Goal: Task Accomplishment & Management: Contribute content

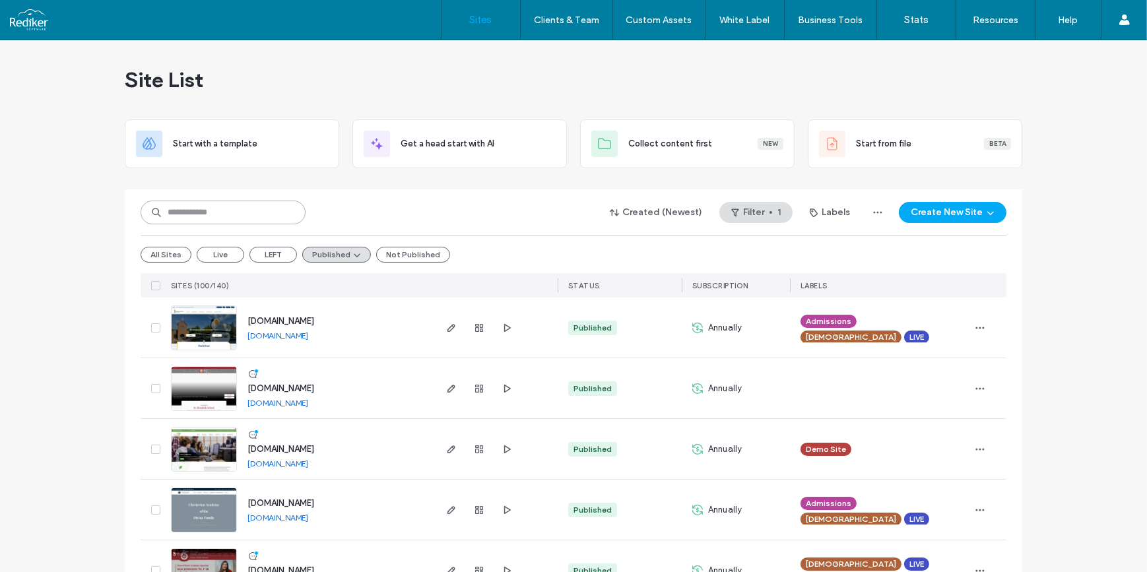
click at [249, 209] on input at bounding box center [223, 213] width 165 height 24
type input "******"
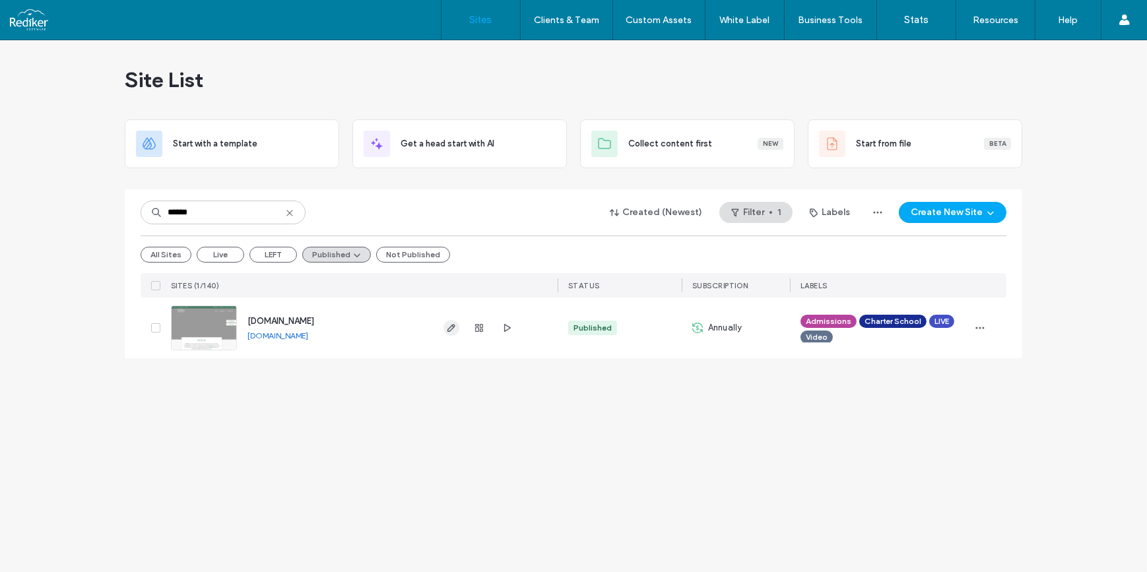
click at [449, 326] on icon "button" at bounding box center [451, 328] width 11 height 11
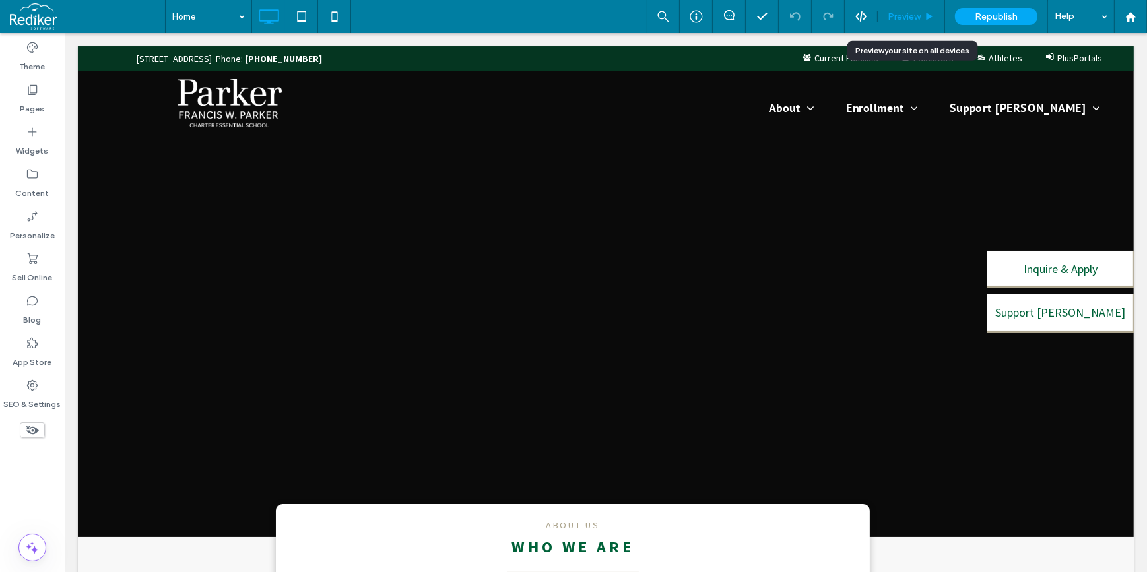
click at [911, 18] on span "Preview" at bounding box center [903, 16] width 33 height 11
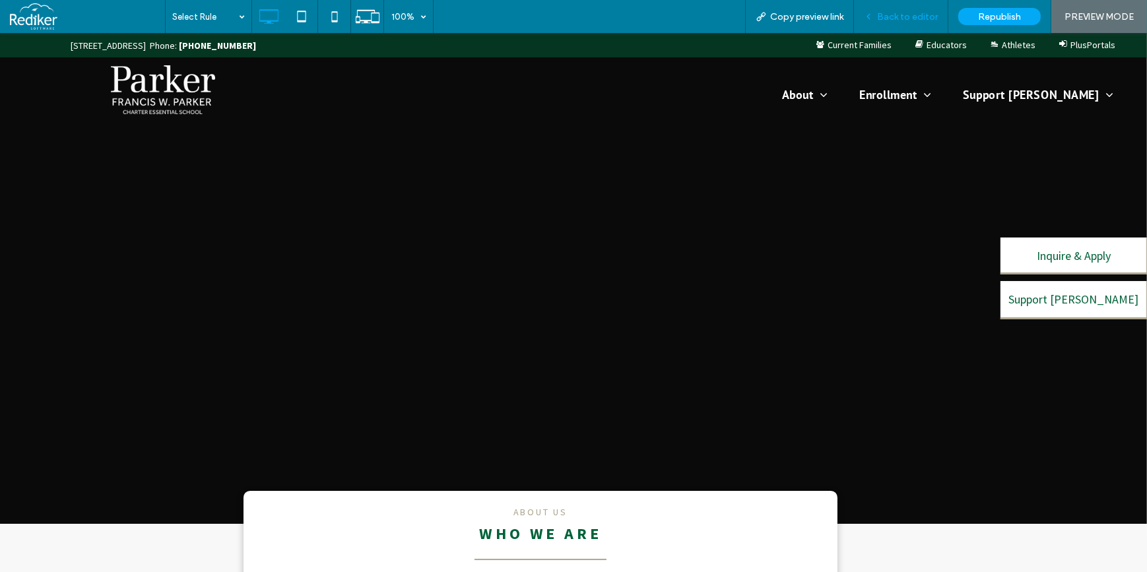
click at [913, 20] on span "Back to editor" at bounding box center [907, 16] width 61 height 11
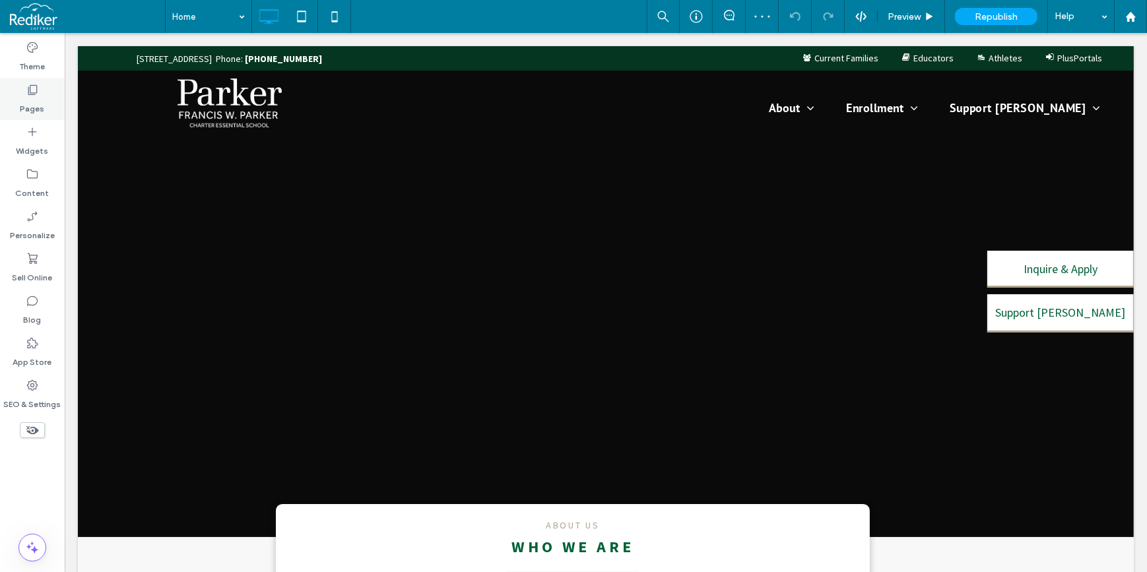
click at [46, 98] on div "Pages" at bounding box center [32, 99] width 65 height 42
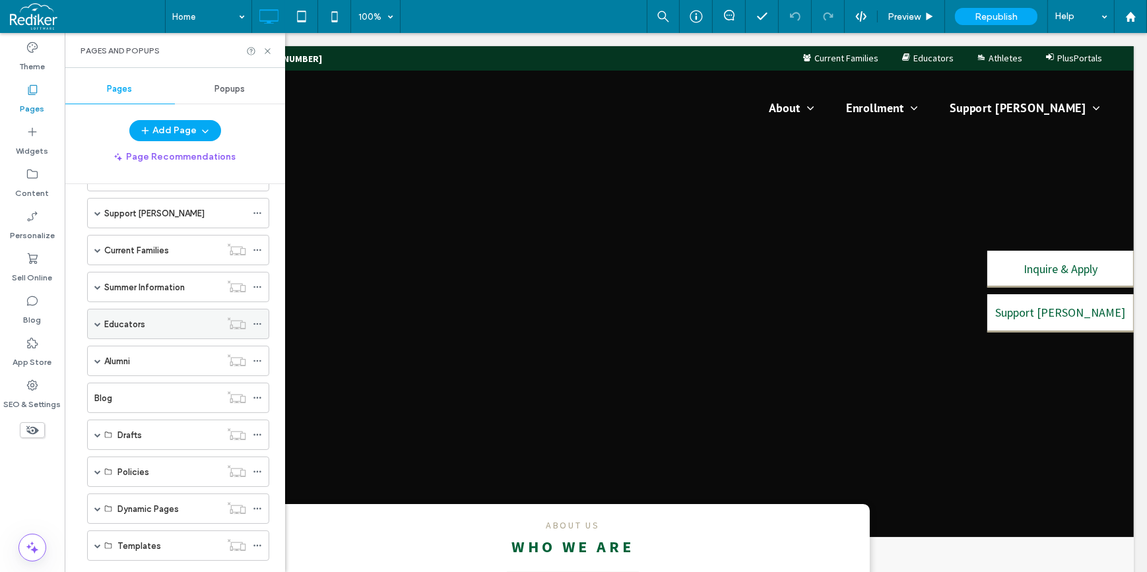
scroll to position [59, 0]
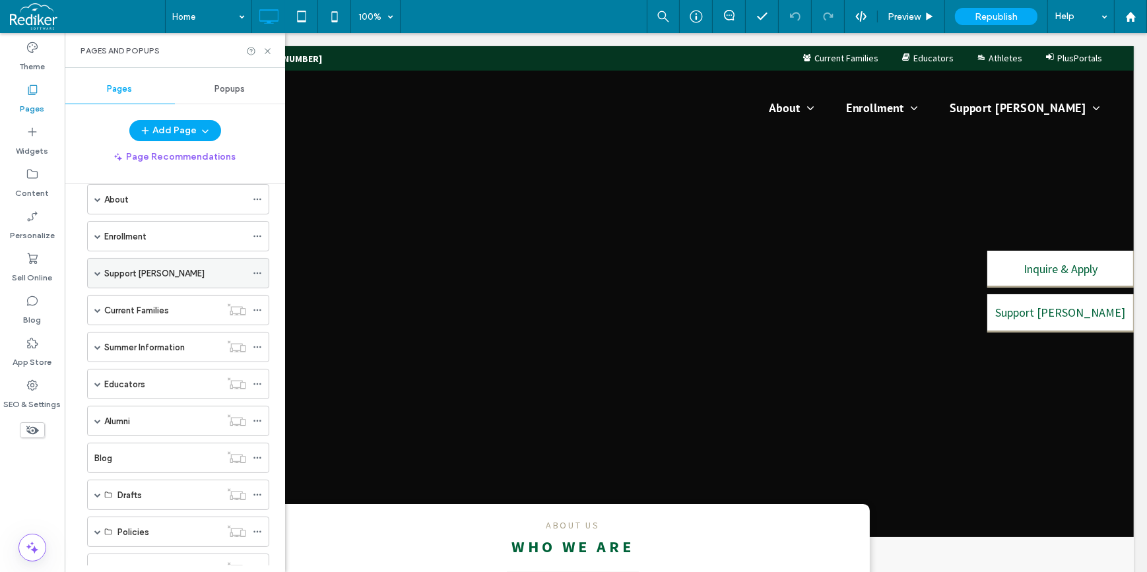
click at [96, 275] on span at bounding box center [97, 273] width 7 height 29
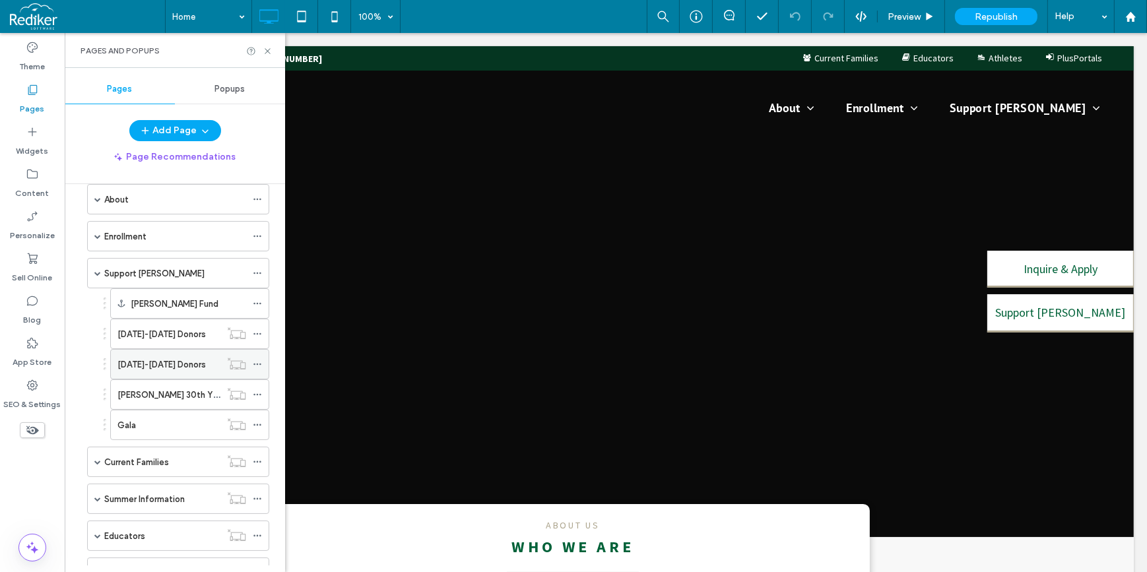
click at [139, 363] on label "2024-2025 Donors" at bounding box center [161, 364] width 88 height 23
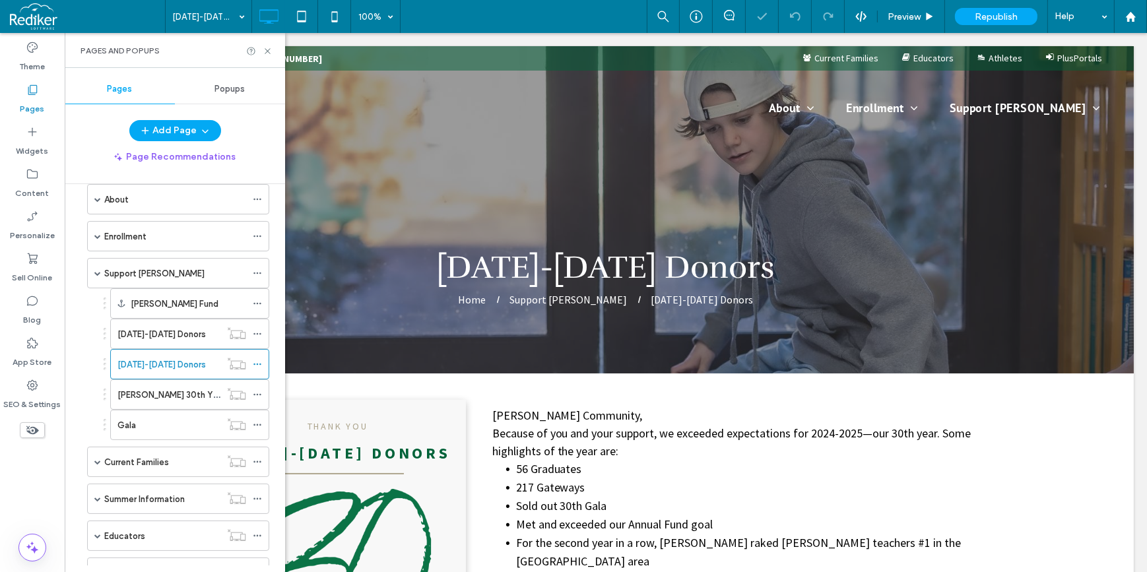
select select "Language Translate Widget"
click at [265, 53] on icon at bounding box center [268, 51] width 10 height 10
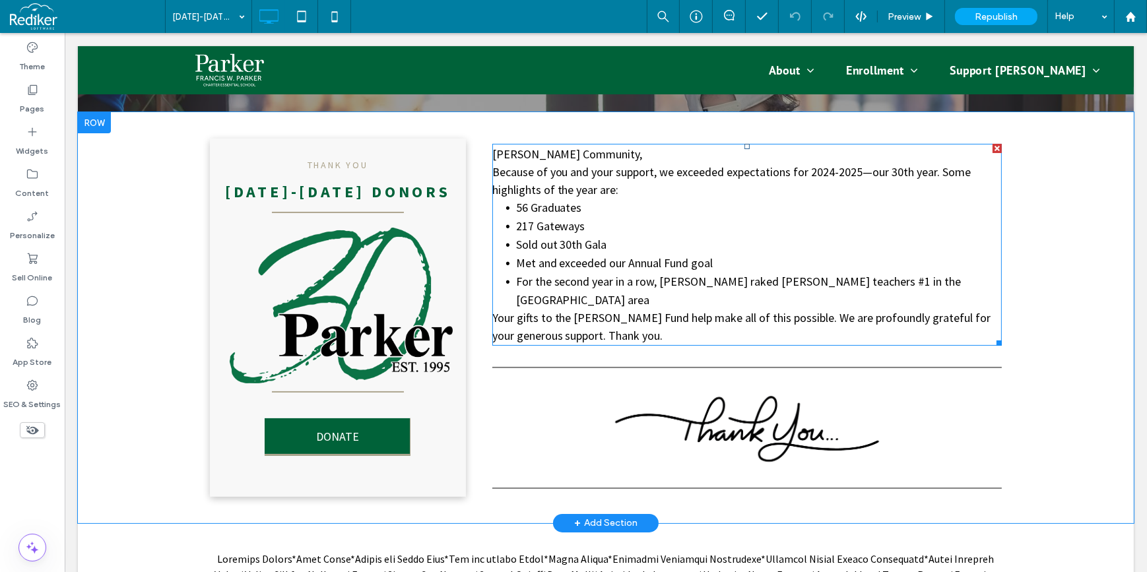
scroll to position [240, 0]
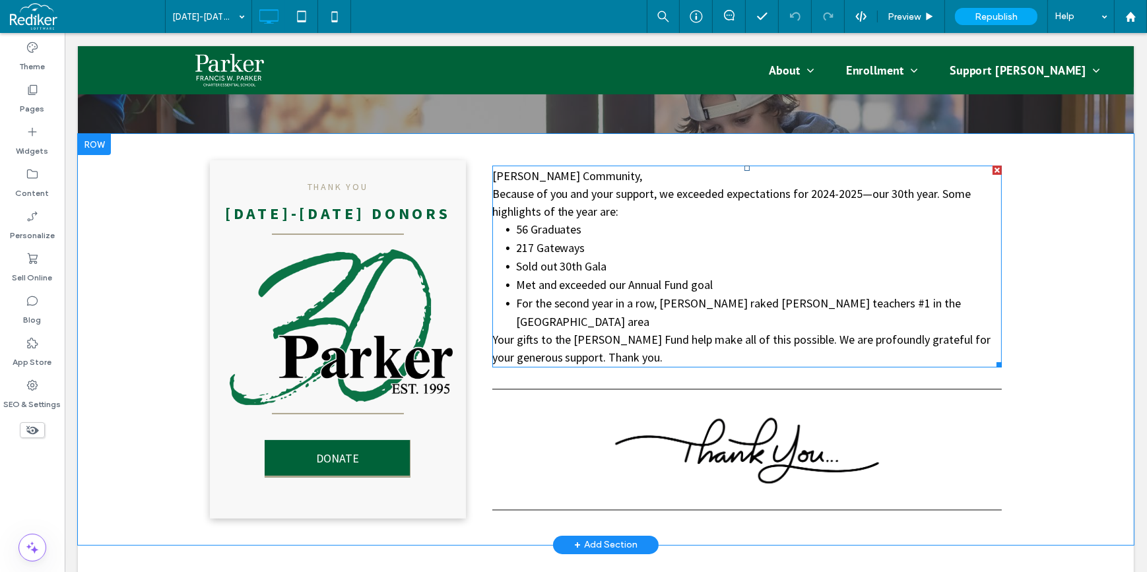
click at [641, 332] on span "Your gifts to the Parker Fund help make all of this possible. We are profoundly…" at bounding box center [741, 348] width 499 height 33
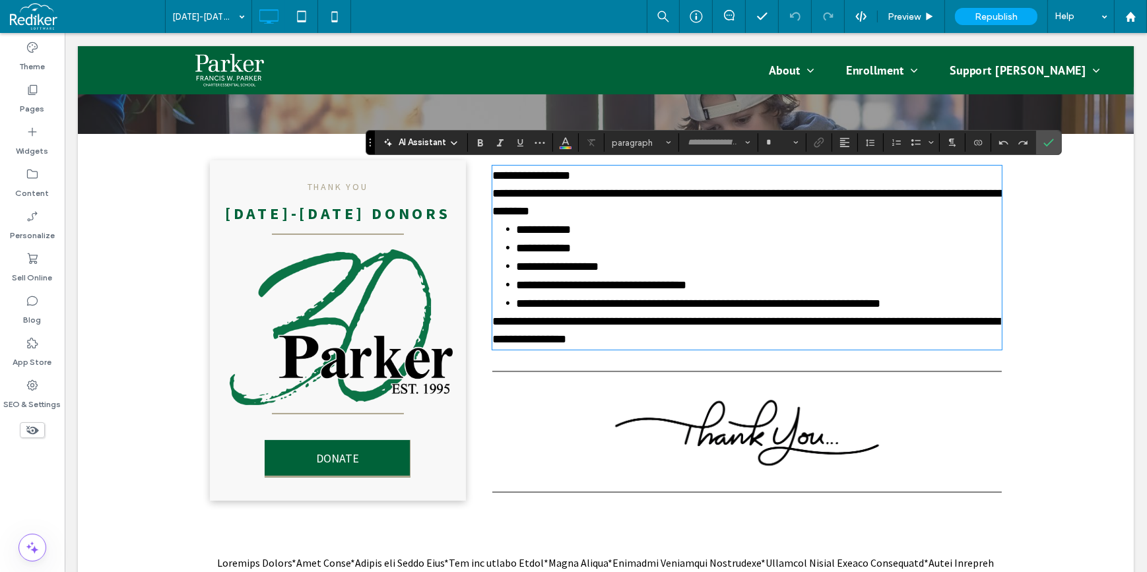
type input "**********"
type input "**"
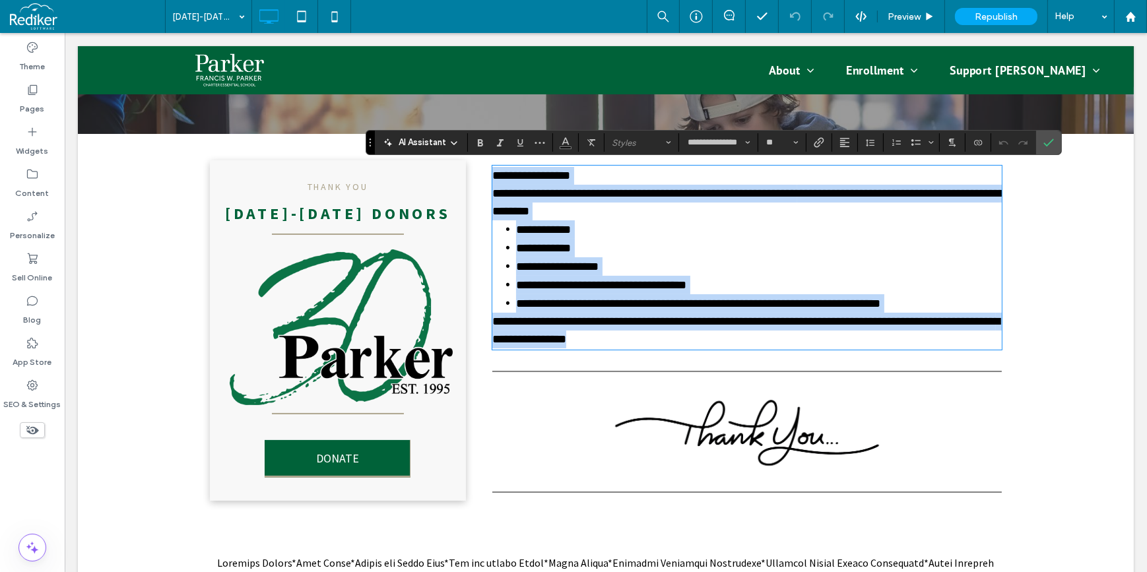
click at [664, 335] on p "**********" at bounding box center [746, 331] width 509 height 36
click at [664, 340] on p "**********" at bounding box center [746, 331] width 509 height 36
click at [755, 257] on li "**********" at bounding box center [758, 266] width 486 height 18
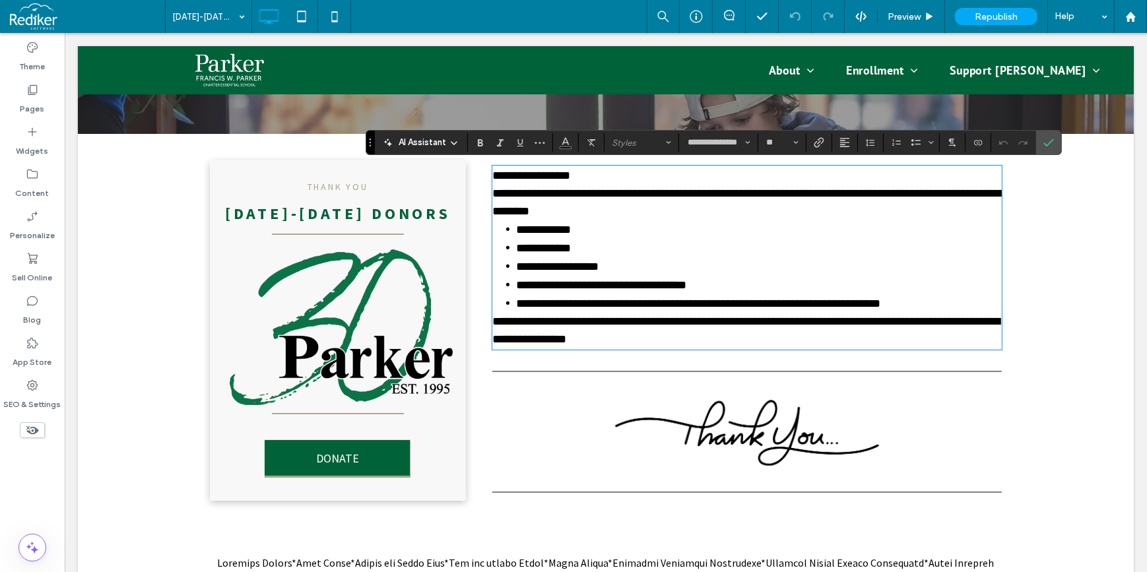
drag, startPoint x: 1004, startPoint y: 316, endPoint x: 1012, endPoint y: 324, distance: 11.2
click at [1004, 319] on div "**********" at bounding box center [605, 330] width 1056 height 393
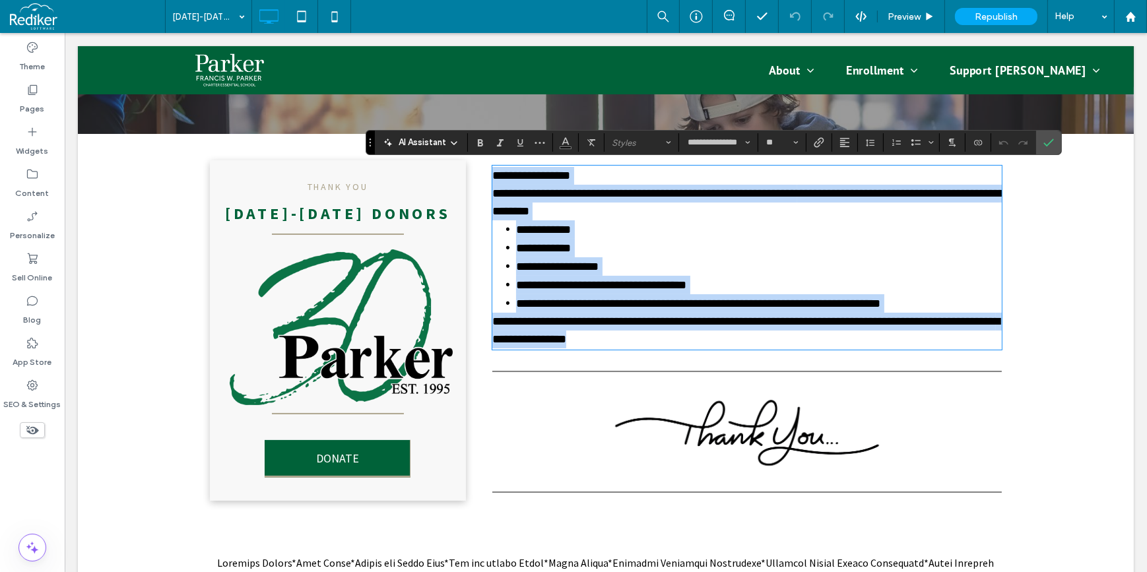
drag, startPoint x: 649, startPoint y: 338, endPoint x: 475, endPoint y: 170, distance: 241.7
click at [475, 170] on div "**********" at bounding box center [605, 330] width 792 height 340
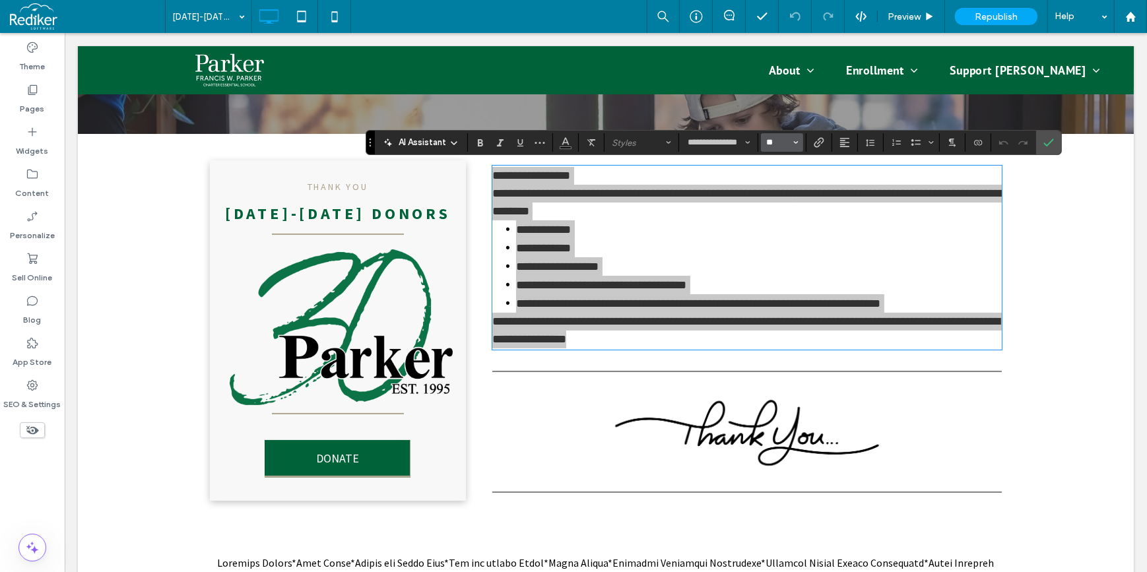
click at [789, 141] on input "**" at bounding box center [778, 142] width 26 height 11
click at [774, 256] on label "24" at bounding box center [782, 252] width 42 height 18
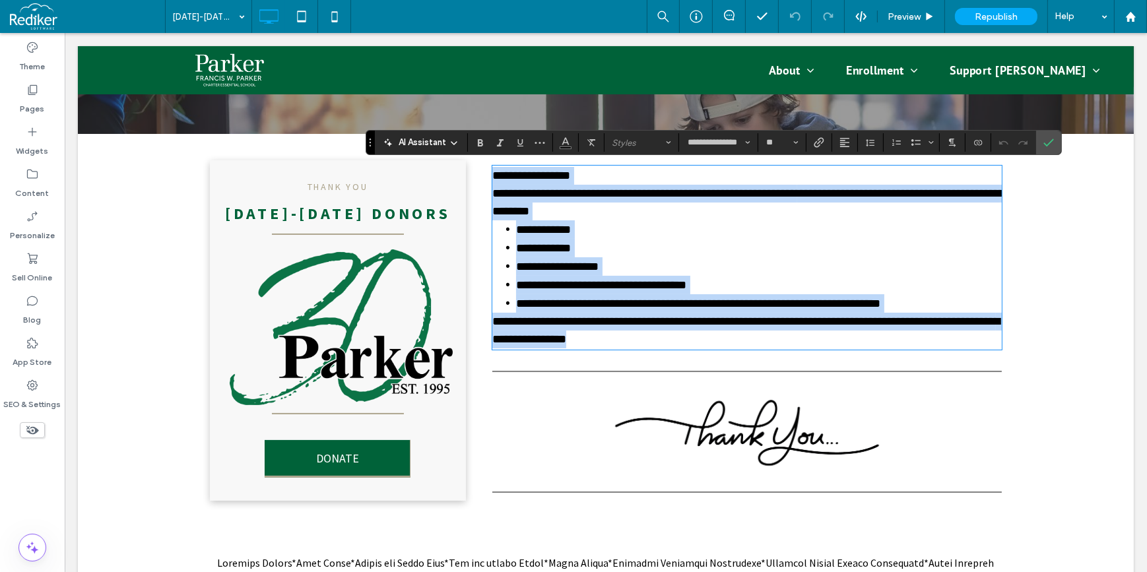
type input "**"
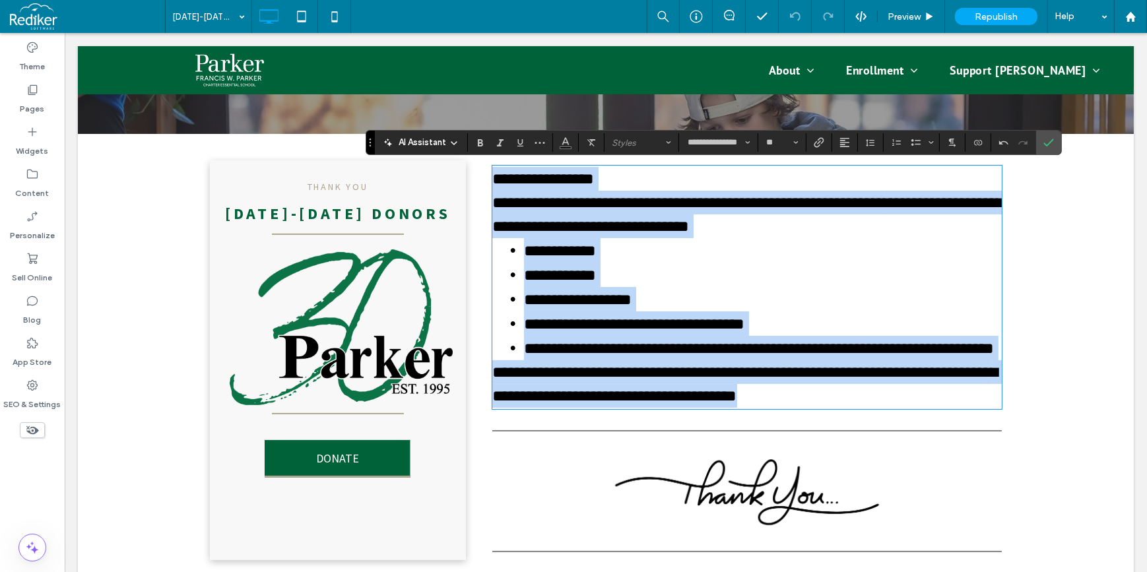
click at [690, 225] on span "**********" at bounding box center [747, 215] width 511 height 40
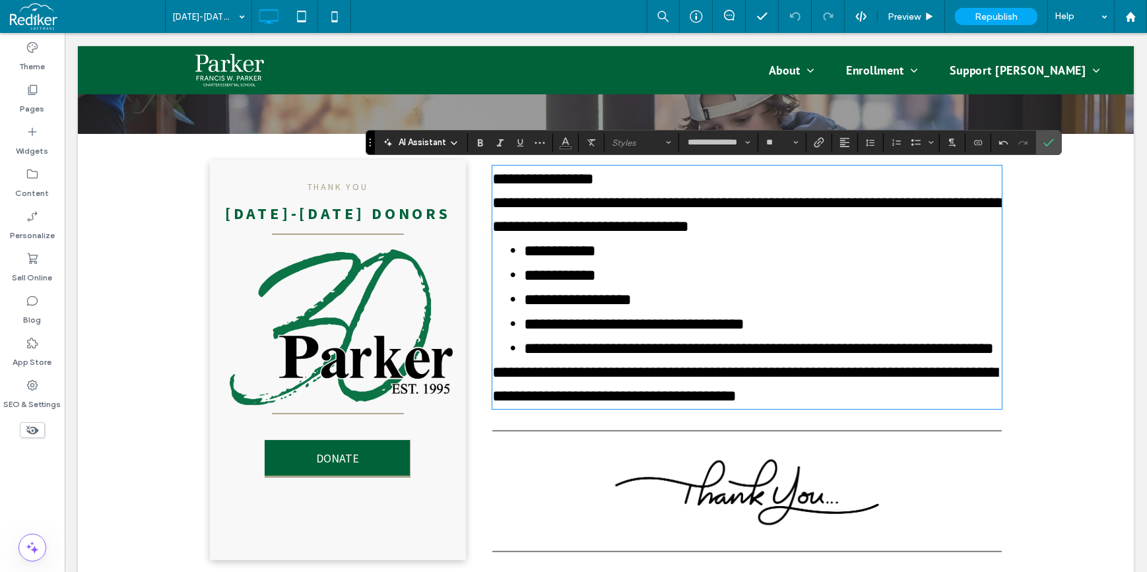
drag, startPoint x: 1057, startPoint y: 304, endPoint x: 1060, endPoint y: 314, distance: 10.9
click at [1057, 310] on div "**********" at bounding box center [605, 360] width 1056 height 453
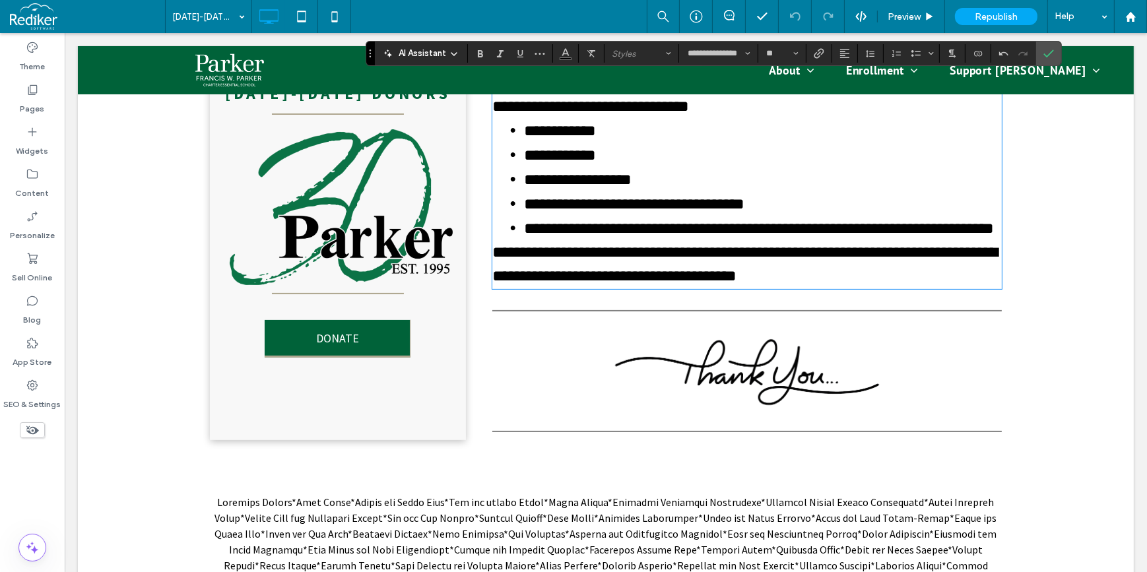
click at [1098, 316] on div "**********" at bounding box center [605, 240] width 1056 height 453
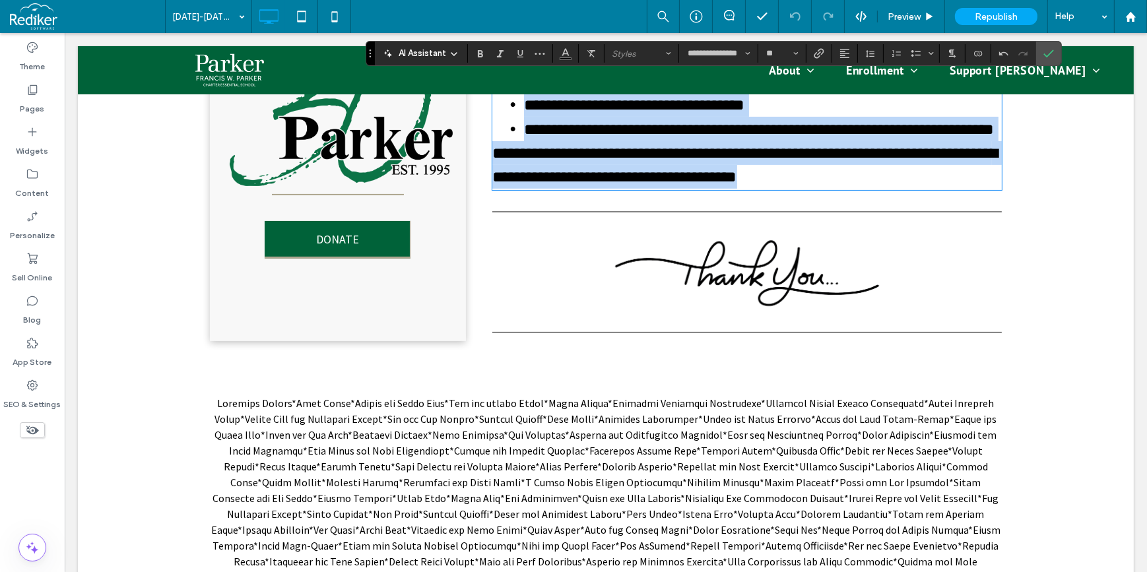
scroll to position [480, 0]
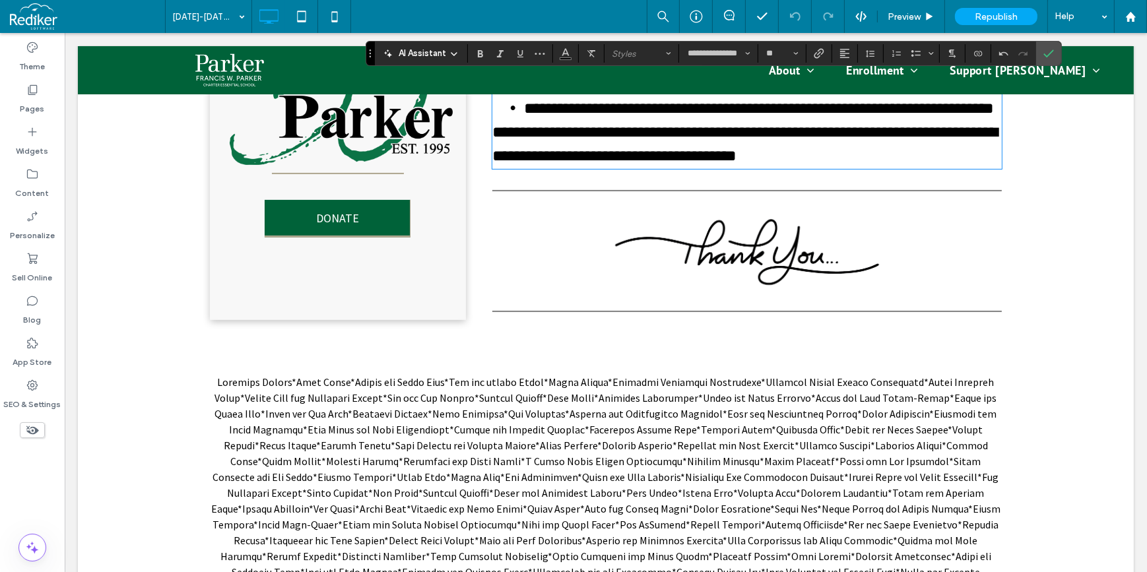
click at [1098, 313] on div "**********" at bounding box center [605, 120] width 1056 height 453
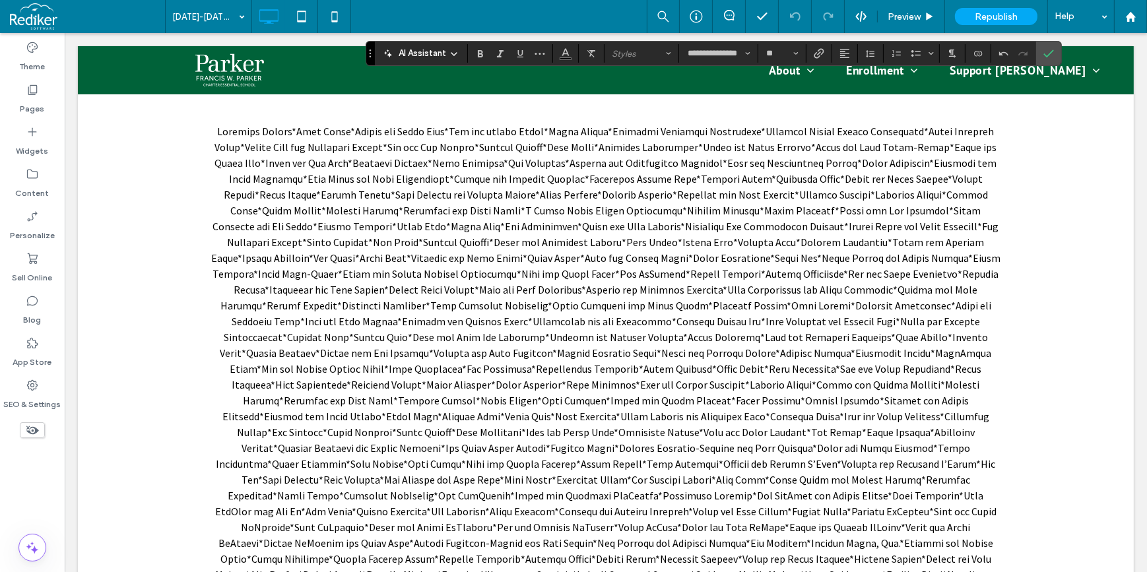
scroll to position [655, 0]
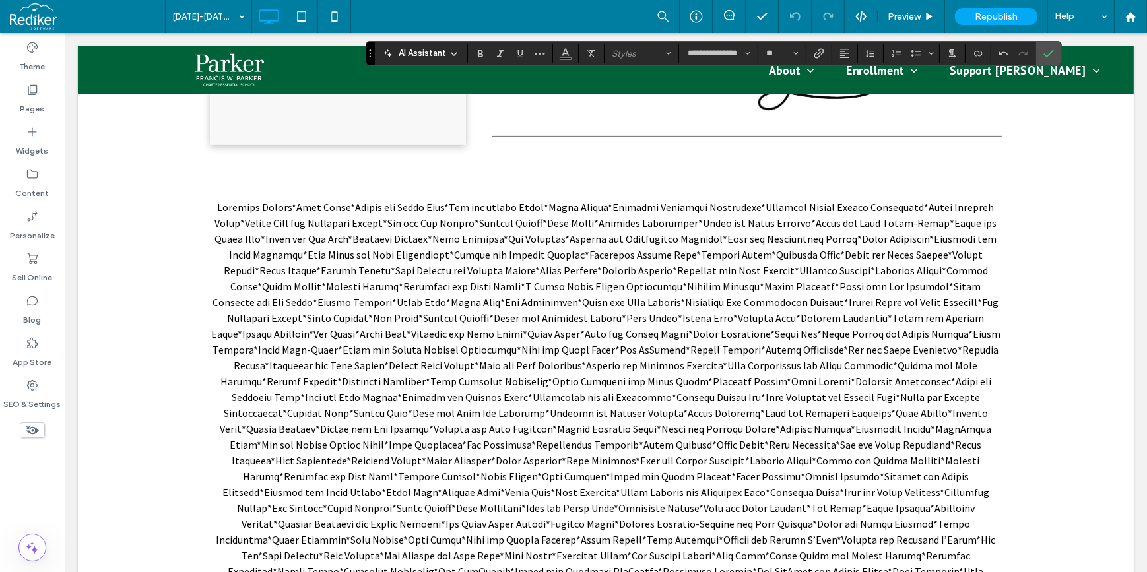
click at [696, 297] on span at bounding box center [605, 556] width 790 height 710
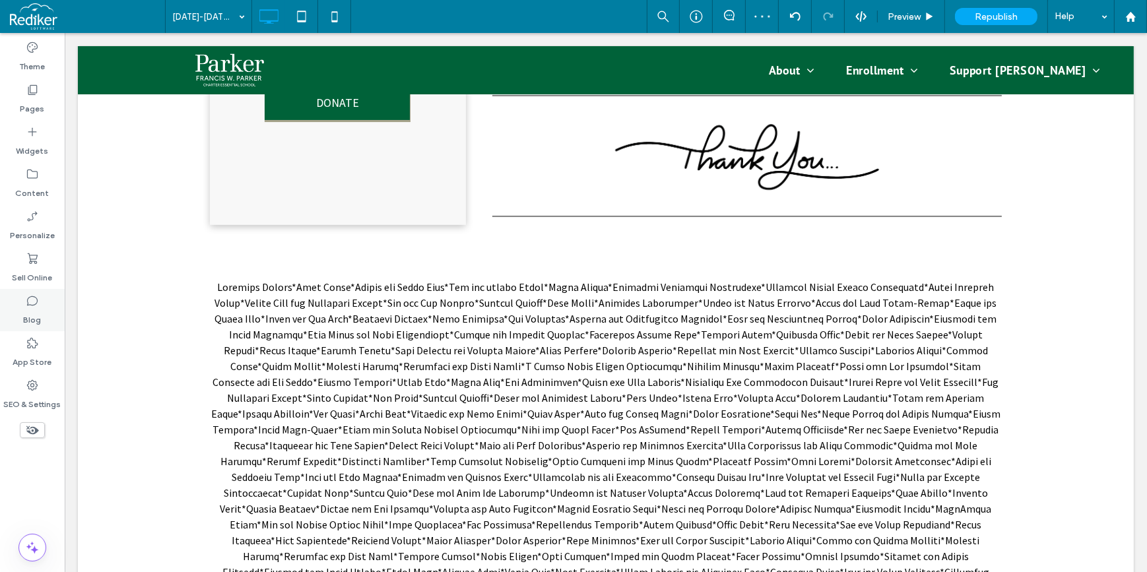
scroll to position [594, 0]
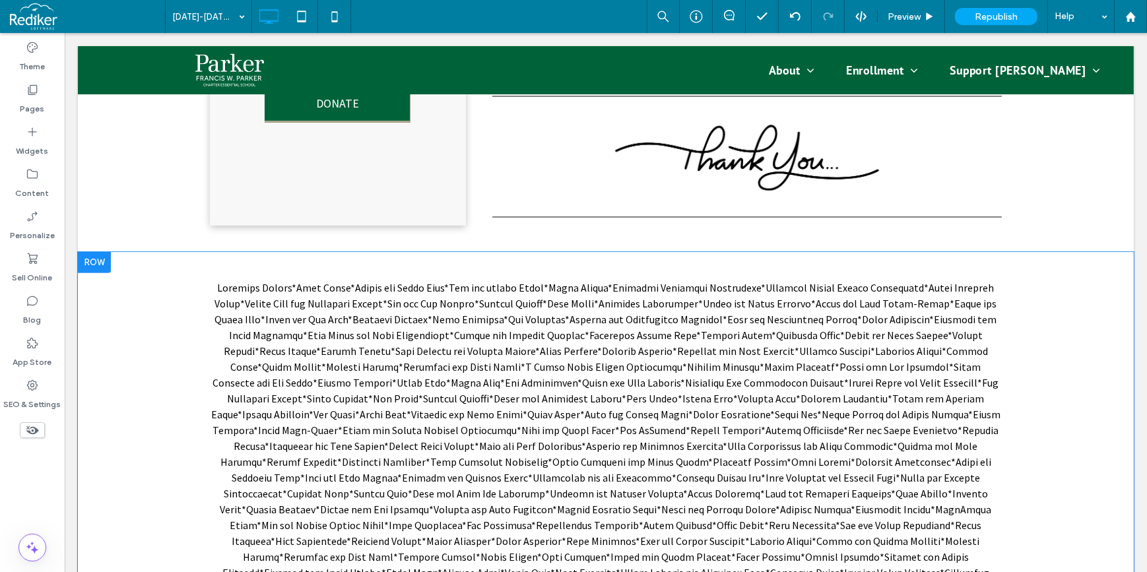
click at [90, 266] on div at bounding box center [93, 262] width 33 height 21
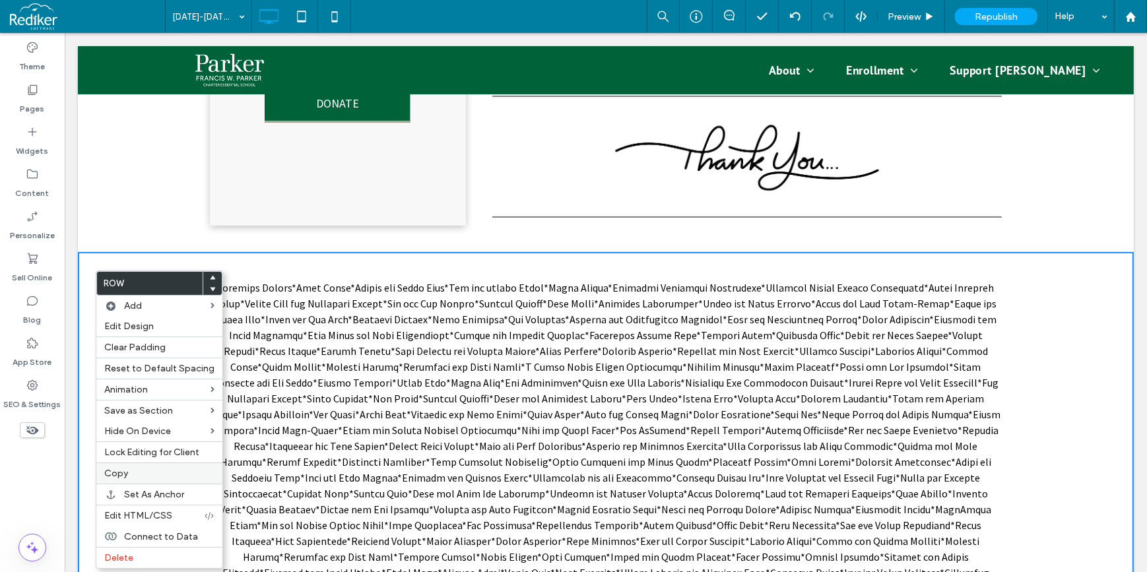
click at [132, 474] on label "Copy" at bounding box center [159, 473] width 110 height 11
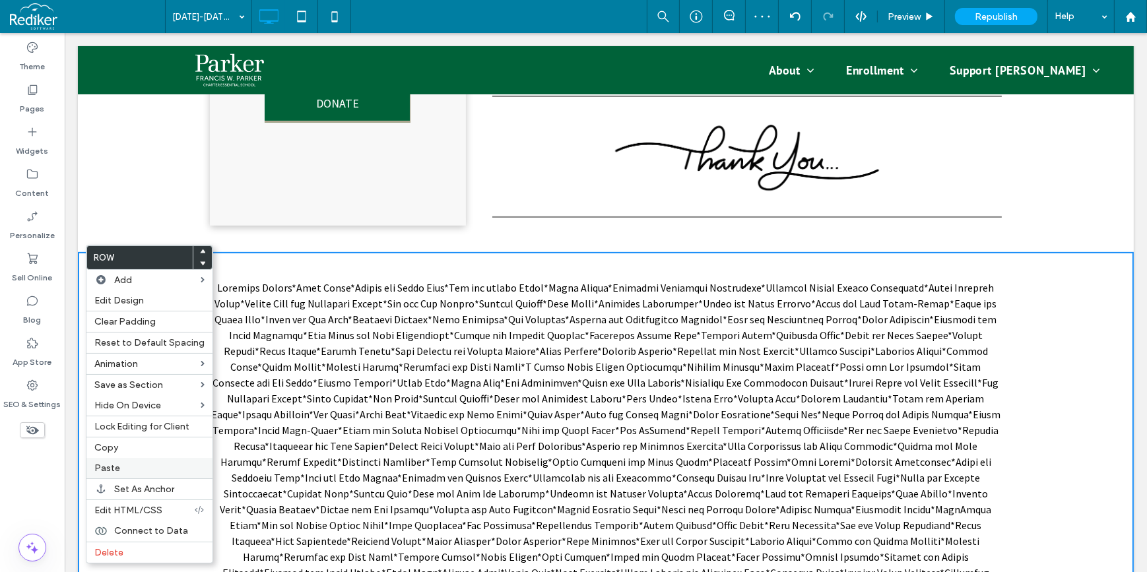
click at [132, 468] on label "Paste" at bounding box center [149, 468] width 110 height 11
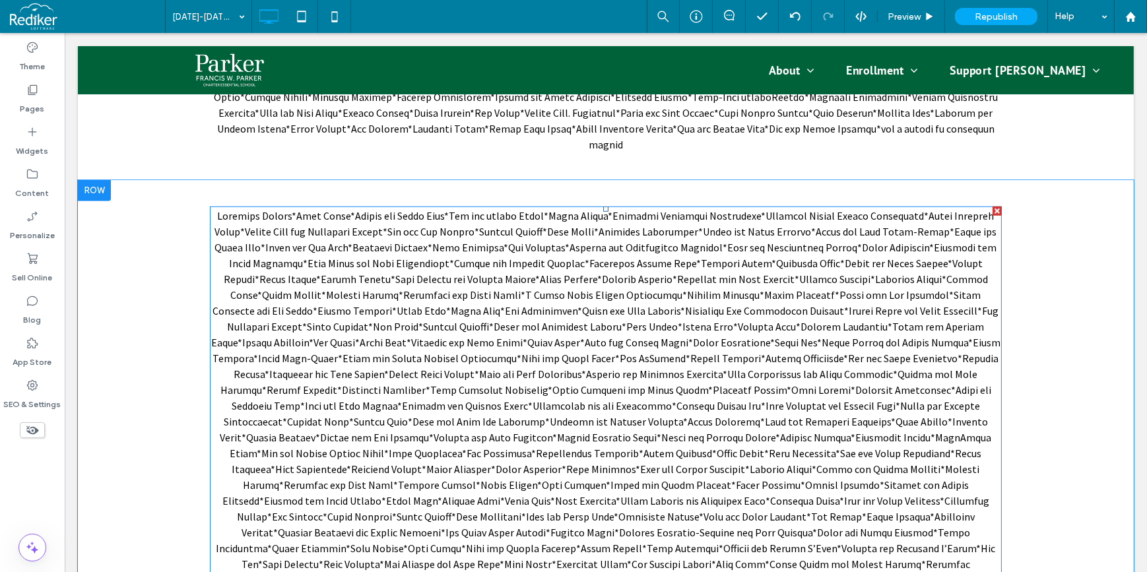
scroll to position [1494, 0]
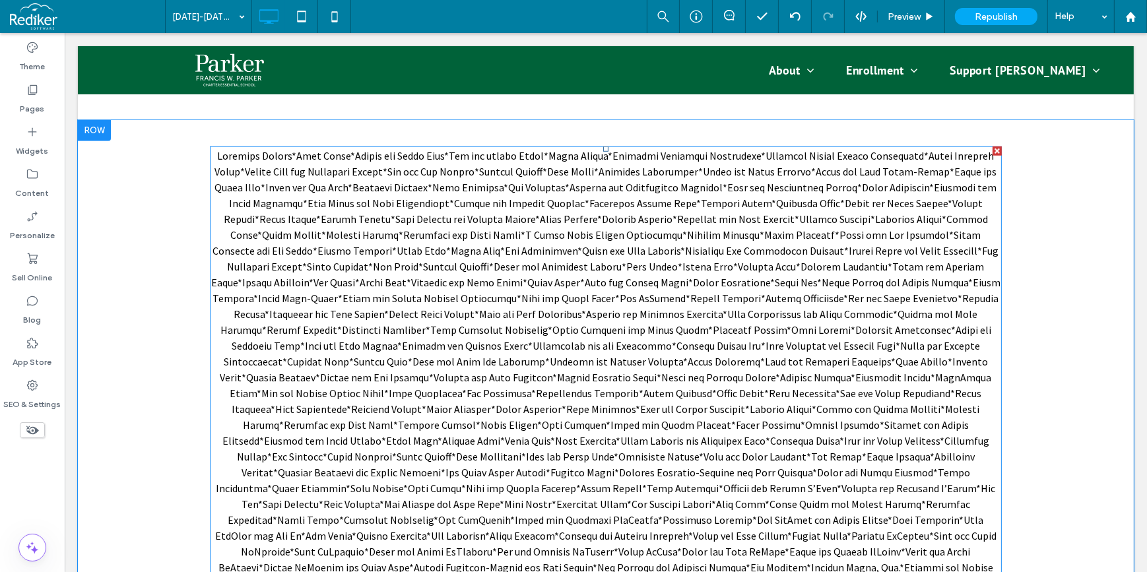
click at [680, 331] on span at bounding box center [605, 504] width 790 height 710
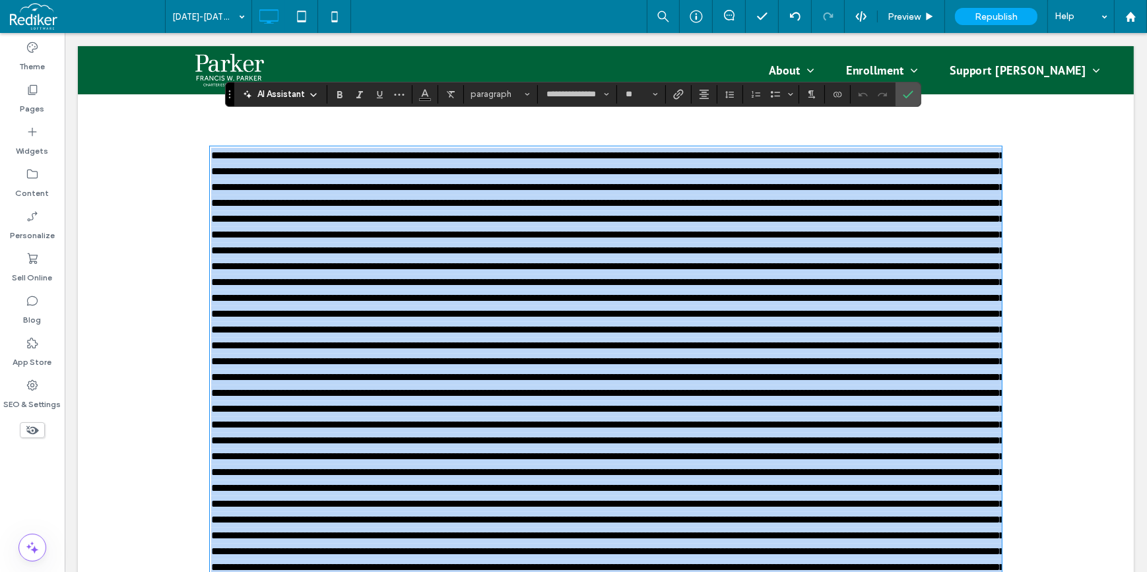
click at [739, 363] on span at bounding box center [606, 432] width 793 height 564
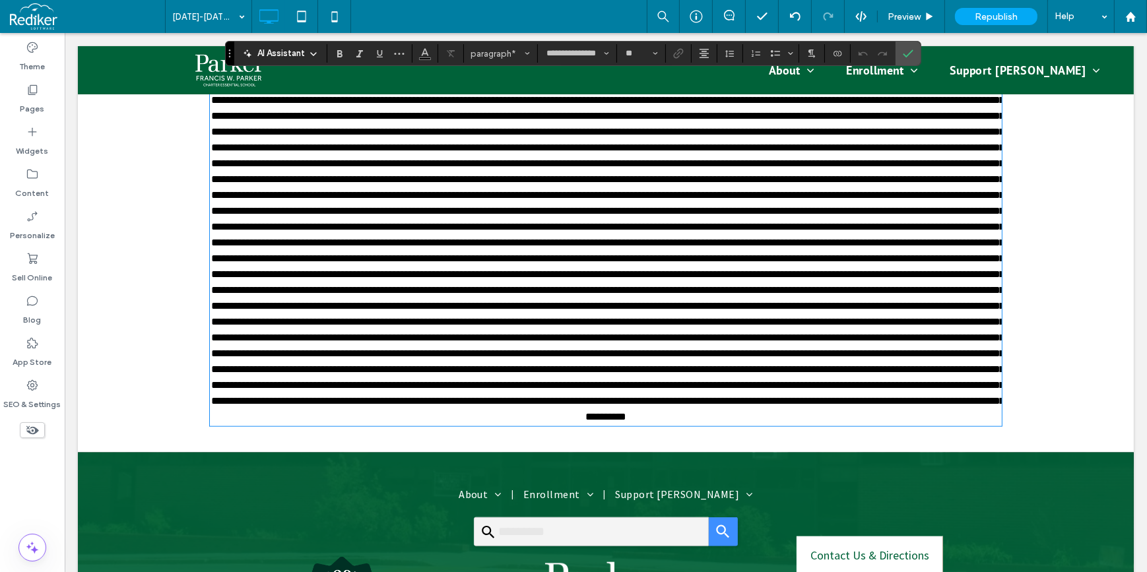
scroll to position [1795, 0]
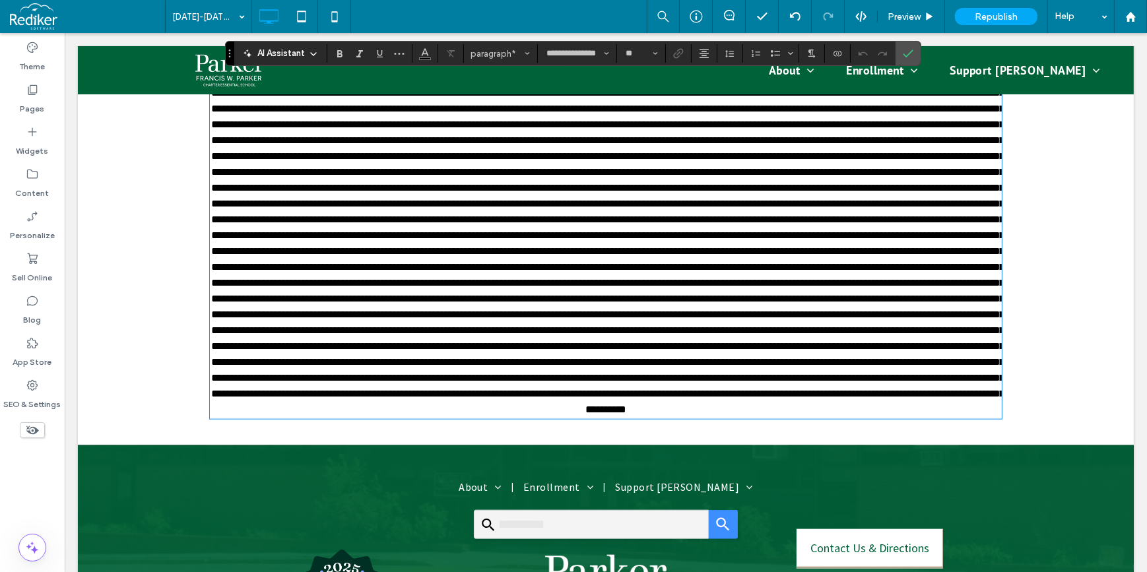
click at [615, 269] on span at bounding box center [606, 132] width 793 height 564
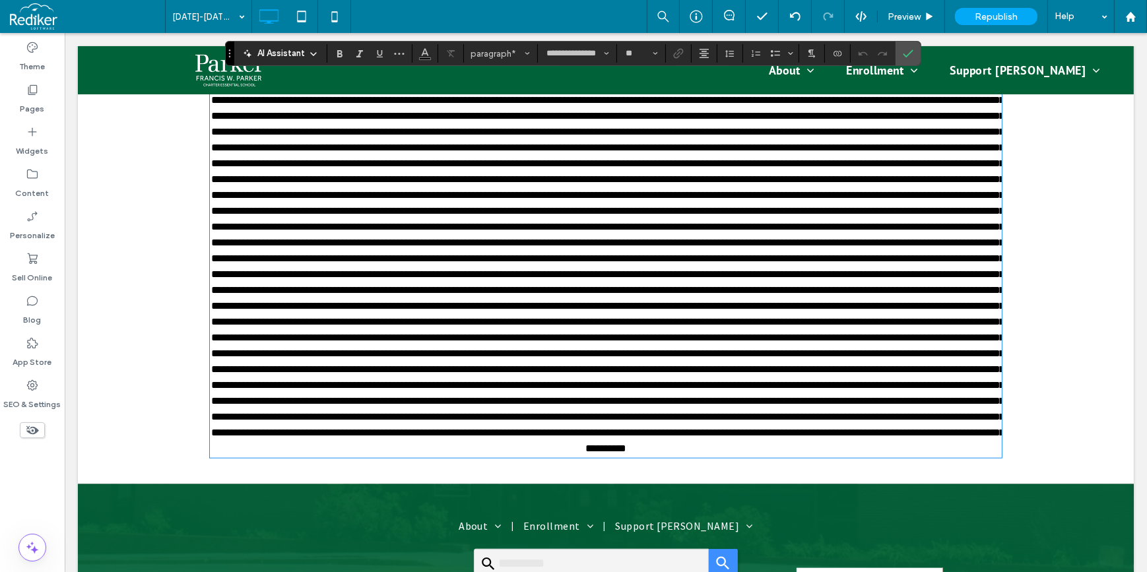
scroll to position [1735, 0]
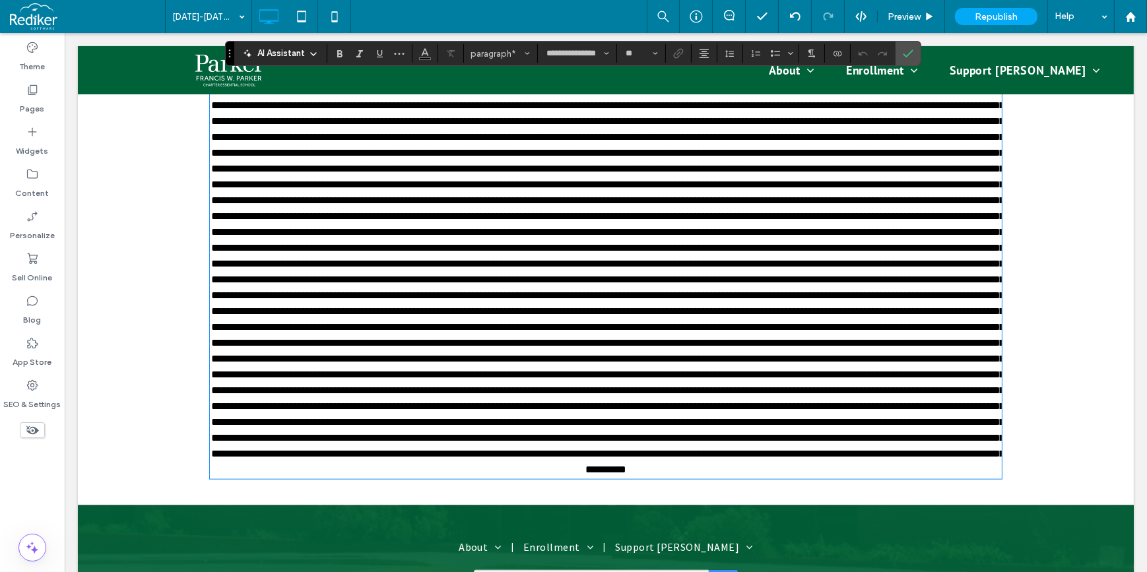
click at [467, 218] on span at bounding box center [606, 192] width 793 height 564
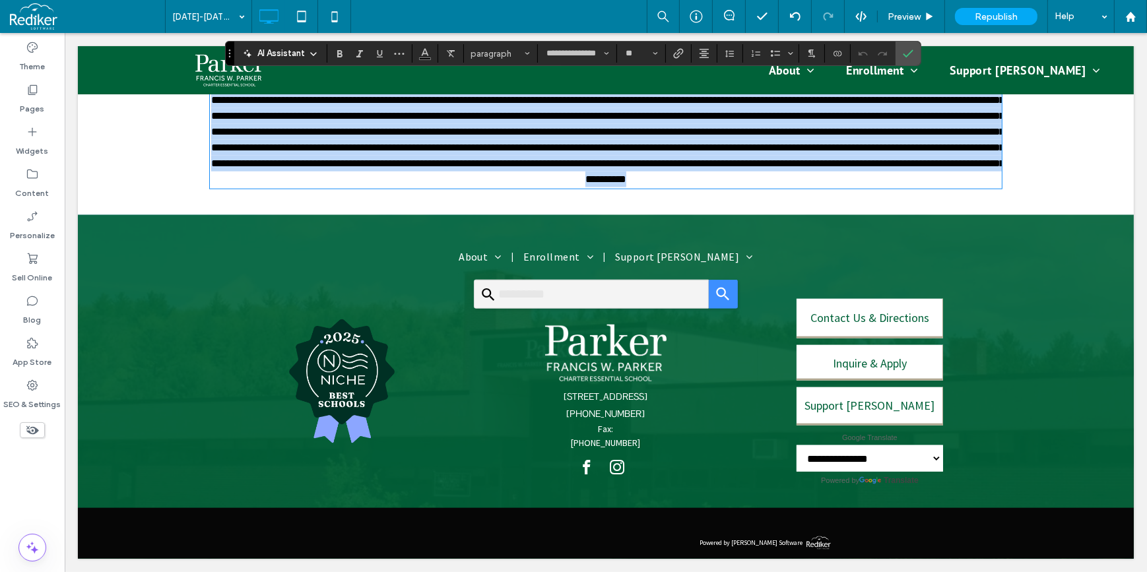
drag, startPoint x: 466, startPoint y: 218, endPoint x: 1147, endPoint y: 296, distance: 686.1
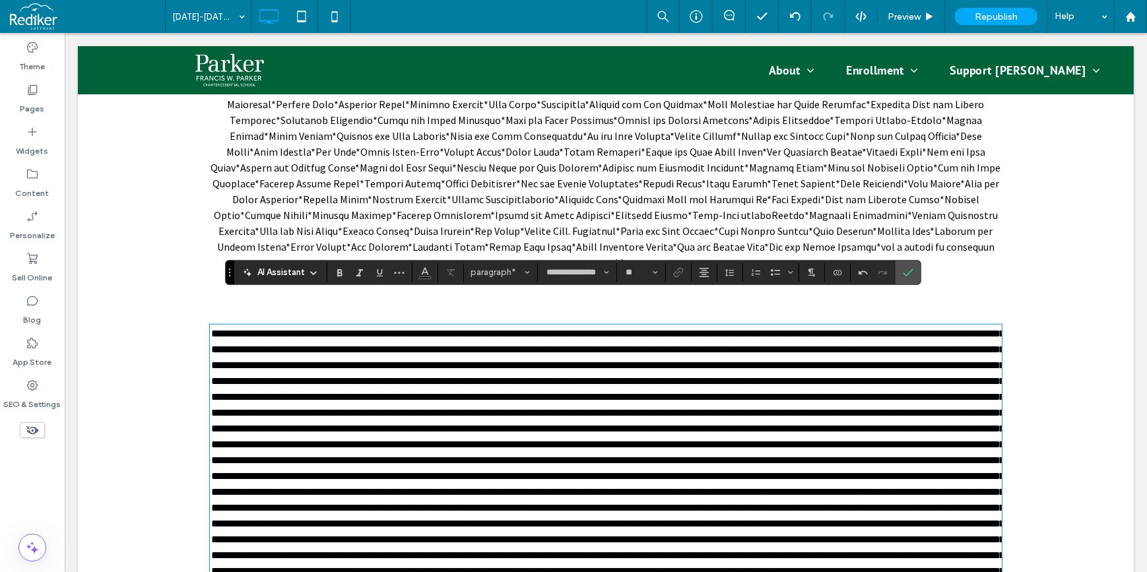
scroll to position [1258, 0]
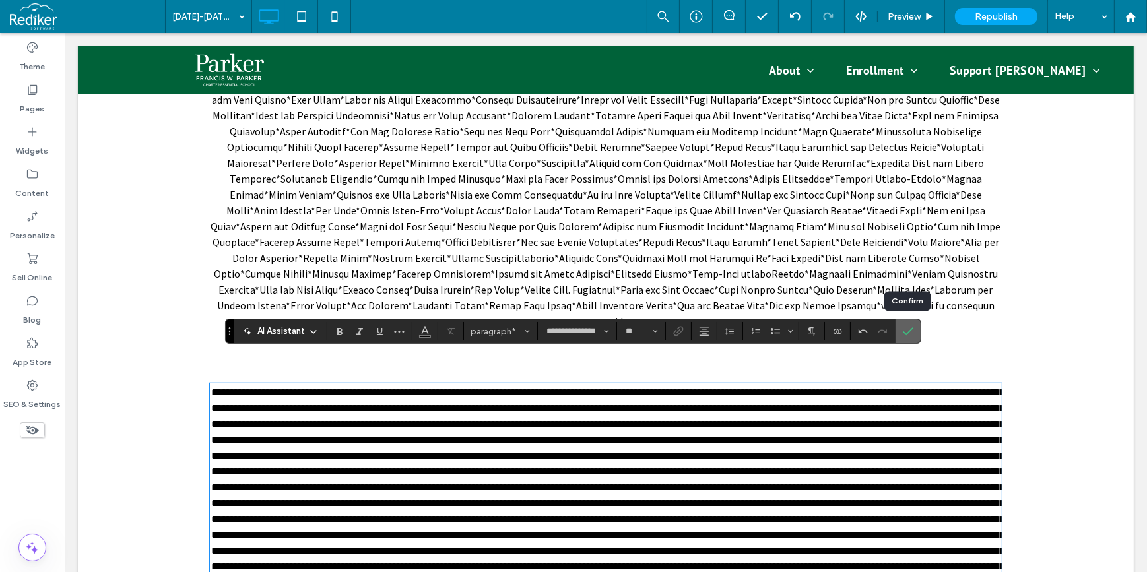
drag, startPoint x: 901, startPoint y: 336, endPoint x: 792, endPoint y: 344, distance: 109.2
click at [903, 336] on icon "Confirm" at bounding box center [908, 331] width 11 height 11
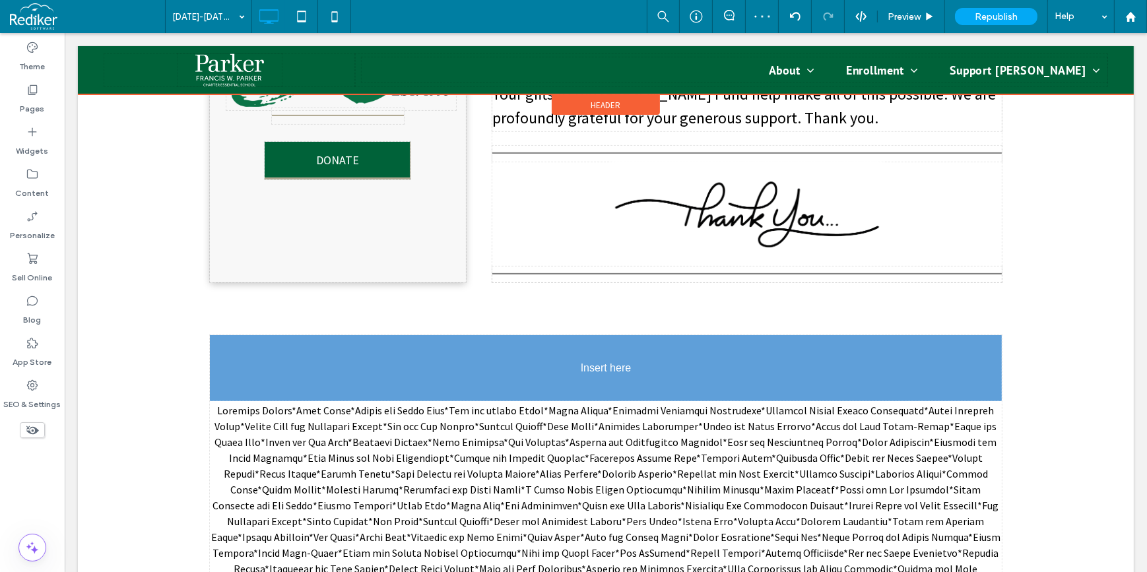
drag, startPoint x: 713, startPoint y: 449, endPoint x: 560, endPoint y: 480, distance: 156.2
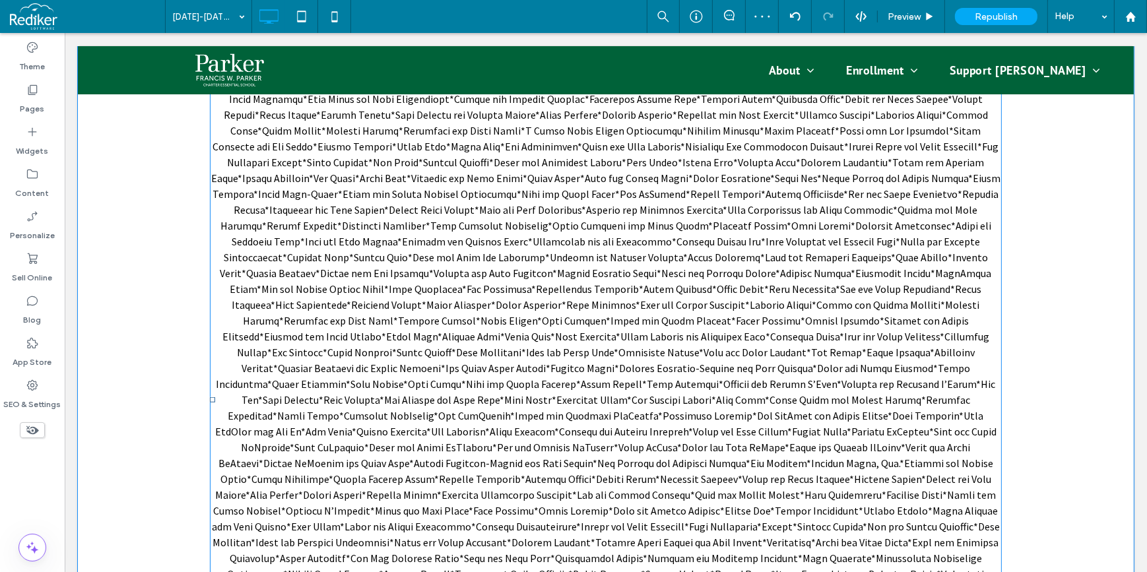
click at [548, 409] on p at bounding box center [605, 400] width 792 height 713
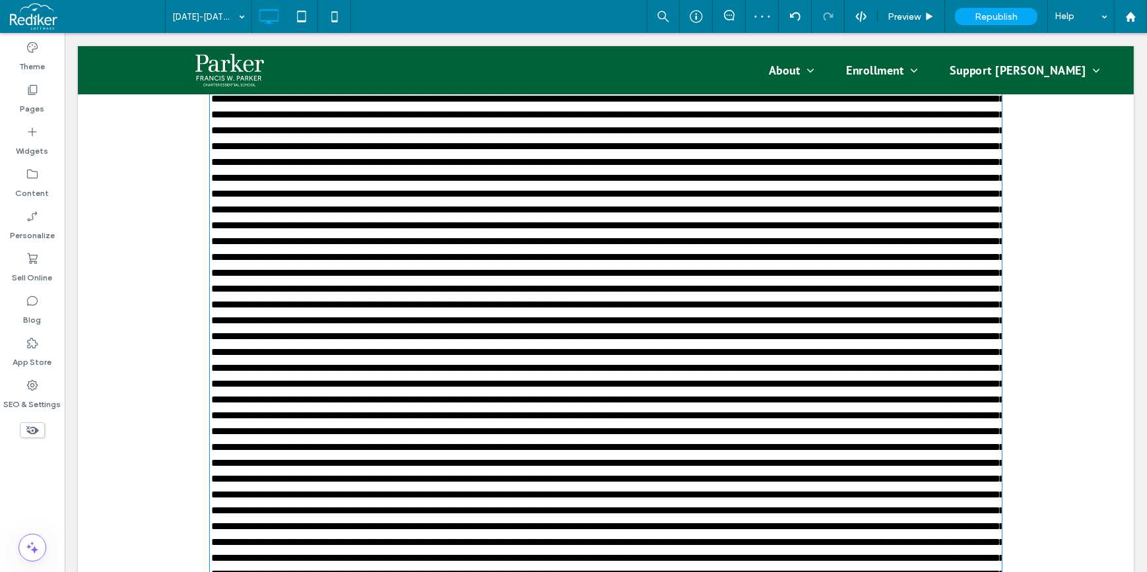
type input "**********"
type input "**"
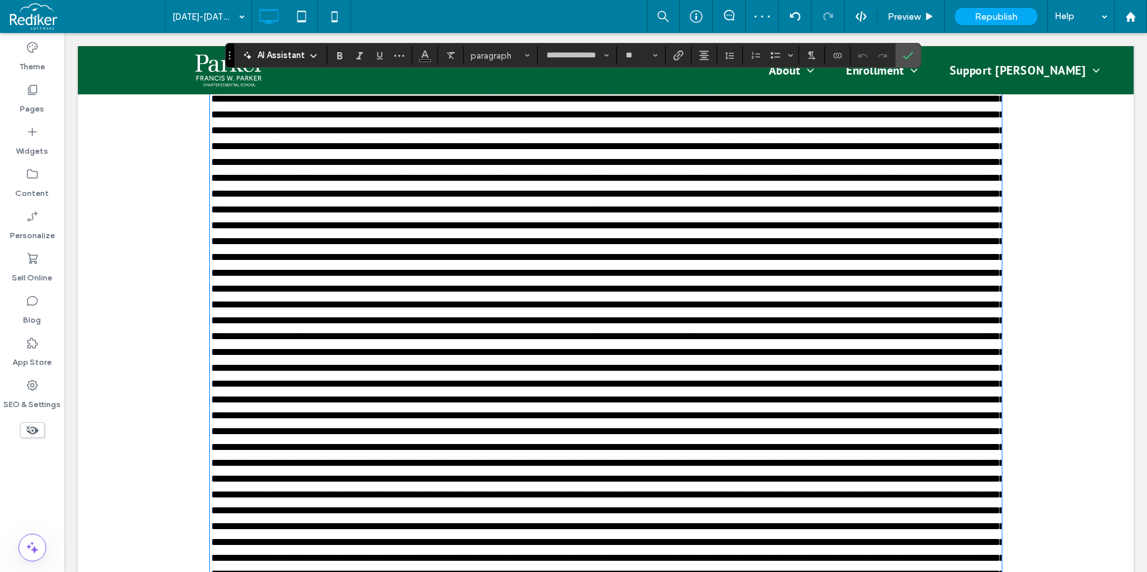
scroll to position [1195, 0]
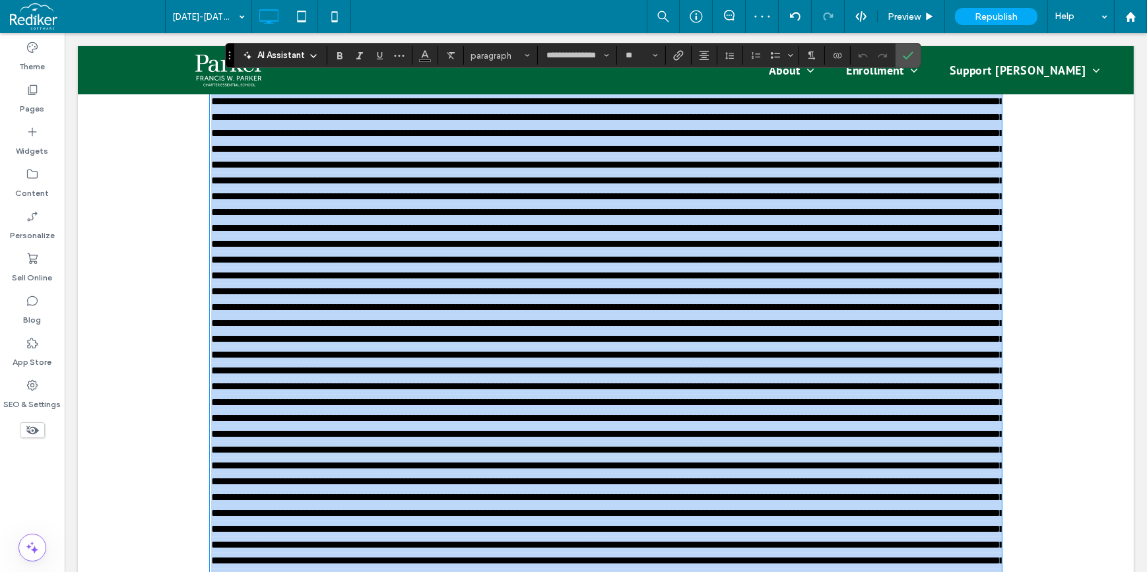
click at [553, 348] on p at bounding box center [605, 331] width 792 height 570
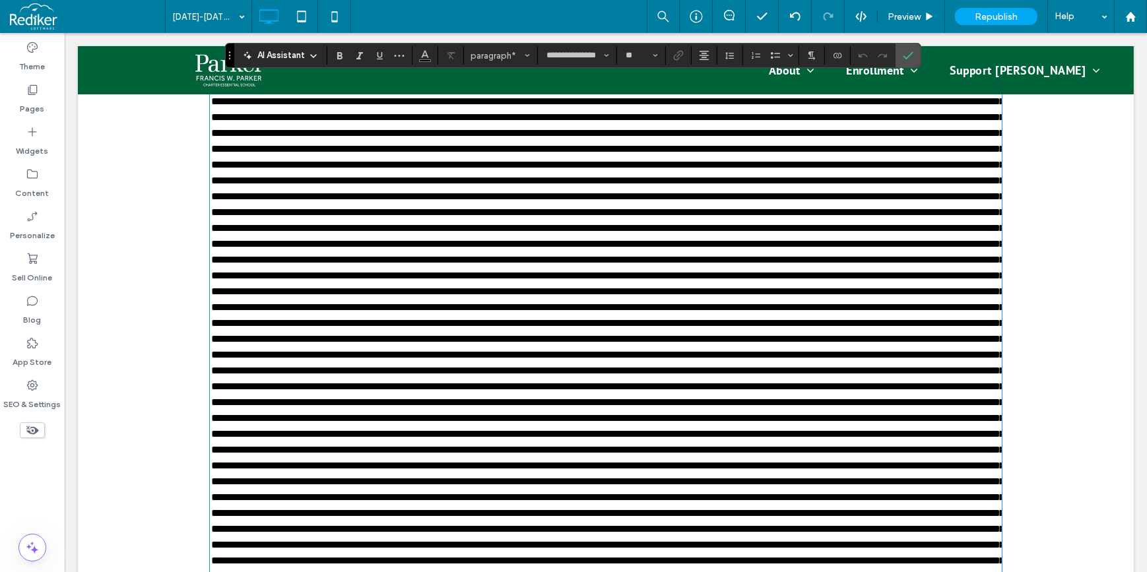
click at [553, 348] on p at bounding box center [605, 331] width 792 height 570
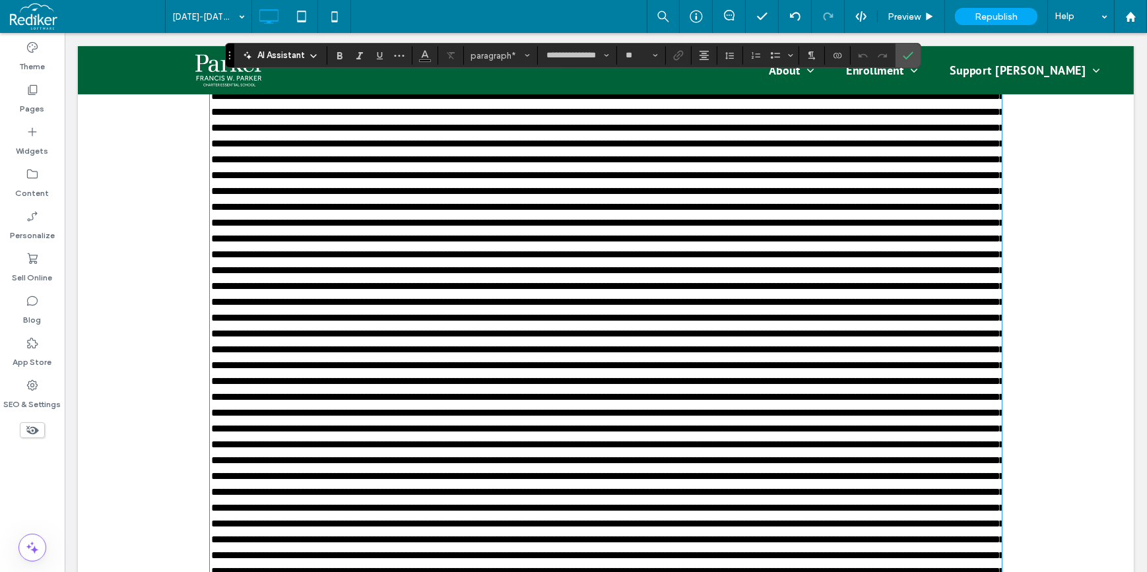
scroll to position [1233, 0]
click at [459, 330] on span at bounding box center [606, 293] width 793 height 564
click at [471, 331] on span at bounding box center [606, 293] width 793 height 564
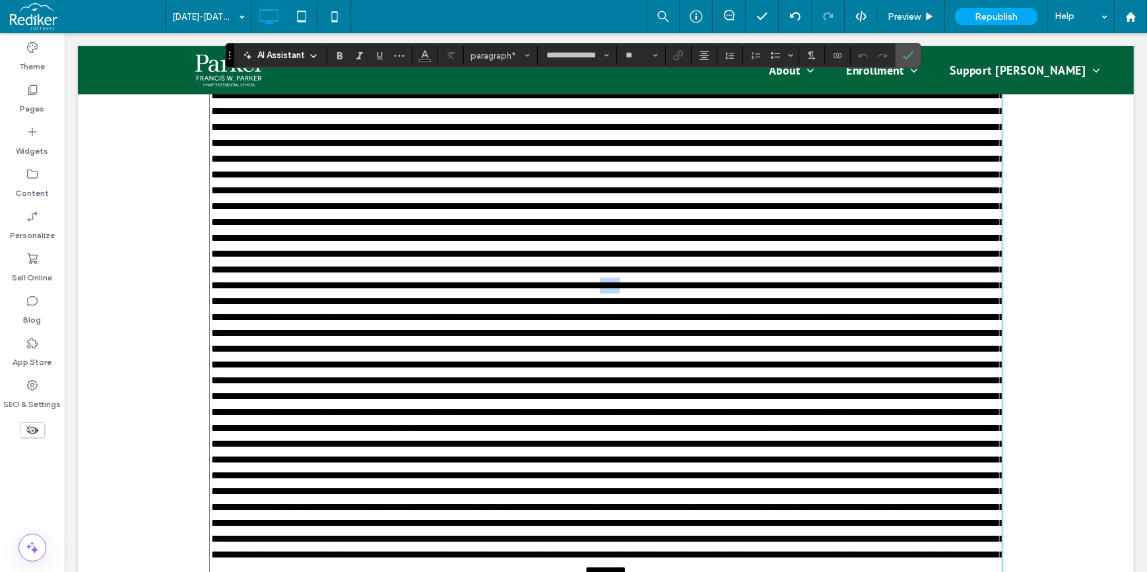
click at [471, 331] on span at bounding box center [606, 293] width 793 height 564
click at [473, 335] on span at bounding box center [606, 293] width 793 height 564
click at [466, 334] on span at bounding box center [606, 293] width 793 height 564
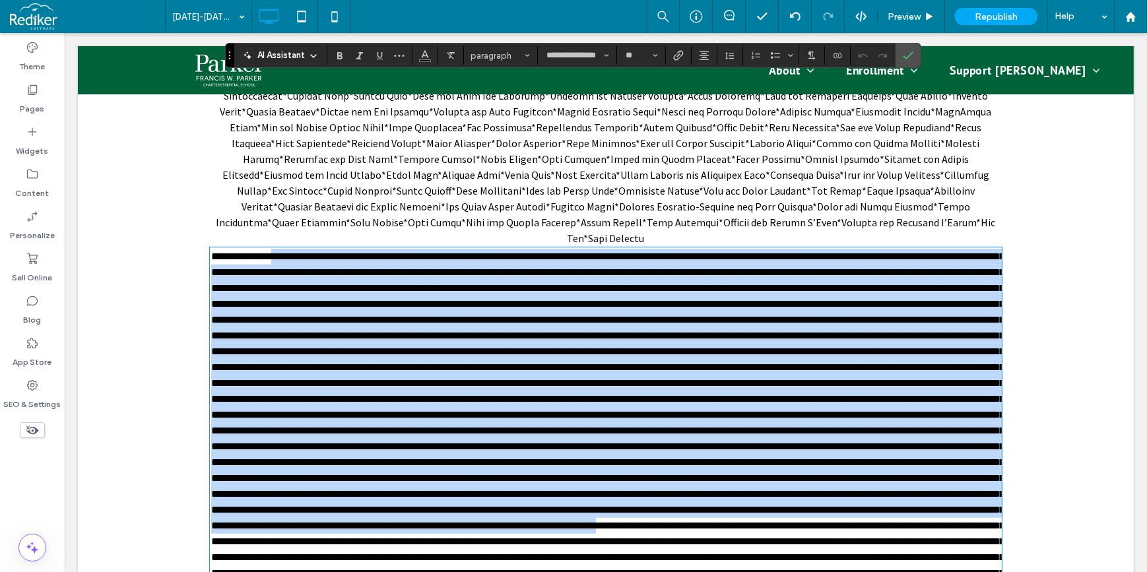
scroll to position [752, 0]
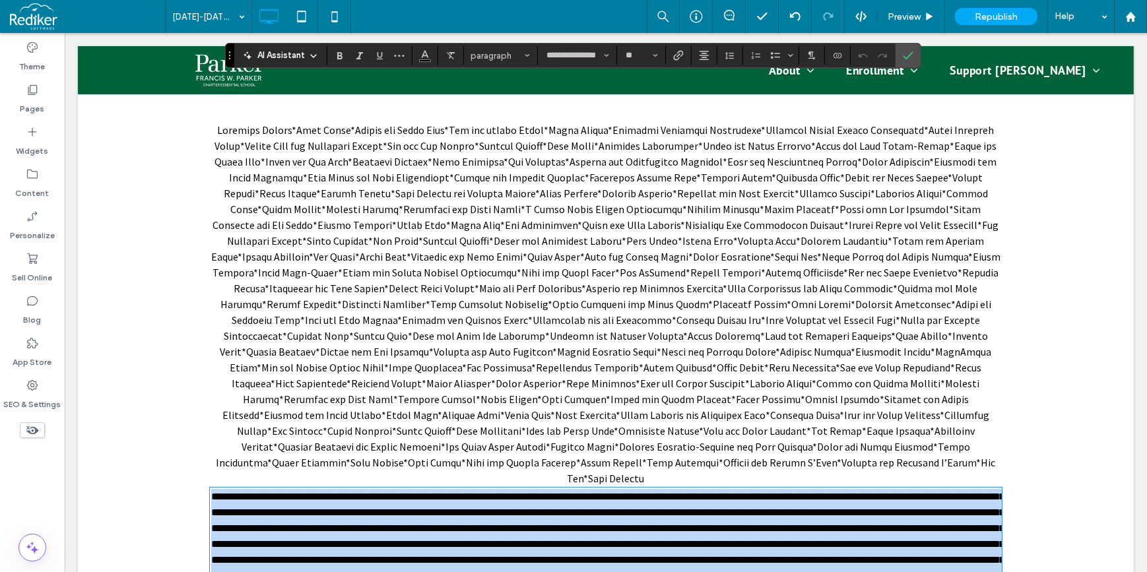
drag, startPoint x: 468, startPoint y: 336, endPoint x: 113, endPoint y: 571, distance: 426.0
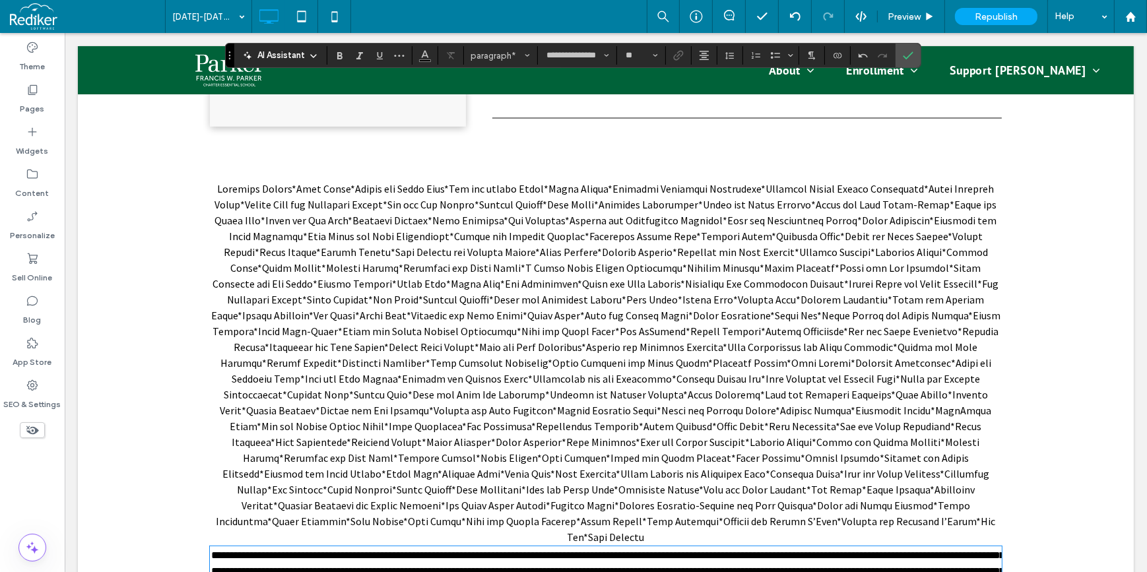
scroll to position [693, 0]
click at [587, 381] on span at bounding box center [604, 364] width 789 height 362
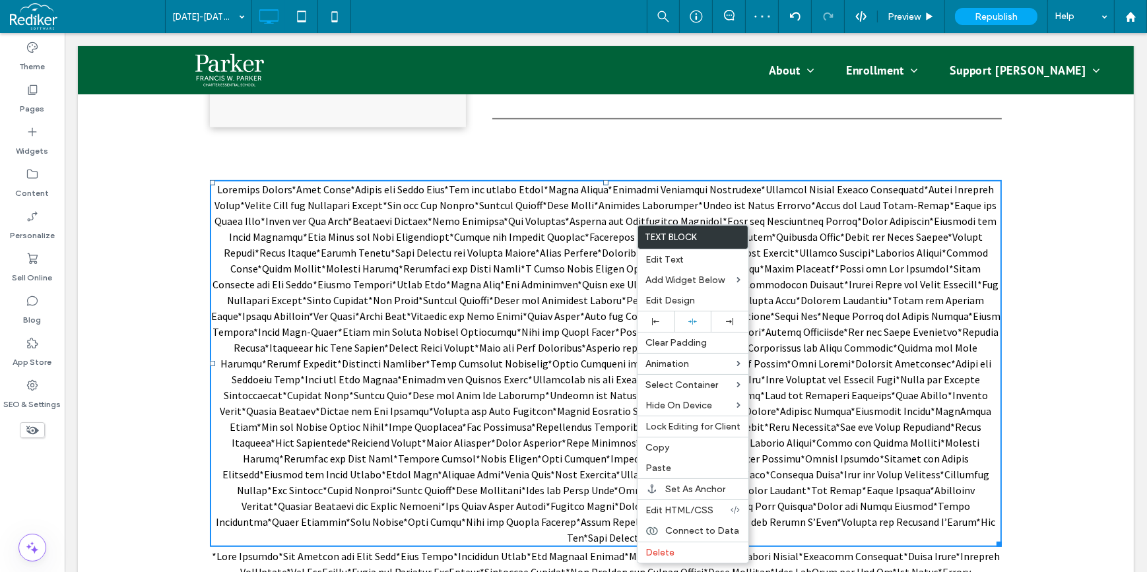
click at [491, 296] on span at bounding box center [604, 364] width 789 height 362
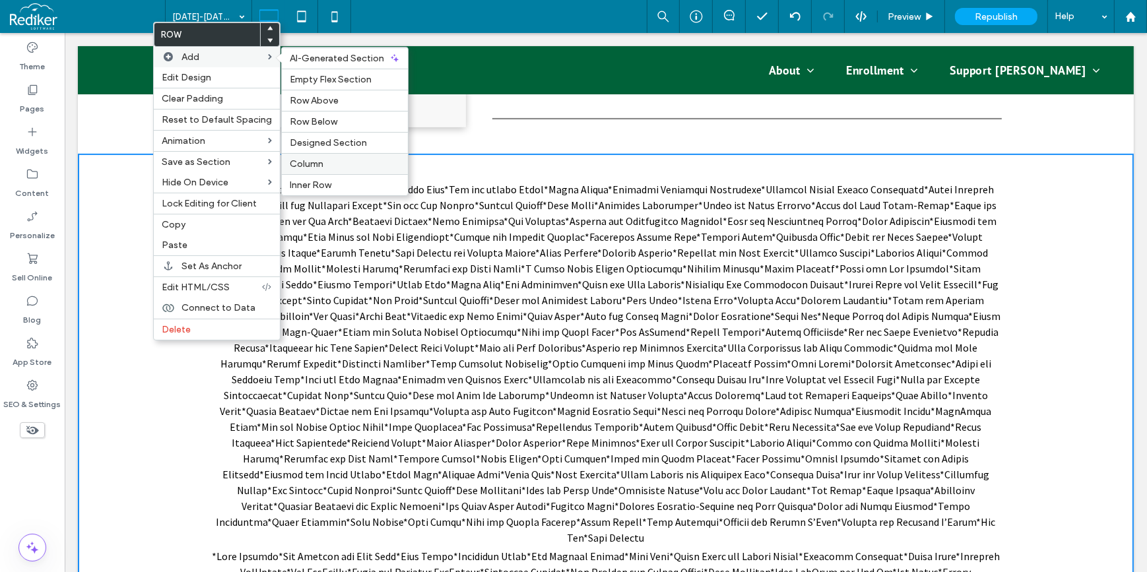
click at [302, 164] on span "Column" at bounding box center [307, 163] width 34 height 11
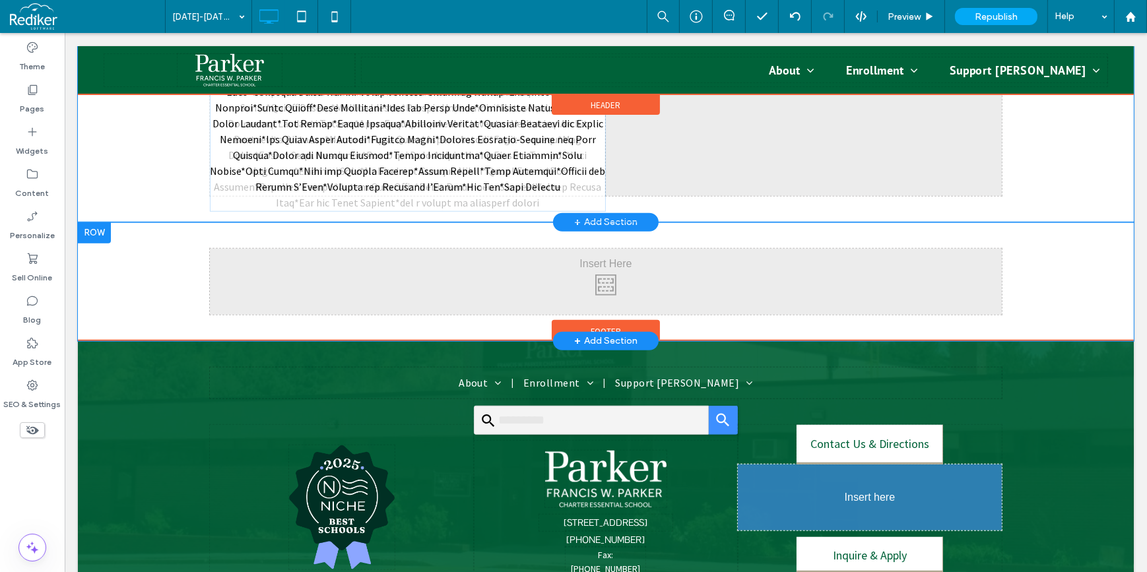
scroll to position [1388, 0]
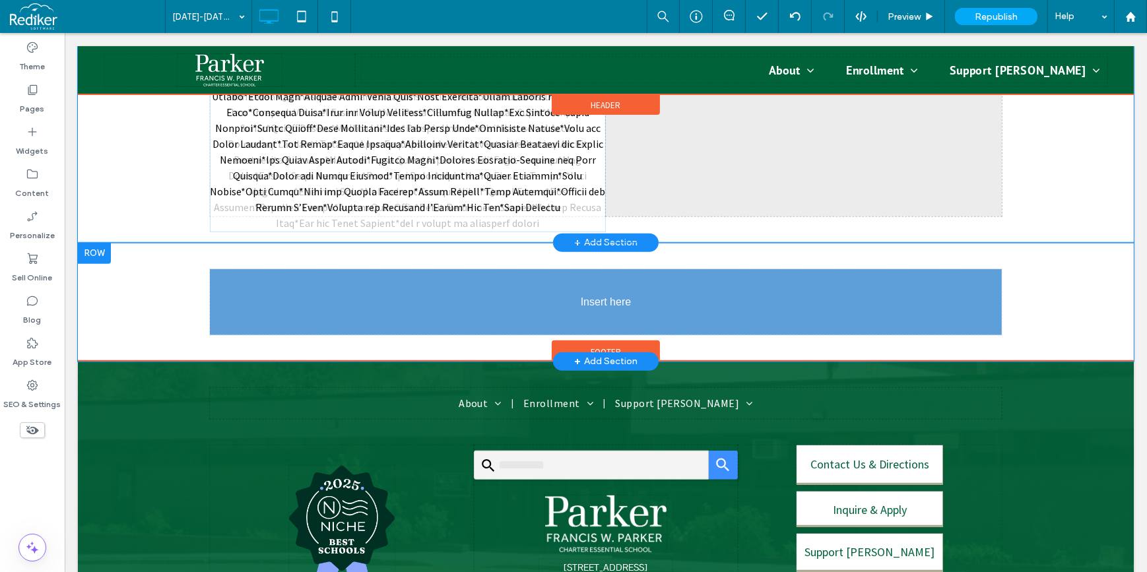
drag, startPoint x: 395, startPoint y: 154, endPoint x: 579, endPoint y: 286, distance: 226.9
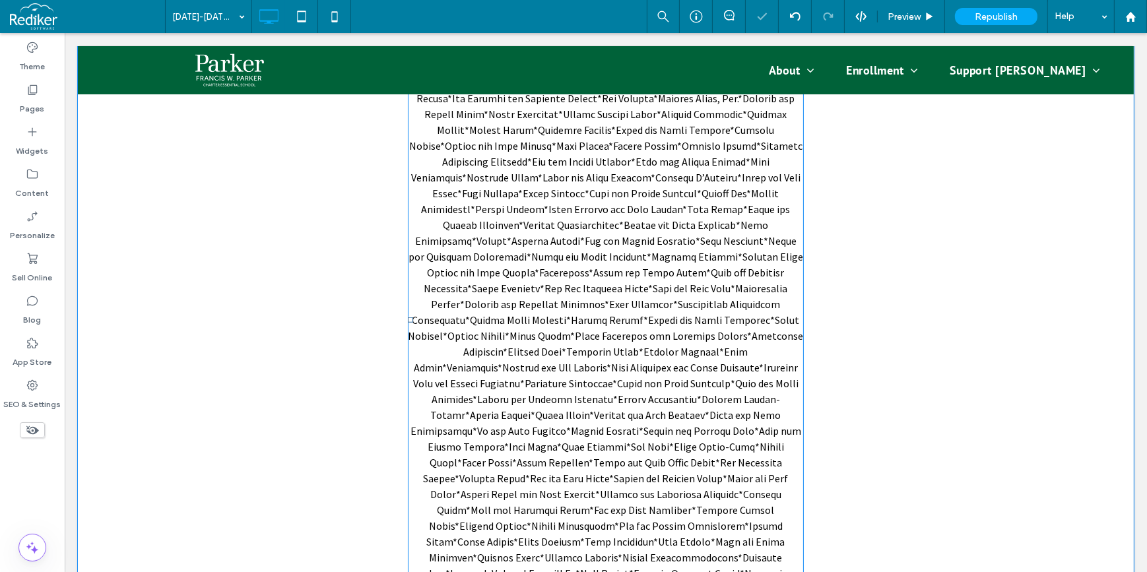
scroll to position [1867, 0]
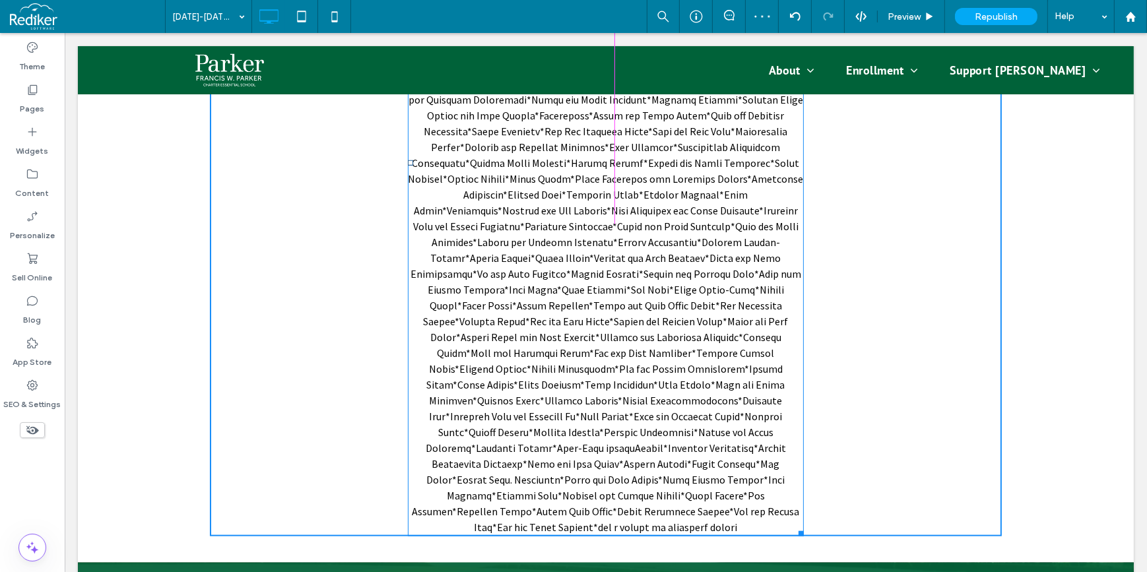
drag, startPoint x: 796, startPoint y: 486, endPoint x: 1147, endPoint y: 458, distance: 352.2
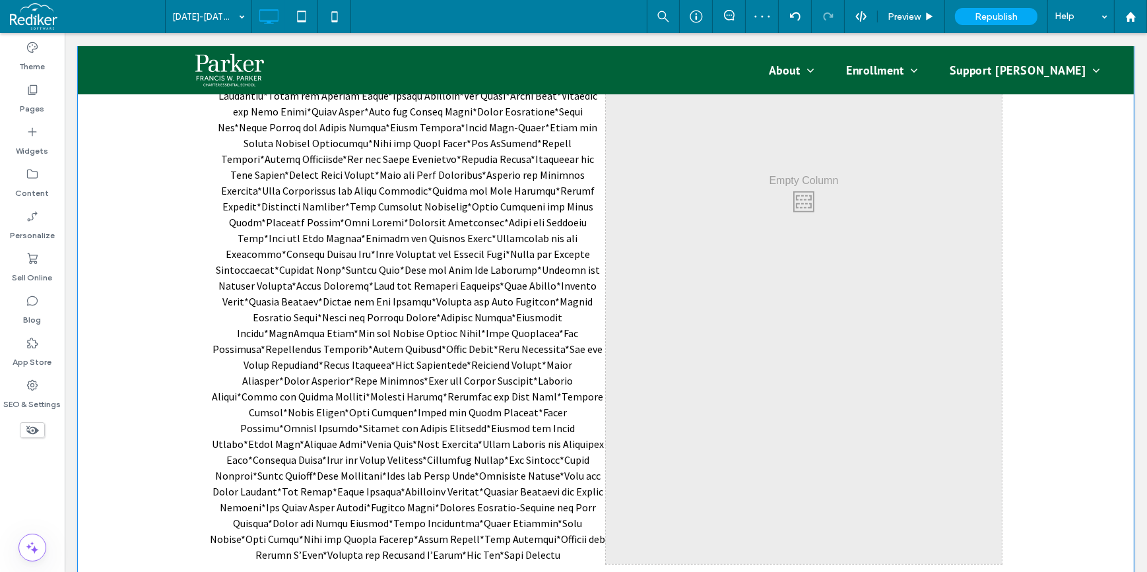
scroll to position [965, 0]
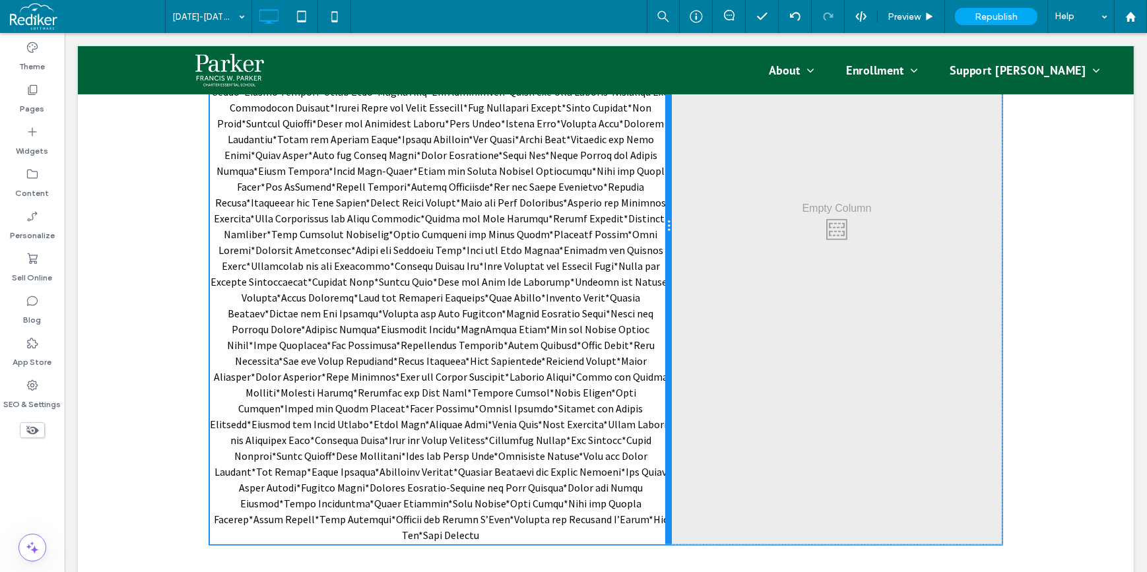
drag, startPoint x: 598, startPoint y: 389, endPoint x: 742, endPoint y: 416, distance: 146.2
click at [678, 383] on div "Click To Paste Click To Paste Click To Paste Click To Paste" at bounding box center [605, 226] width 792 height 636
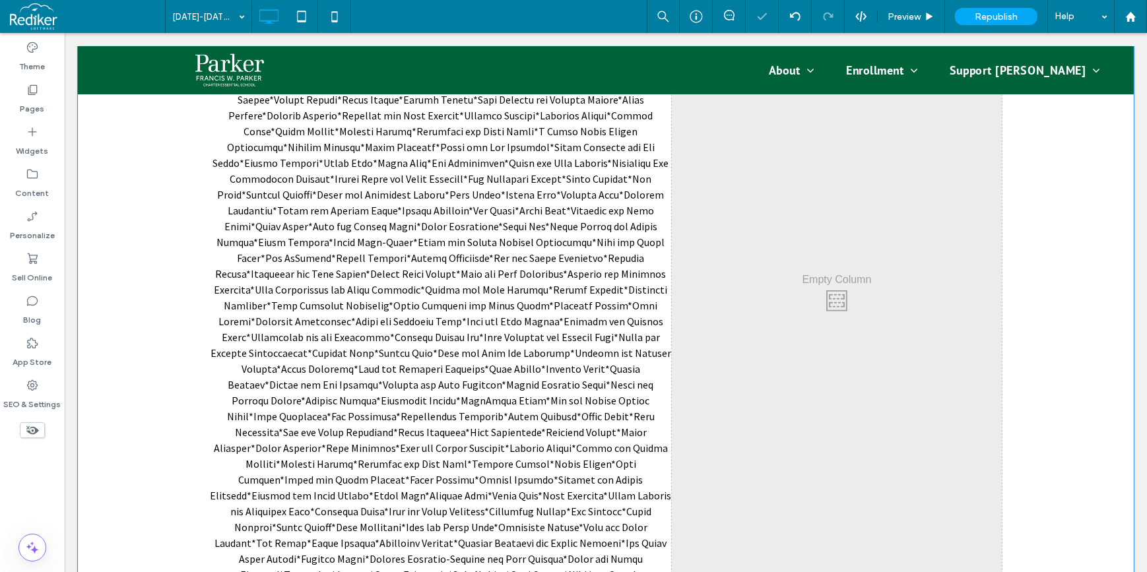
scroll to position [785, 0]
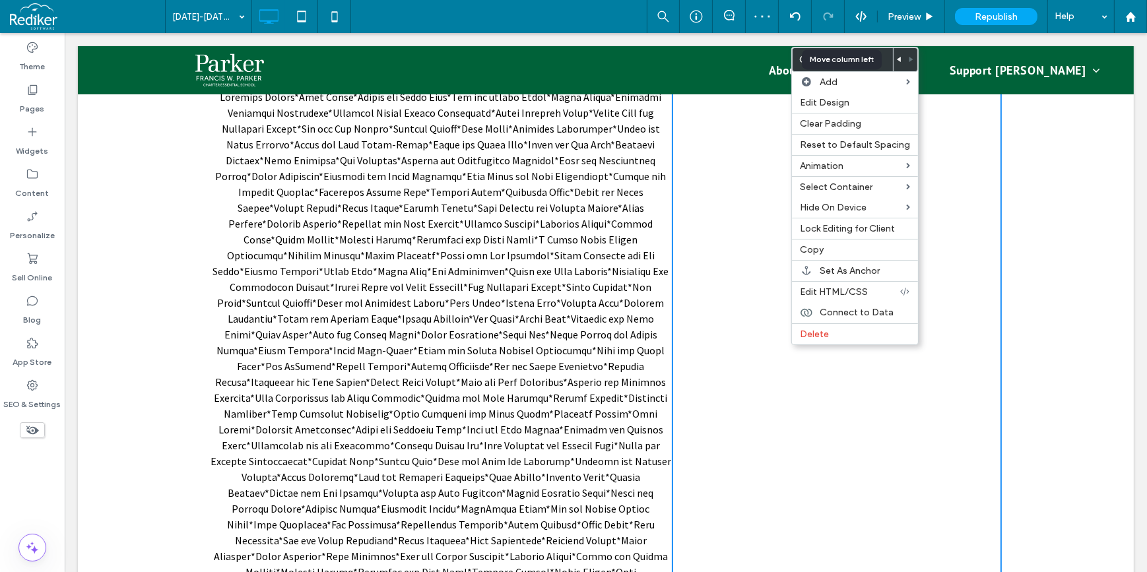
click at [893, 61] on div at bounding box center [899, 59] width 12 height 23
click at [897, 60] on use at bounding box center [899, 59] width 4 height 5
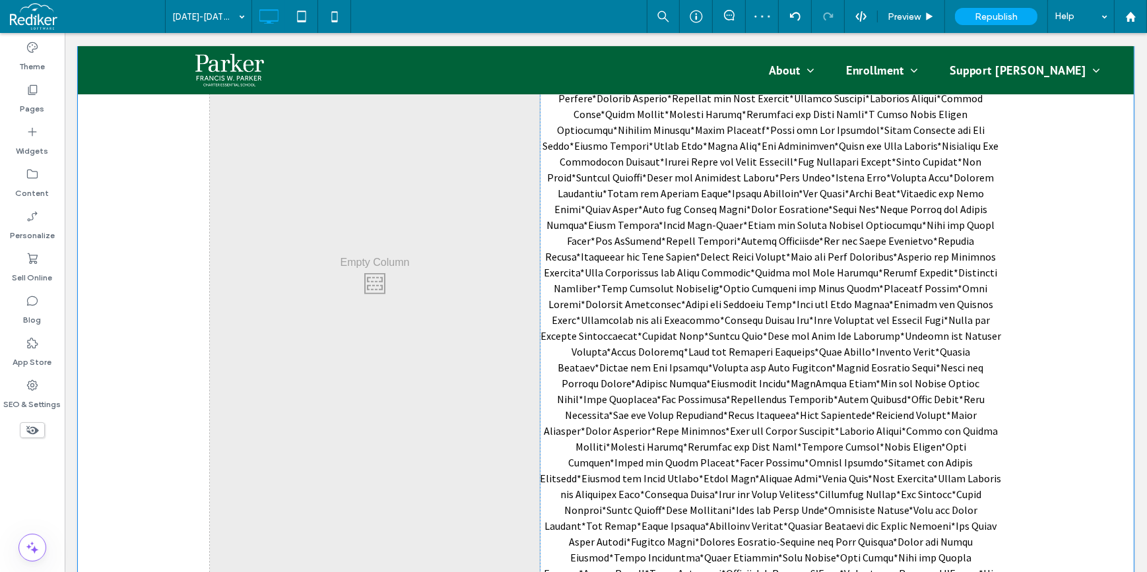
scroll to position [965, 0]
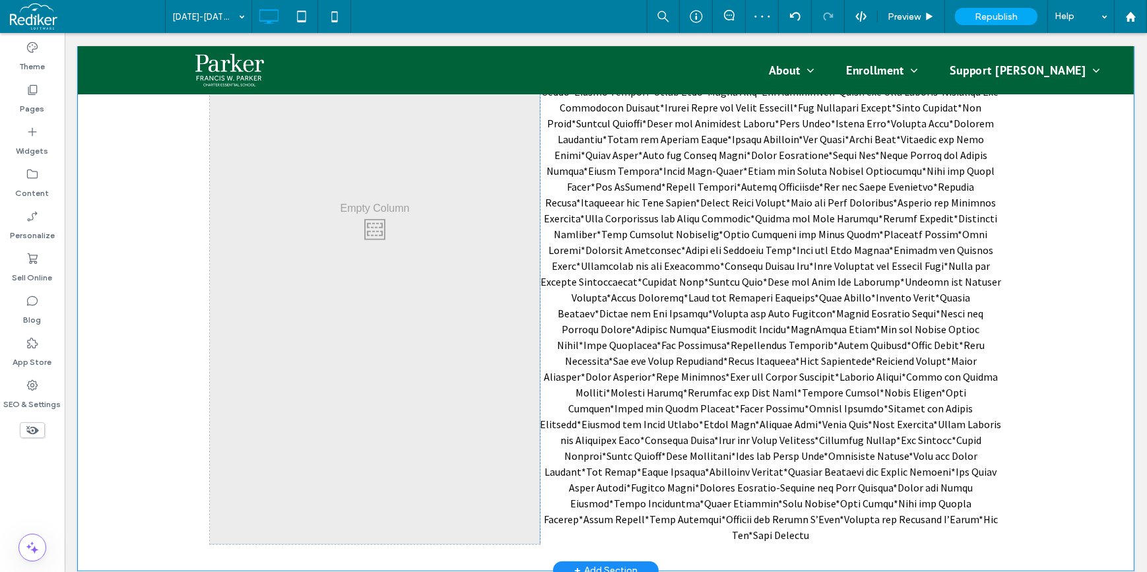
click at [379, 422] on div "Click To Paste Click To Paste" at bounding box center [374, 226] width 330 height 636
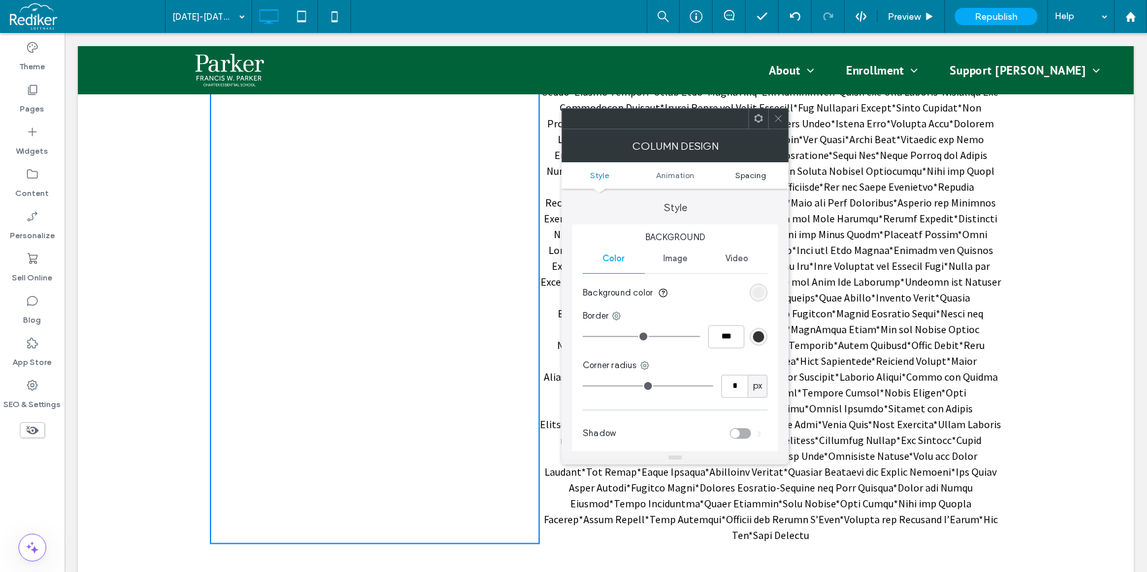
click at [754, 171] on span "Spacing" at bounding box center [750, 175] width 31 height 10
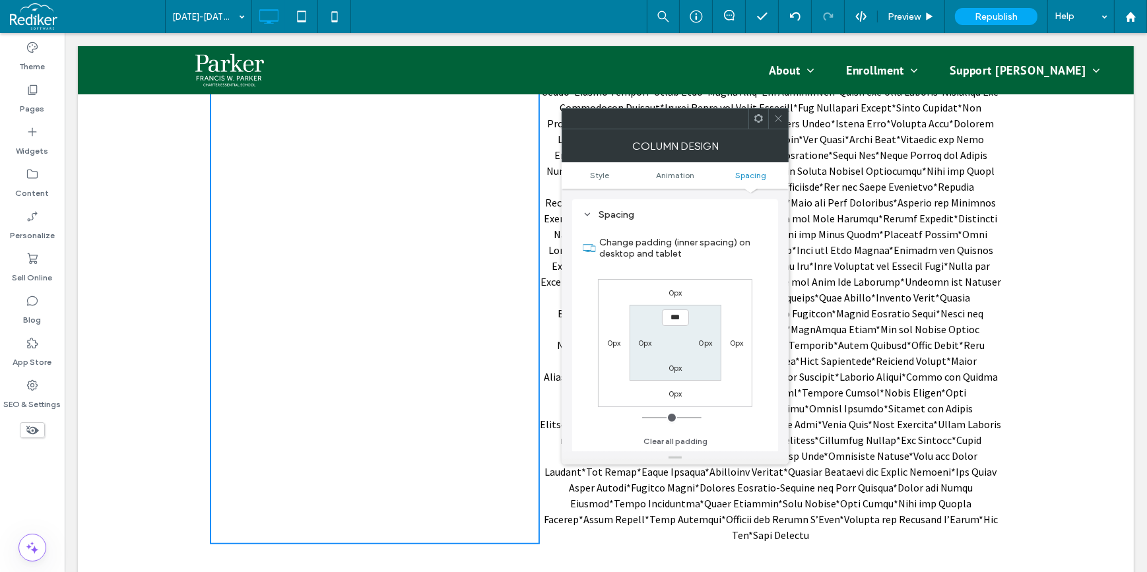
scroll to position [309, 0]
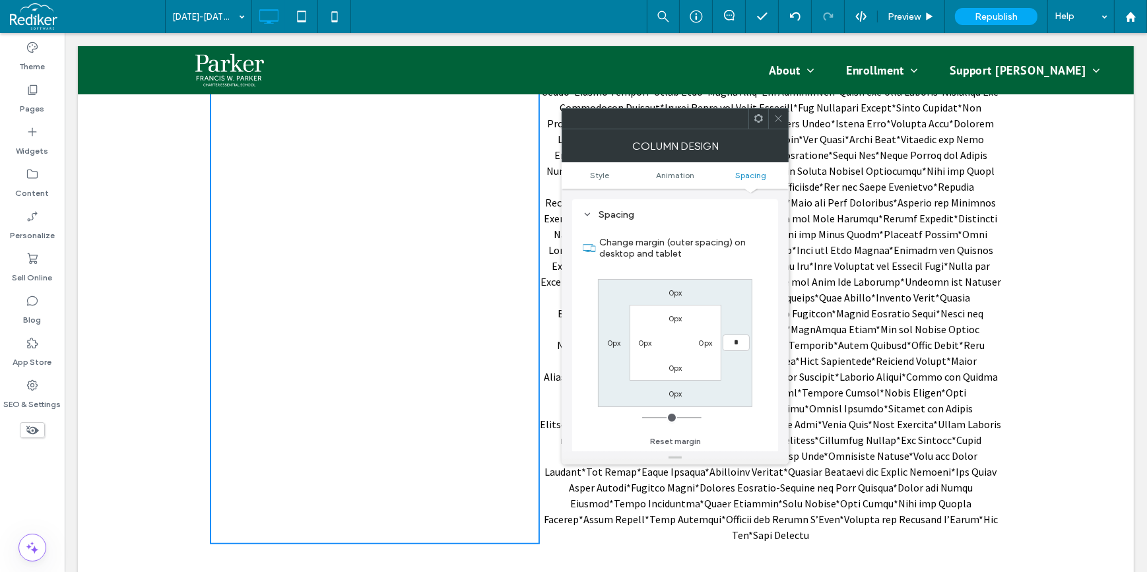
type input "**"
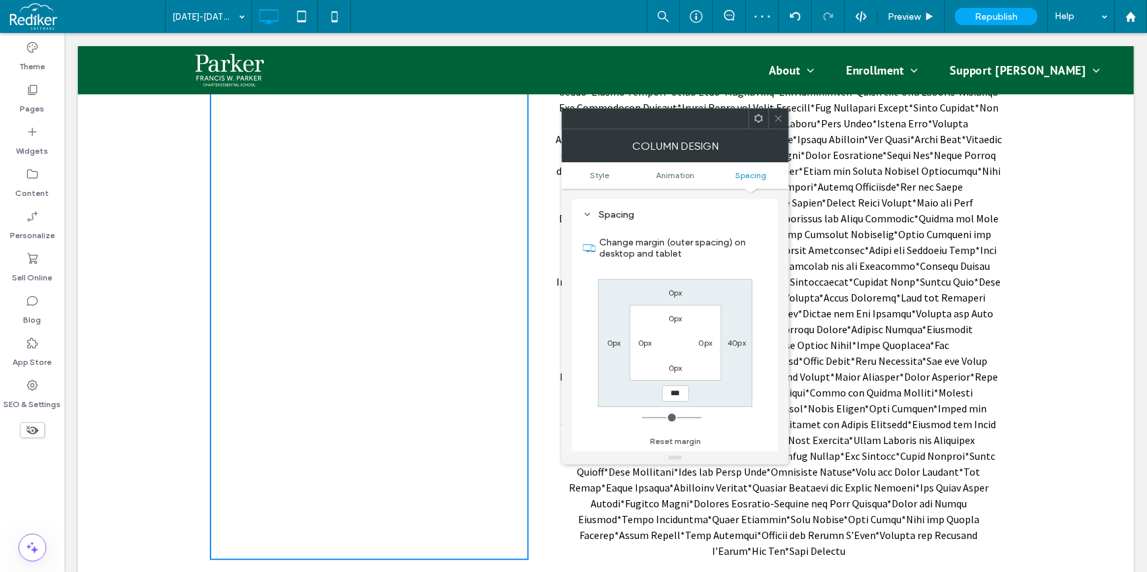
click at [779, 114] on icon at bounding box center [778, 118] width 10 height 10
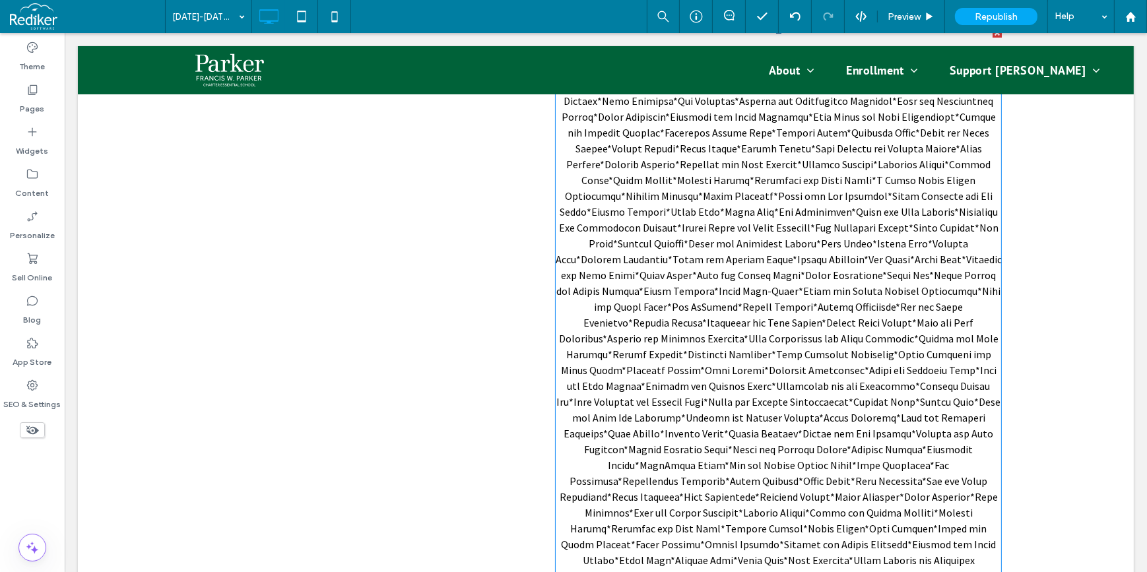
scroll to position [785, 0]
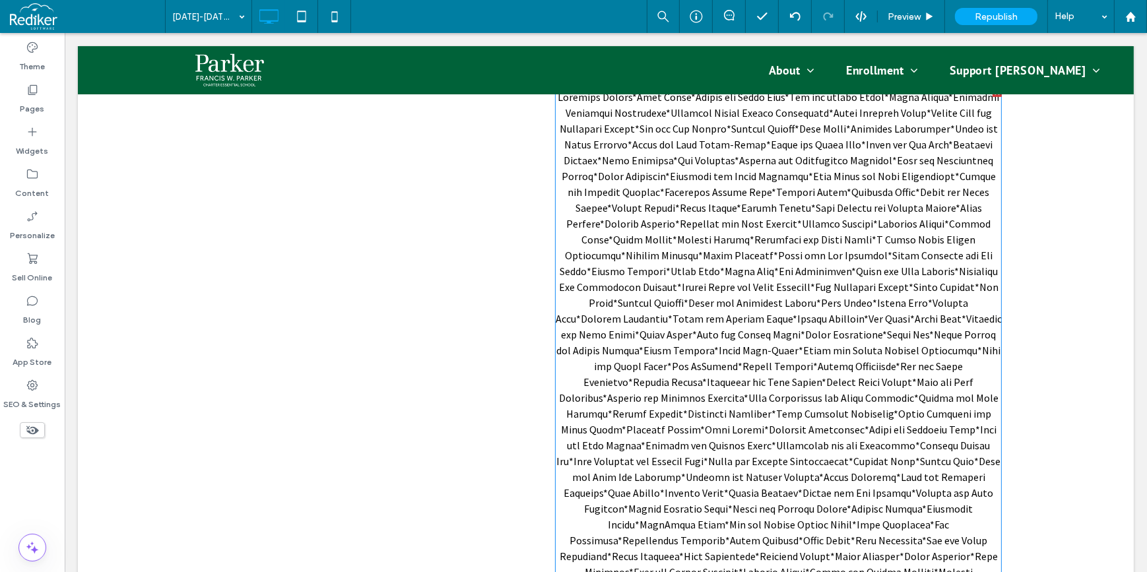
click at [754, 309] on p at bounding box center [777, 413] width 447 height 649
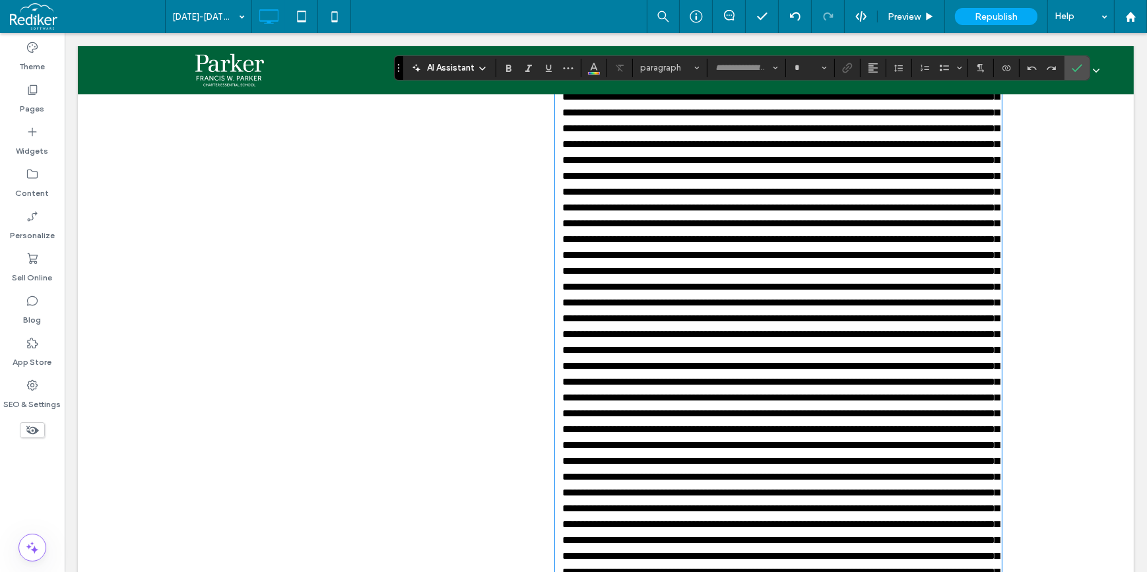
type input "**********"
type input "**"
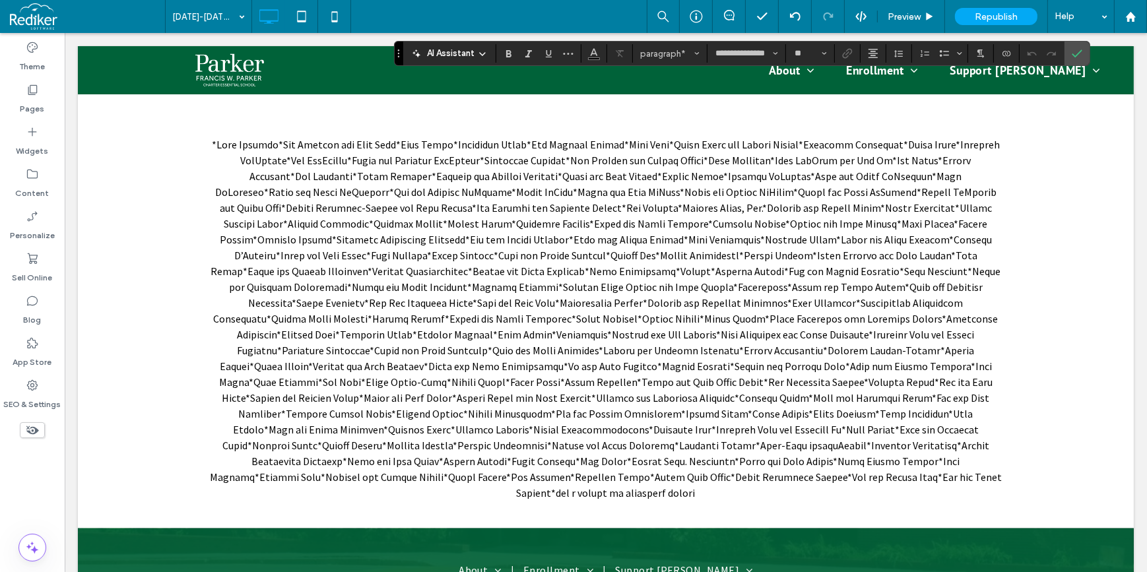
scroll to position [1385, 0]
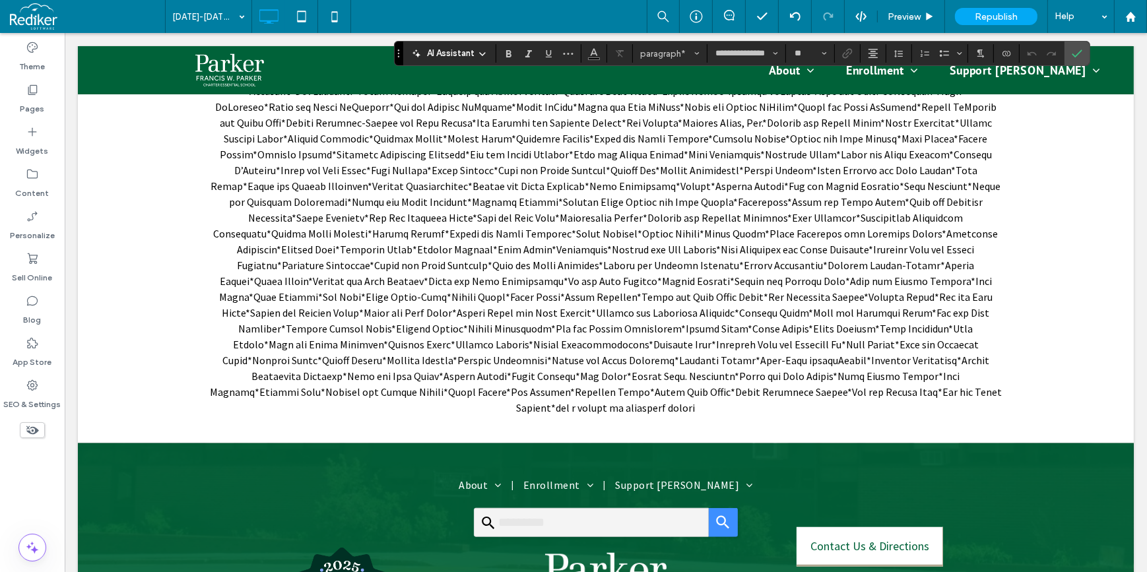
click at [785, 284] on span at bounding box center [605, 234] width 792 height 362
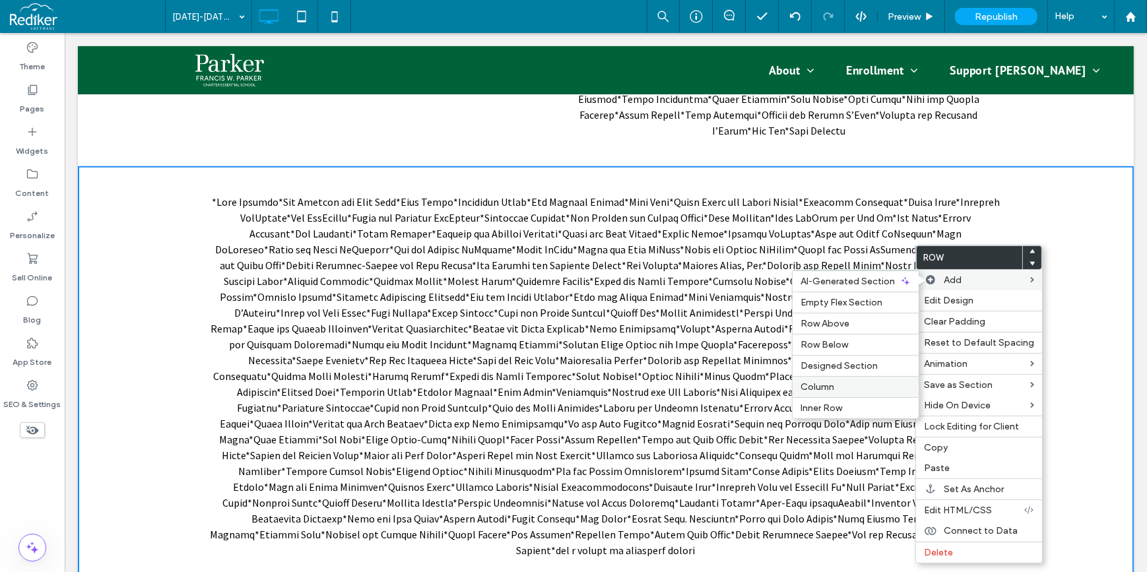
click at [819, 385] on span "Column" at bounding box center [817, 386] width 34 height 11
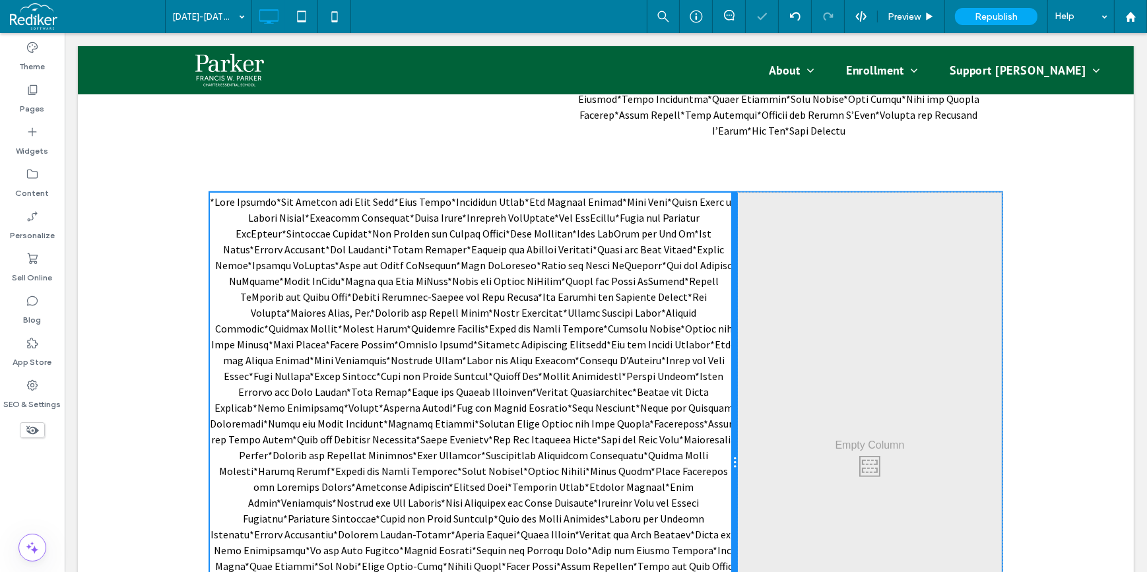
drag, startPoint x: 599, startPoint y: 353, endPoint x: 802, endPoint y: 385, distance: 205.8
click at [738, 354] on div "Click To Paste Click To Paste Click To Paste" at bounding box center [605, 463] width 792 height 541
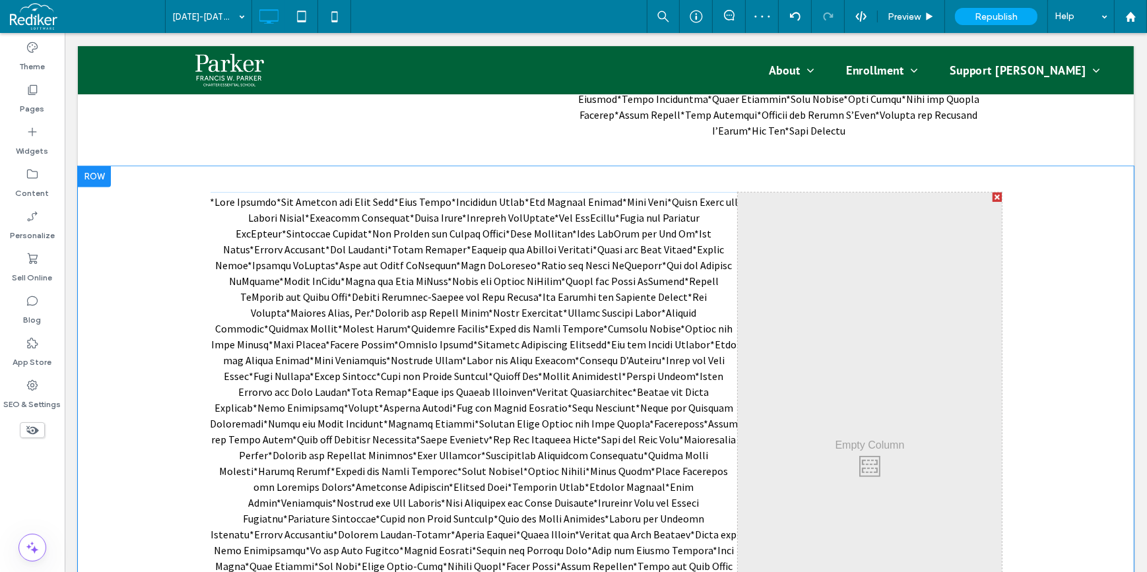
click at [795, 331] on div "Click To Paste Click To Paste" at bounding box center [869, 463] width 264 height 541
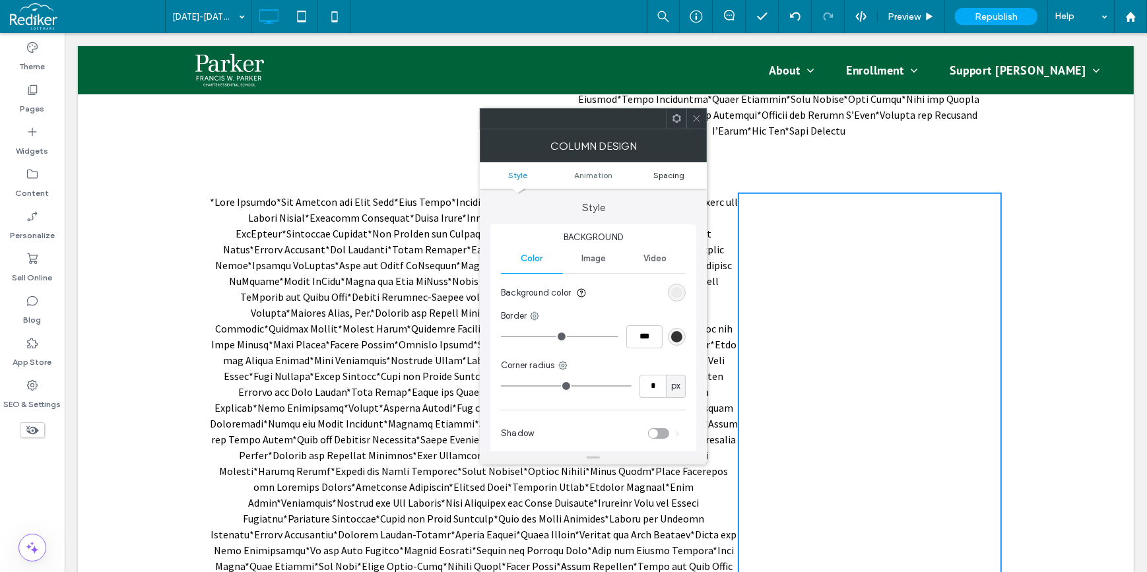
click at [668, 176] on span "Spacing" at bounding box center [668, 175] width 31 height 10
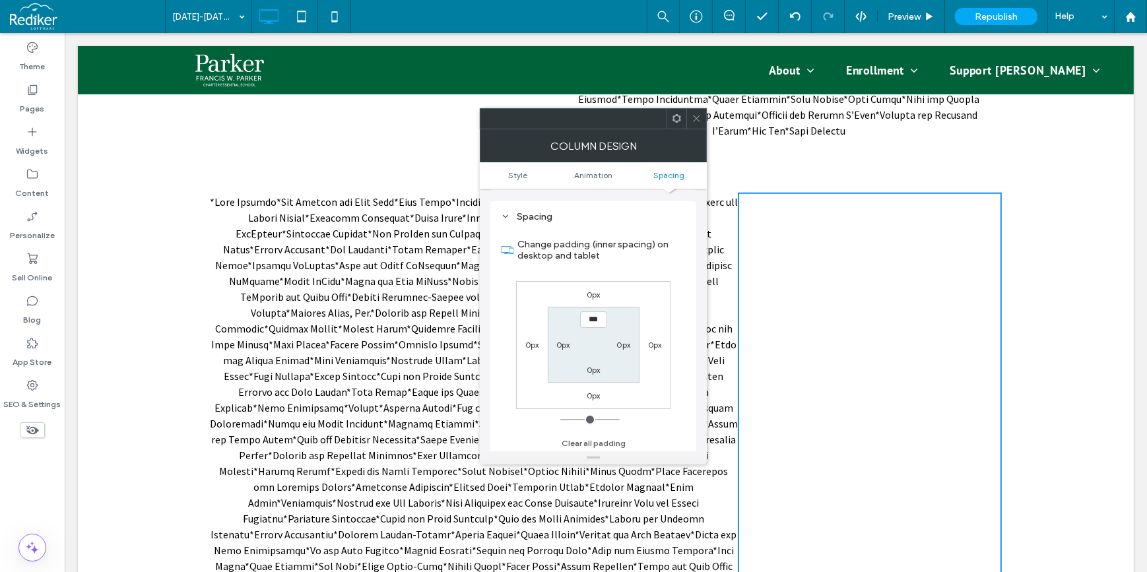
scroll to position [309, 0]
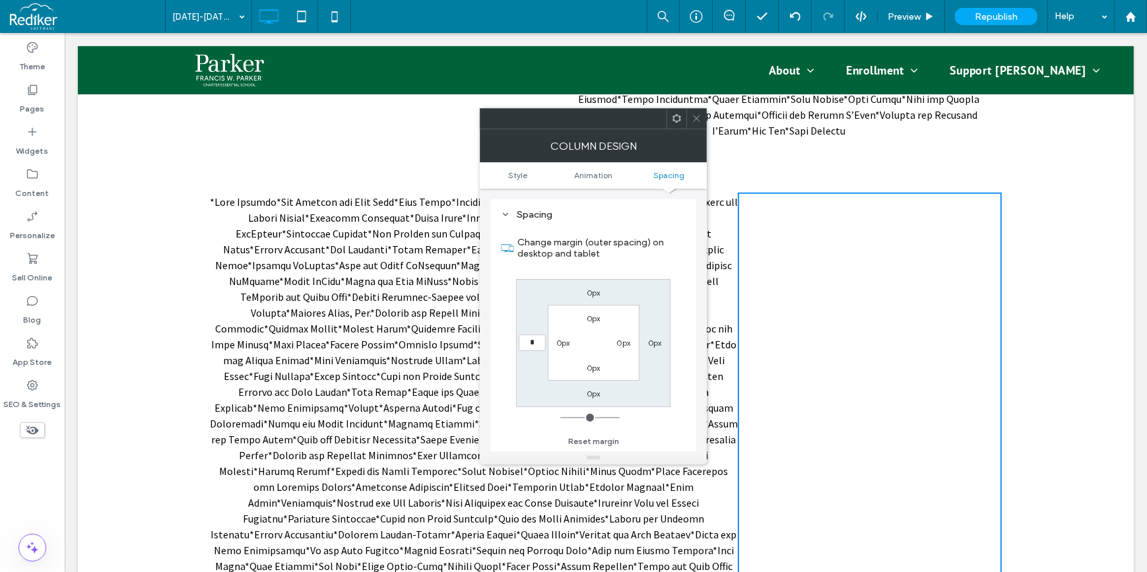
type input "**"
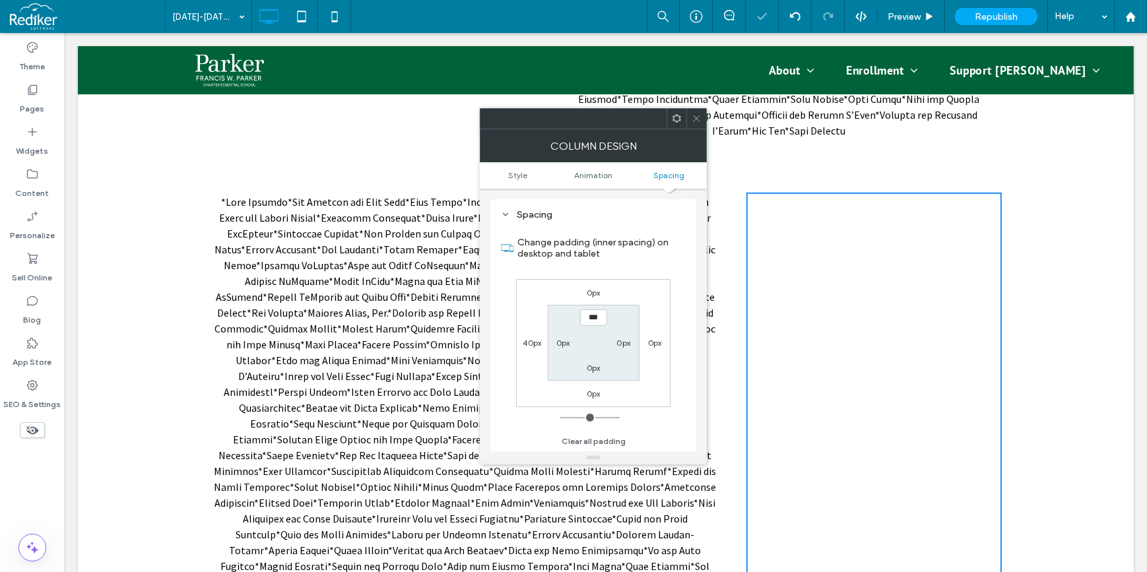
click at [698, 119] on icon at bounding box center [696, 118] width 10 height 10
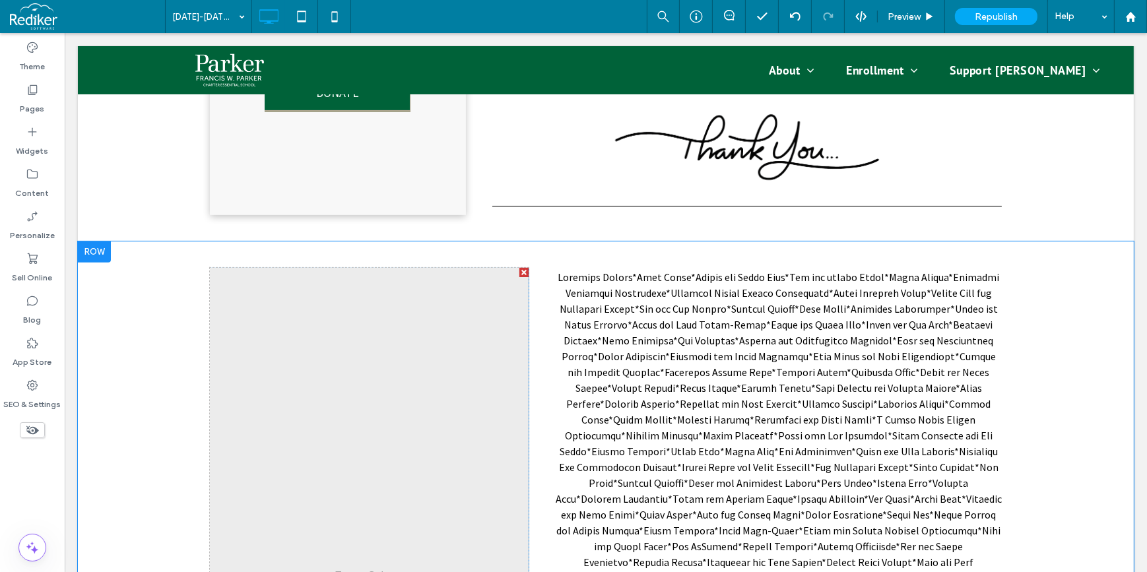
scroll to position [785, 0]
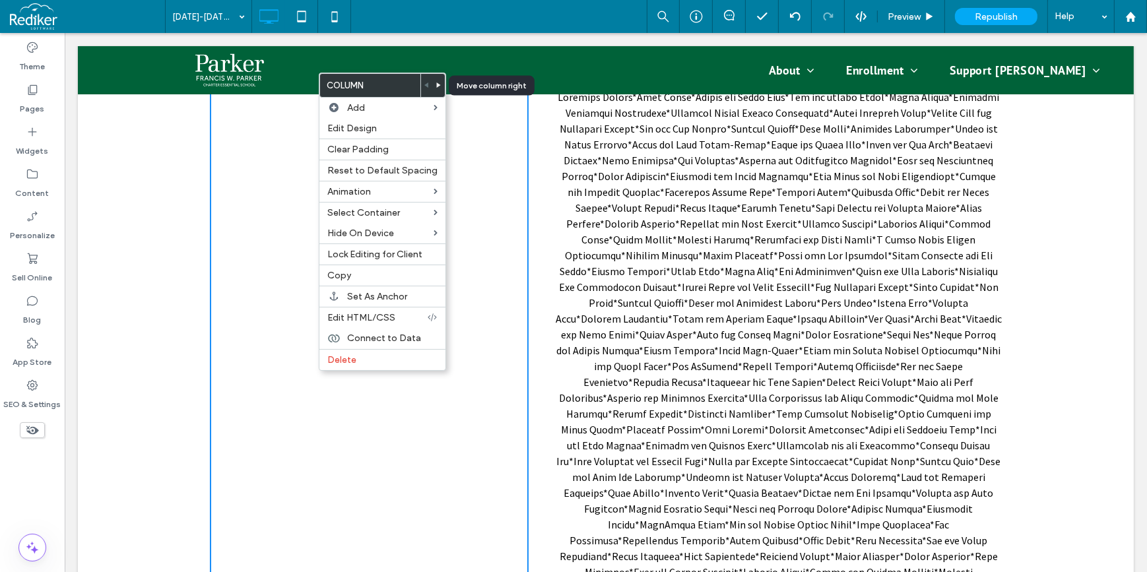
click at [437, 84] on use at bounding box center [439, 84] width 4 height 5
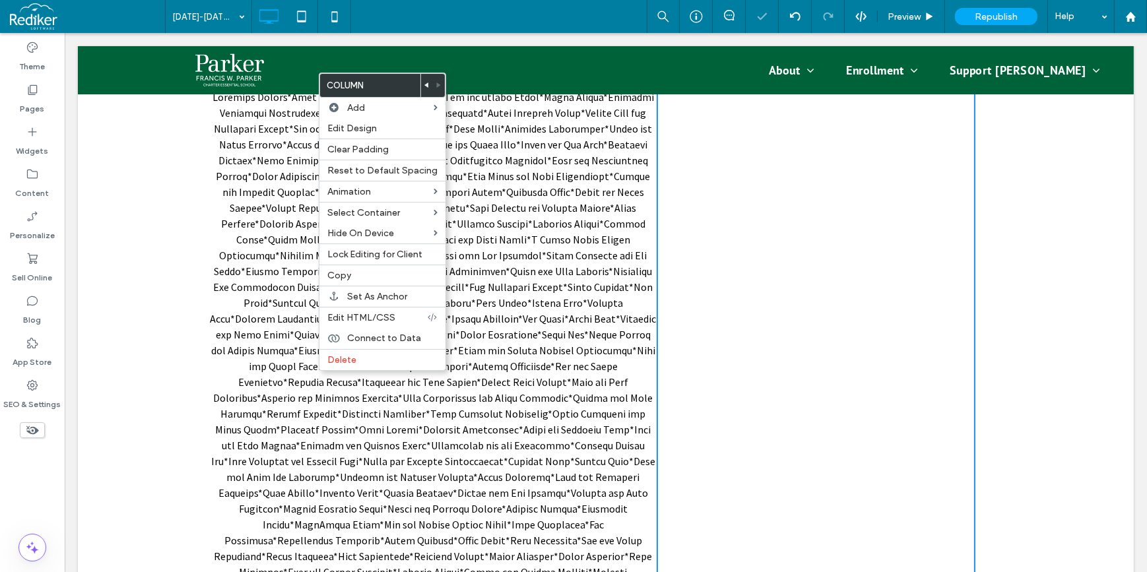
click at [739, 239] on div "Click To Paste Click To Paste" at bounding box center [815, 414] width 319 height 652
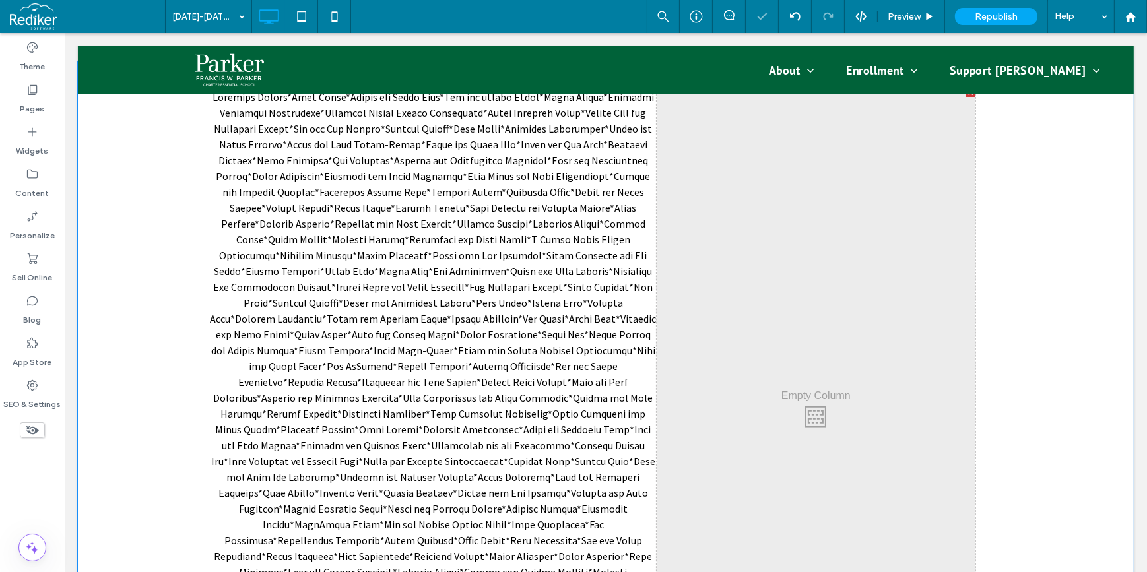
click at [793, 248] on div "Click To Paste Click To Paste" at bounding box center [815, 414] width 319 height 652
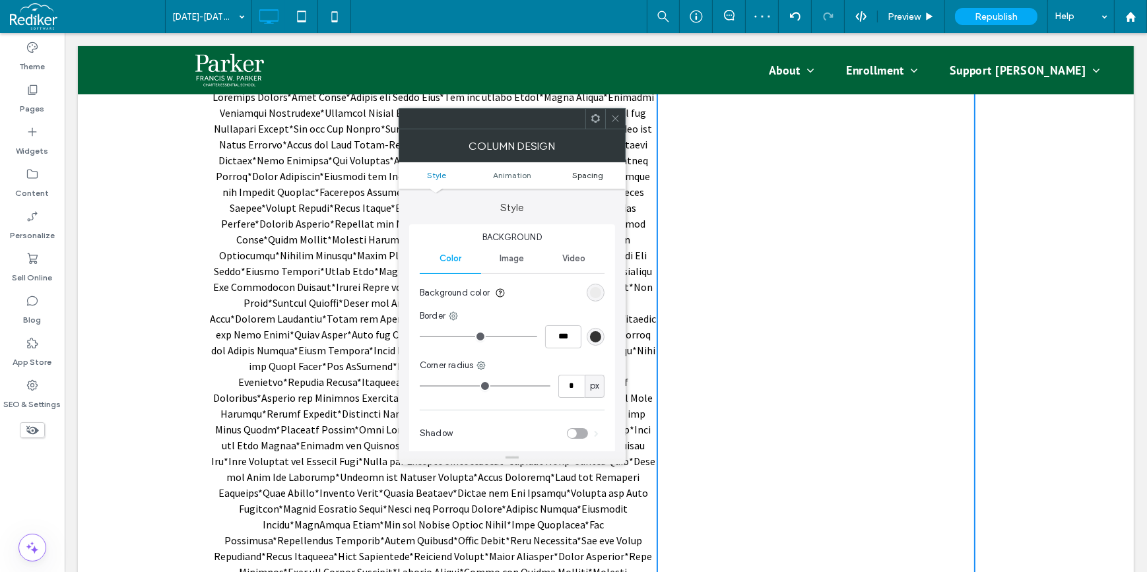
click at [590, 174] on span "Spacing" at bounding box center [587, 175] width 31 height 10
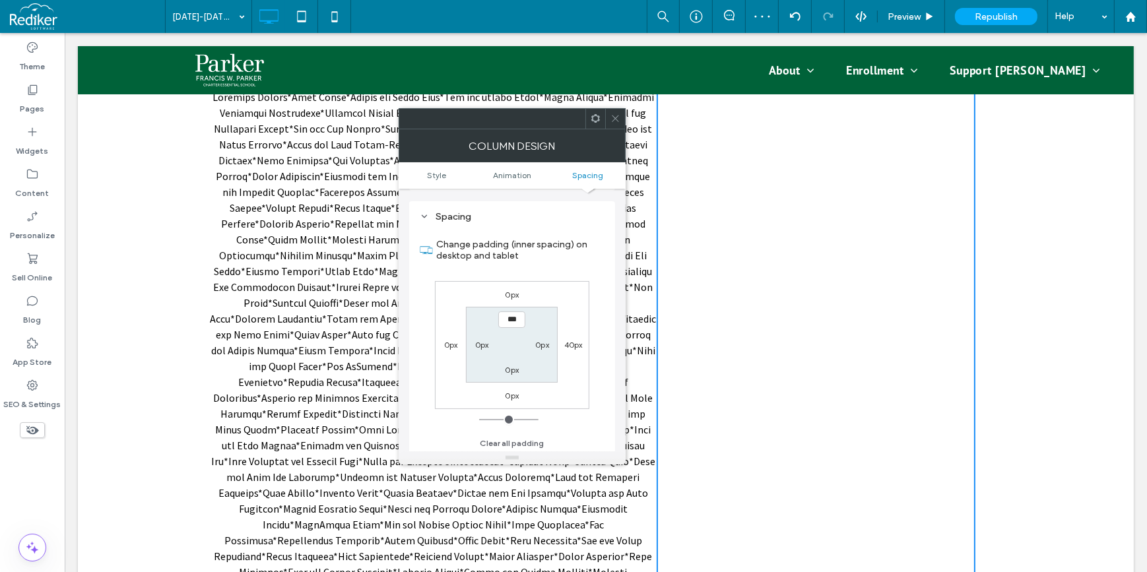
scroll to position [309, 0]
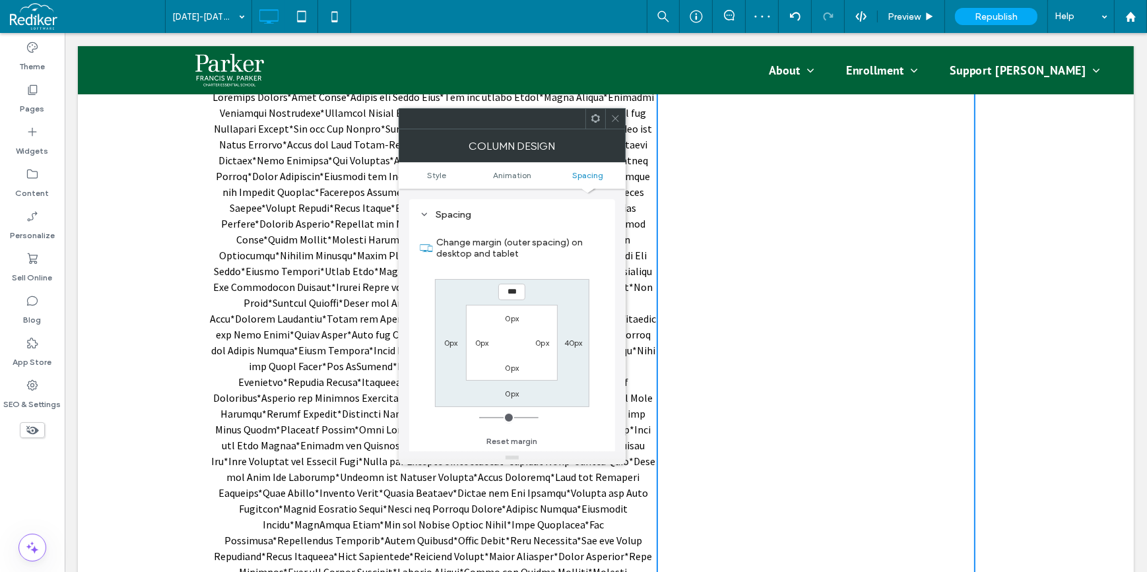
type input "**"
type input "*"
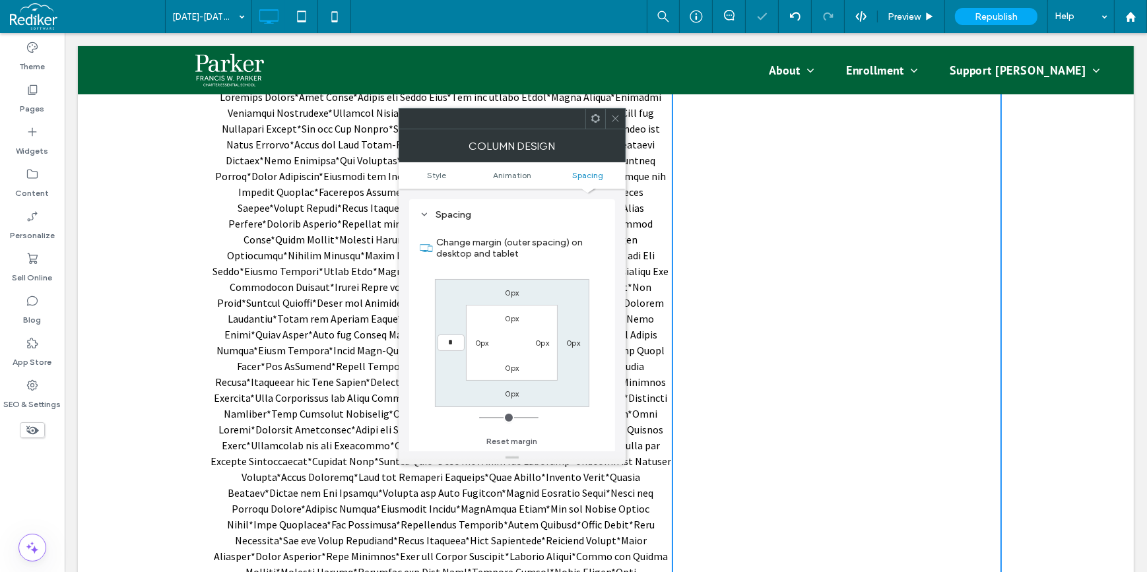
type input "**"
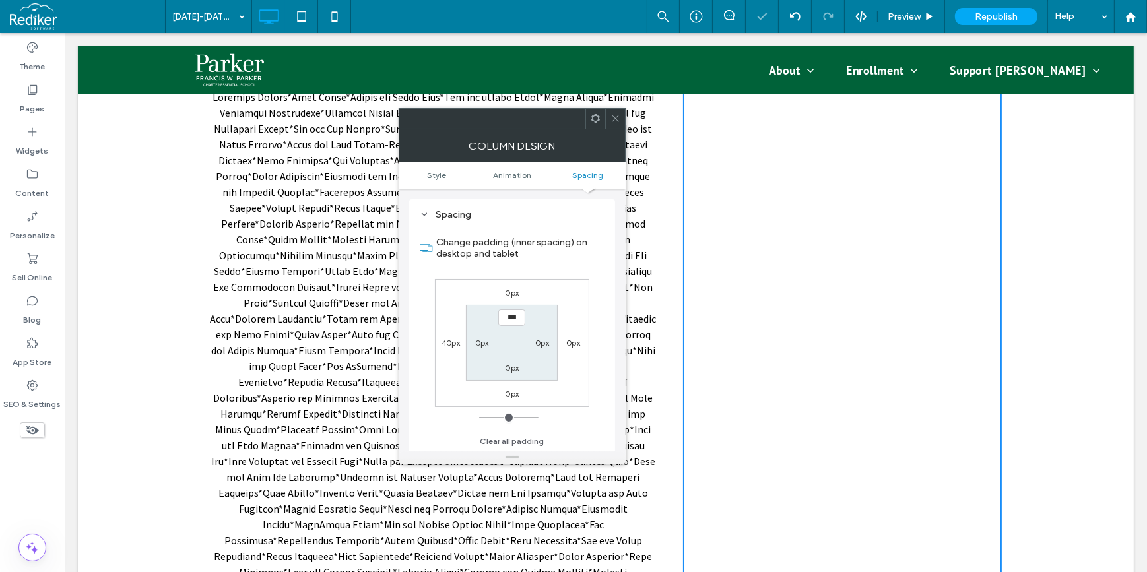
click at [620, 121] on div at bounding box center [615, 119] width 20 height 20
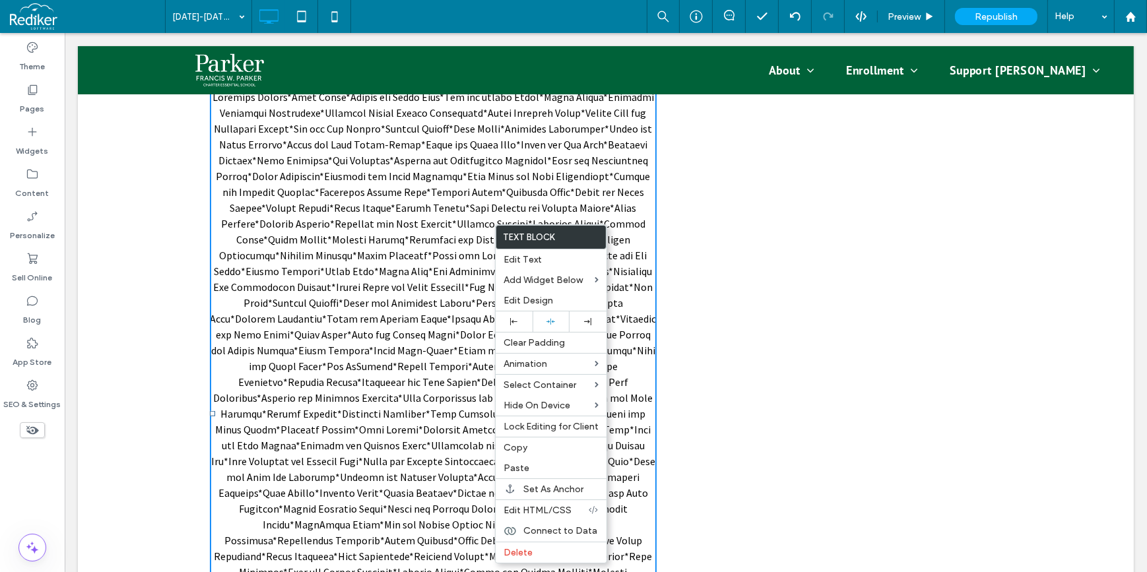
click at [429, 301] on span at bounding box center [432, 413] width 446 height 647
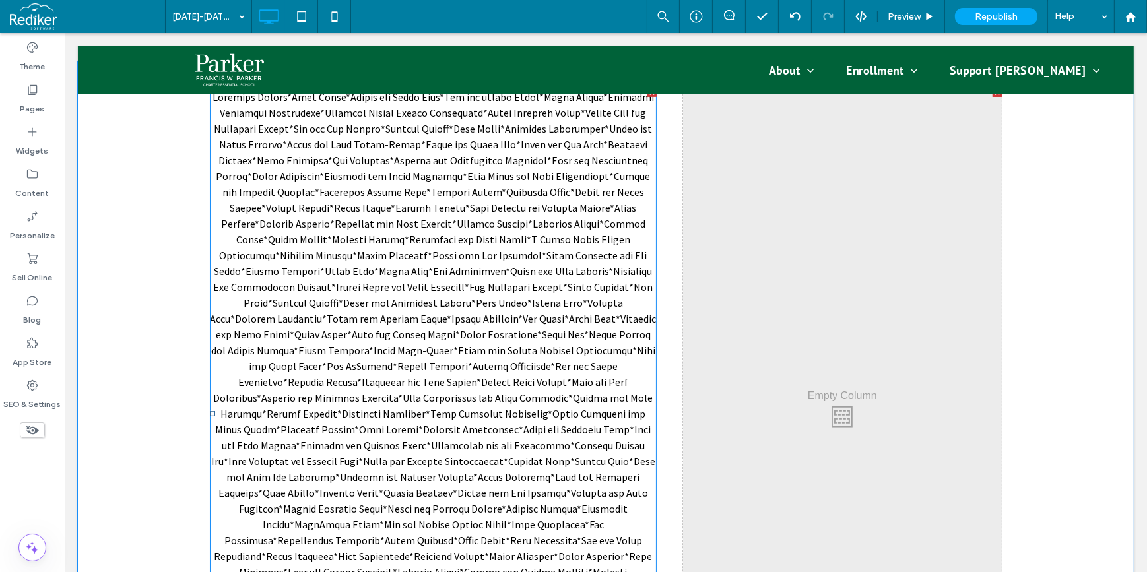
click at [429, 301] on span at bounding box center [432, 413] width 446 height 647
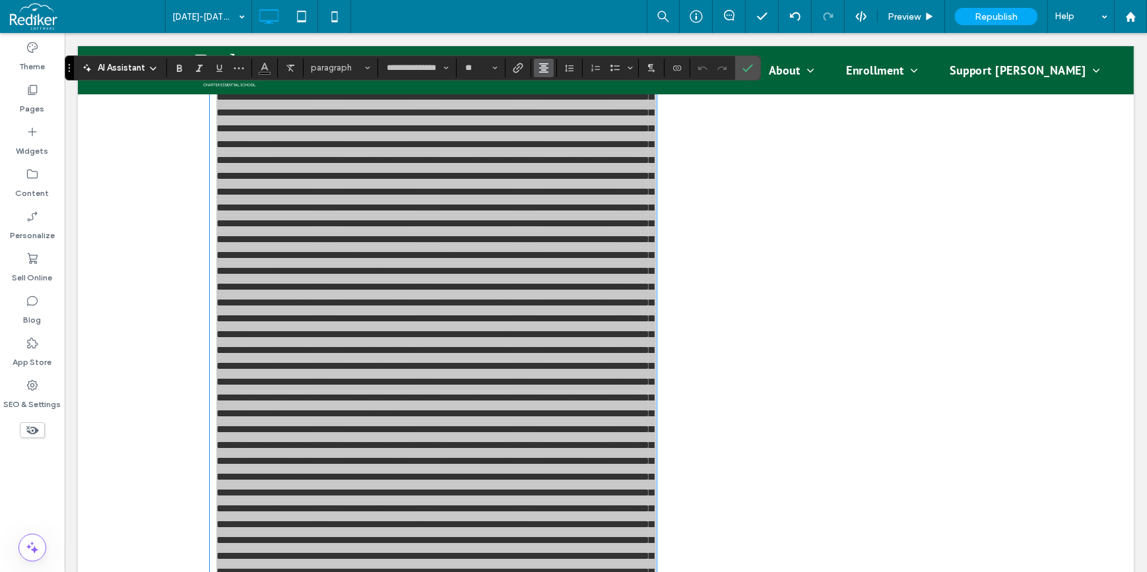
click at [547, 69] on icon "Alignment" at bounding box center [543, 68] width 11 height 11
click at [546, 92] on label "ui.textEditor.alignment.left" at bounding box center [557, 89] width 46 height 19
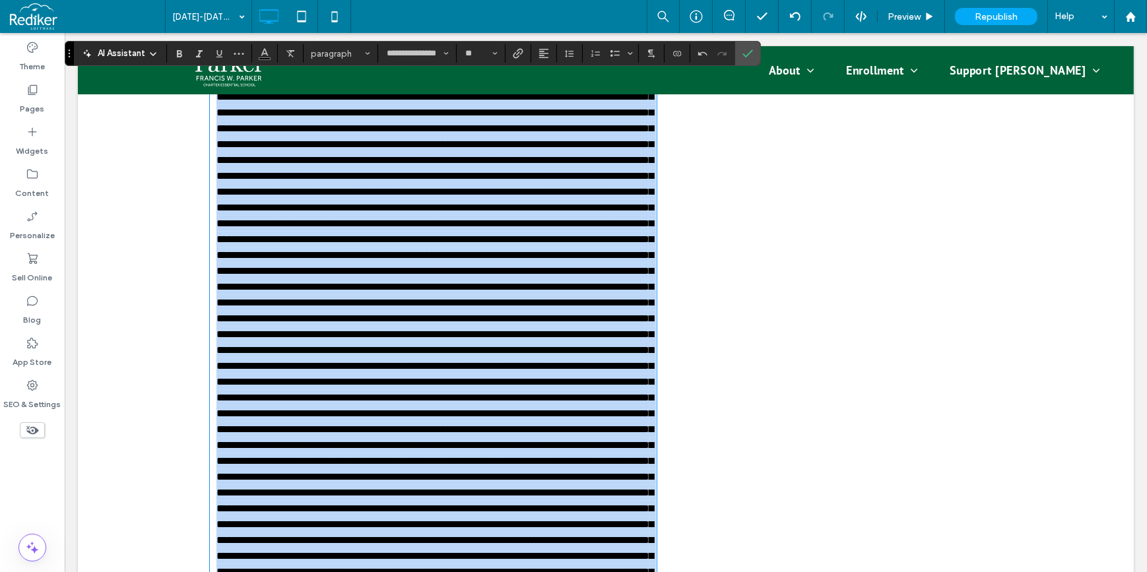
scroll to position [844, 0]
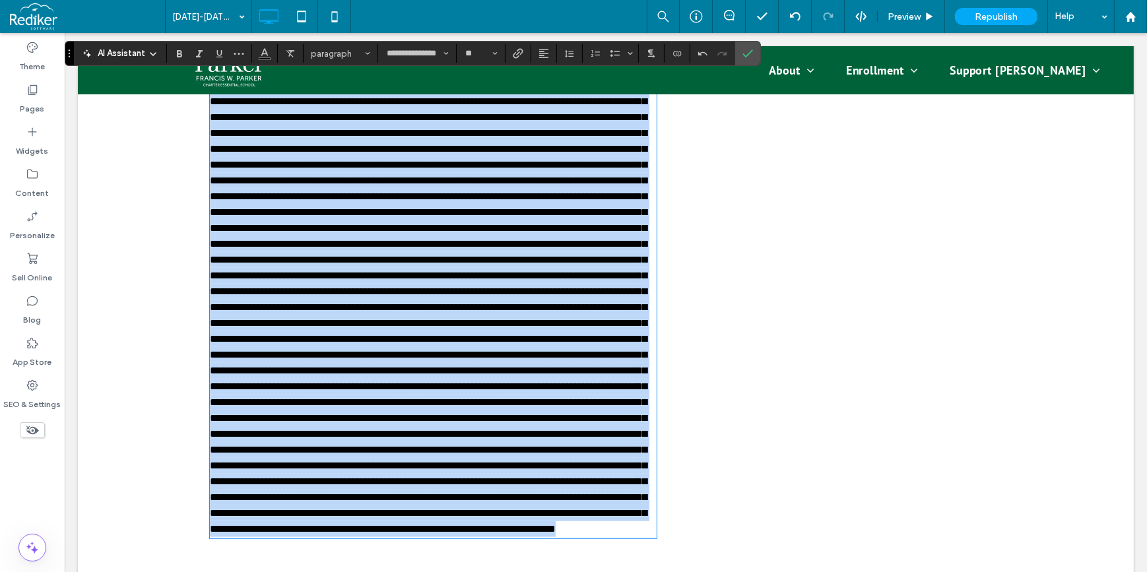
click at [602, 203] on p at bounding box center [432, 283] width 447 height 507
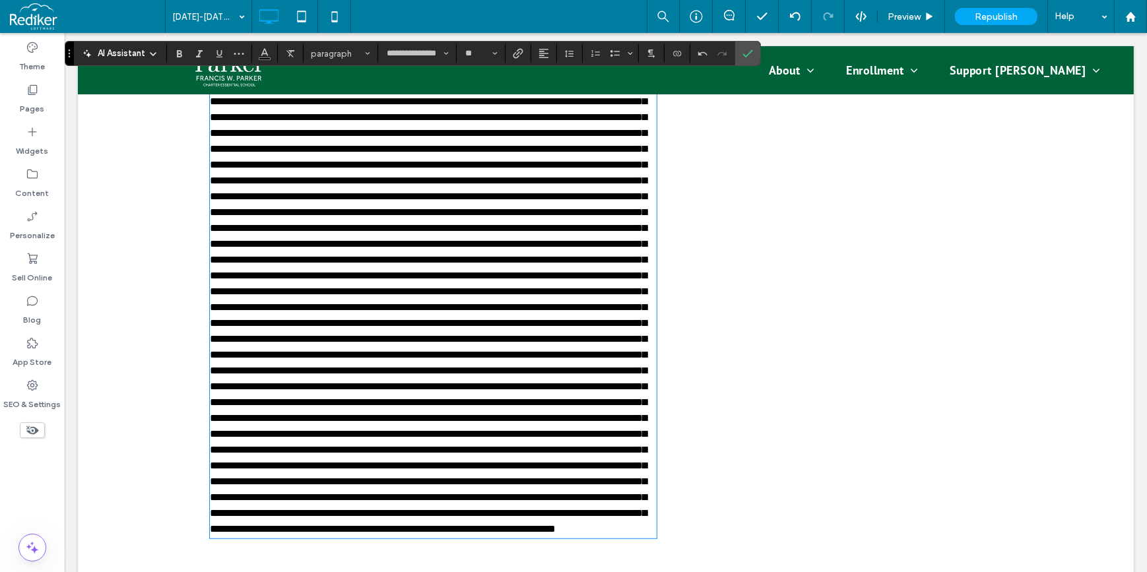
click at [709, 160] on div "Click To Paste Click To Paste" at bounding box center [841, 283] width 319 height 509
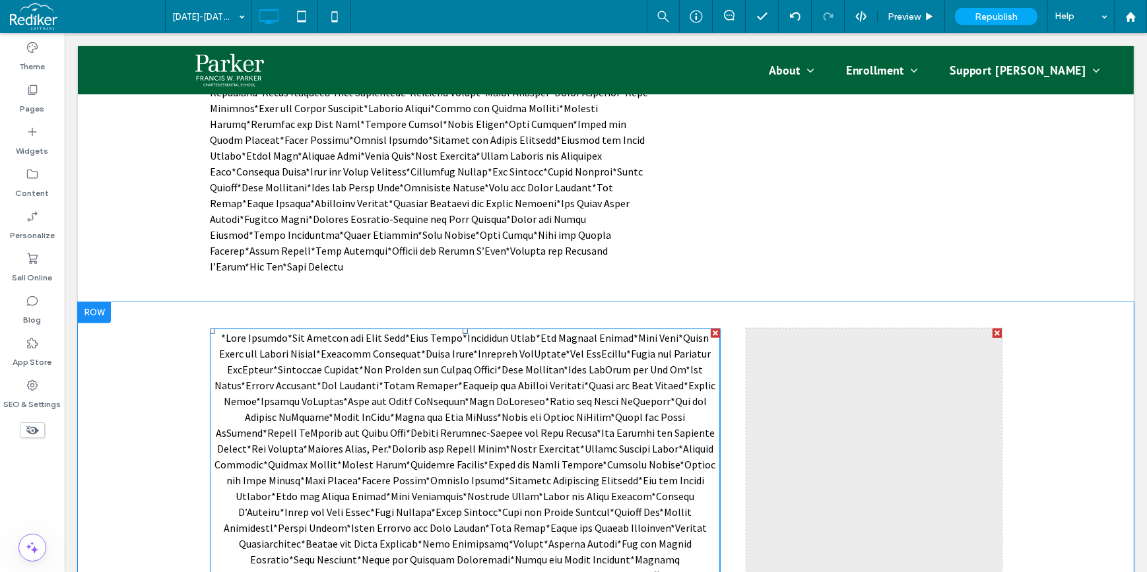
scroll to position [1264, 0]
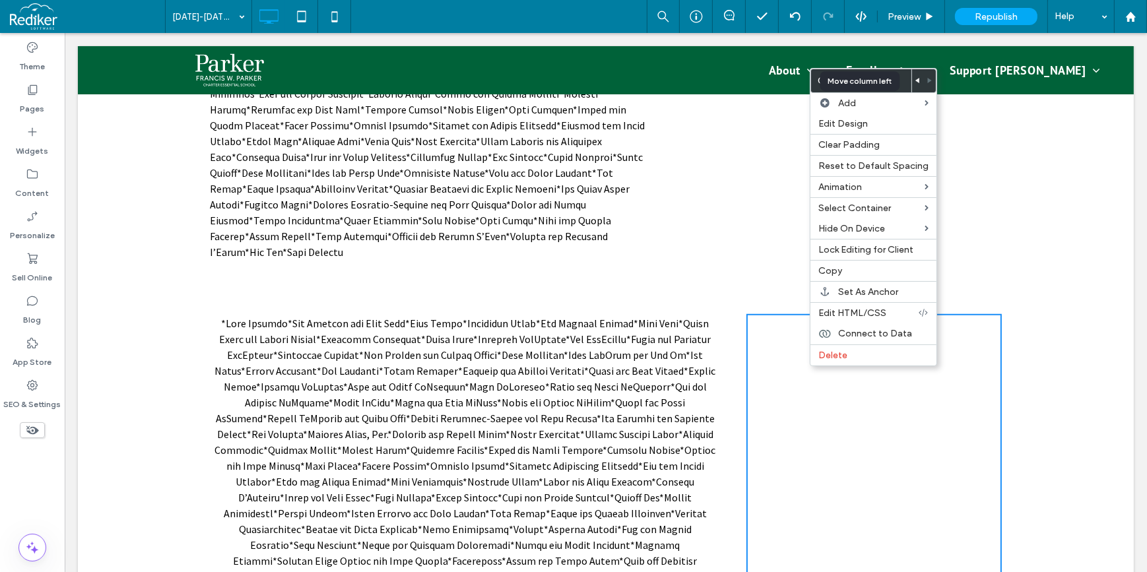
click at [915, 82] on icon at bounding box center [917, 80] width 5 height 5
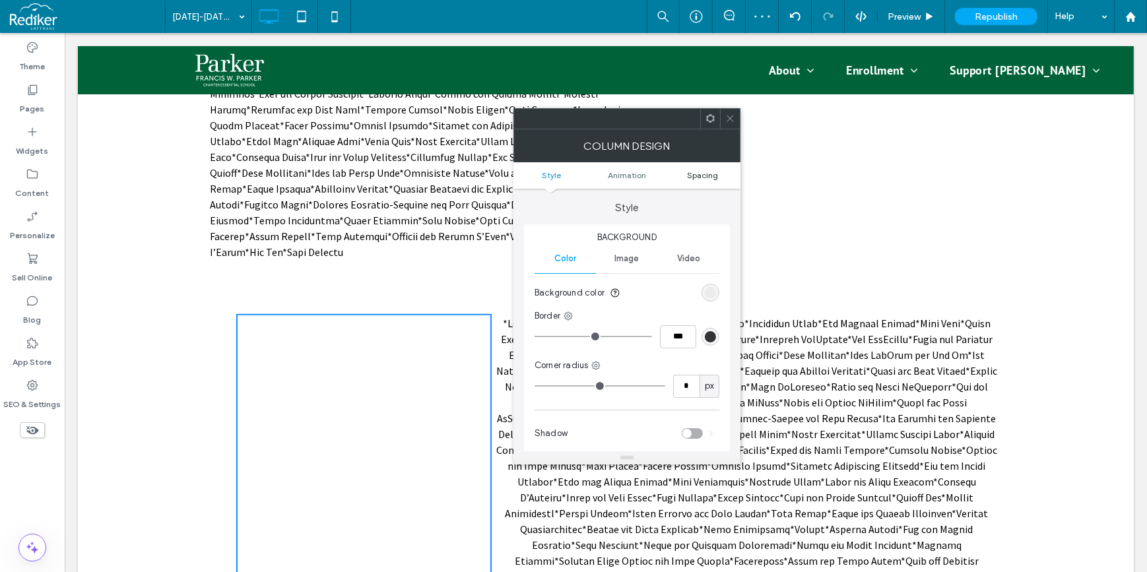
click at [711, 174] on span "Spacing" at bounding box center [702, 175] width 31 height 10
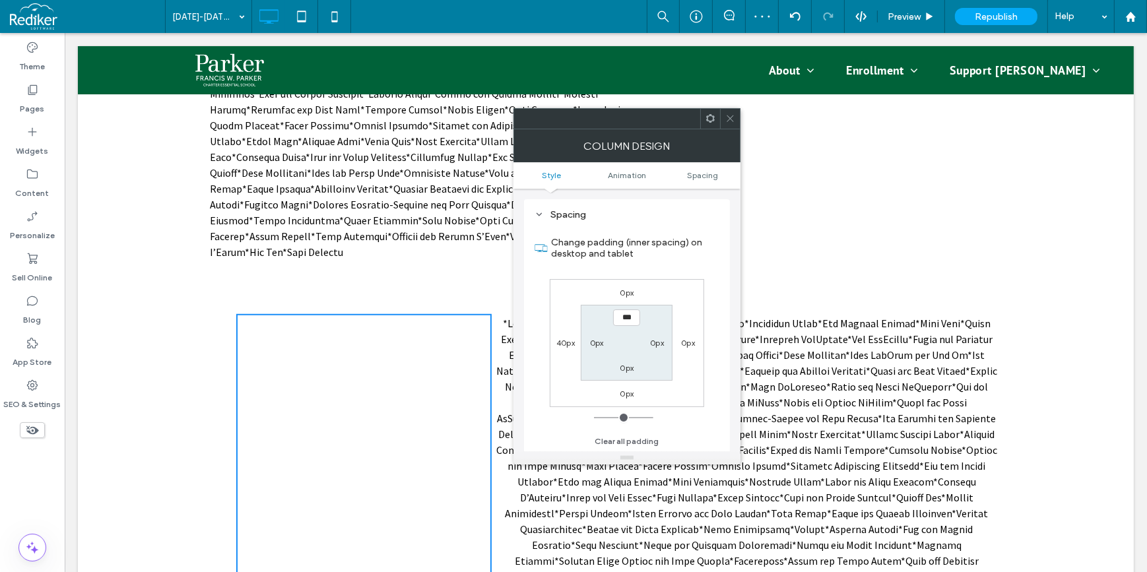
scroll to position [309, 0]
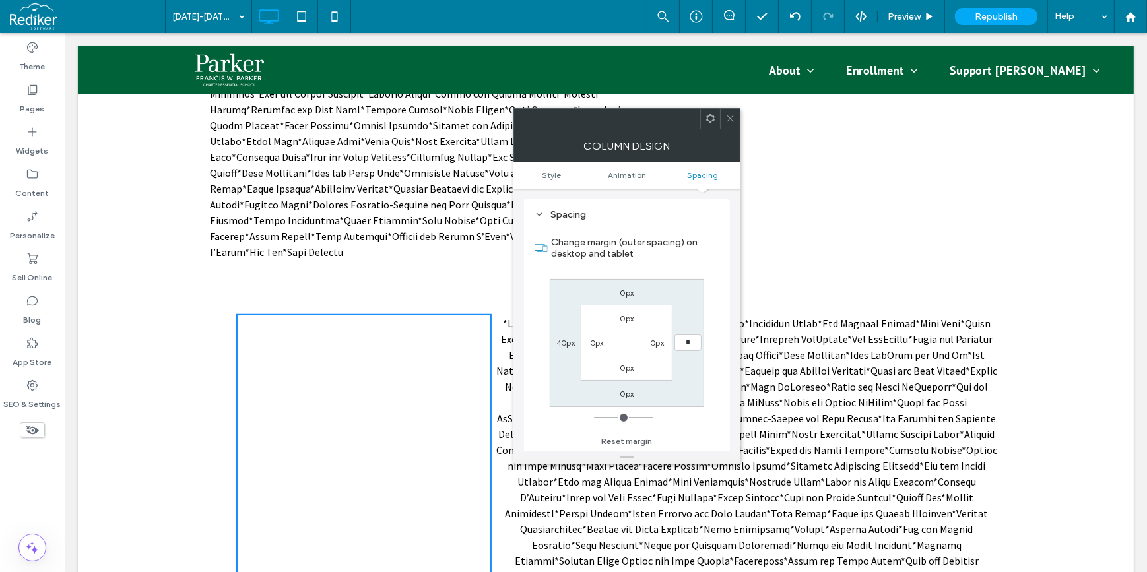
type input "**"
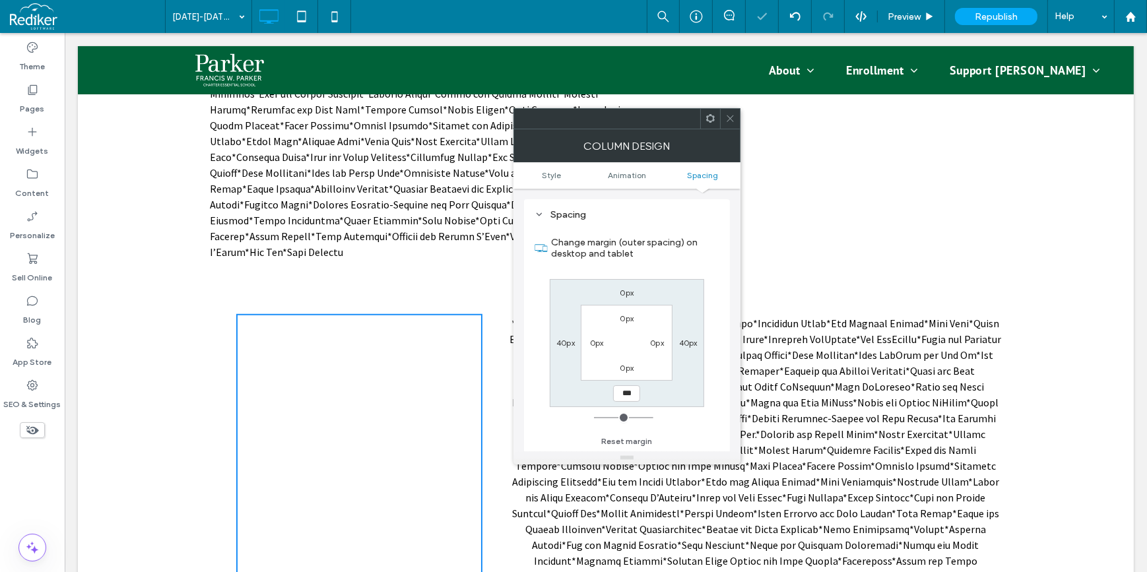
type input "**"
type input "*"
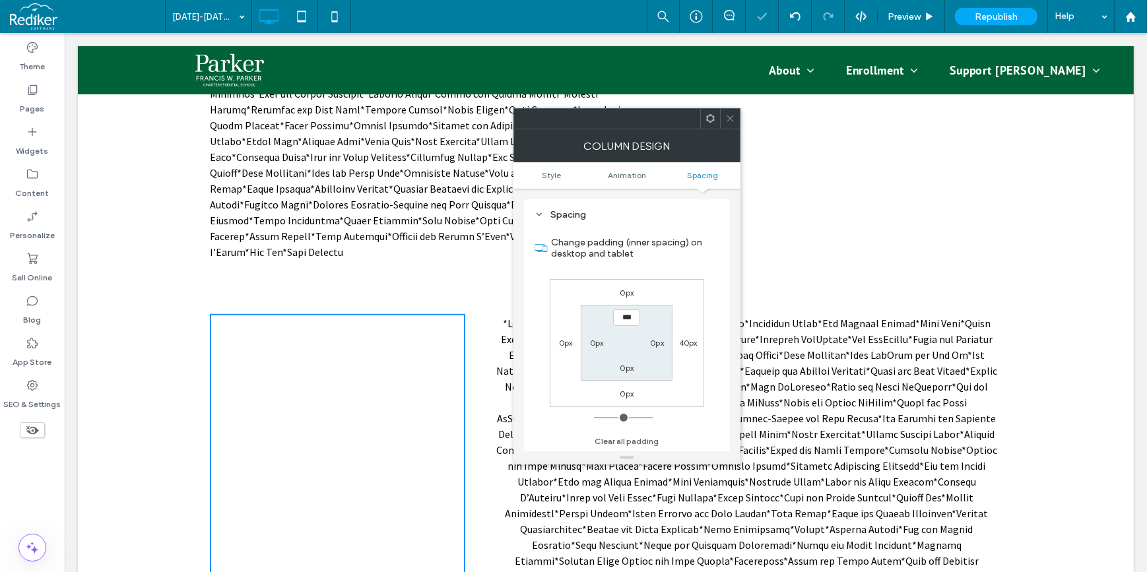
click at [732, 118] on icon at bounding box center [730, 118] width 10 height 10
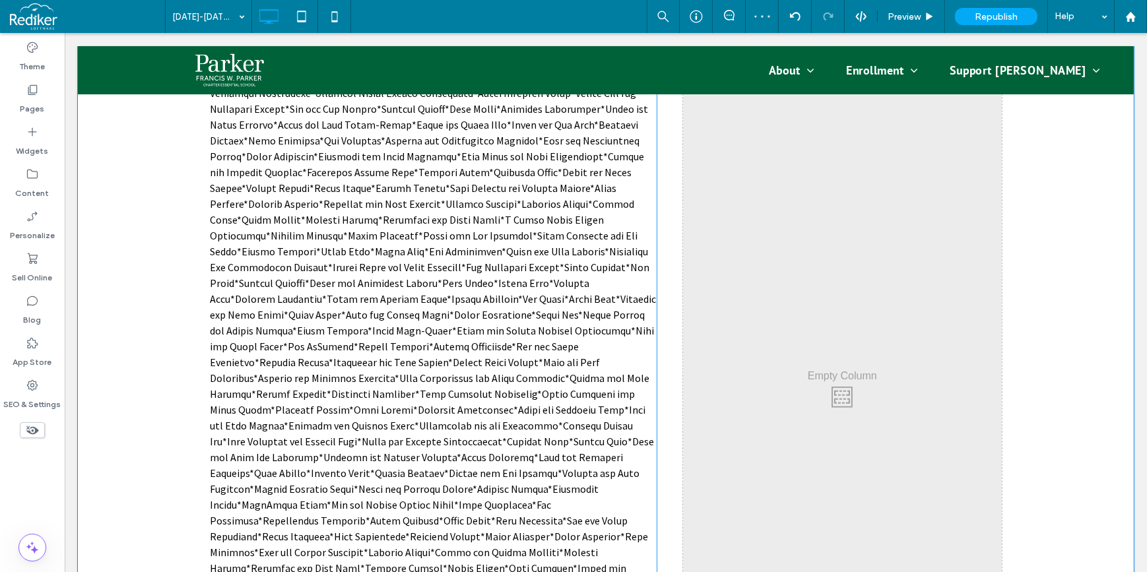
scroll to position [784, 0]
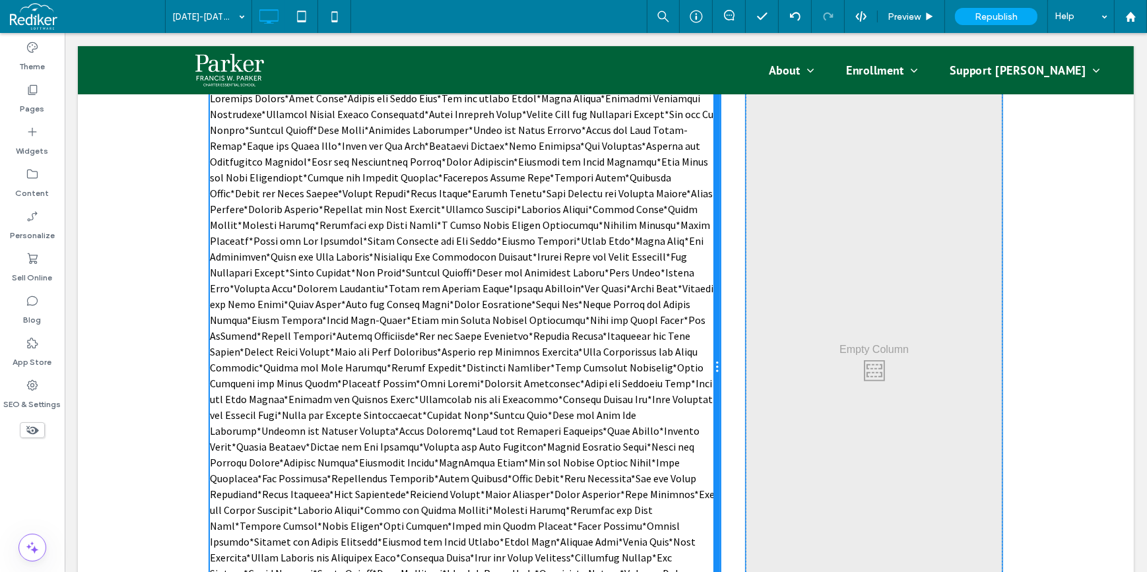
drag, startPoint x: 655, startPoint y: 320, endPoint x: 802, endPoint y: 350, distance: 149.5
click at [713, 319] on div at bounding box center [716, 367] width 7 height 557
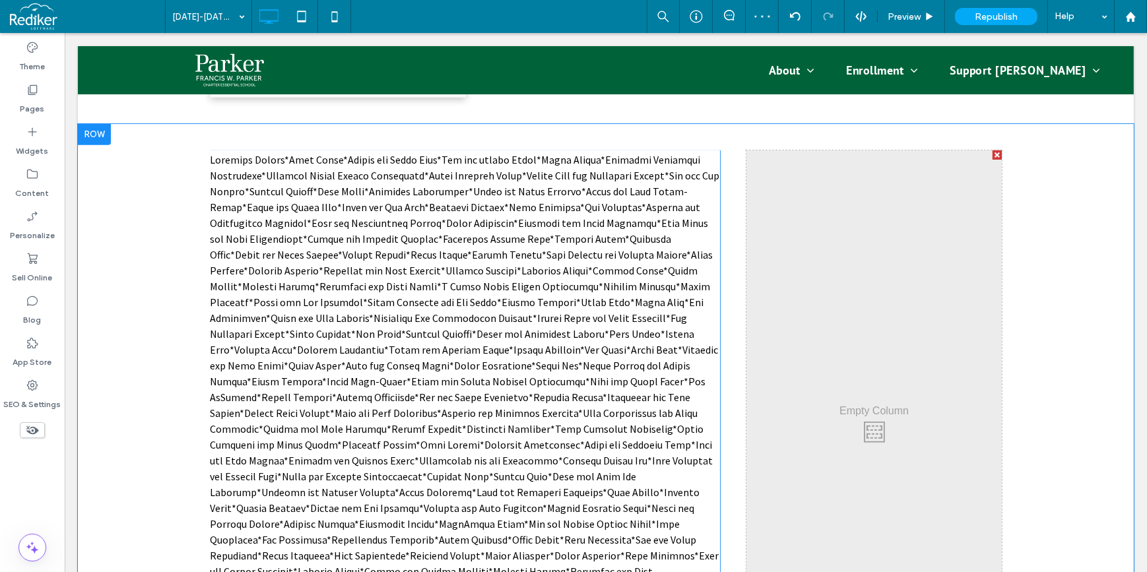
scroll to position [664, 0]
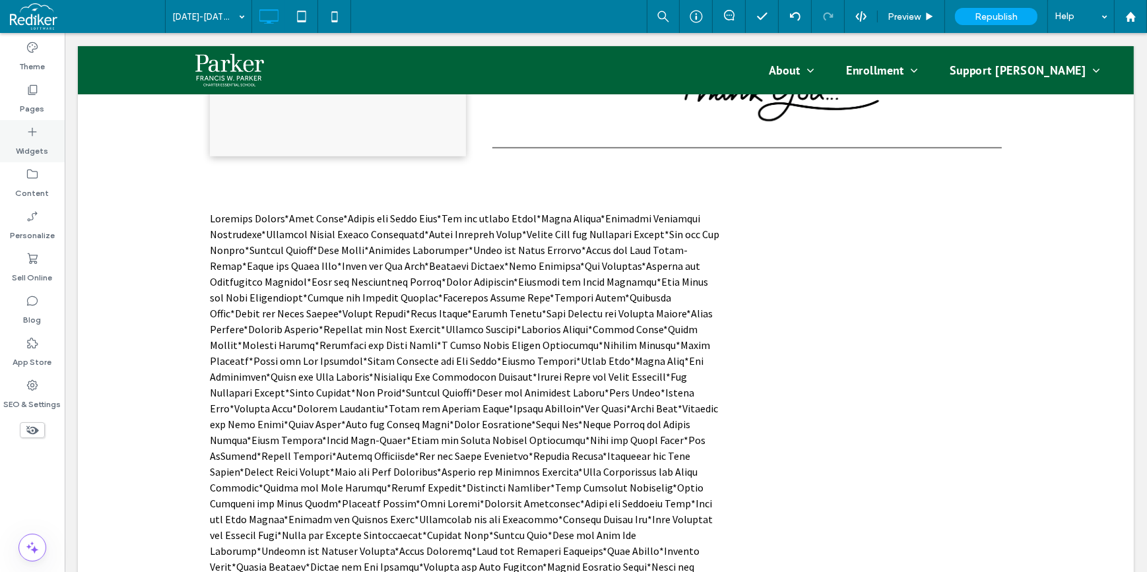
click at [46, 139] on label "Widgets" at bounding box center [32, 148] width 32 height 18
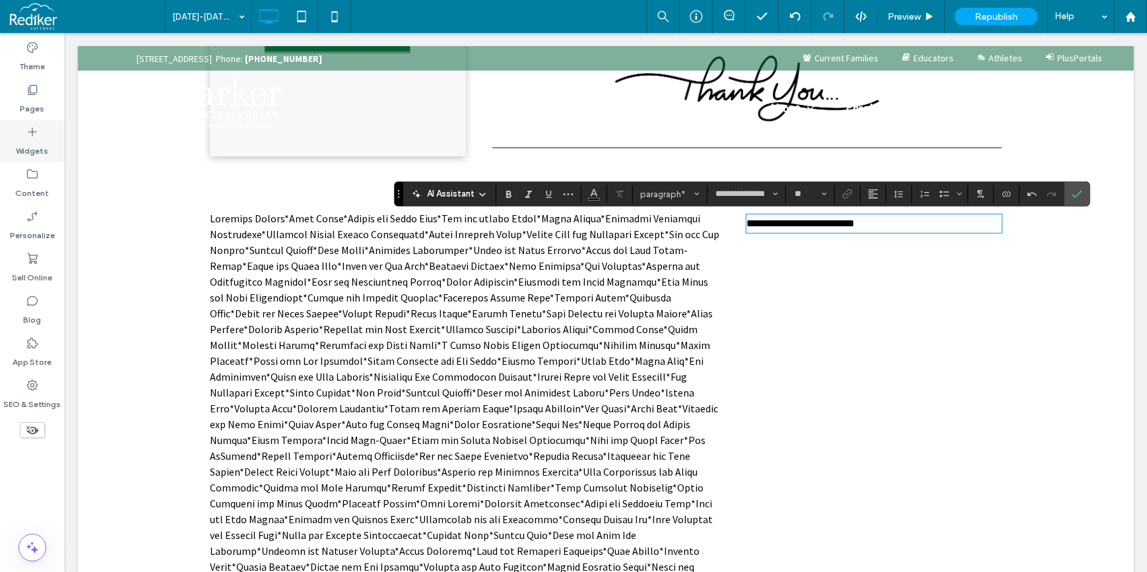
click at [25, 152] on label "Widgets" at bounding box center [32, 148] width 32 height 18
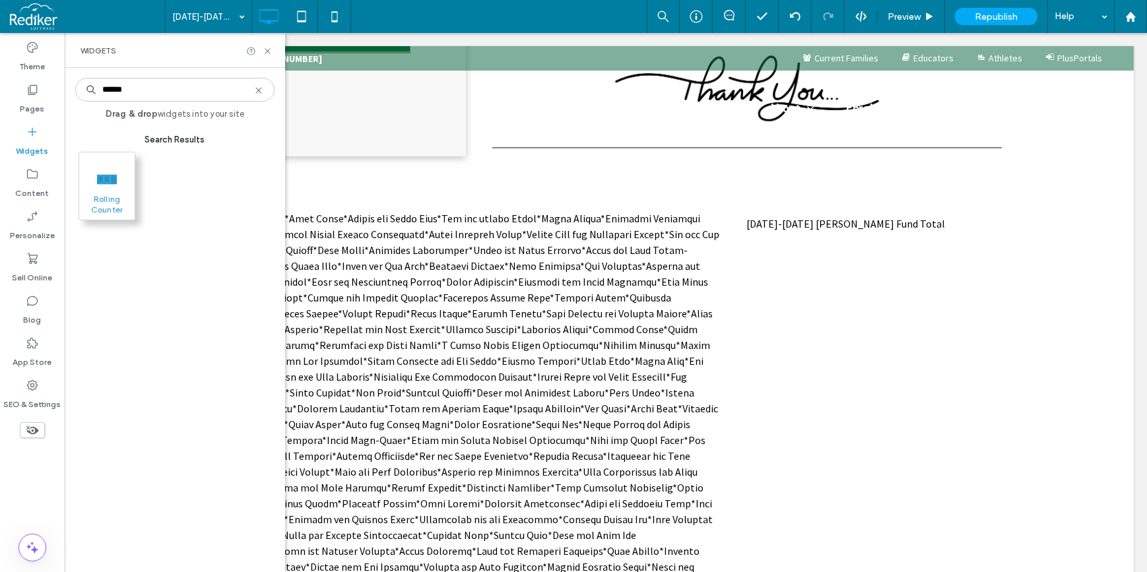
type input "******"
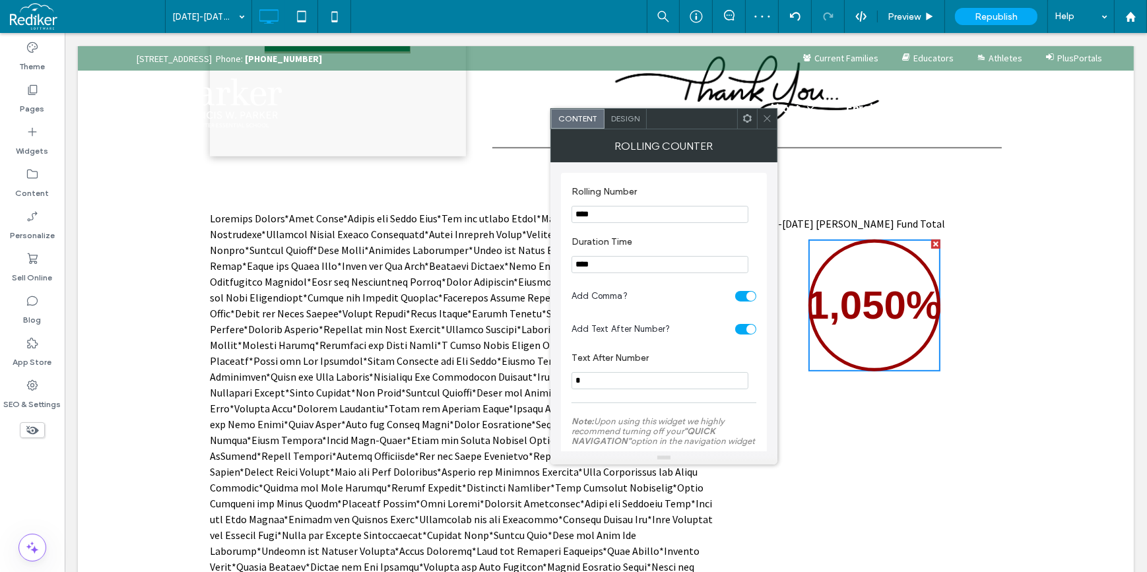
drag, startPoint x: 689, startPoint y: 245, endPoint x: 545, endPoint y: 203, distance: 149.9
type input "*******"
drag, startPoint x: 663, startPoint y: 414, endPoint x: 505, endPoint y: 353, distance: 169.2
click at [740, 329] on div "toggle" at bounding box center [745, 329] width 21 height 11
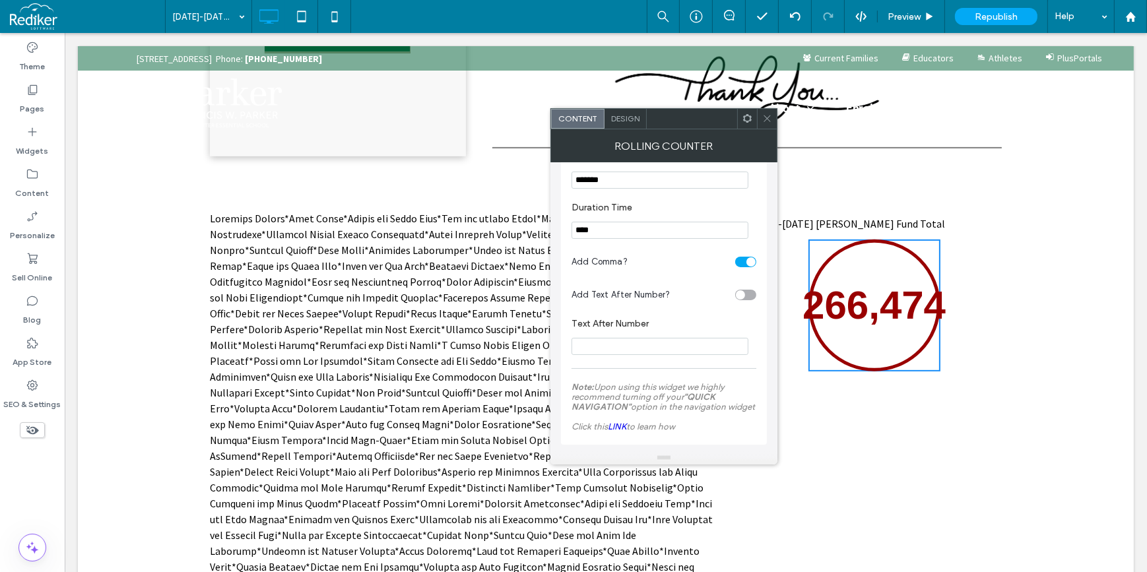
scroll to position [0, 0]
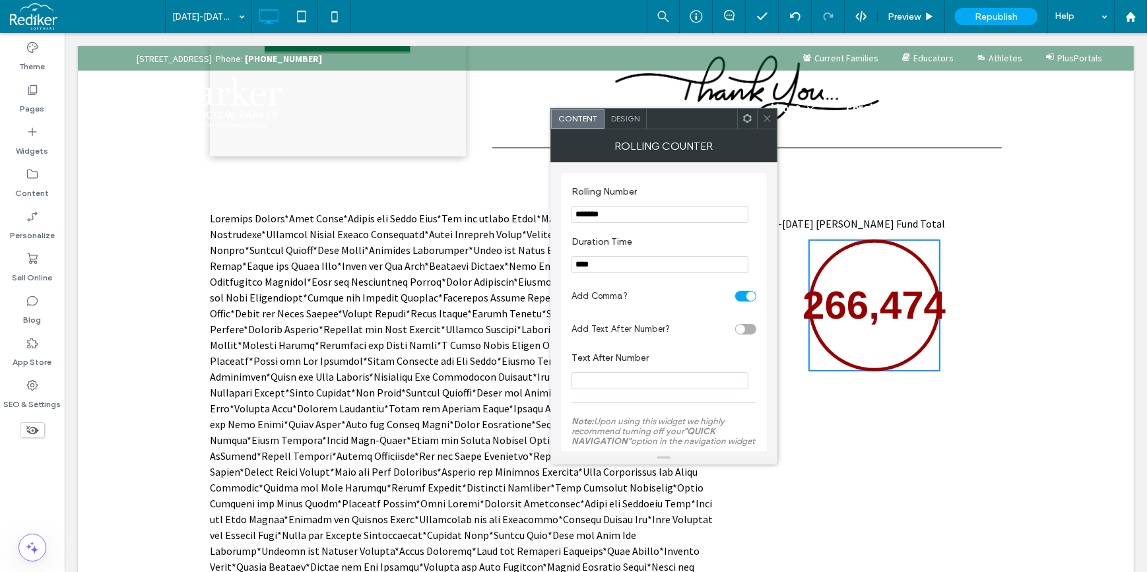
click at [626, 114] on span "Design" at bounding box center [625, 118] width 28 height 10
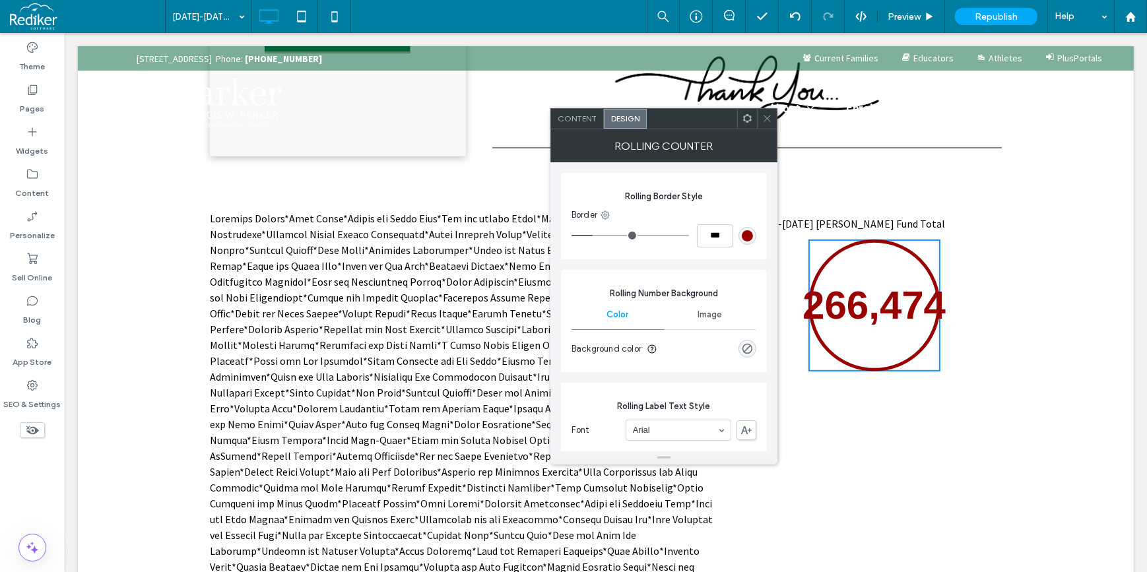
click at [765, 119] on icon at bounding box center [767, 118] width 10 height 10
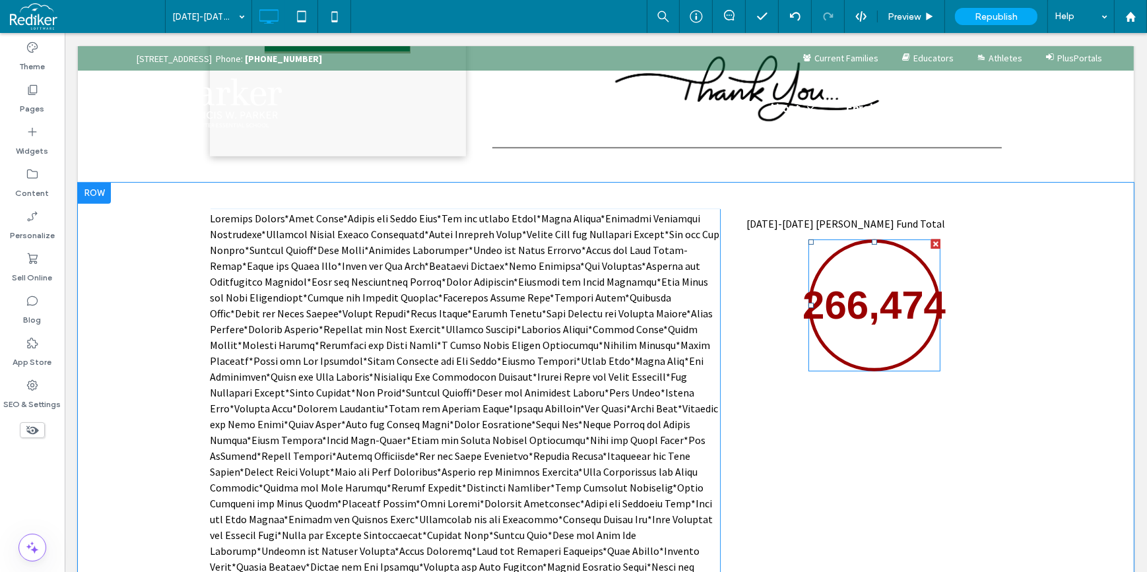
click at [919, 342] on span at bounding box center [874, 306] width 132 height 132
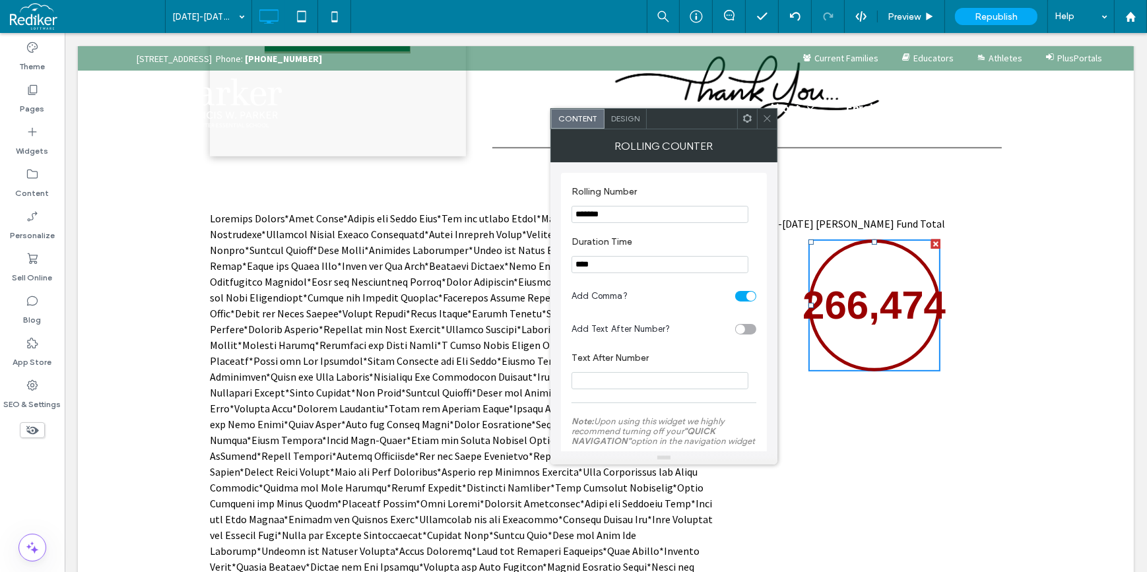
drag, startPoint x: 761, startPoint y: 118, endPoint x: 767, endPoint y: 210, distance: 91.9
click at [762, 117] on icon at bounding box center [767, 118] width 10 height 10
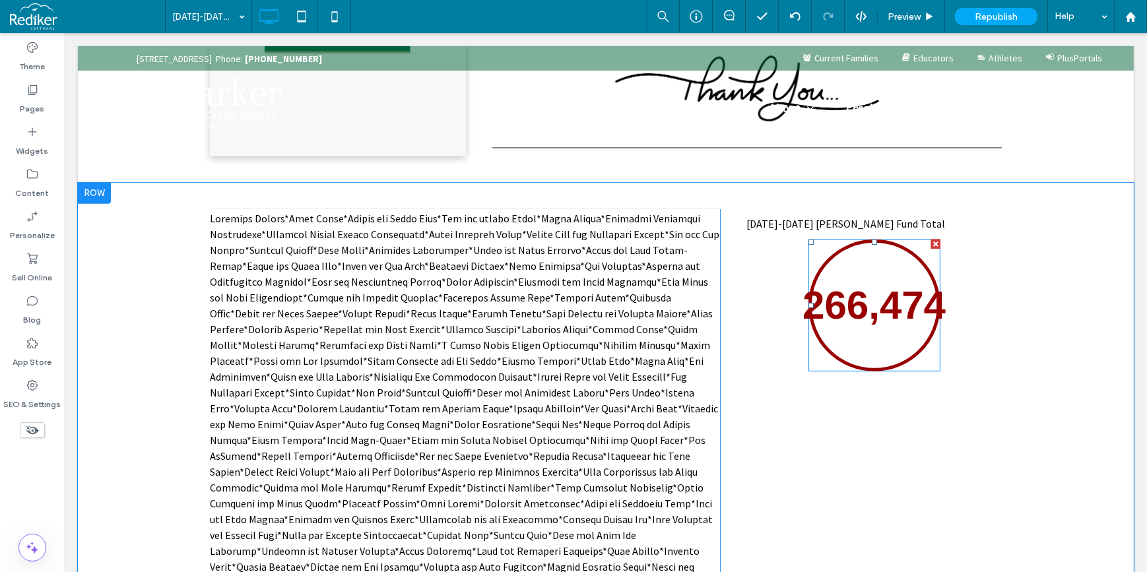
click at [850, 349] on span at bounding box center [874, 306] width 132 height 132
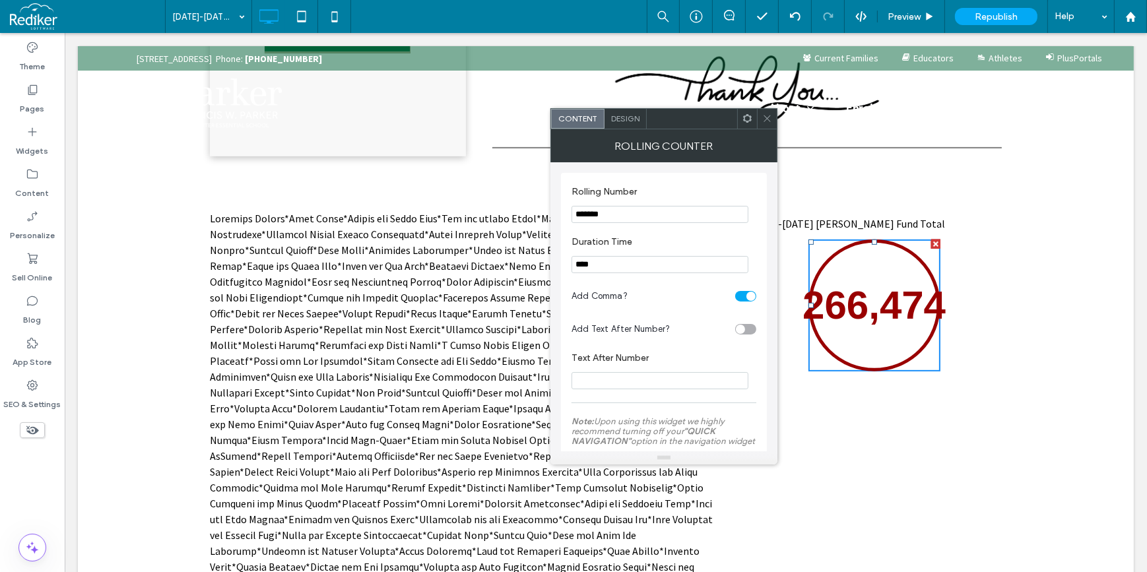
click at [615, 120] on span "Design" at bounding box center [625, 118] width 28 height 10
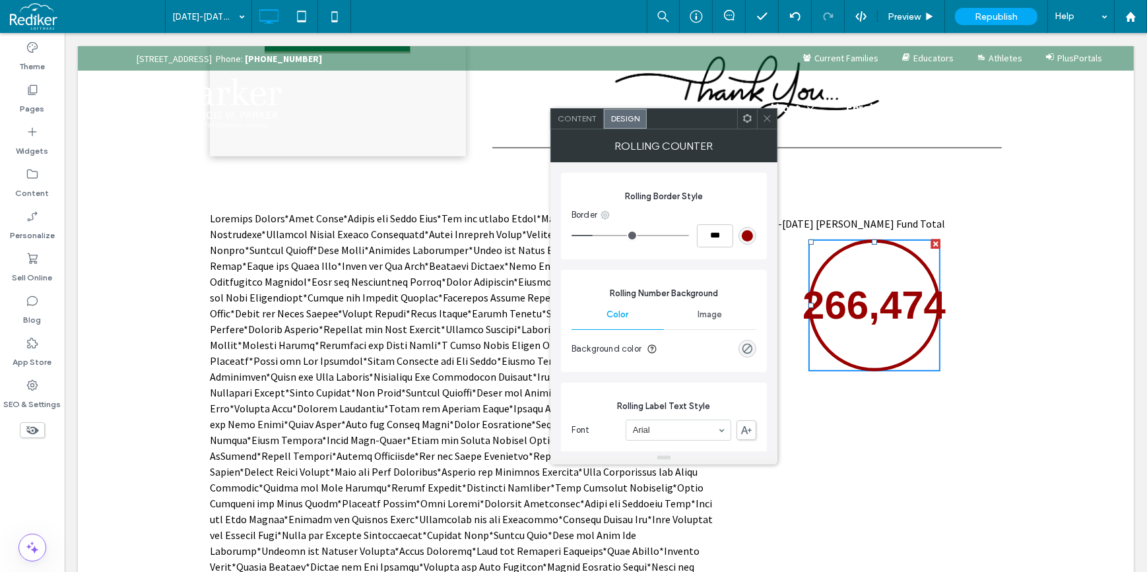
click at [606, 214] on use at bounding box center [605, 214] width 9 height 9
drag, startPoint x: 697, startPoint y: 200, endPoint x: 717, endPoint y: 208, distance: 21.3
click at [697, 199] on span "Rolling Border Style" at bounding box center [663, 196] width 185 height 13
drag, startPoint x: 706, startPoint y: 237, endPoint x: 695, endPoint y: 236, distance: 10.6
click at [695, 236] on div "***" at bounding box center [663, 235] width 185 height 23
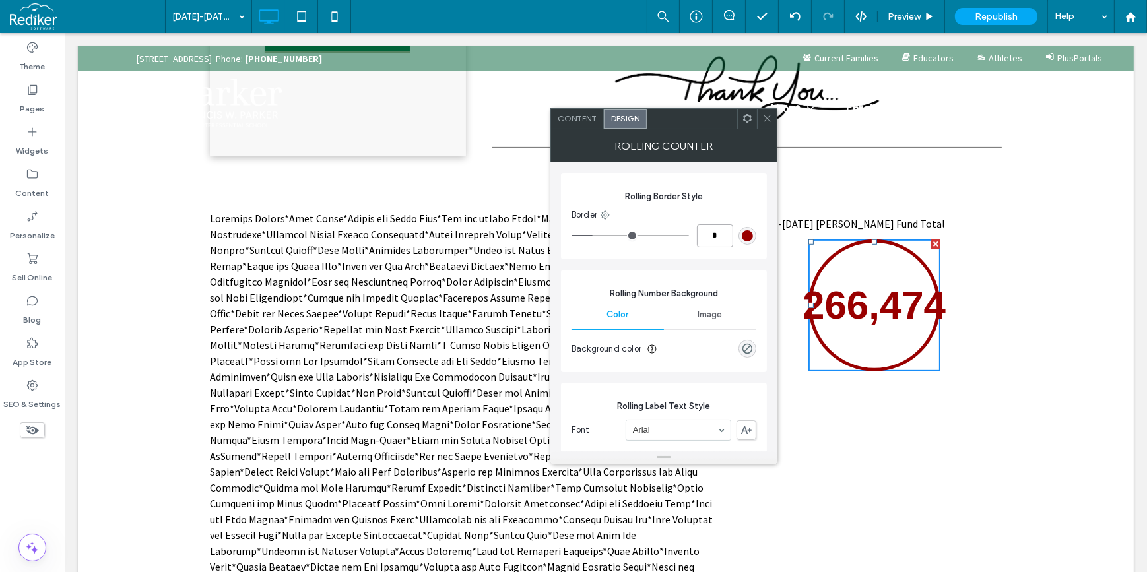
type input "*"
type input "***"
click at [745, 235] on div "rgb(153, 0, 0)" at bounding box center [747, 235] width 11 height 11
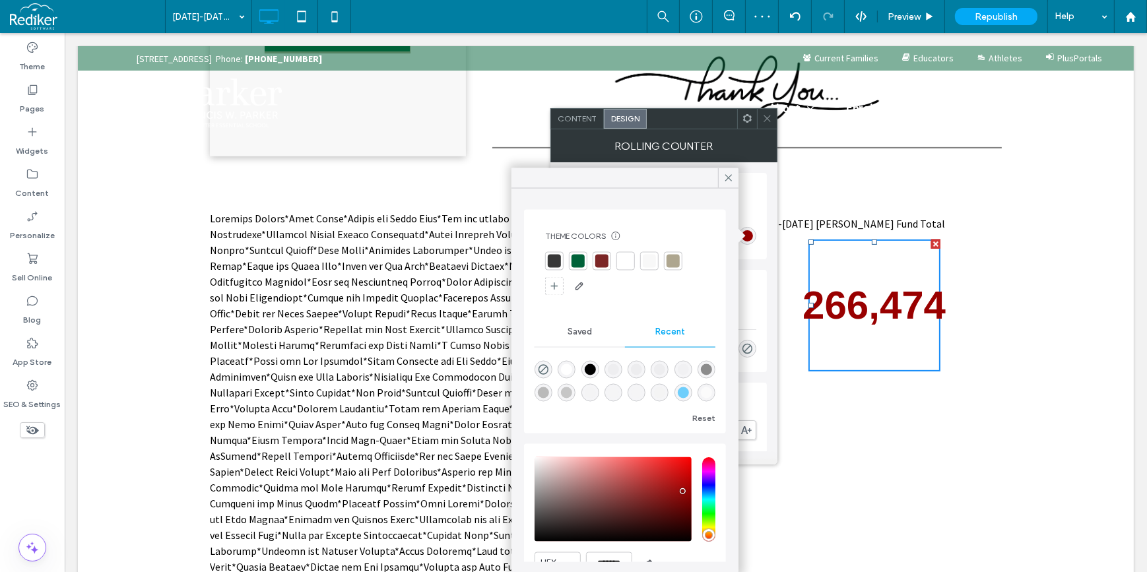
click at [585, 261] on div at bounding box center [578, 261] width 18 height 18
type input "*"
type input "***"
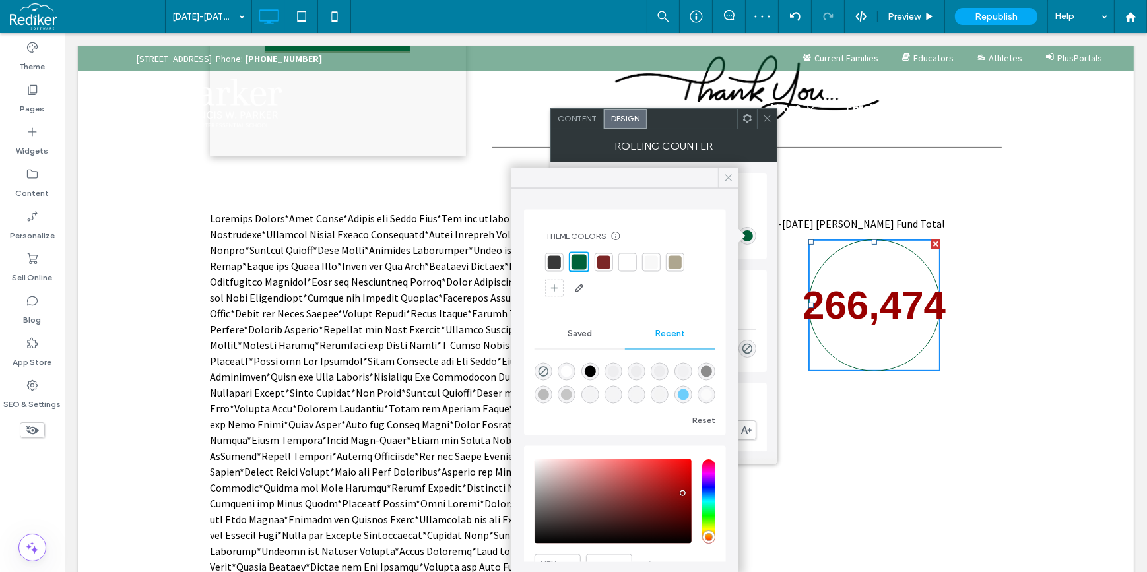
click at [724, 180] on icon at bounding box center [728, 178] width 12 height 12
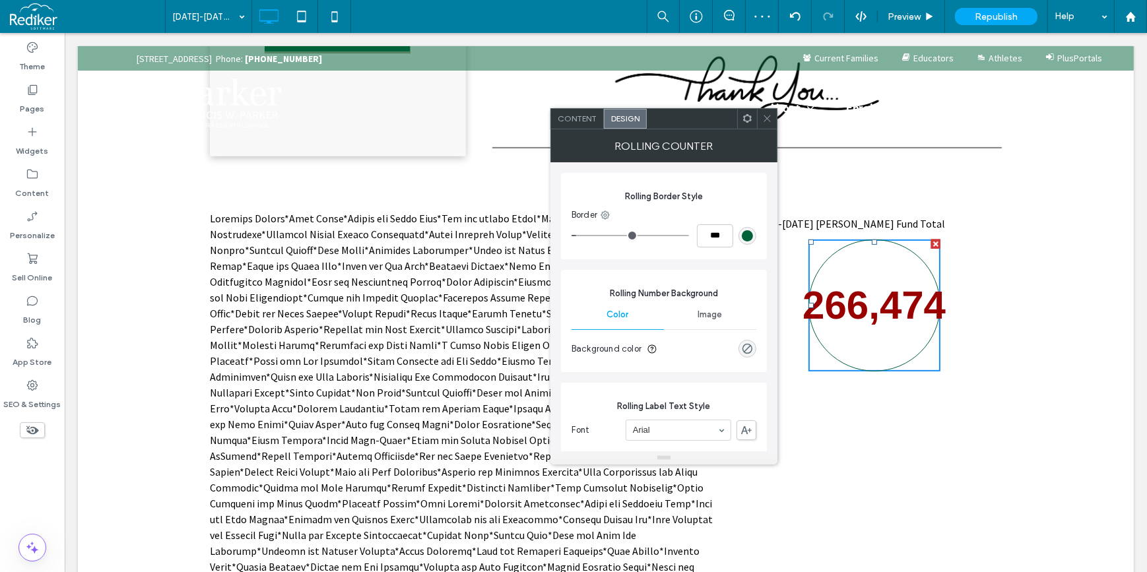
type input "*"
type input "***"
drag, startPoint x: 582, startPoint y: 237, endPoint x: 484, endPoint y: 193, distance: 106.9
type input "*"
click at [571, 236] on input "range" at bounding box center [629, 235] width 117 height 1
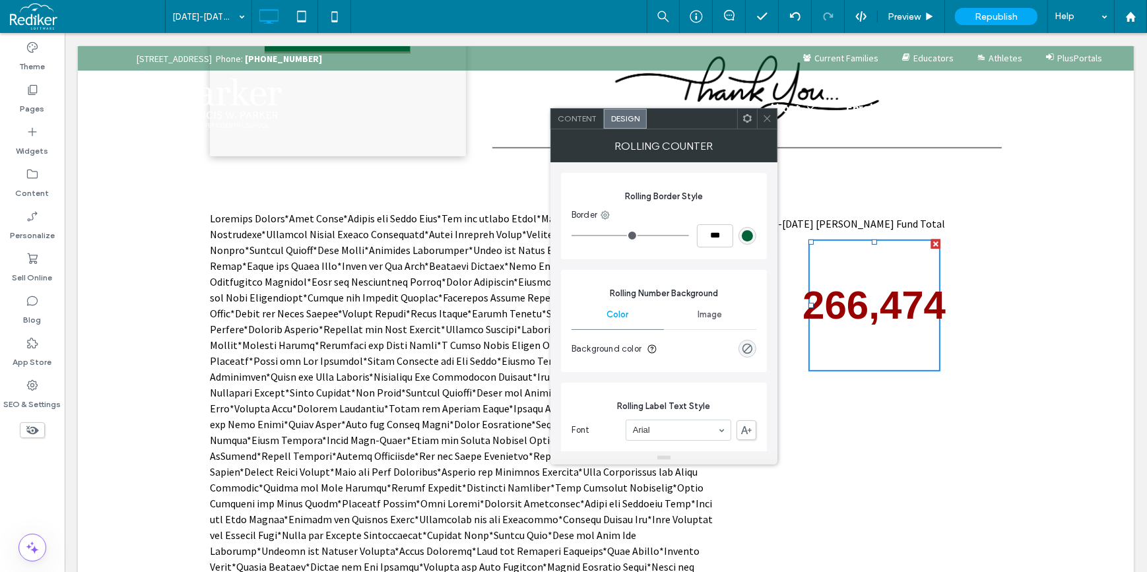
click at [580, 125] on div "Content" at bounding box center [577, 119] width 53 height 20
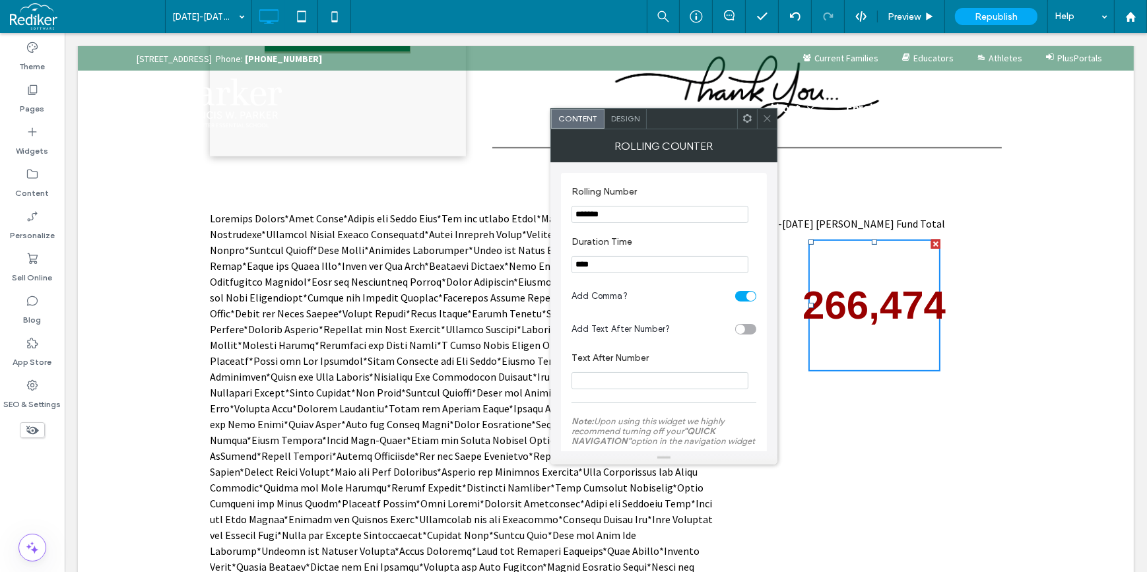
click at [624, 124] on div "Design" at bounding box center [625, 119] width 42 height 20
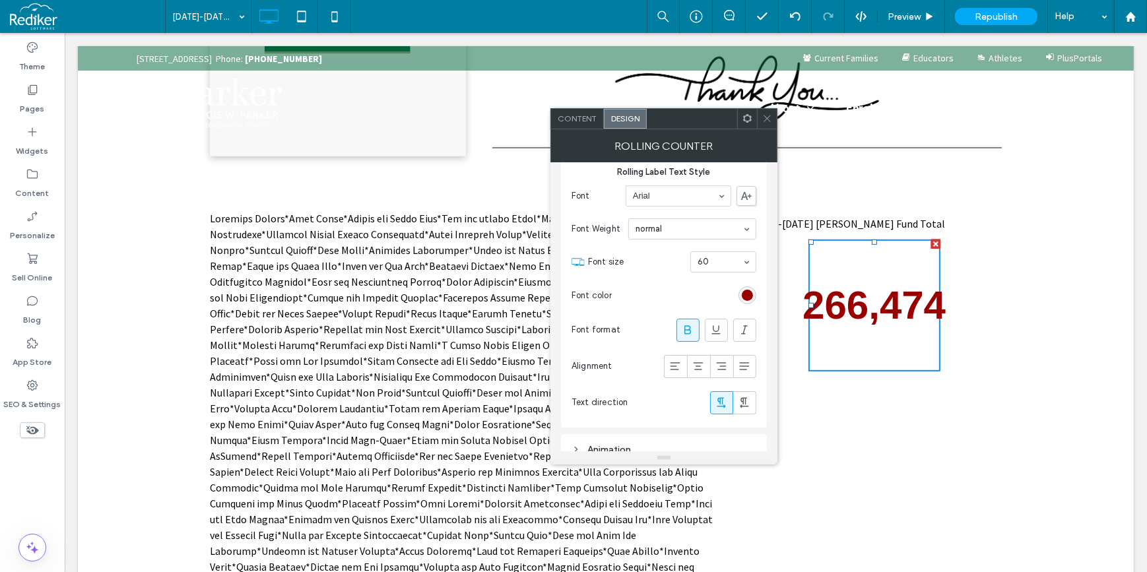
scroll to position [240, 0]
click at [744, 290] on div "rgb(153, 0, 0)" at bounding box center [747, 289] width 11 height 11
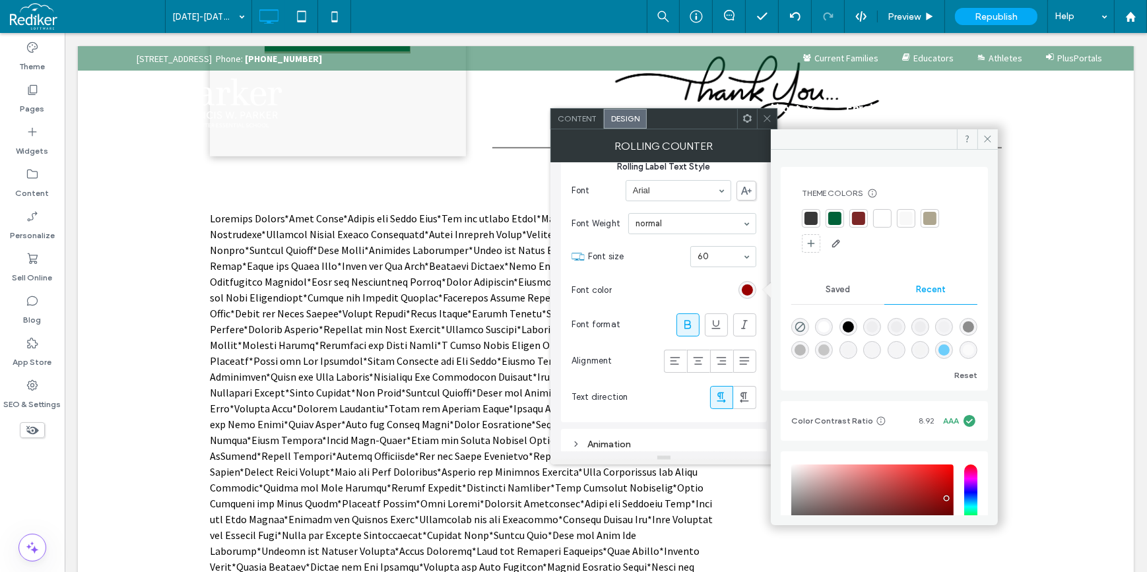
click at [833, 216] on div at bounding box center [834, 218] width 13 height 13
click at [656, 275] on section "Font color" at bounding box center [663, 290] width 185 height 33
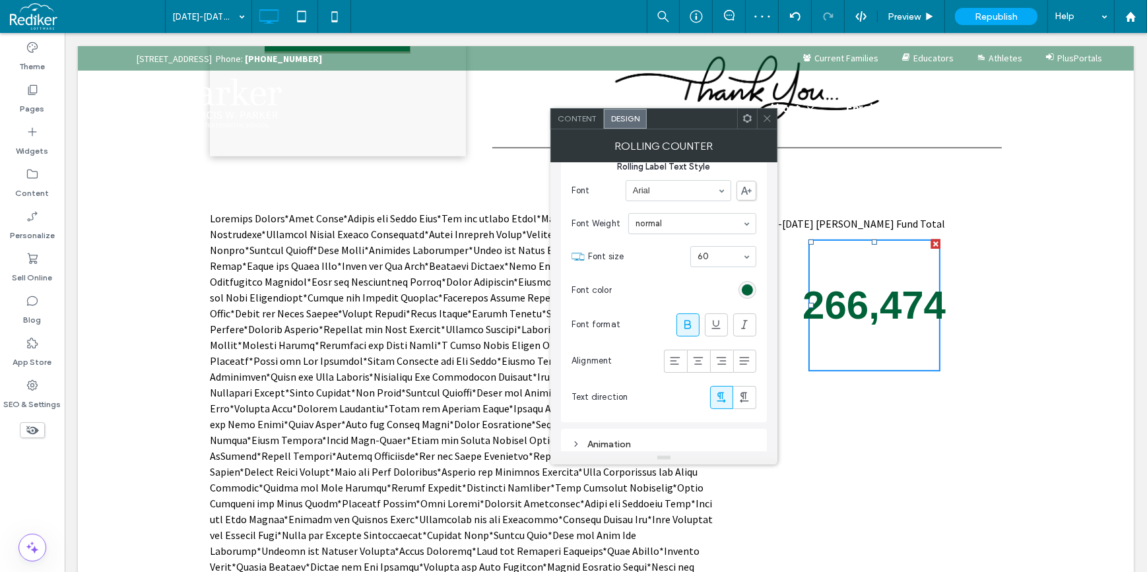
click at [765, 119] on icon at bounding box center [767, 118] width 10 height 10
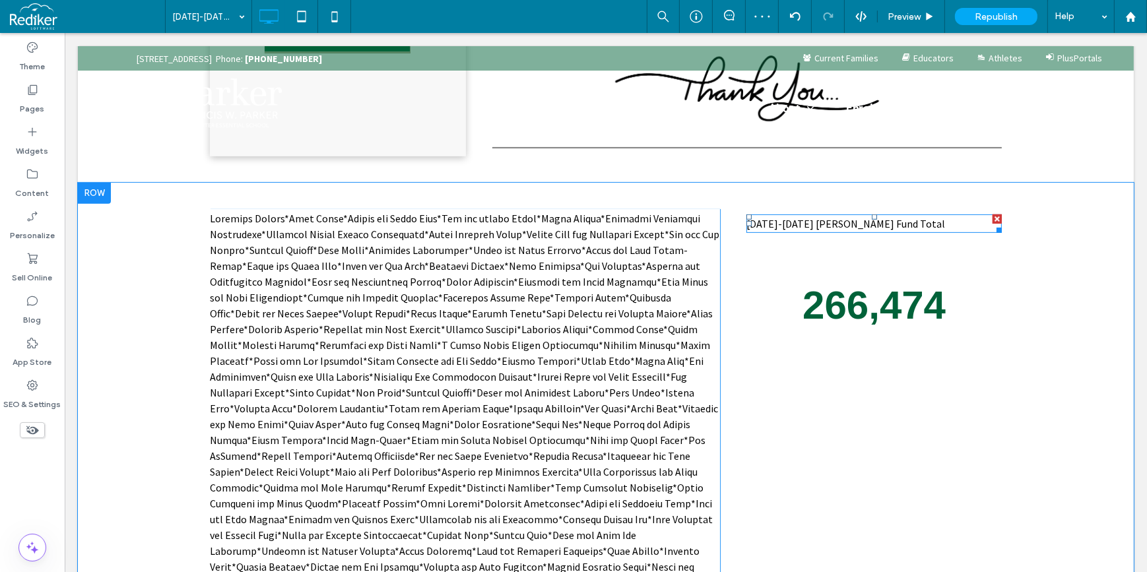
click at [841, 222] on span "2024-2025 Parker Fund Total" at bounding box center [845, 223] width 199 height 13
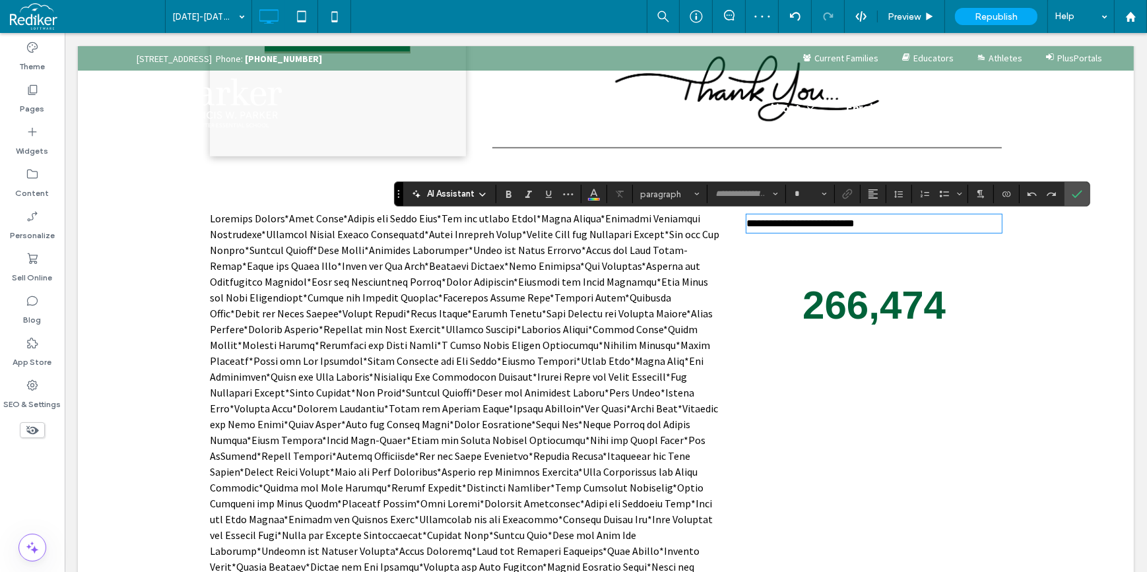
type input "**********"
type input "**"
drag, startPoint x: 883, startPoint y: 225, endPoint x: 698, endPoint y: 218, distance: 185.5
click at [698, 218] on div "**********" at bounding box center [605, 487] width 792 height 557
click at [673, 201] on button "paragraph" at bounding box center [669, 194] width 69 height 18
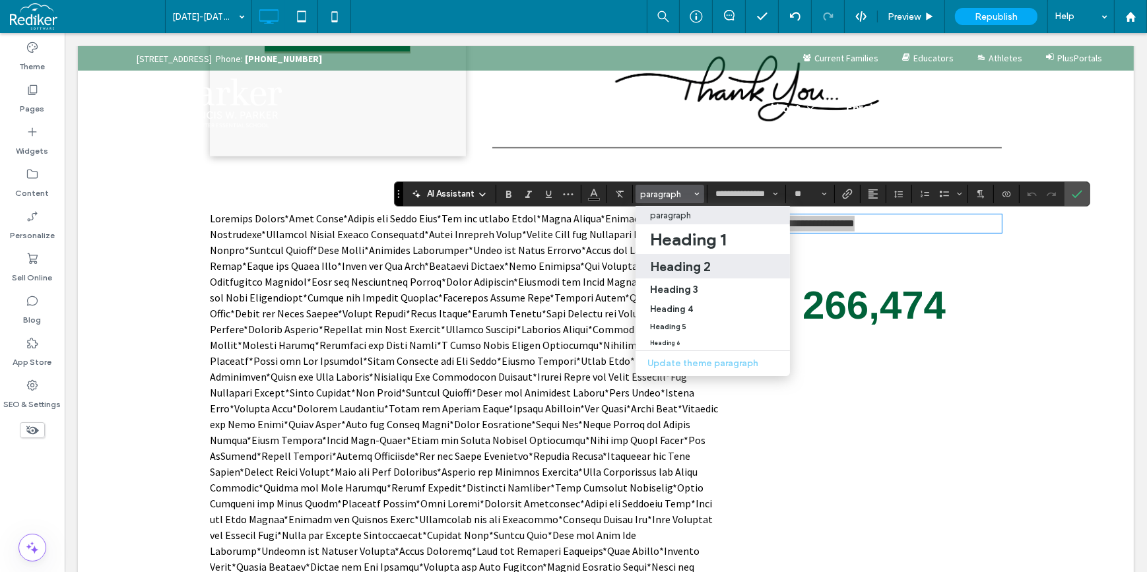
click at [695, 271] on h2 "Heading 2" at bounding box center [680, 267] width 61 height 16
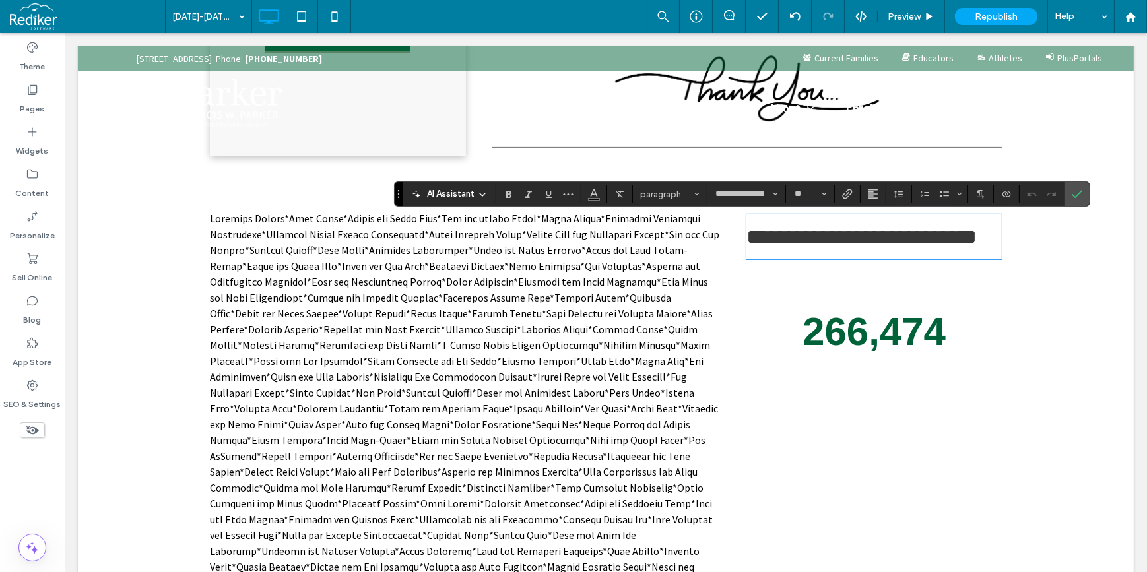
type input "******"
type input "**"
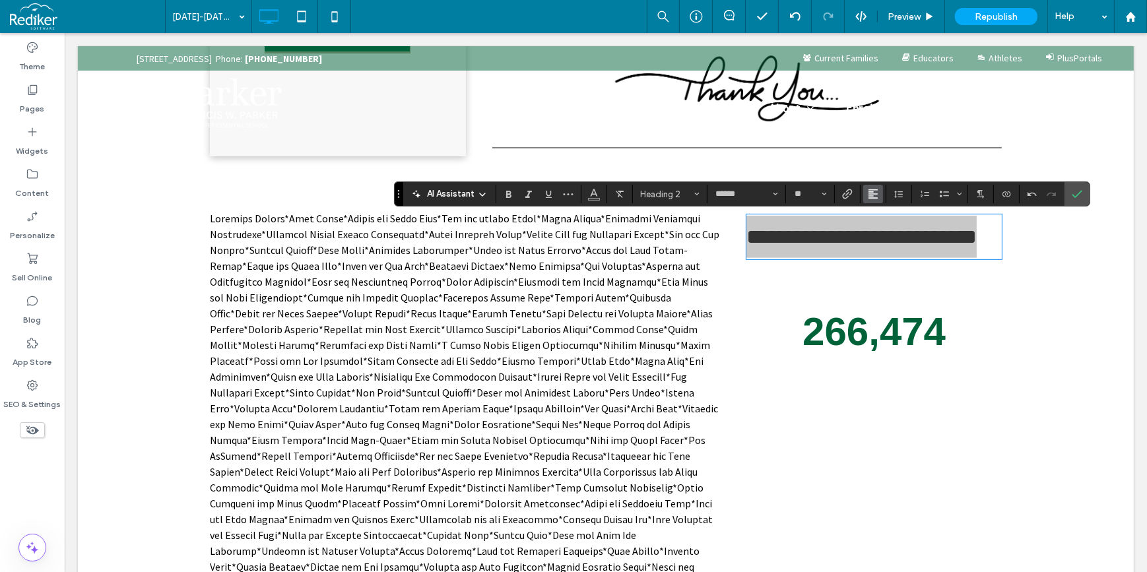
click at [874, 193] on icon "Alignment" at bounding box center [873, 194] width 11 height 11
click at [880, 232] on use "ui.textEditor.alignment.center" at bounding box center [882, 234] width 9 height 9
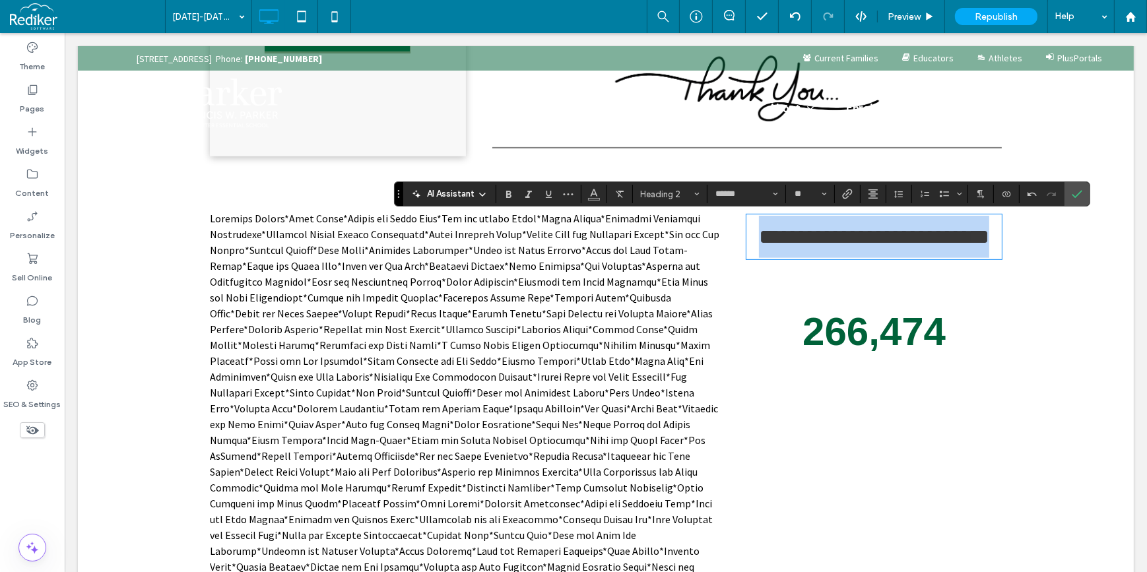
click at [930, 258] on h2 "**********" at bounding box center [873, 237] width 255 height 42
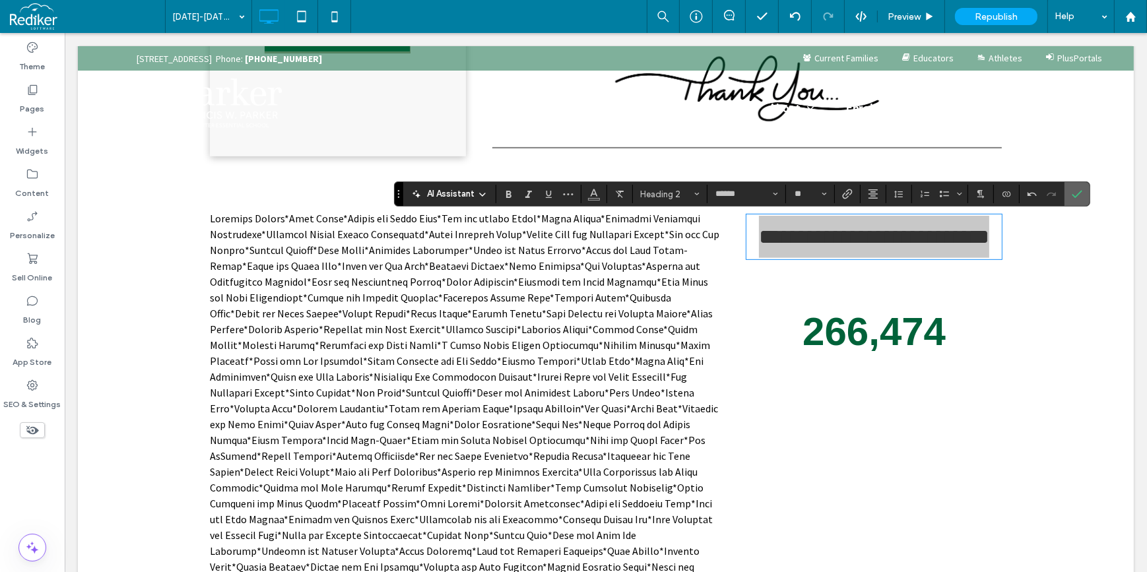
click at [1075, 191] on icon "Confirm" at bounding box center [1077, 194] width 11 height 11
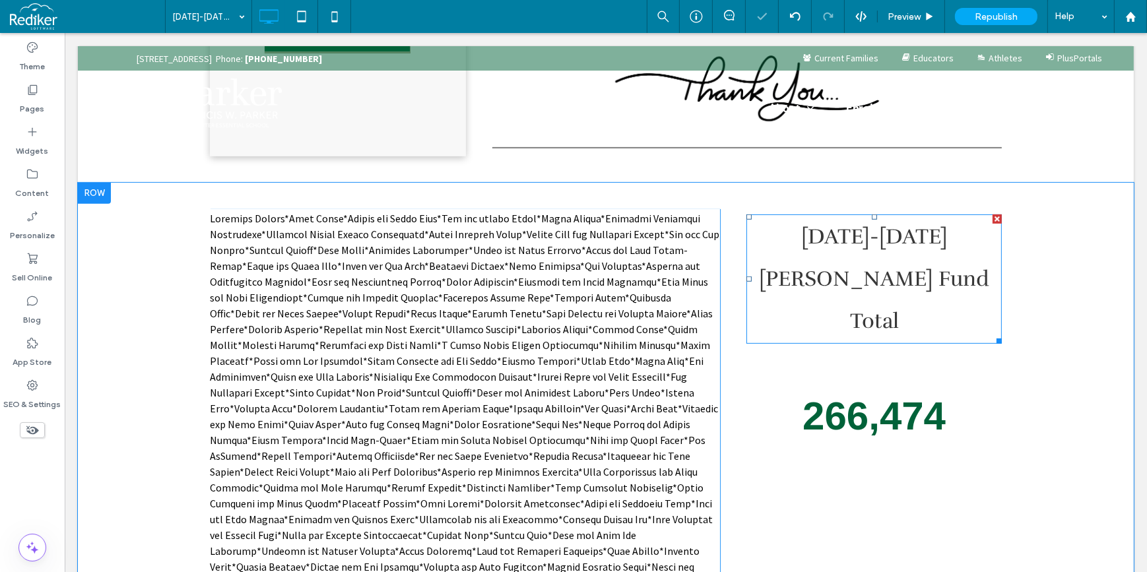
click at [873, 265] on h2 "2024-2025 Parker Fund Total" at bounding box center [873, 279] width 255 height 127
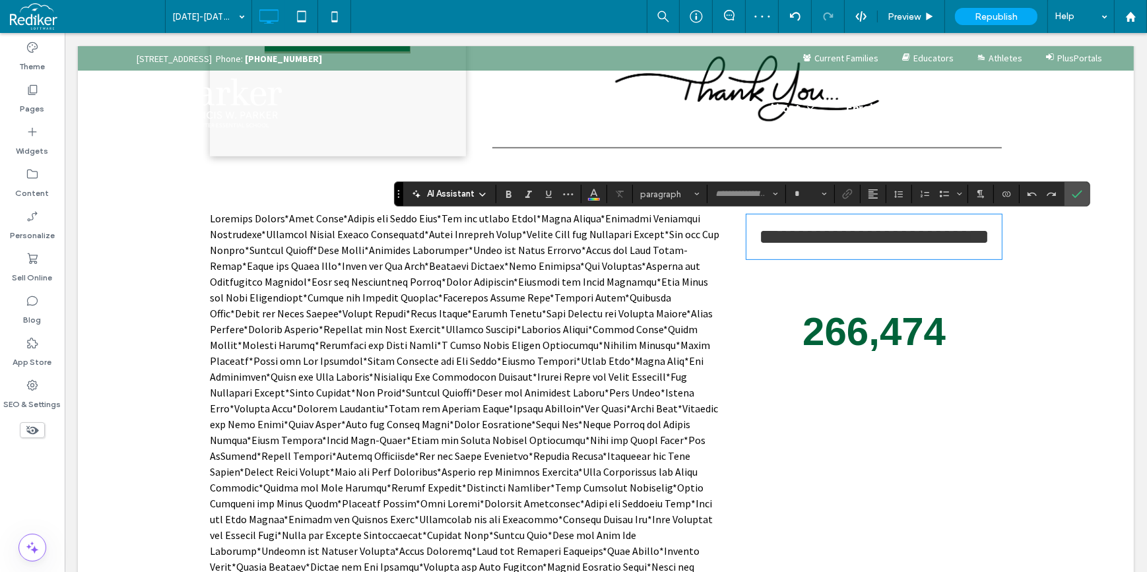
type input "******"
type input "**"
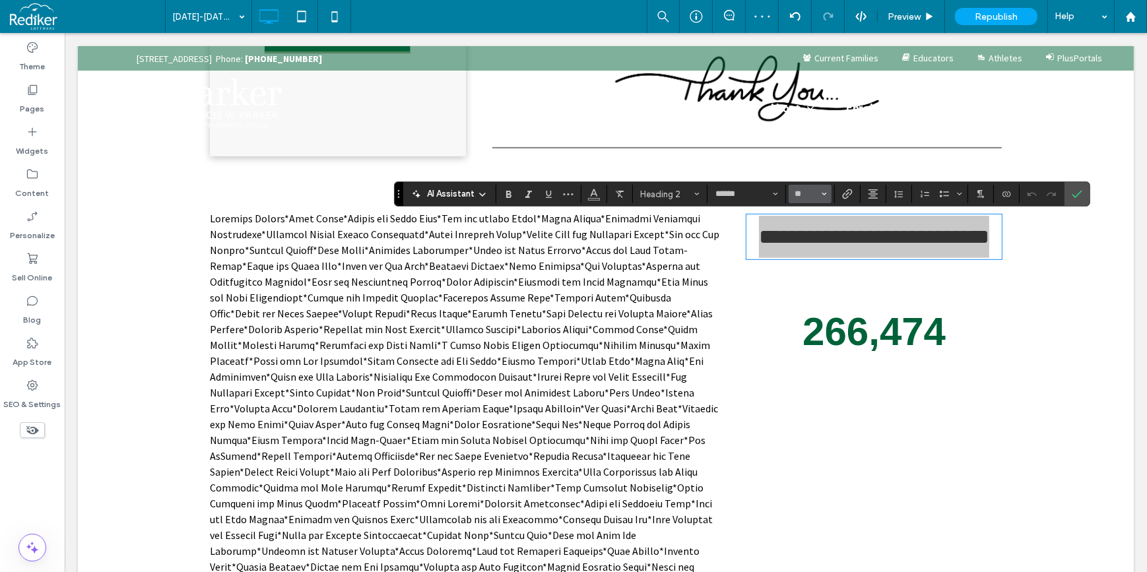
click at [824, 193] on icon "Size" at bounding box center [823, 193] width 5 height 5
click at [807, 327] on label "48" at bounding box center [809, 317] width 42 height 18
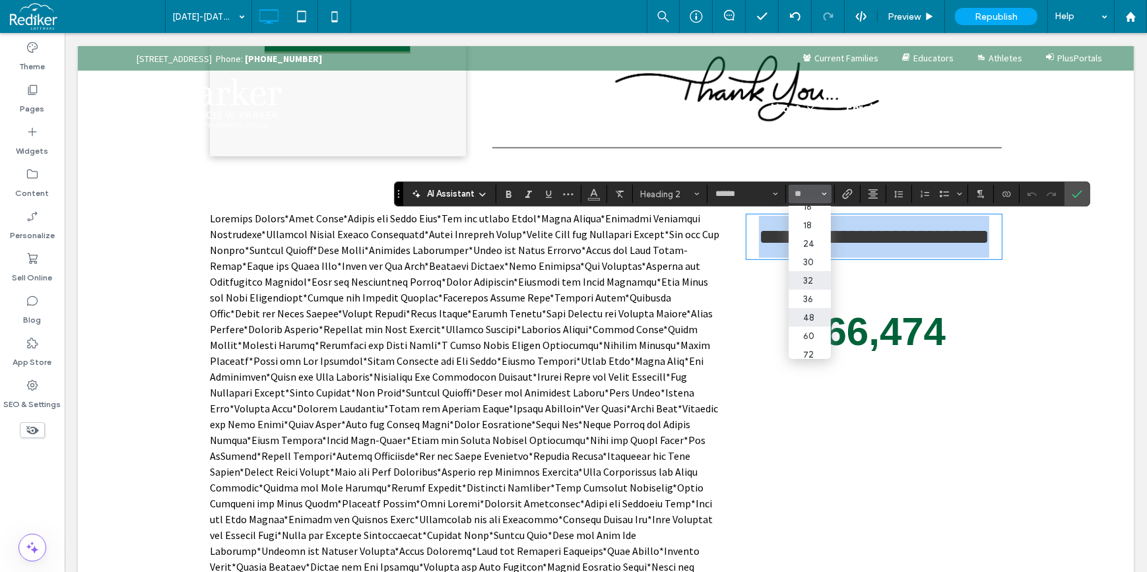
type input "**"
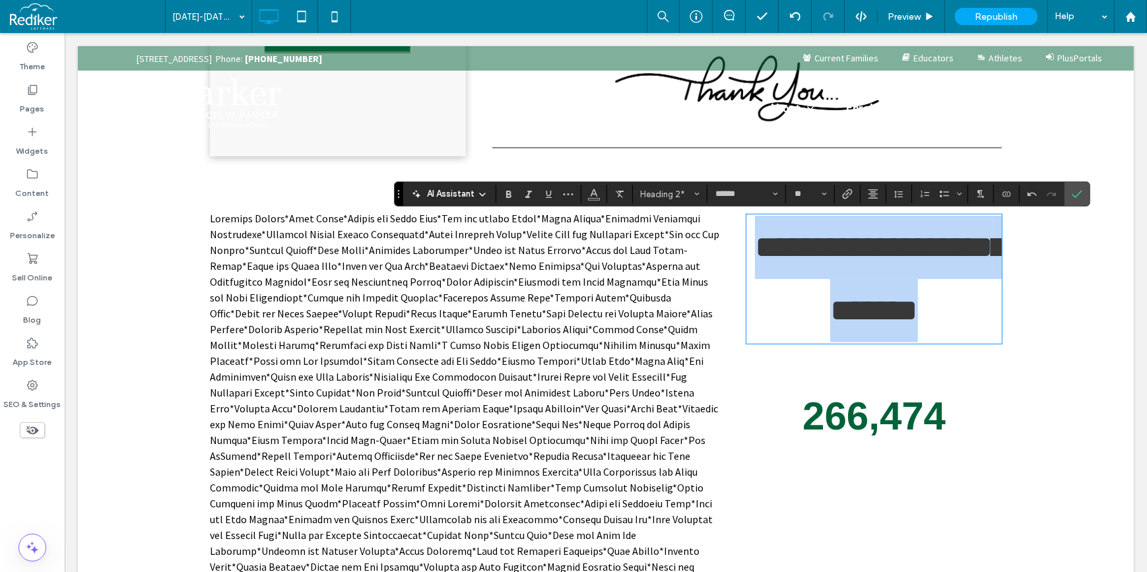
click at [900, 337] on h2 "**********" at bounding box center [873, 279] width 255 height 127
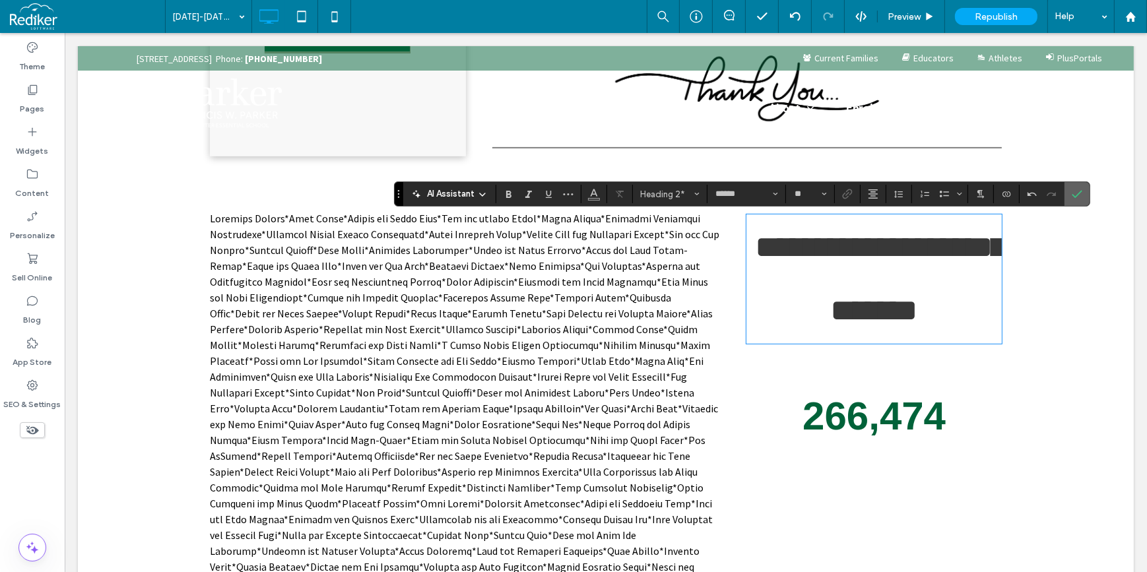
click at [1075, 198] on icon "Confirm" at bounding box center [1077, 194] width 11 height 11
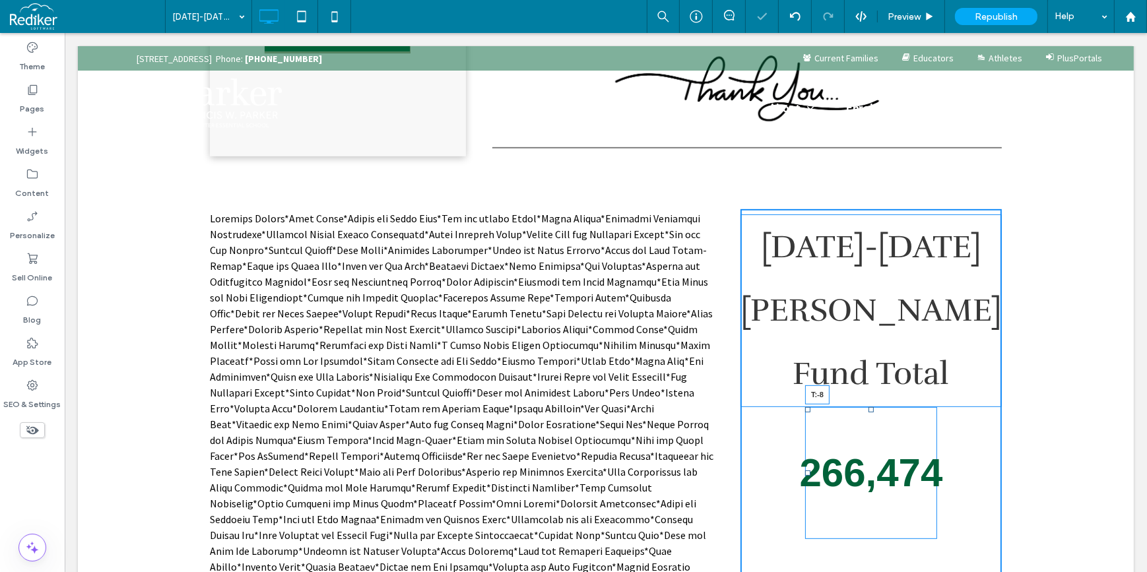
drag, startPoint x: 870, startPoint y: 355, endPoint x: 1056, endPoint y: 335, distance: 187.2
click at [868, 333] on div "Click To Paste Click To Paste 2024-2025 Parker Fund Total 266,474 T:-8" at bounding box center [870, 487] width 261 height 557
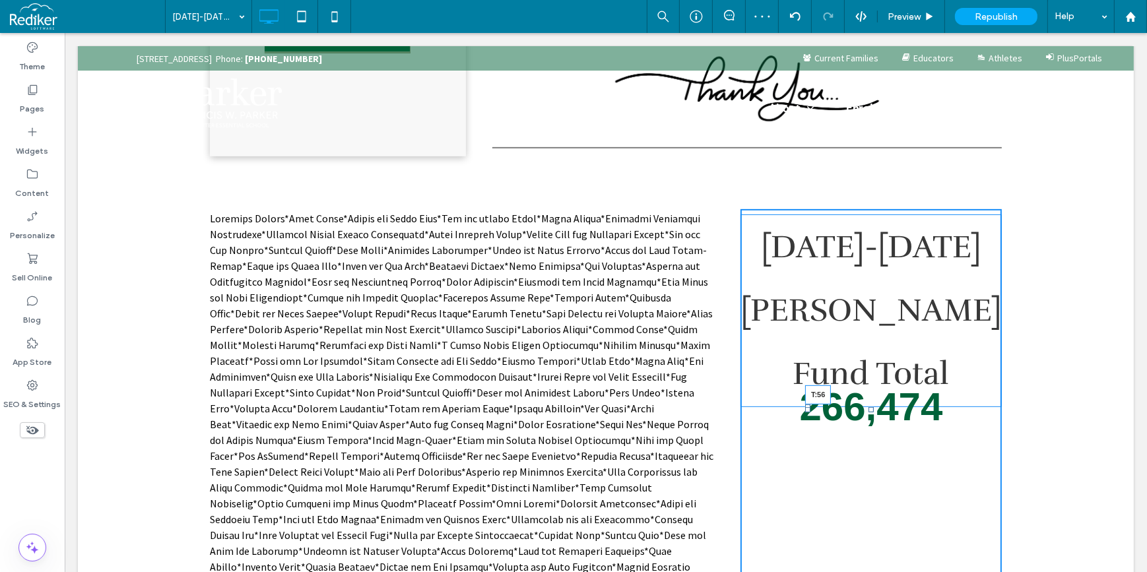
drag, startPoint x: 870, startPoint y: 345, endPoint x: 975, endPoint y: 402, distance: 119.6
click at [860, 407] on div "266,474 T:56" at bounding box center [870, 407] width 132 height 0
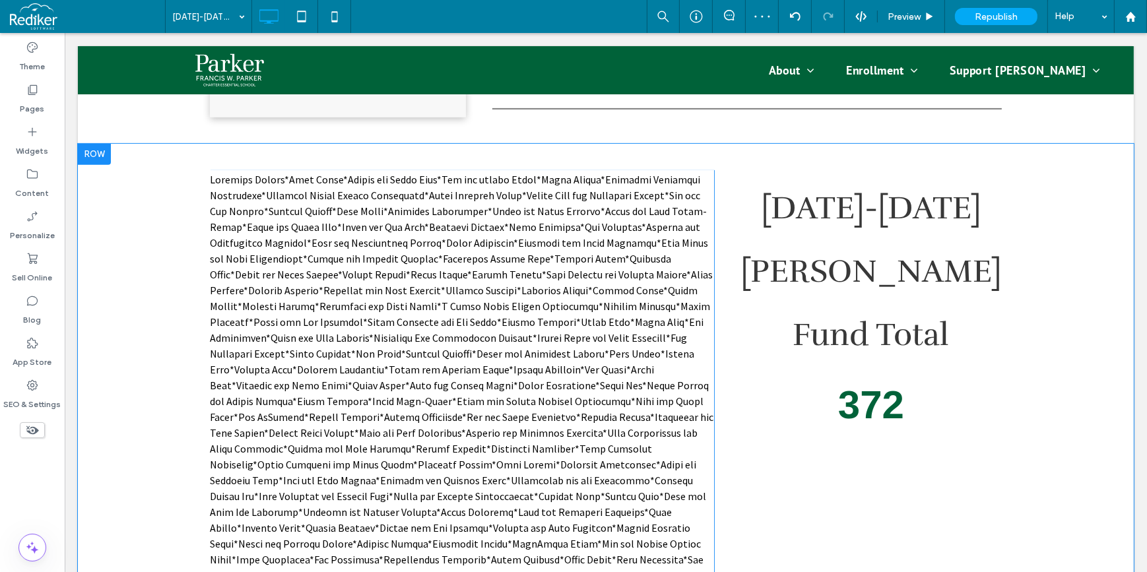
scroll to position [724, 0]
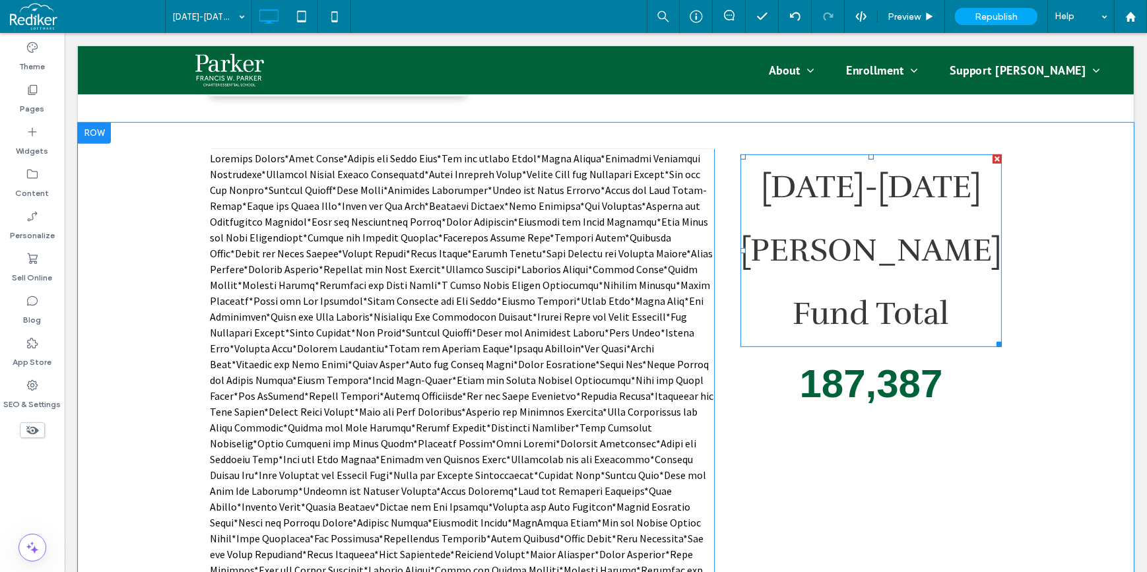
click at [891, 245] on span "2024-2025 Parker Fund Total" at bounding box center [870, 251] width 261 height 166
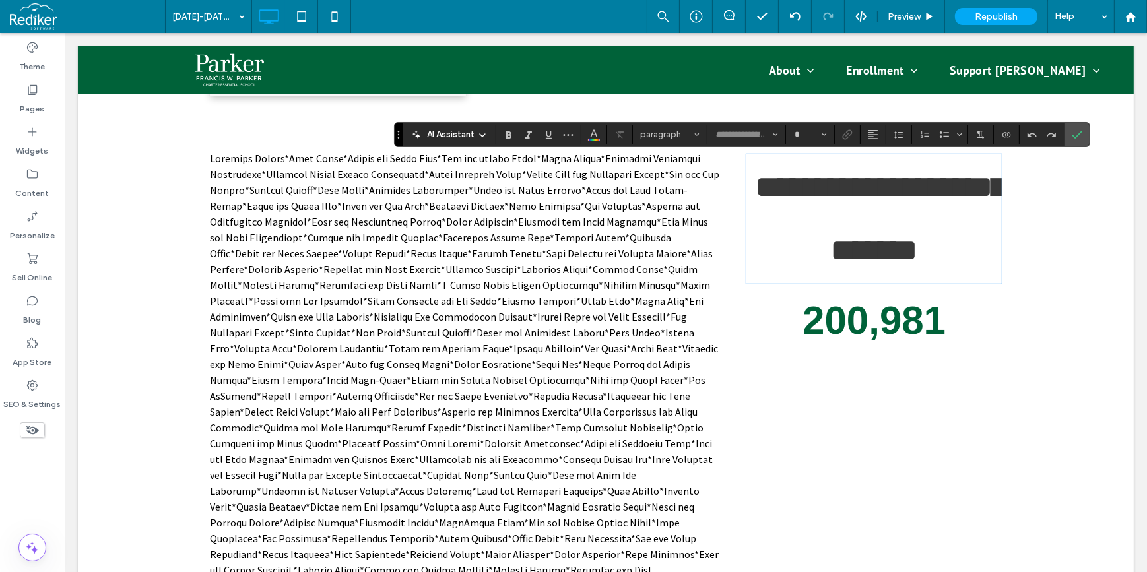
type input "******"
type input "**"
click at [904, 196] on span "**********" at bounding box center [879, 219] width 251 height 94
drag, startPoint x: 1078, startPoint y: 139, endPoint x: 954, endPoint y: 126, distance: 124.7
click at [1078, 139] on span "Confirm" at bounding box center [1077, 134] width 11 height 22
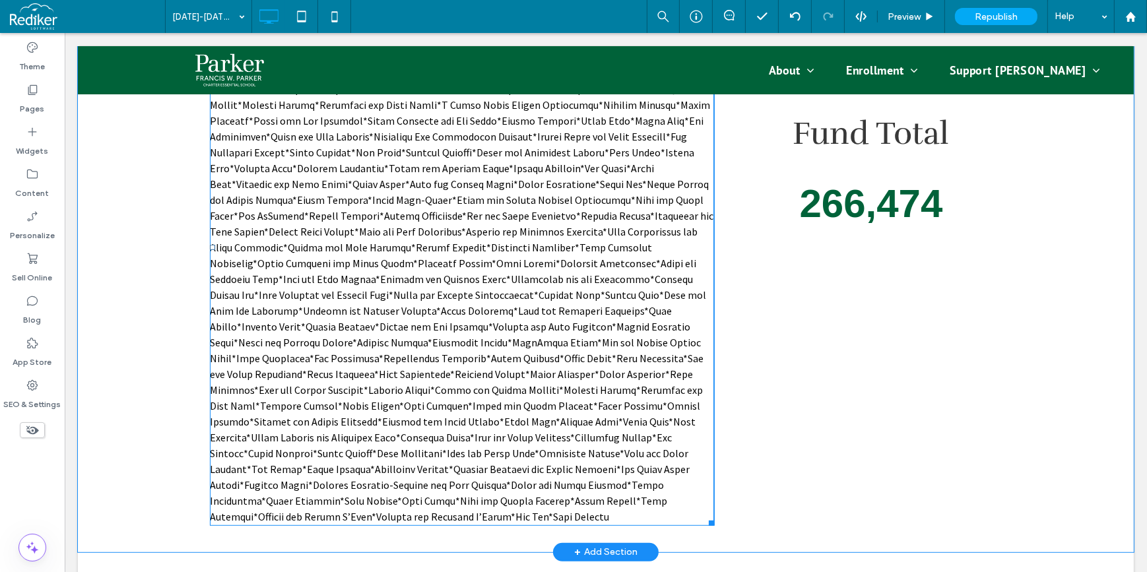
click at [560, 350] on span at bounding box center [460, 248] width 503 height 552
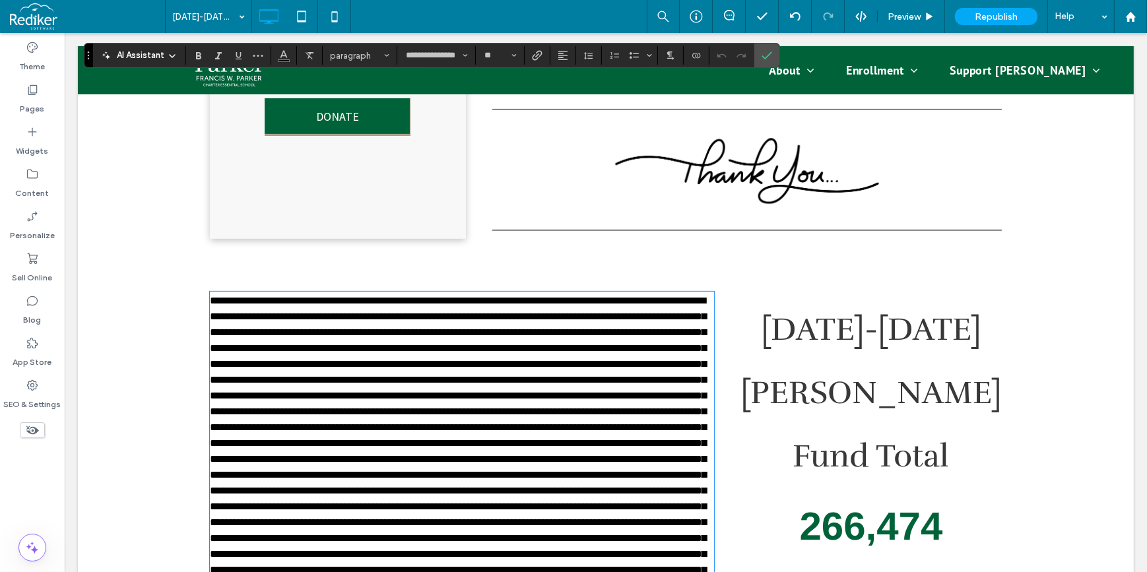
click at [523, 387] on span at bounding box center [457, 514] width 496 height 437
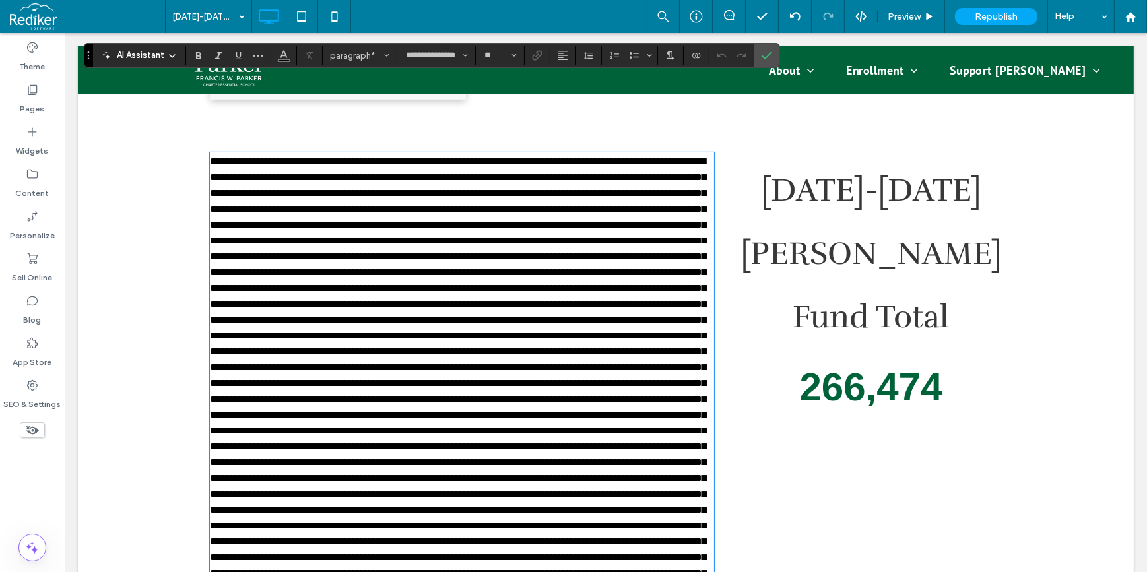
scroll to position [821, 0]
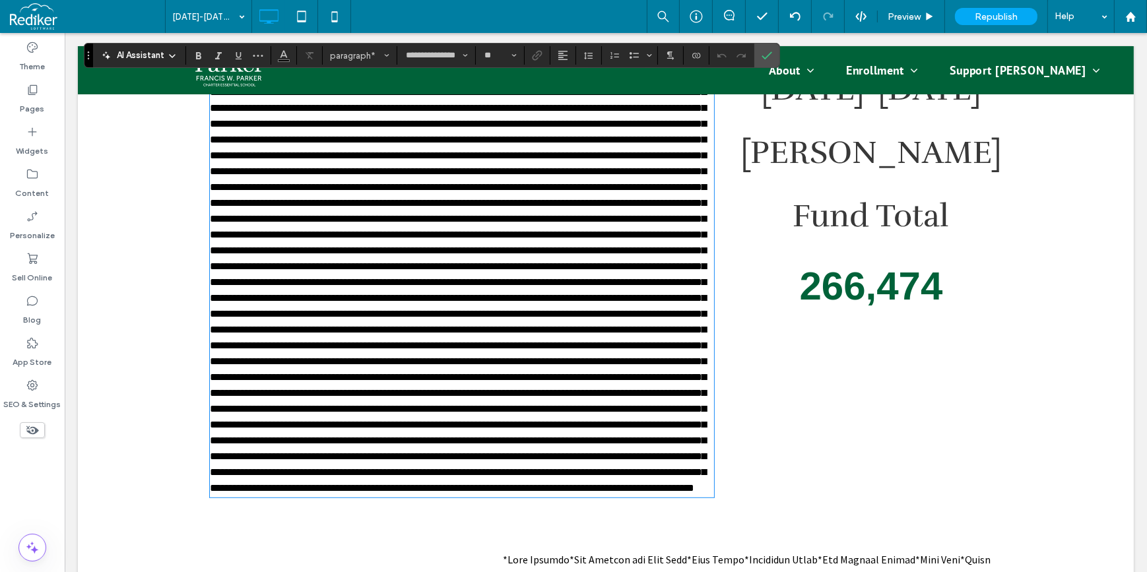
click at [874, 388] on div "Click To Paste Click To Paste 2024-2025 Parker Fund Total 266,474" at bounding box center [870, 274] width 261 height 446
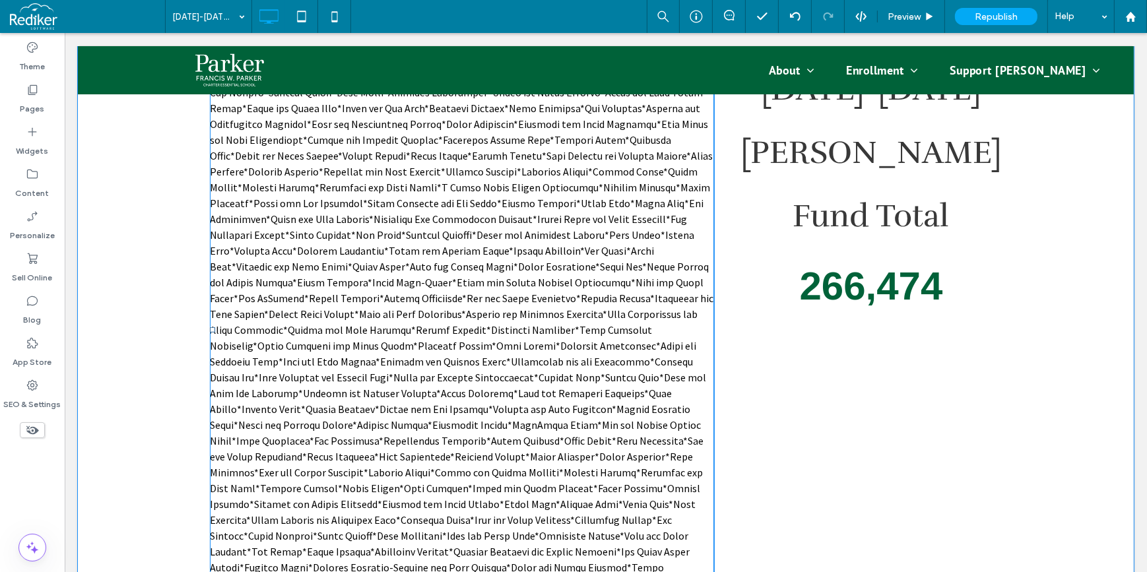
click at [525, 334] on span at bounding box center [460, 330] width 503 height 552
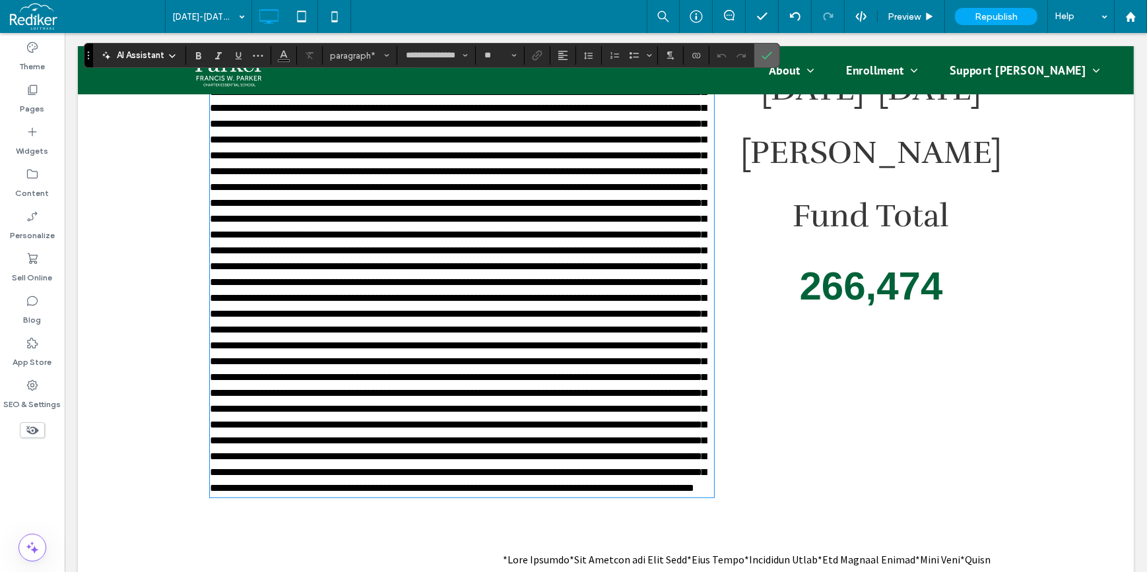
click at [767, 55] on use "Confirm" at bounding box center [767, 55] width 11 height 8
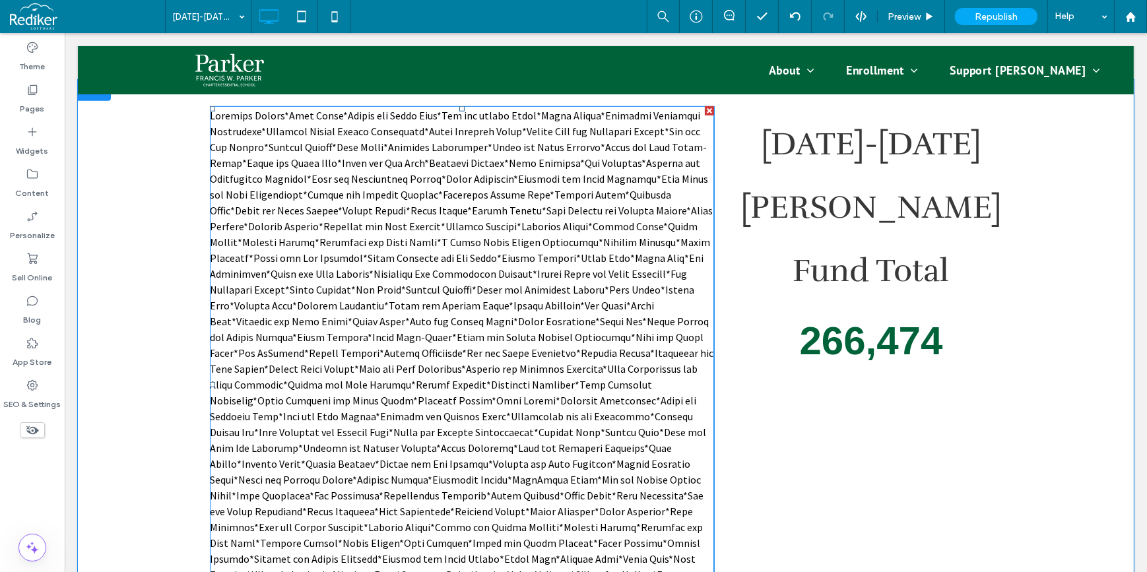
scroll to position [761, 0]
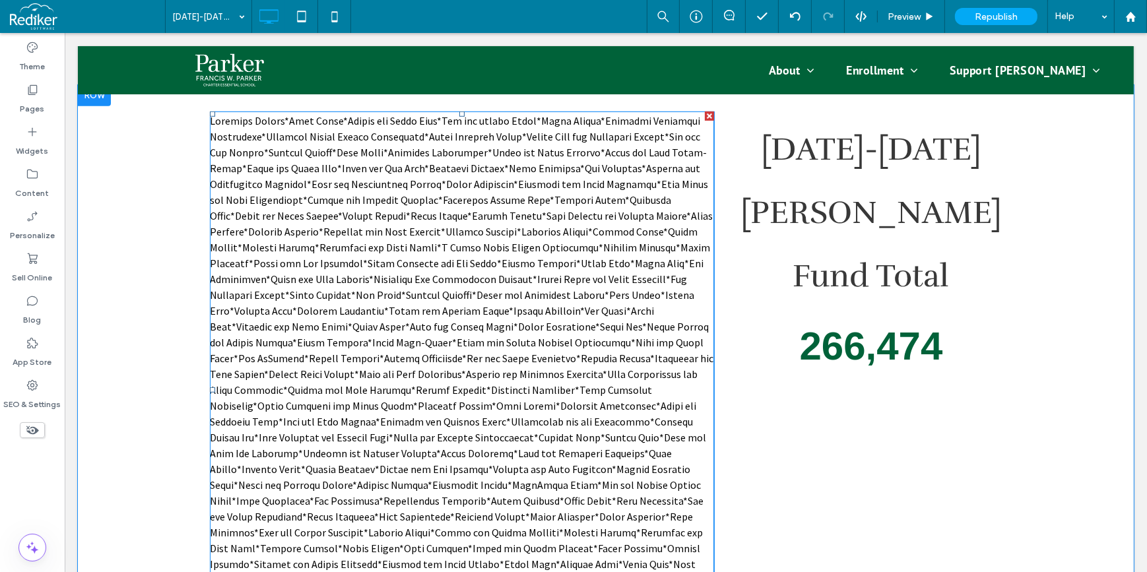
click at [619, 329] on span at bounding box center [460, 390] width 503 height 552
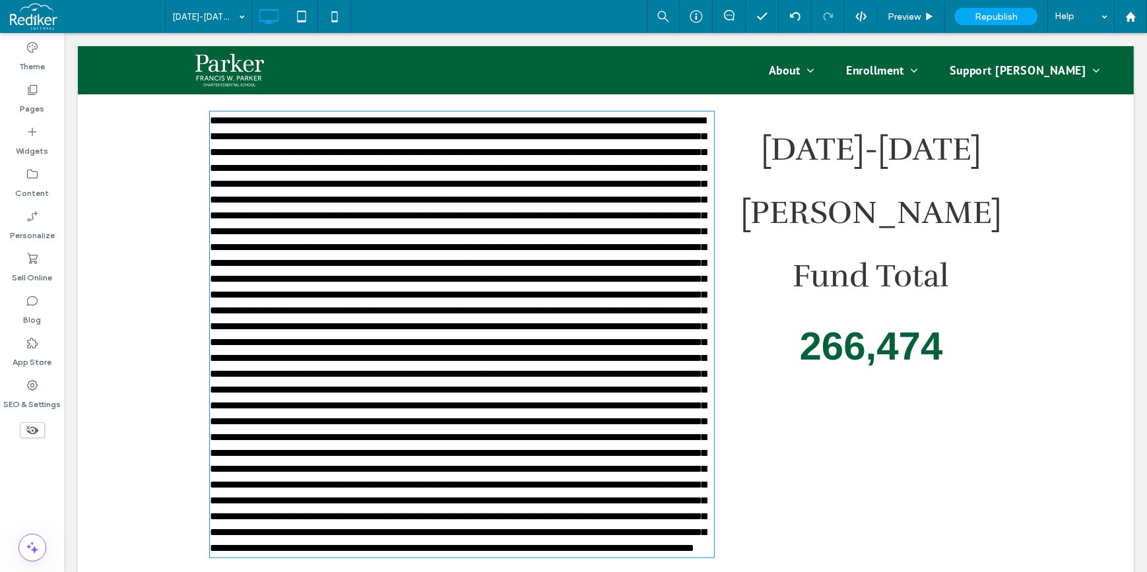
type input "**********"
type input "**"
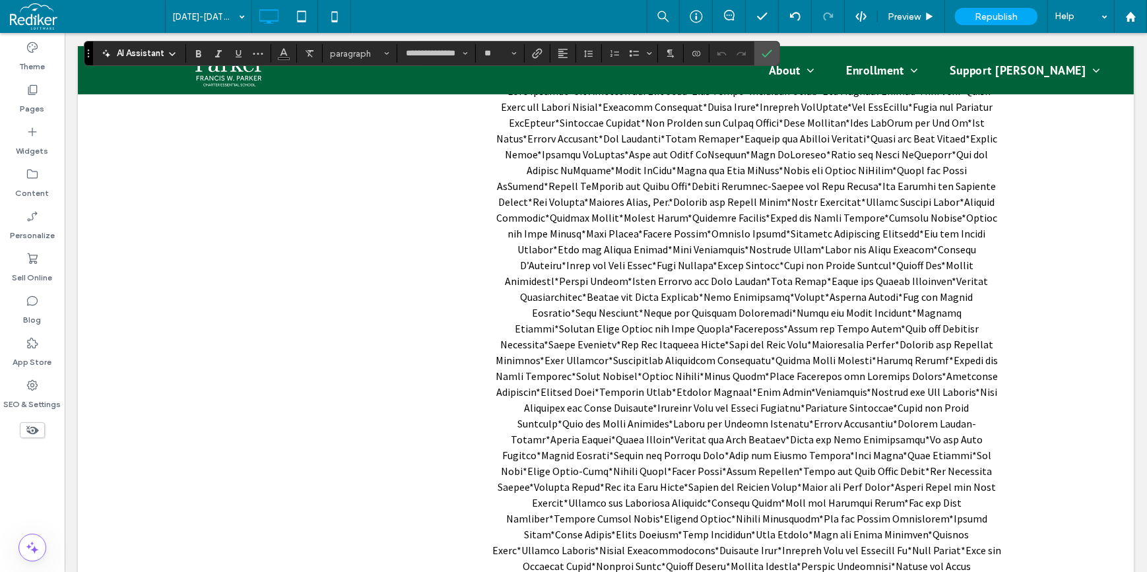
scroll to position [1114, 0]
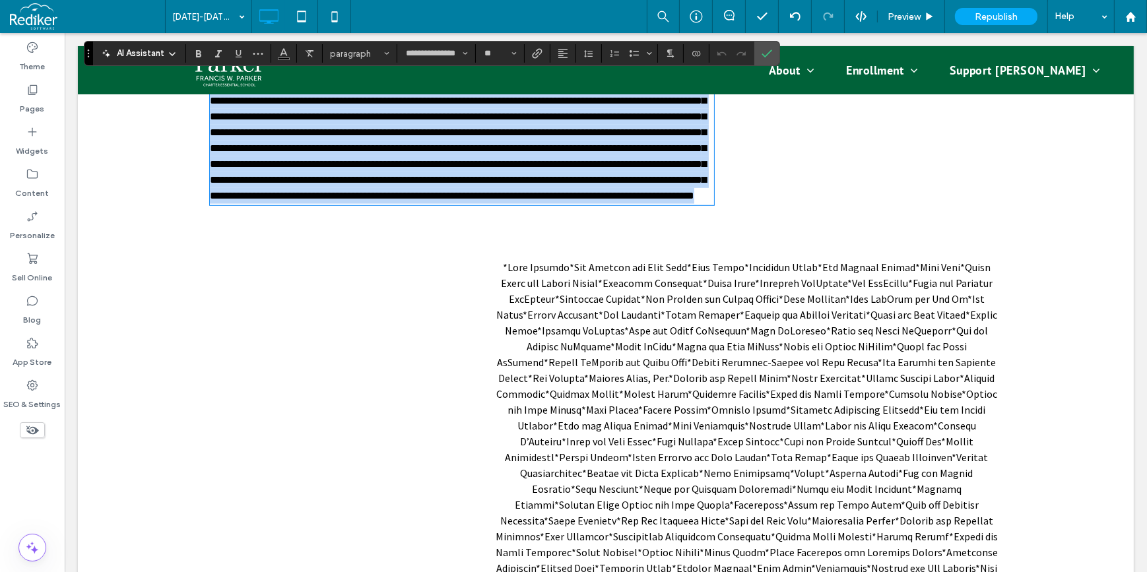
drag, startPoint x: 340, startPoint y: 326, endPoint x: 637, endPoint y: 304, distance: 297.1
copy span "**********"
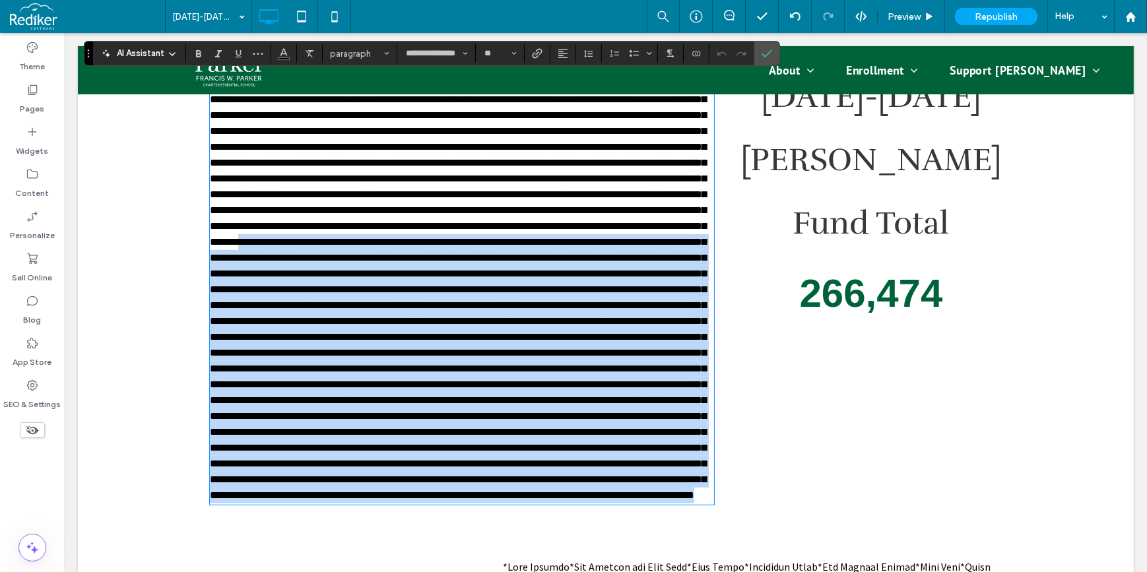
scroll to position [814, 0]
copy span "**********"
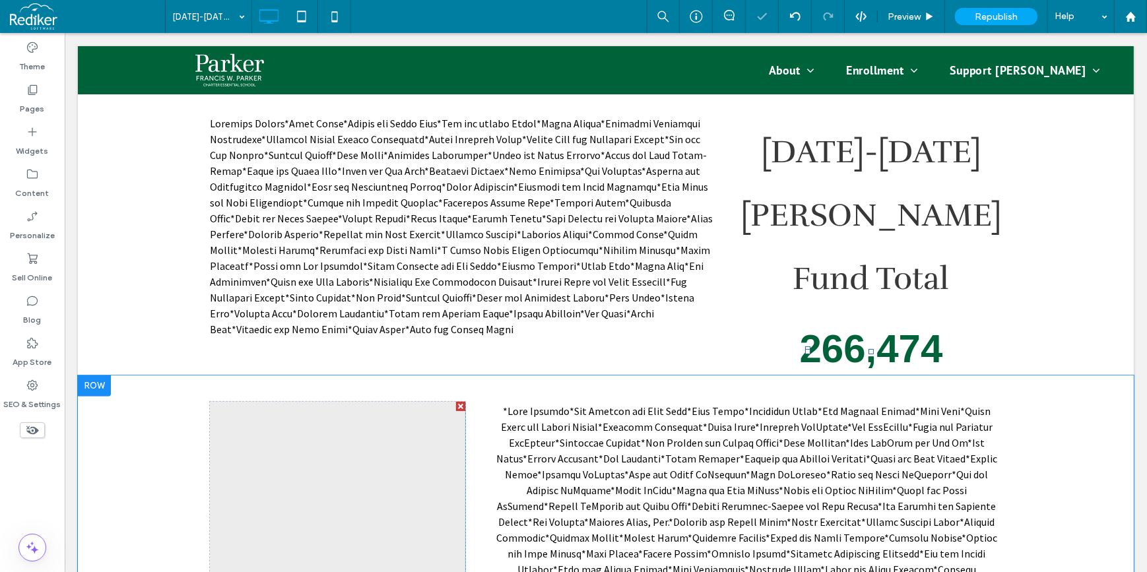
scroll to position [693, 0]
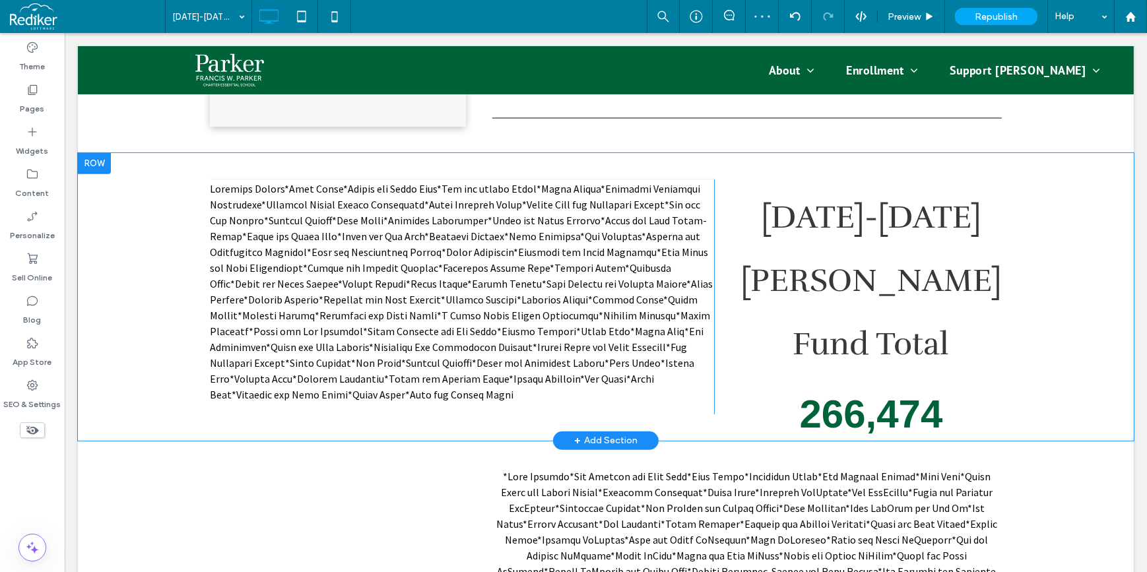
click at [104, 162] on div at bounding box center [93, 163] width 33 height 21
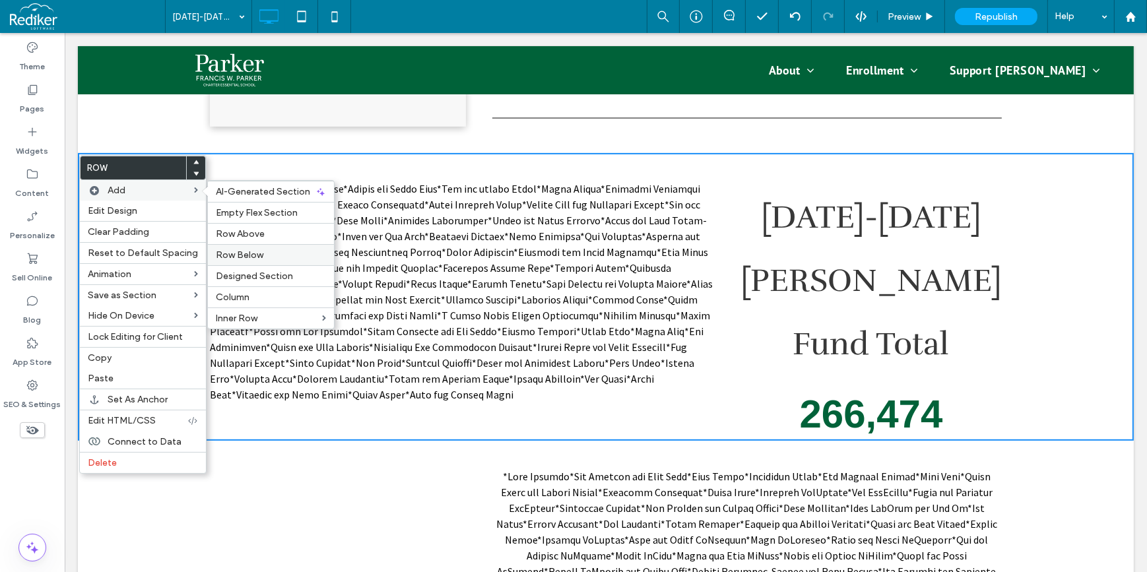
drag, startPoint x: 242, startPoint y: 252, endPoint x: 513, endPoint y: 302, distance: 275.0
click at [242, 252] on span "Row Below" at bounding box center [240, 254] width 48 height 11
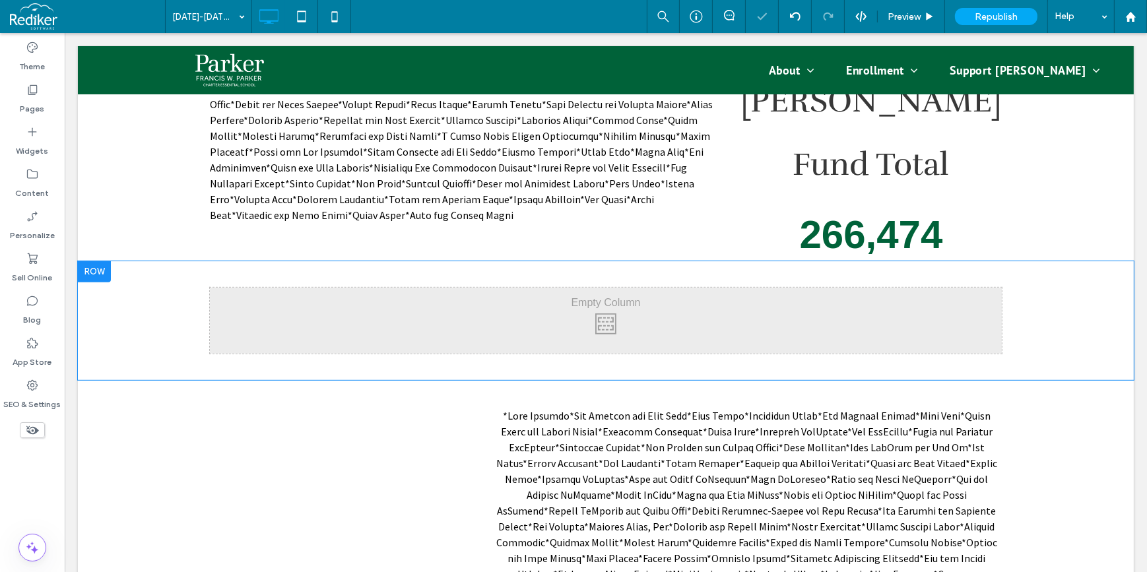
scroll to position [874, 0]
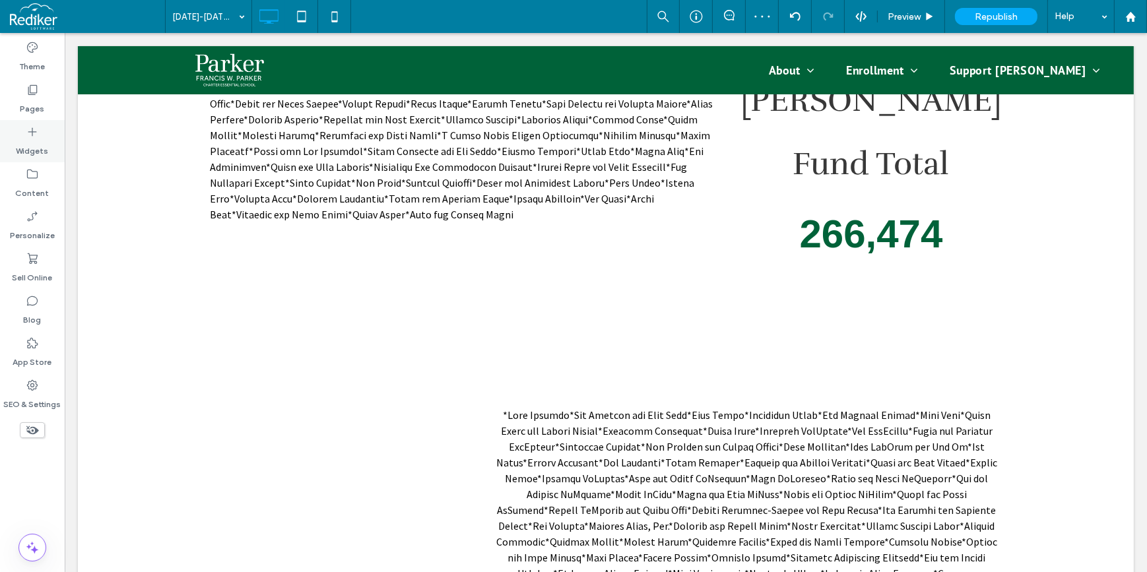
click at [39, 150] on label "Widgets" at bounding box center [32, 148] width 32 height 18
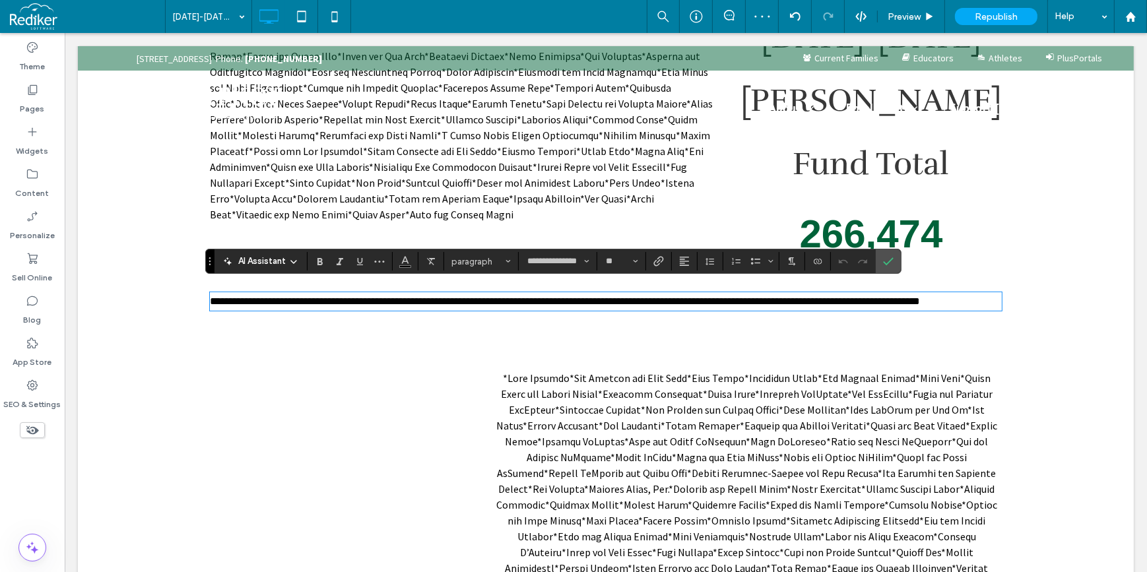
scroll to position [0, 0]
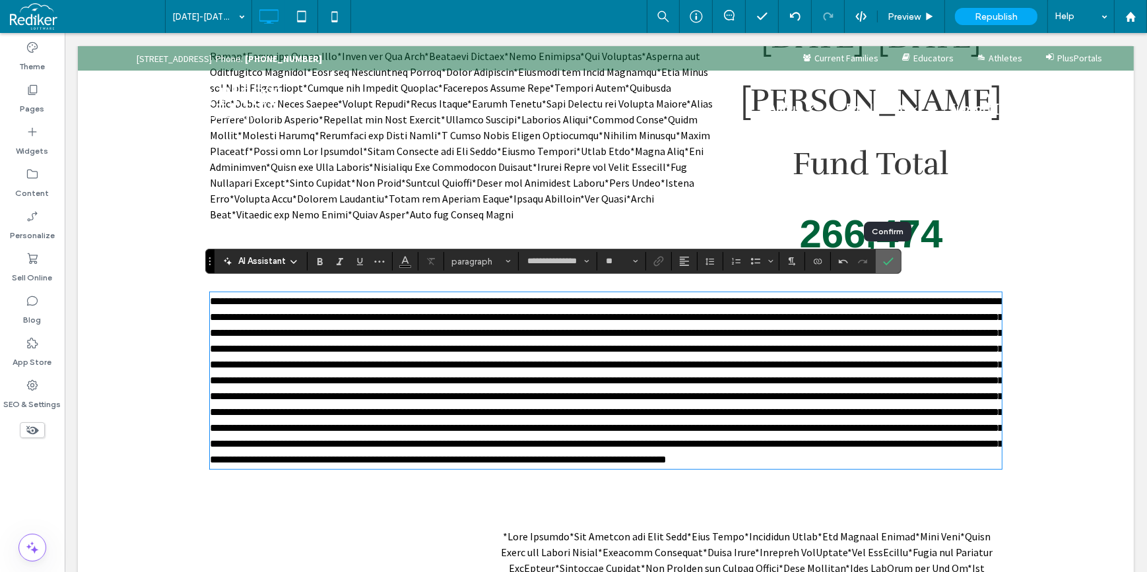
click at [888, 261] on use "Confirm" at bounding box center [888, 261] width 11 height 8
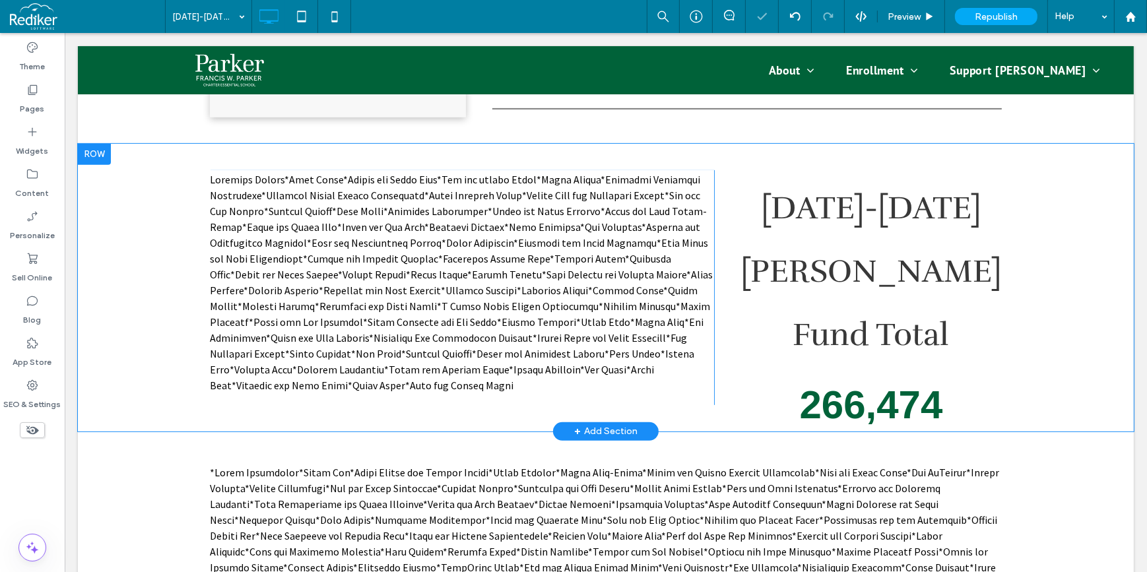
scroll to position [693, 0]
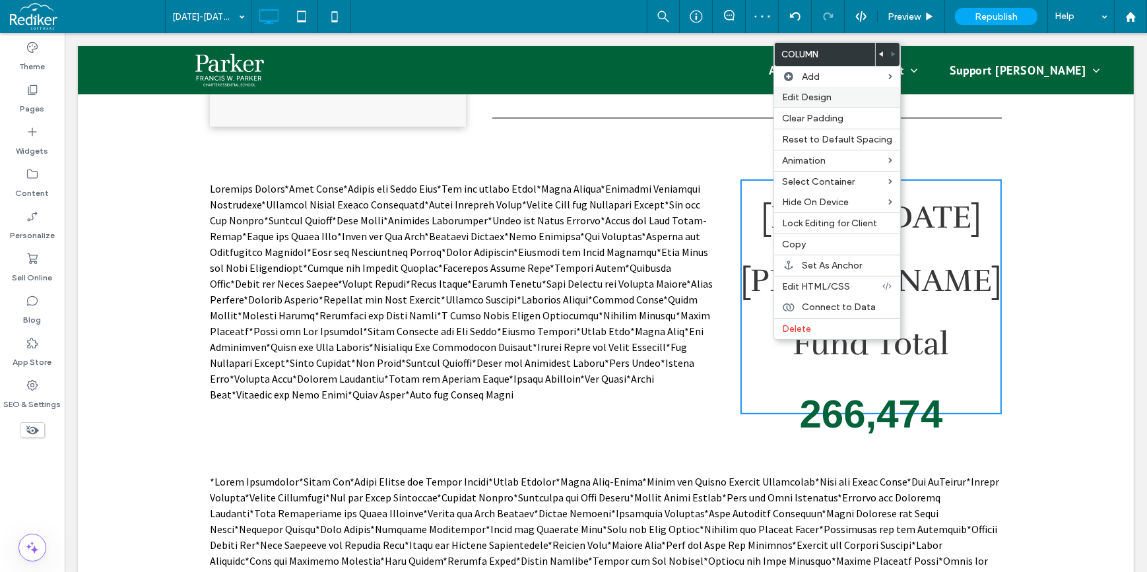
click at [808, 99] on span "Edit Design" at bounding box center [806, 97] width 49 height 11
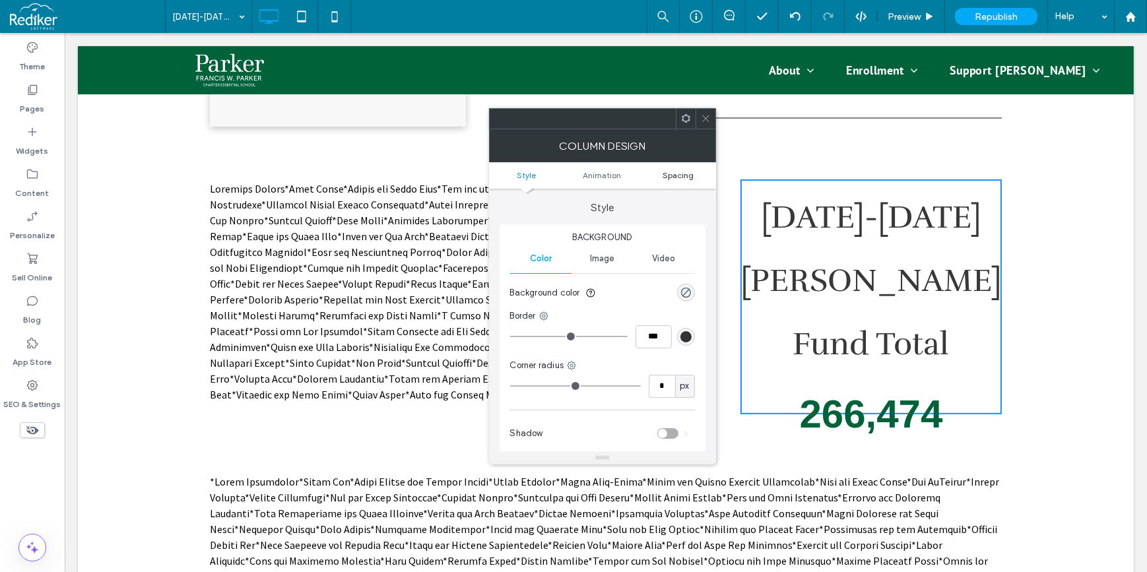
click at [669, 177] on span "Spacing" at bounding box center [677, 175] width 31 height 10
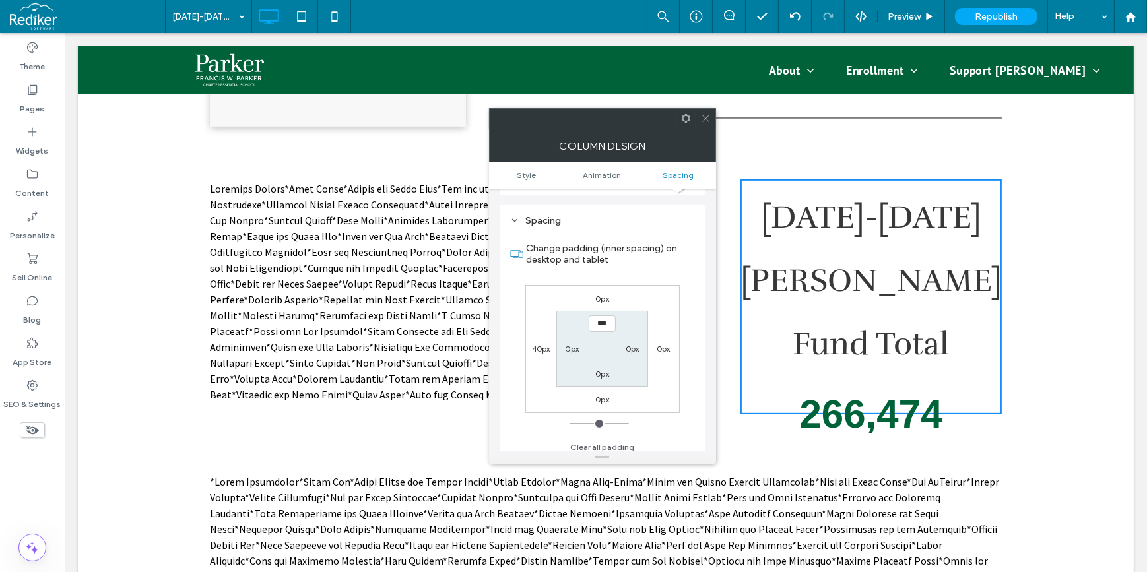
scroll to position [309, 0]
type input "**"
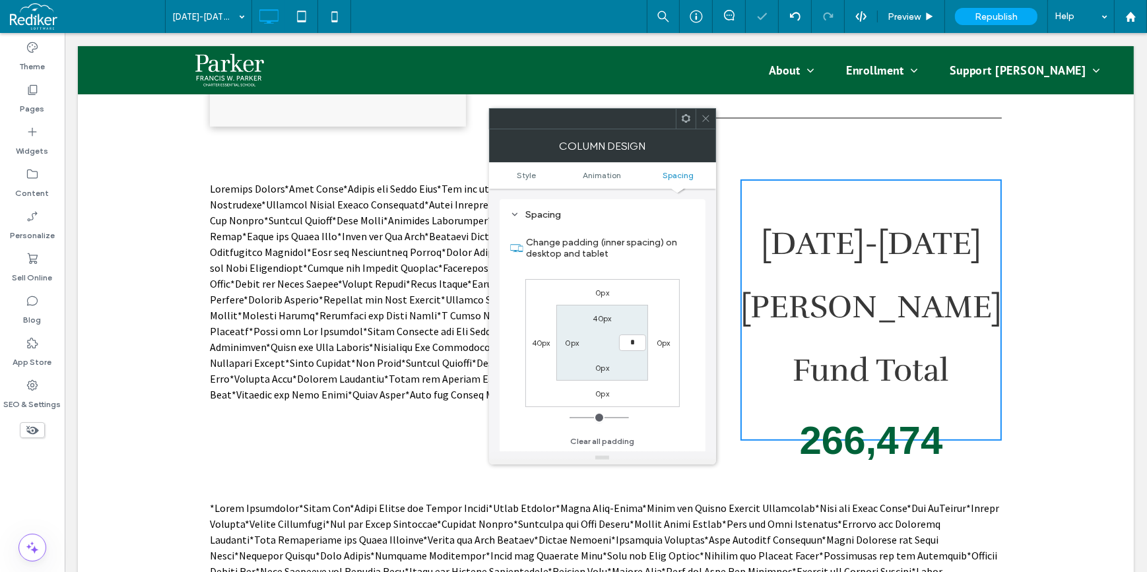
type input "**"
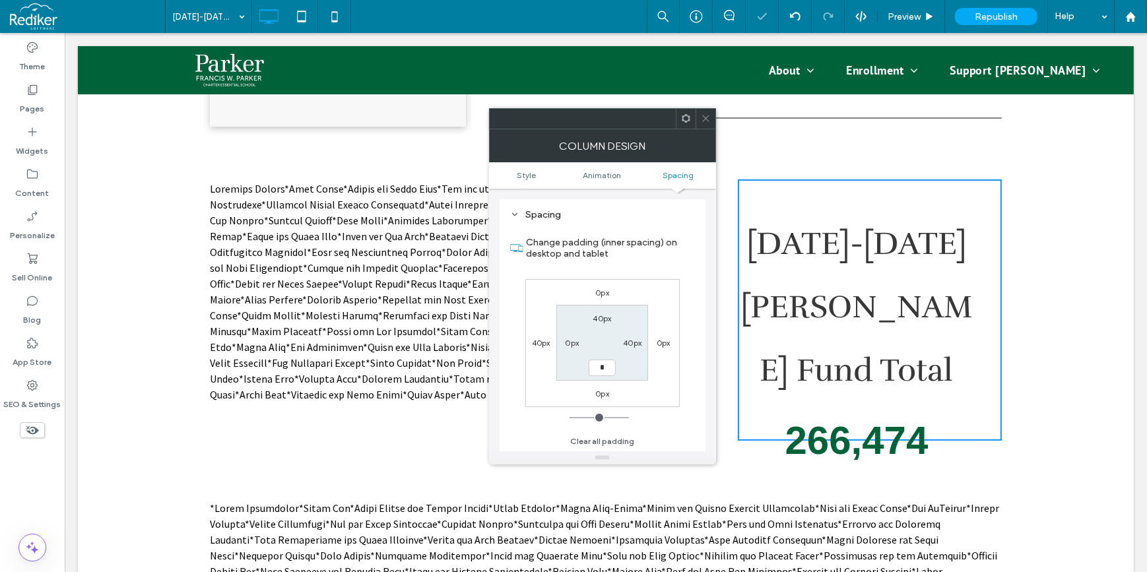
type input "**"
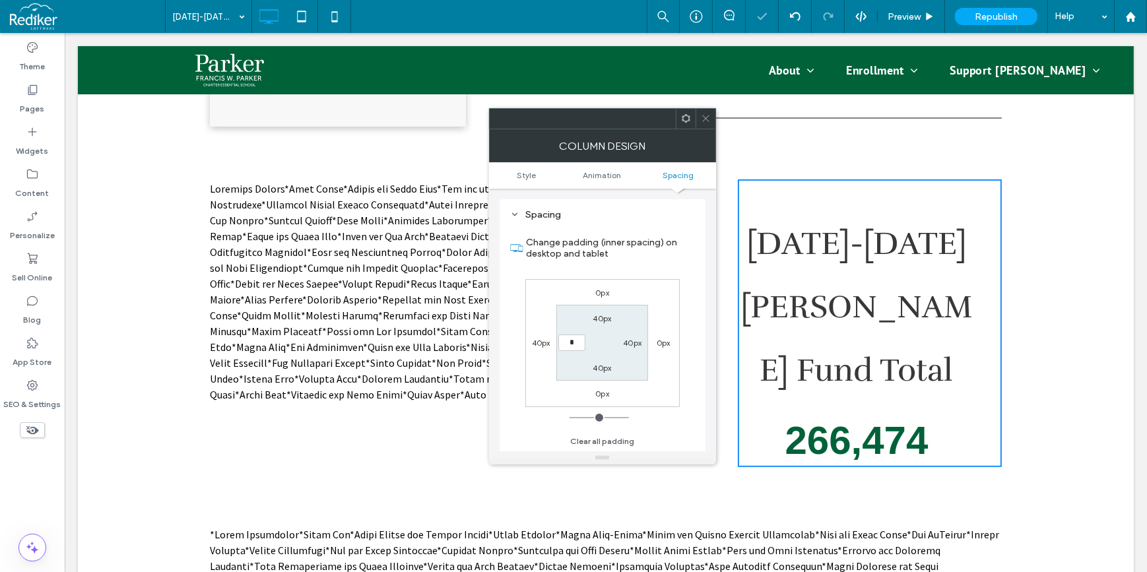
type input "**"
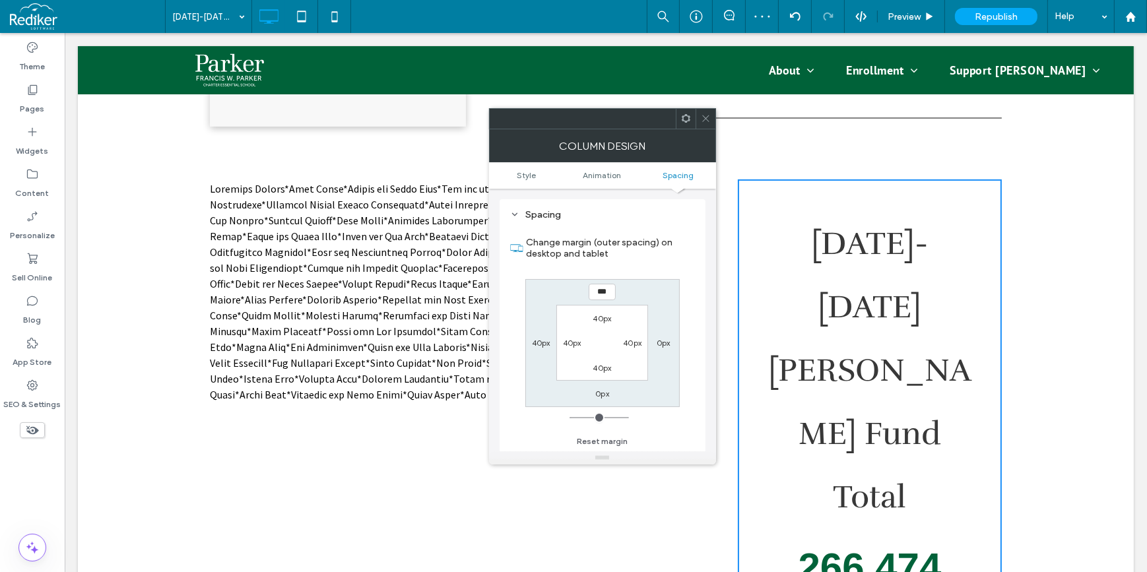
click at [705, 119] on use at bounding box center [705, 118] width 7 height 7
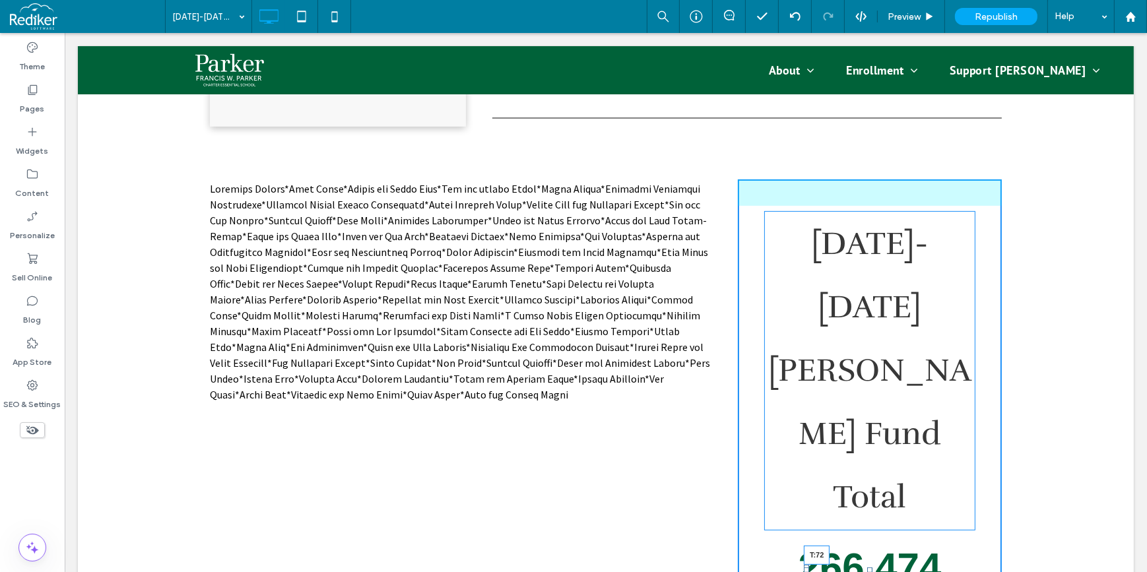
drag, startPoint x: 868, startPoint y: 443, endPoint x: 957, endPoint y: 482, distance: 96.9
click at [866, 567] on div at bounding box center [868, 569] width 5 height 5
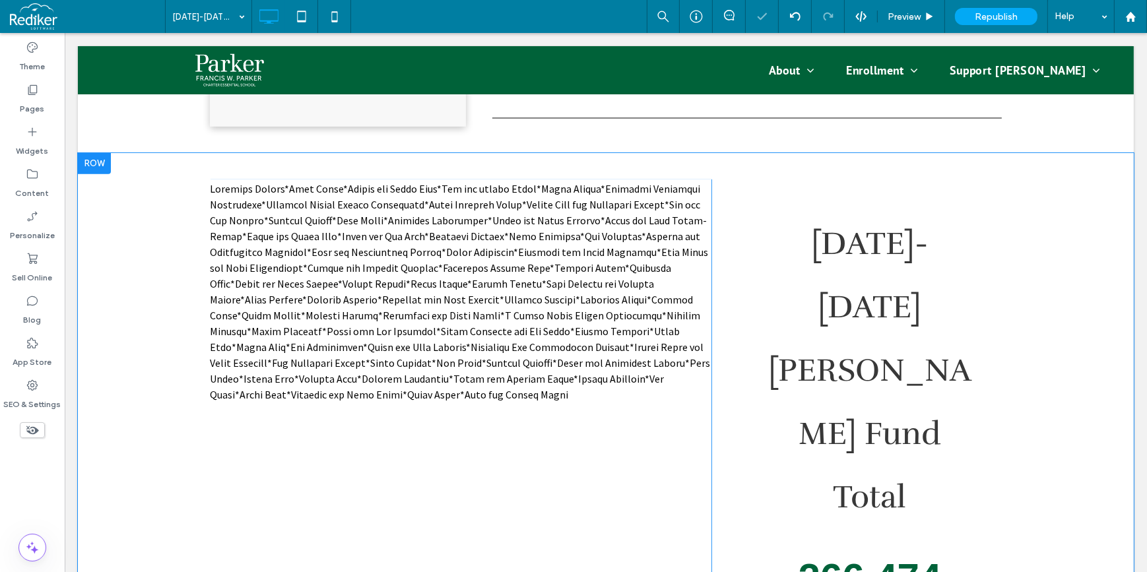
click at [971, 430] on div "Click To Paste Click To Paste 2024-2025 Parker Fund Total 266,474" at bounding box center [869, 391] width 264 height 425
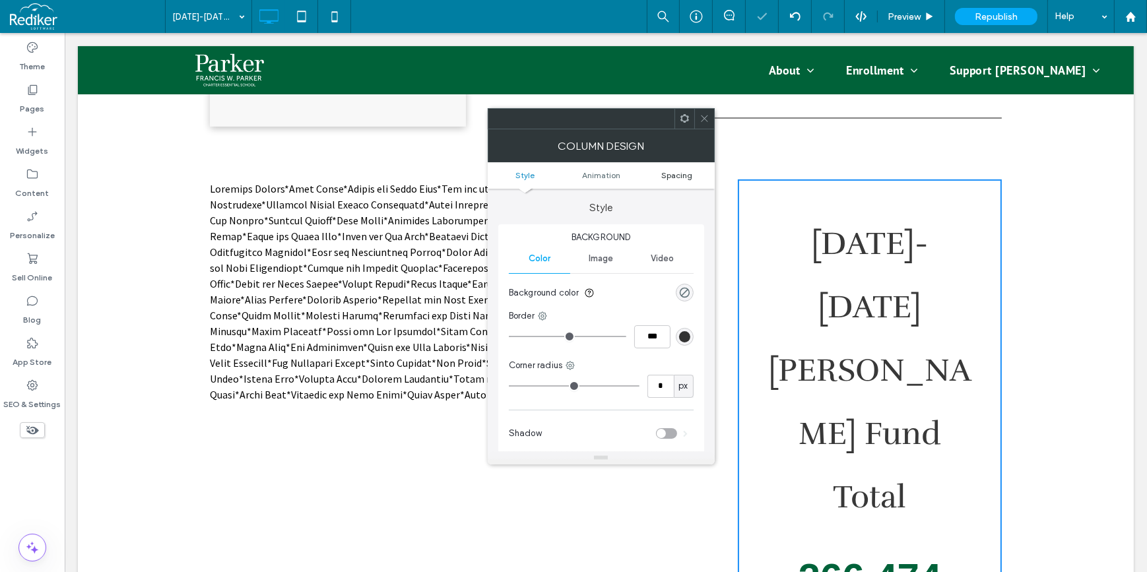
click at [681, 177] on span "Spacing" at bounding box center [676, 175] width 31 height 10
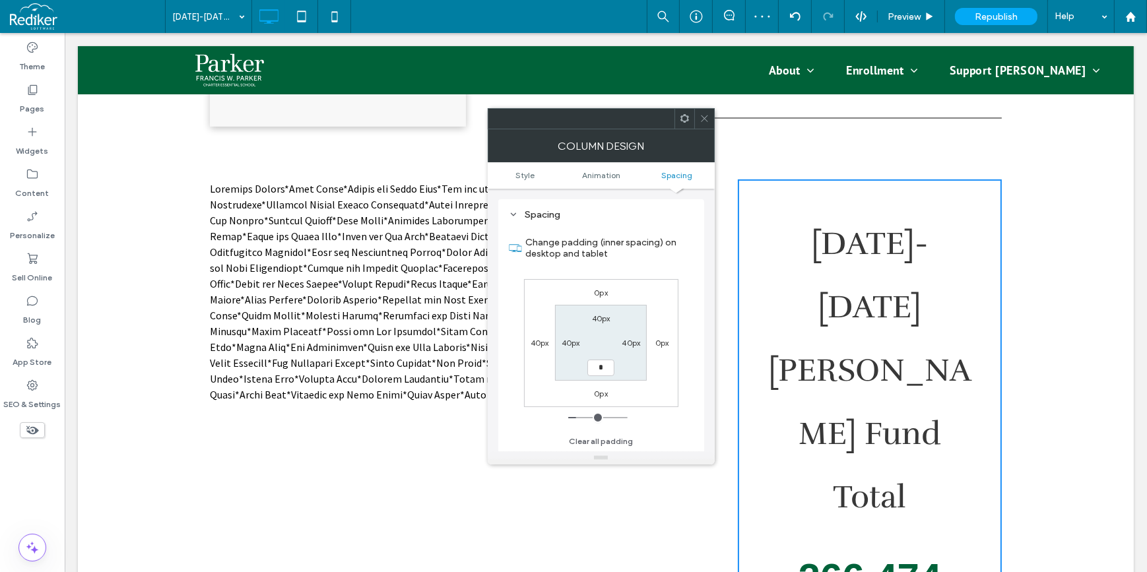
type input "**"
type input "*"
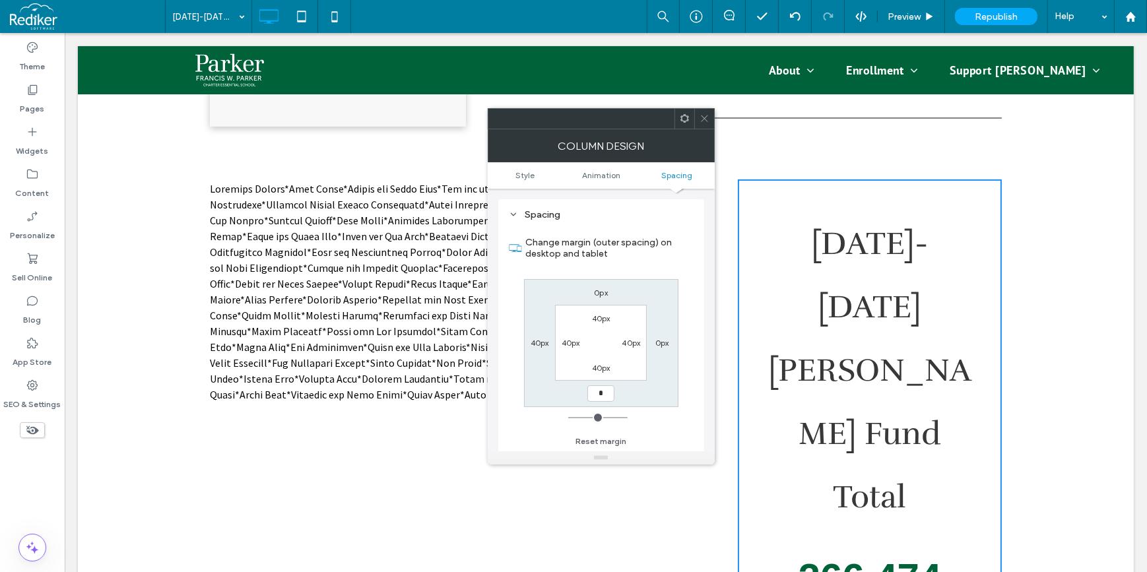
type input "**"
type input "*"
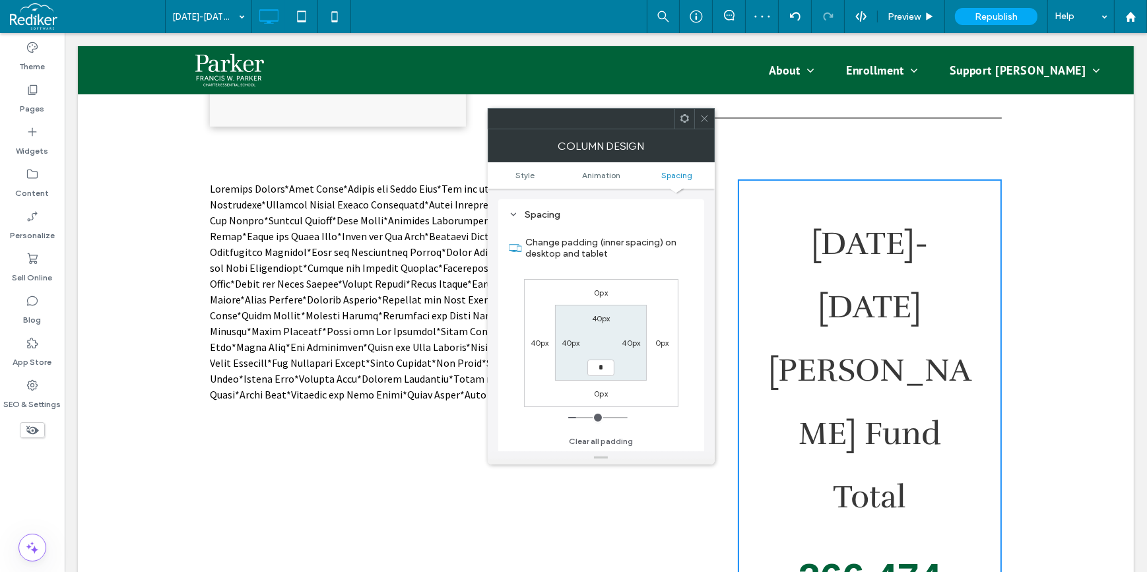
type input "**"
click at [604, 371] on label "80px" at bounding box center [601, 368] width 18 height 10
type input "**"
type input "***"
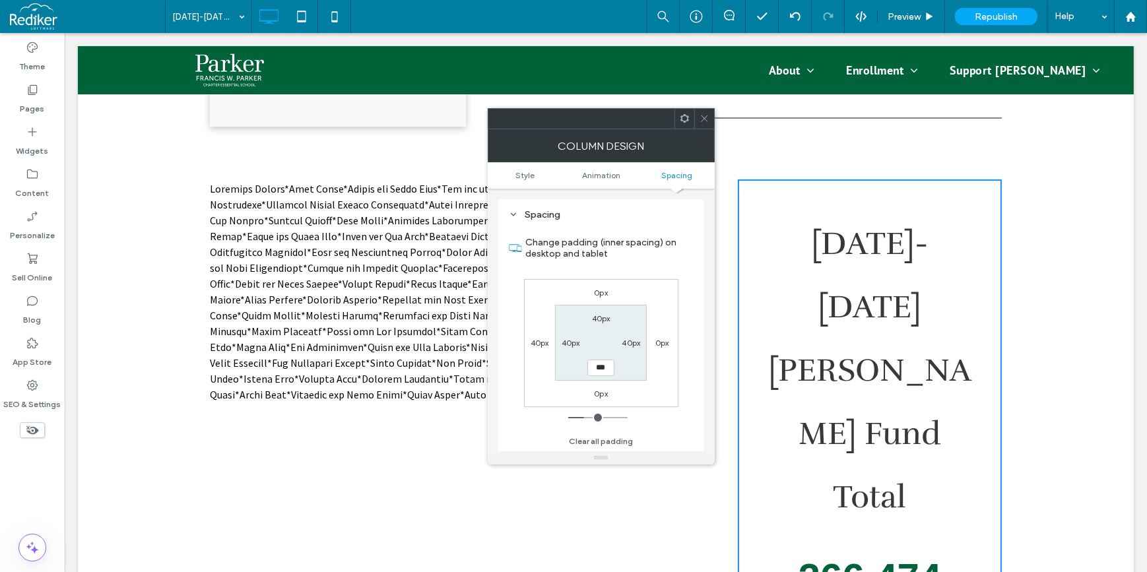
type input "*****"
click at [708, 119] on icon at bounding box center [704, 118] width 10 height 10
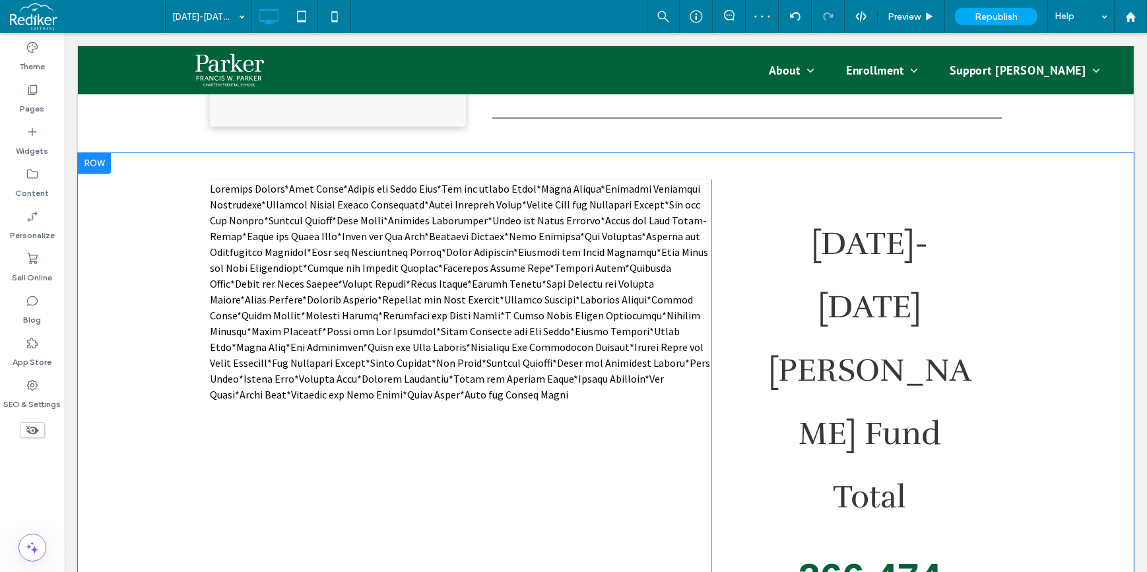
click at [739, 232] on div "Click To Paste Click To Paste 2024-2025 Parker Fund Total 266,474" at bounding box center [869, 411] width 264 height 465
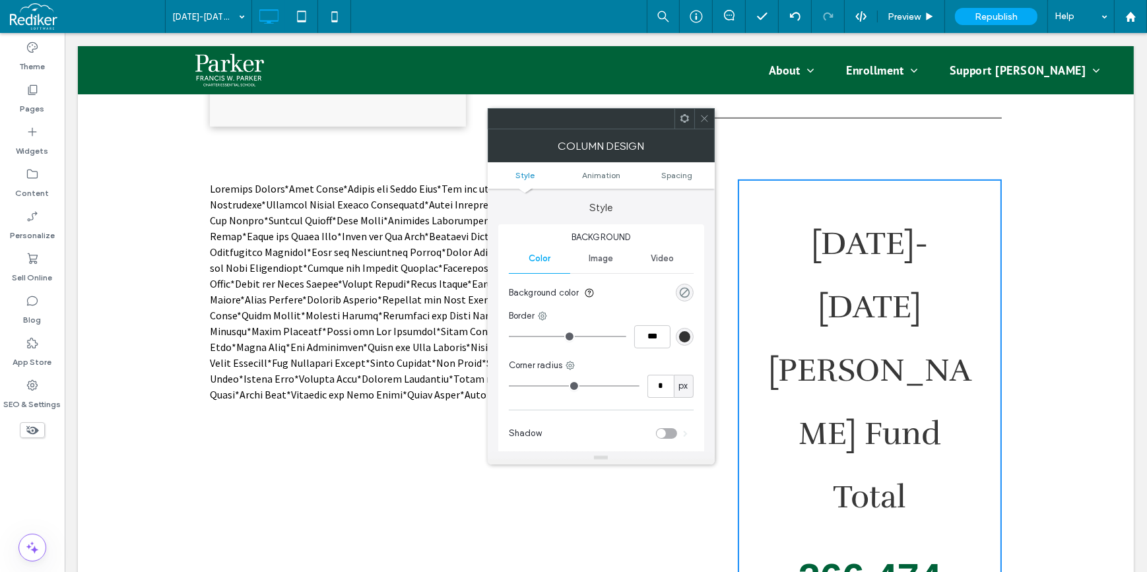
click at [682, 296] on div "rgba(0, 0, 0, 0)" at bounding box center [684, 292] width 11 height 11
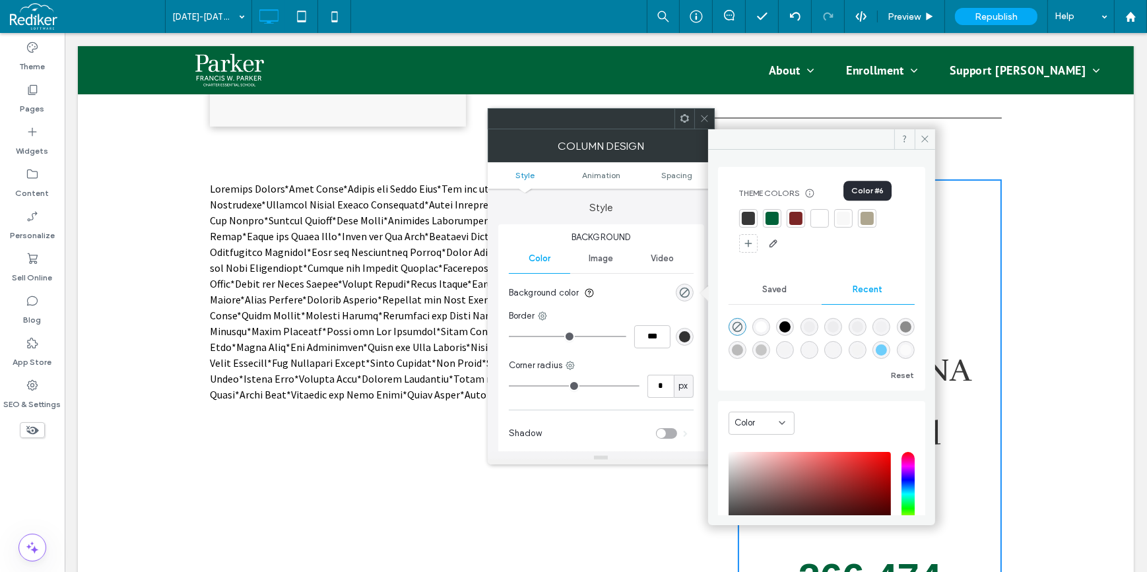
click at [866, 218] on div at bounding box center [866, 218] width 13 height 13
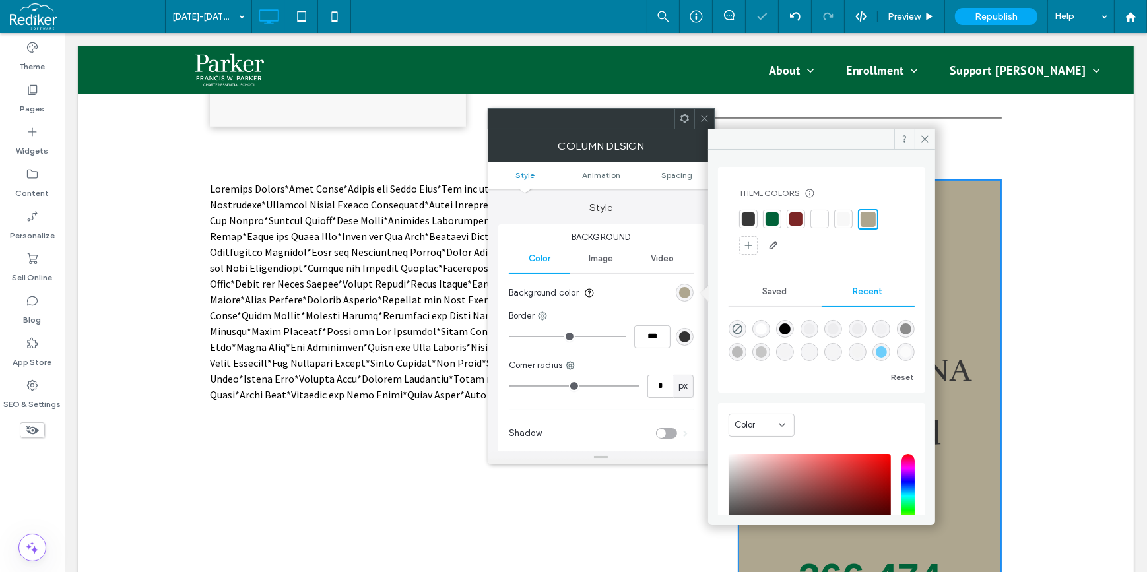
click at [698, 116] on div at bounding box center [704, 119] width 20 height 20
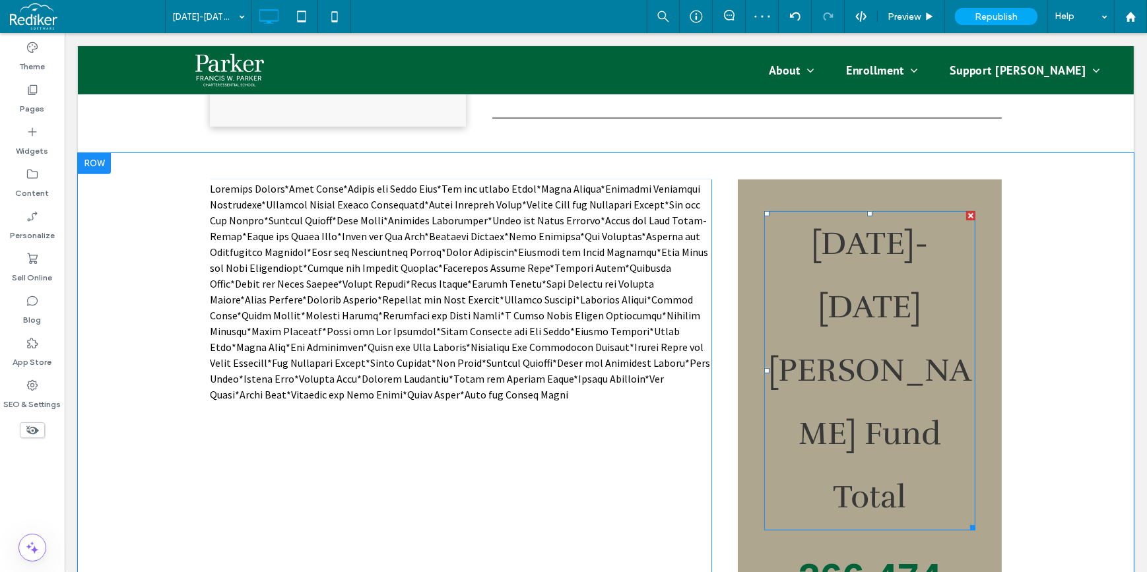
click at [862, 308] on span "2024-2025 Parker Fund Total" at bounding box center [868, 370] width 203 height 292
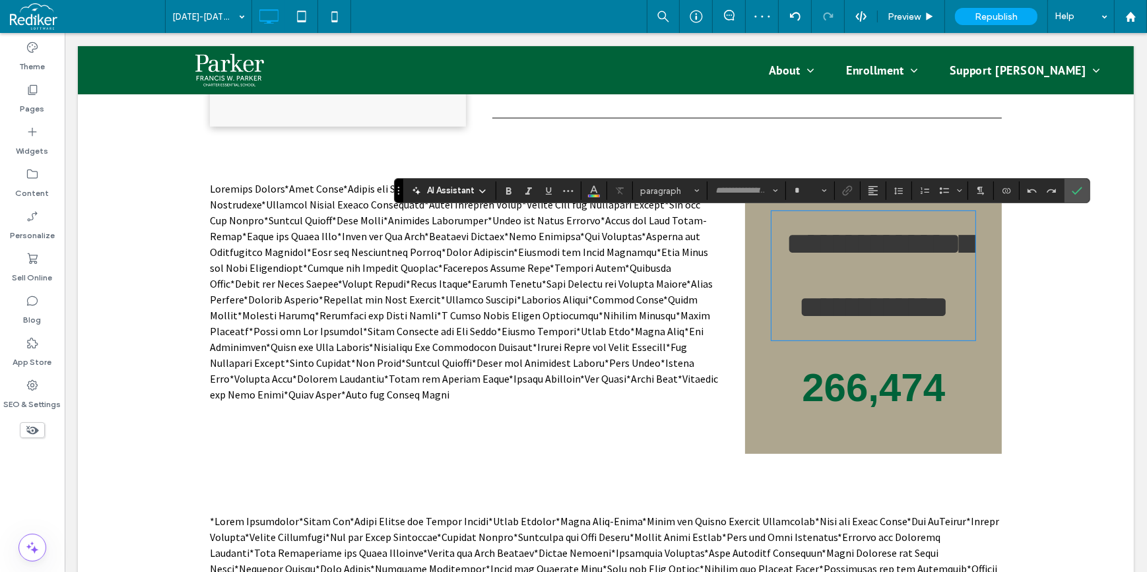
type input "******"
type input "**"
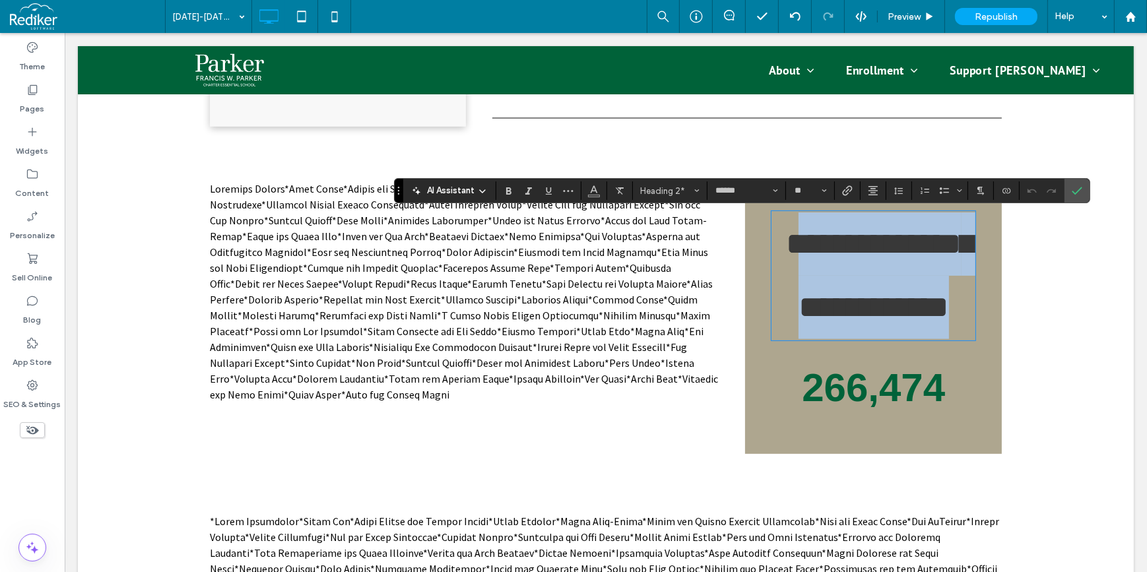
drag, startPoint x: 821, startPoint y: 251, endPoint x: 920, endPoint y: 381, distance: 163.4
click at [920, 339] on h2 "**********" at bounding box center [873, 275] width 204 height 127
drag, startPoint x: 811, startPoint y: 266, endPoint x: 808, endPoint y: 257, distance: 9.0
click at [811, 265] on h2 "**********" at bounding box center [873, 275] width 204 height 127
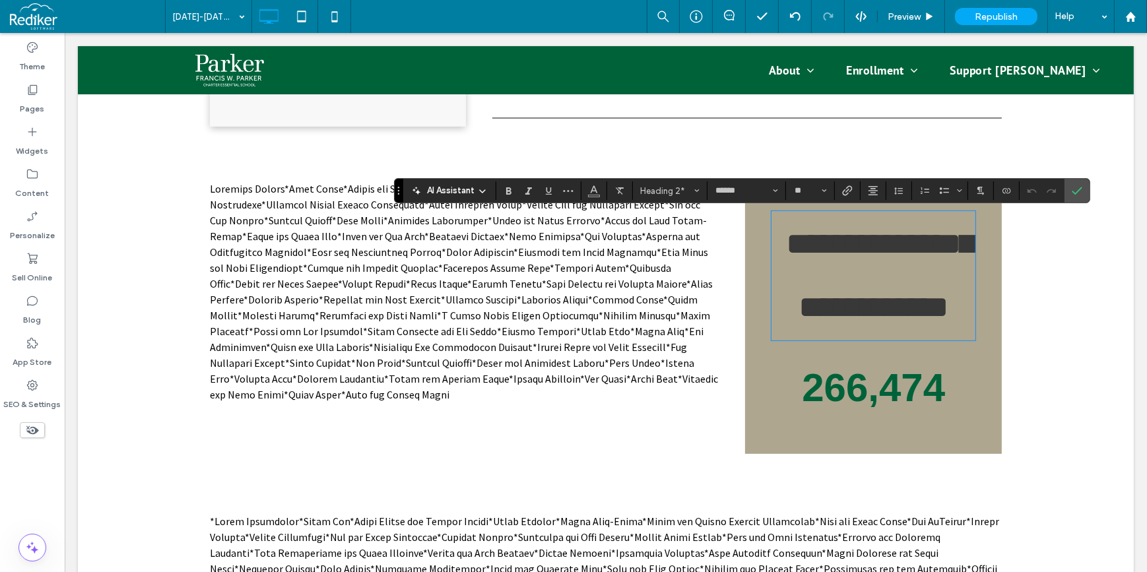
click at [797, 246] on span "**********" at bounding box center [879, 275] width 188 height 94
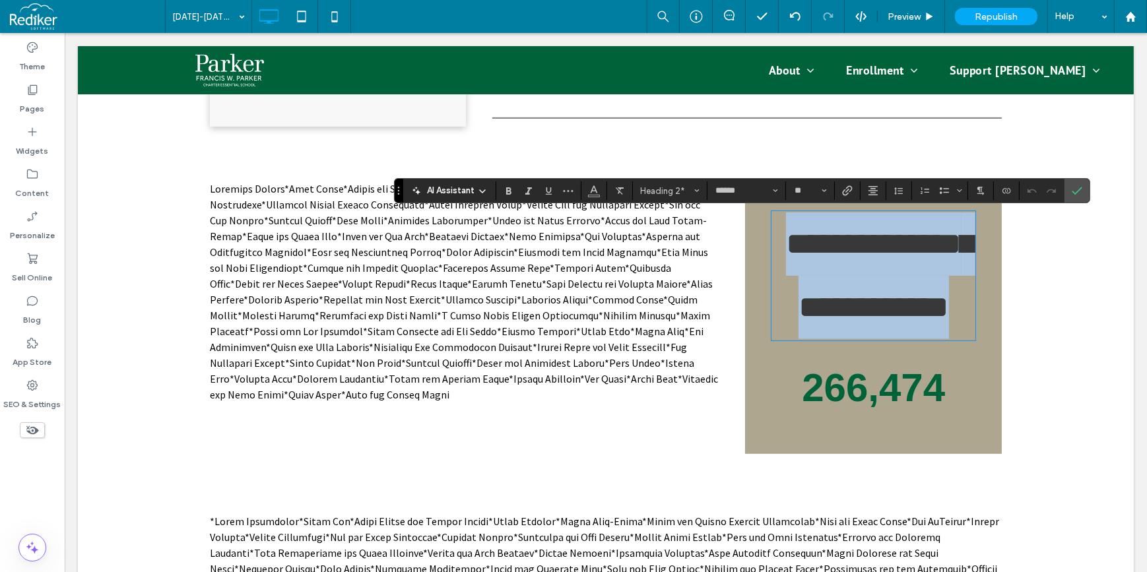
drag, startPoint x: 797, startPoint y: 247, endPoint x: 858, endPoint y: 343, distance: 113.9
click at [917, 339] on h2 "**********" at bounding box center [873, 275] width 204 height 127
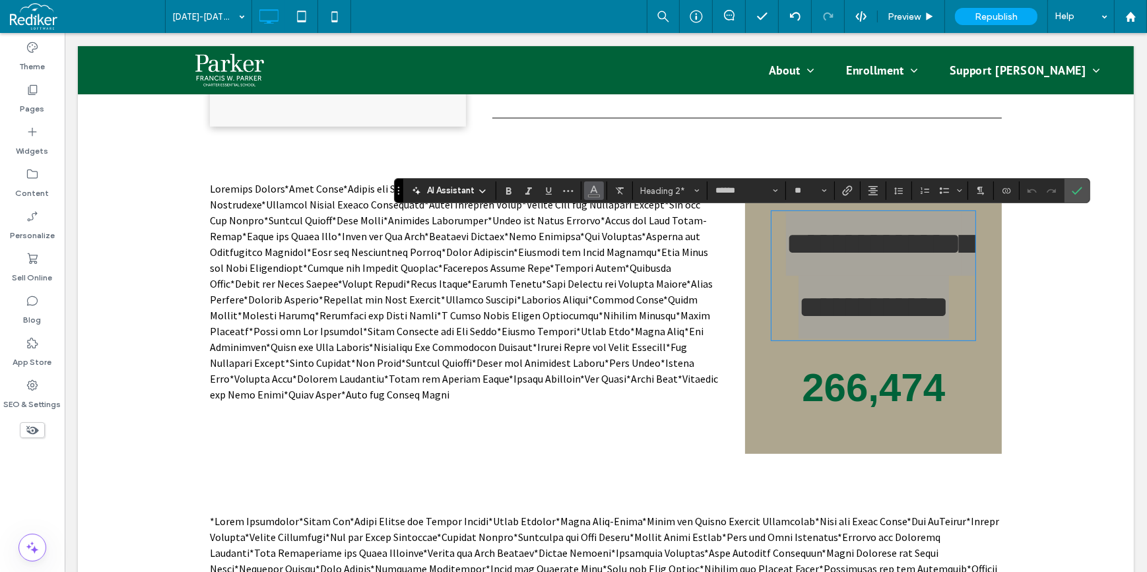
click at [596, 193] on icon "Color" at bounding box center [594, 189] width 11 height 11
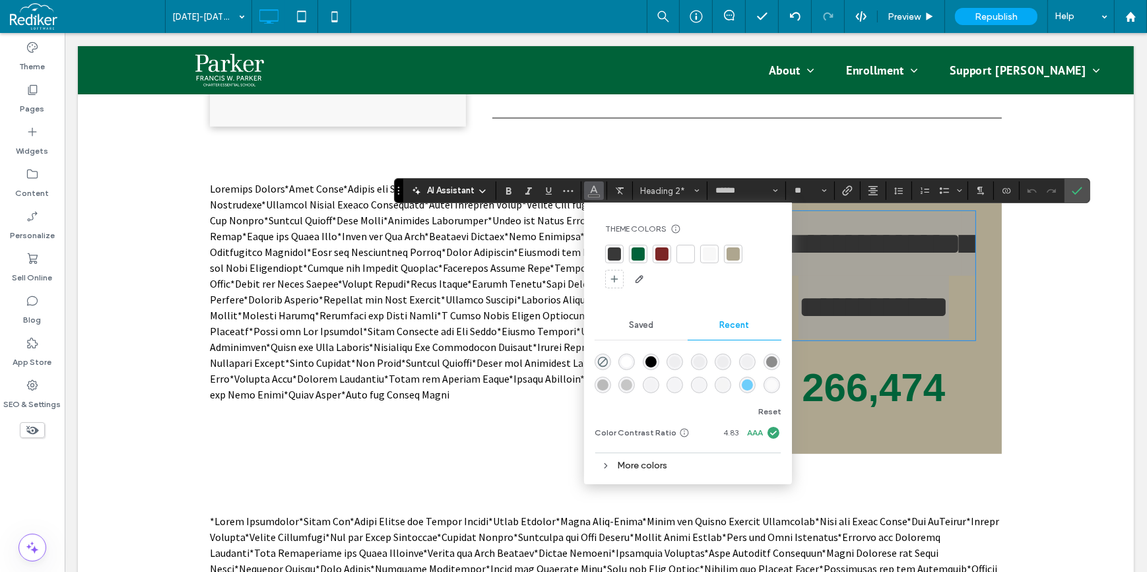
click at [686, 254] on div at bounding box center [685, 253] width 13 height 13
click at [688, 253] on div at bounding box center [685, 253] width 13 height 13
click at [688, 251] on div at bounding box center [686, 254] width 15 height 15
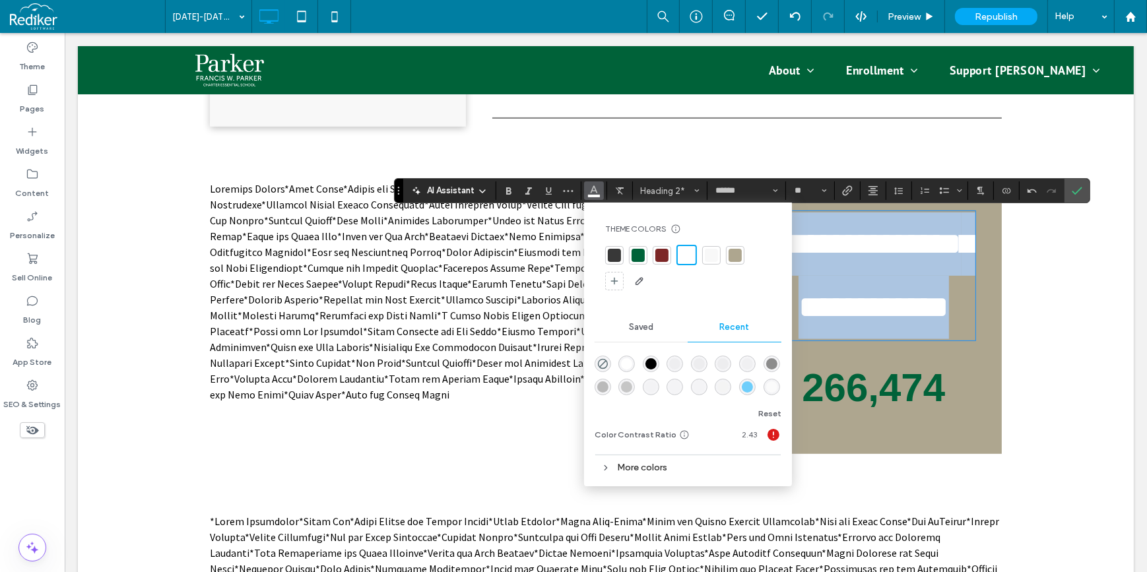
click at [816, 291] on span "**********" at bounding box center [879, 275] width 188 height 94
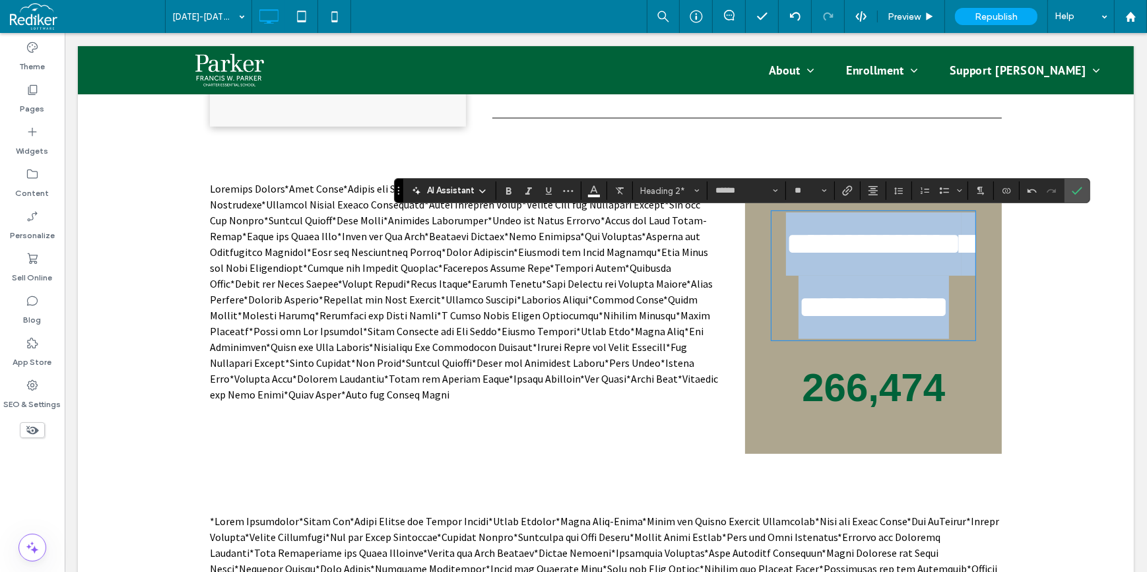
click at [919, 339] on h2 "**********" at bounding box center [873, 275] width 204 height 127
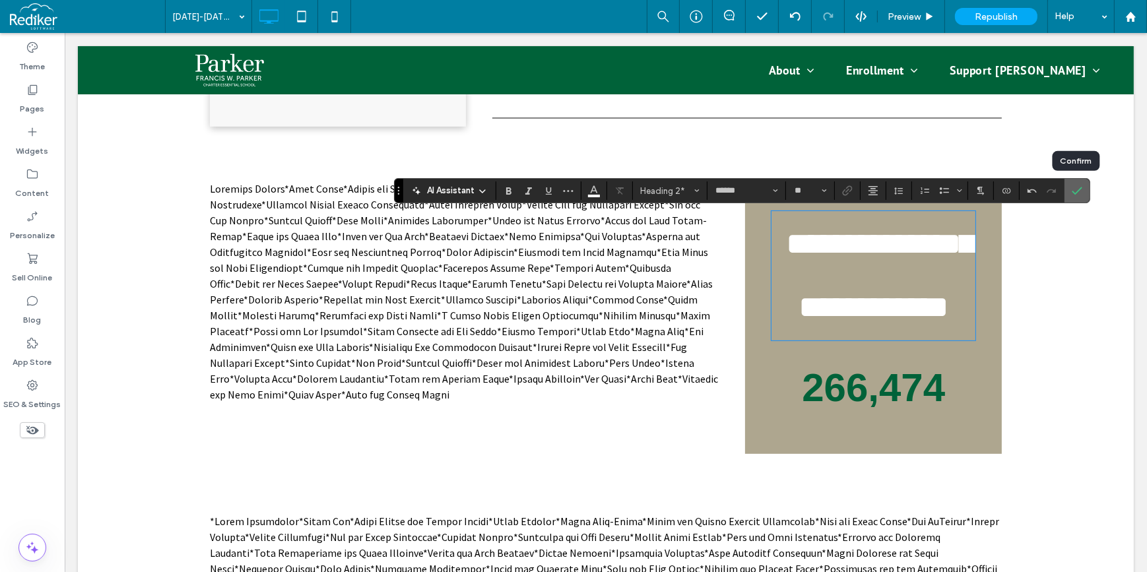
drag, startPoint x: 1077, startPoint y: 193, endPoint x: 1011, endPoint y: 163, distance: 71.8
click at [1076, 193] on icon "Confirm" at bounding box center [1077, 190] width 11 height 11
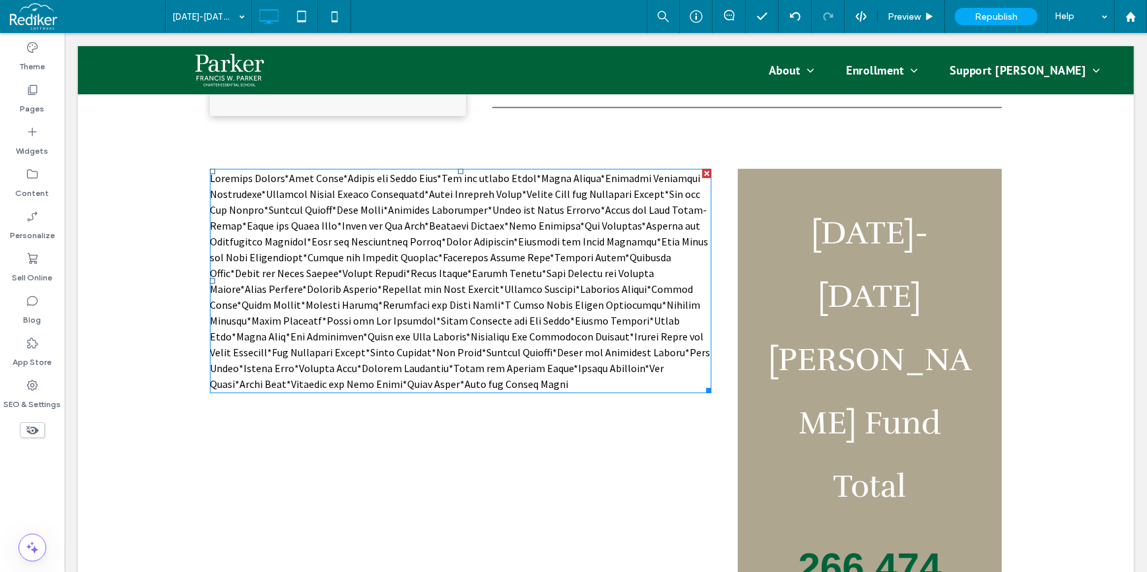
scroll to position [693, 0]
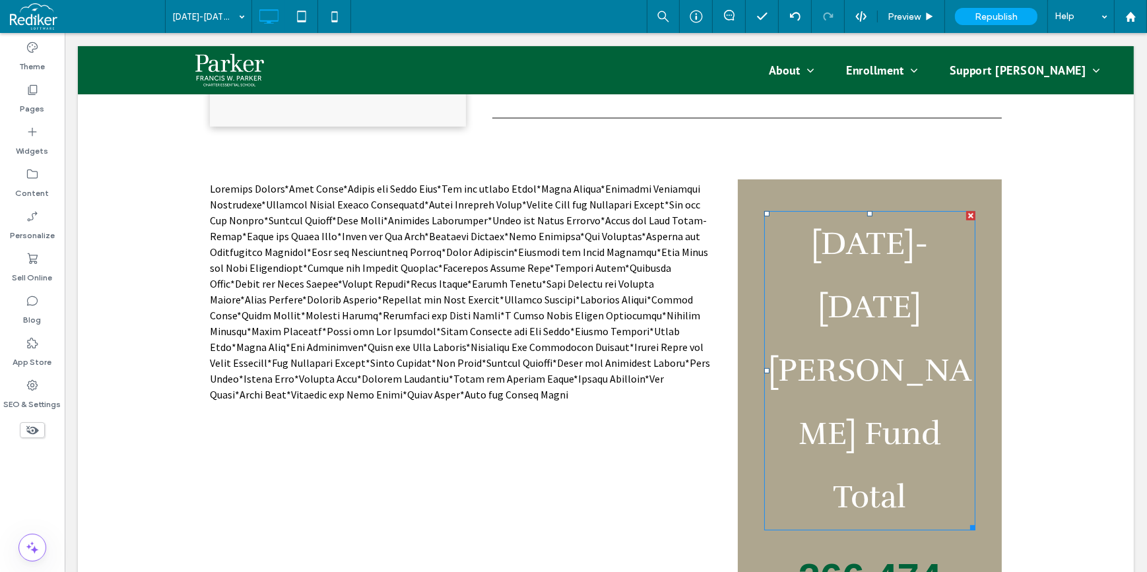
click at [879, 271] on h2 "2024-2025 Parker Fund Total" at bounding box center [868, 370] width 211 height 317
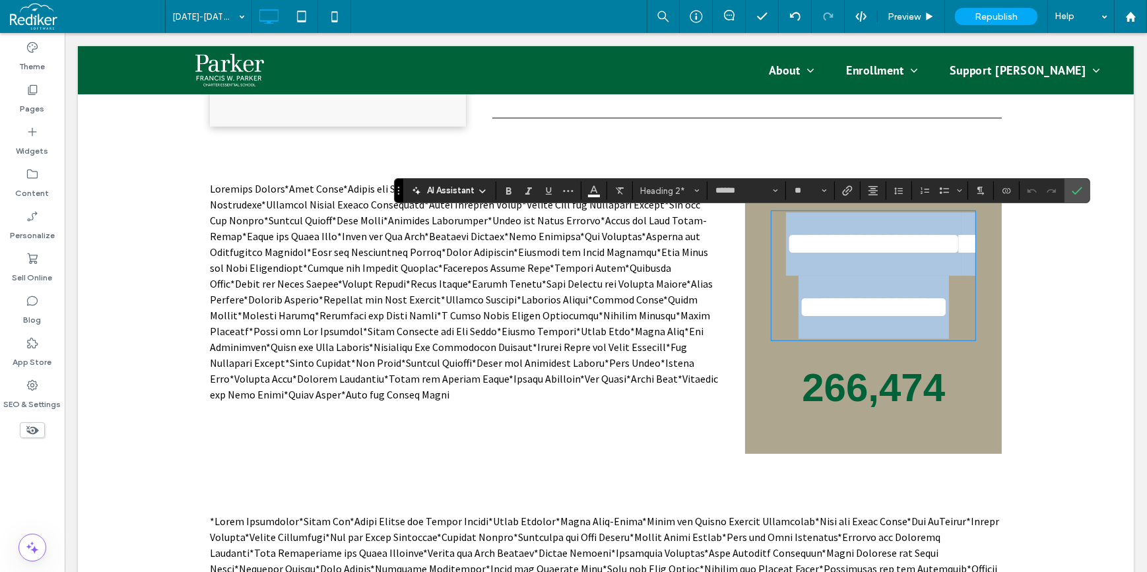
drag, startPoint x: 793, startPoint y: 247, endPoint x: 928, endPoint y: 418, distance: 218.5
click at [942, 432] on div "**********" at bounding box center [872, 316] width 257 height 274
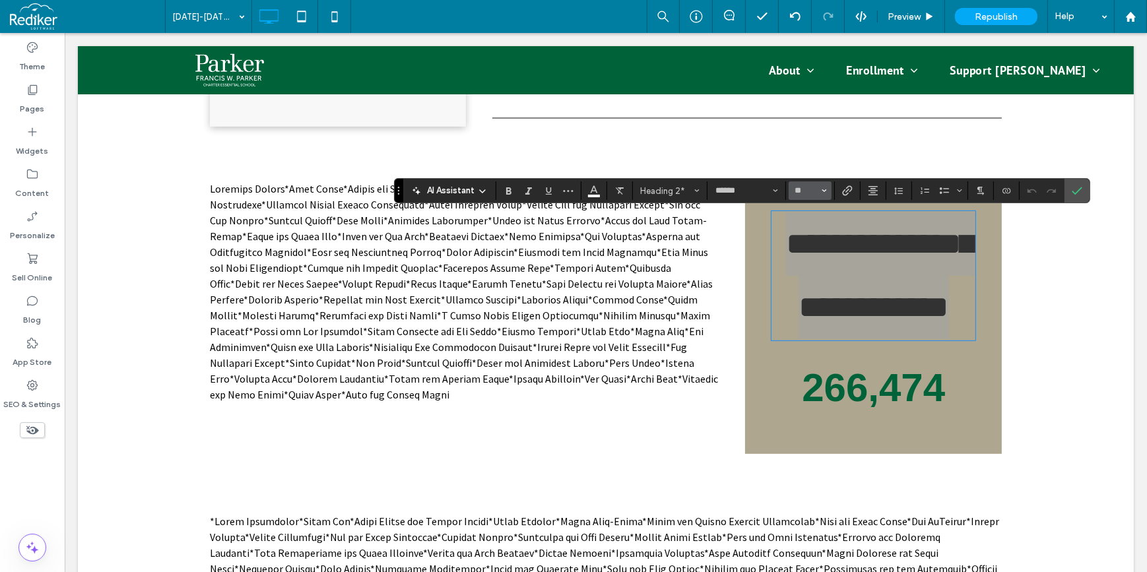
click at [825, 191] on icon "Size" at bounding box center [823, 190] width 5 height 5
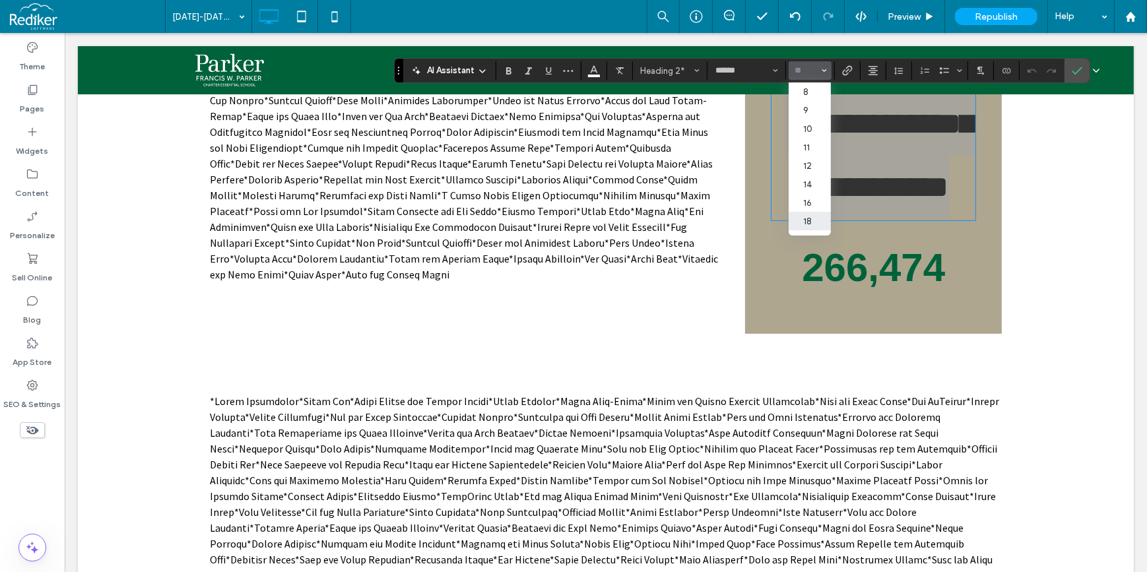
scroll to position [59, 0]
drag, startPoint x: 810, startPoint y: 220, endPoint x: 746, endPoint y: 187, distance: 72.0
click at [810, 220] on label "32" at bounding box center [809, 217] width 42 height 18
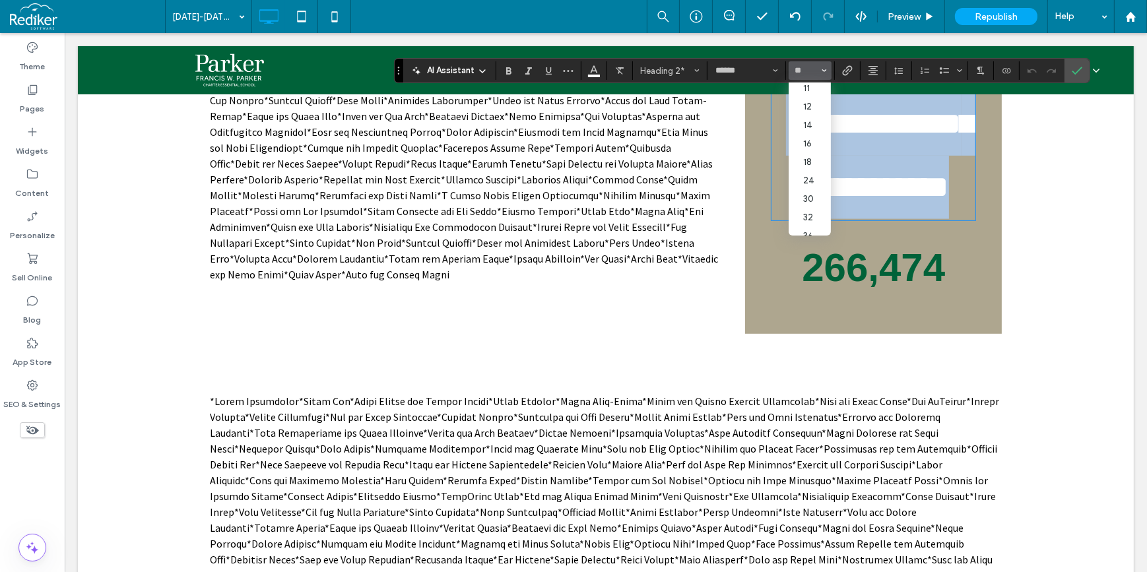
type input "**"
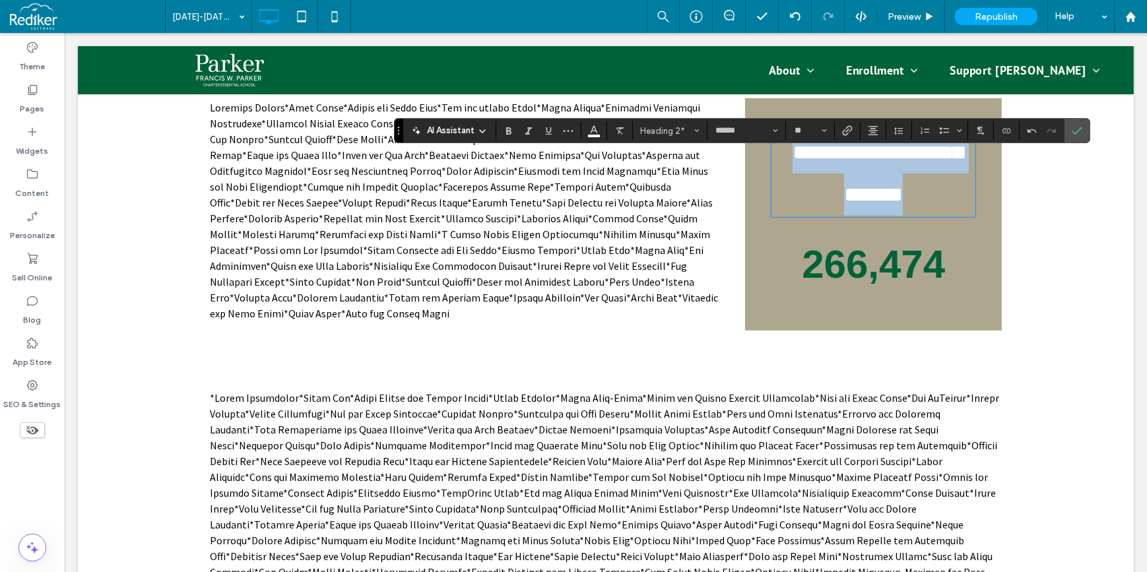
scroll to position [754, 0]
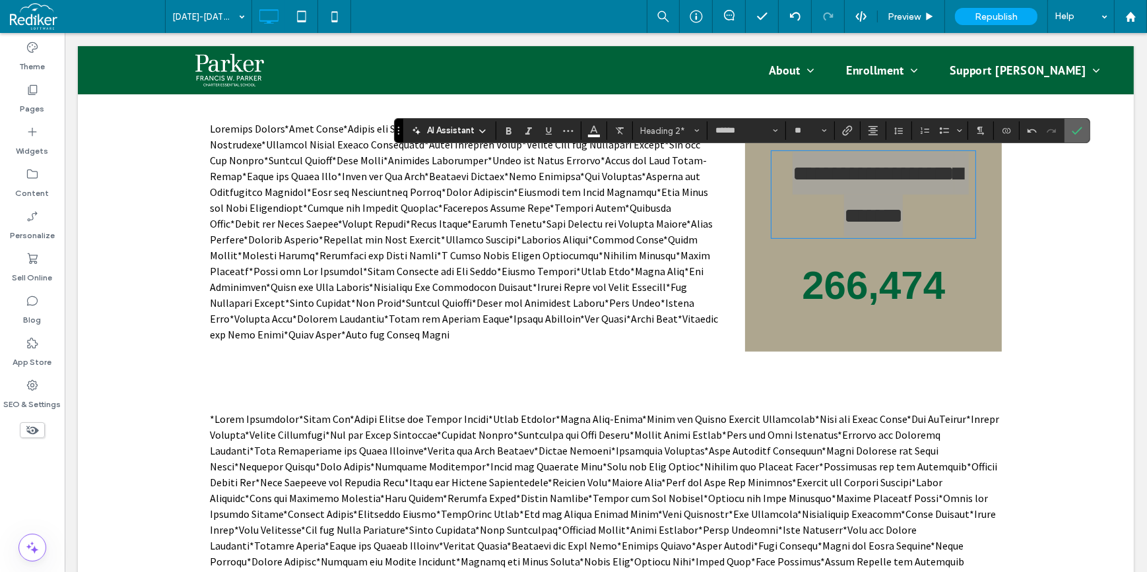
click at [1083, 129] on label "Confirm" at bounding box center [1077, 131] width 20 height 24
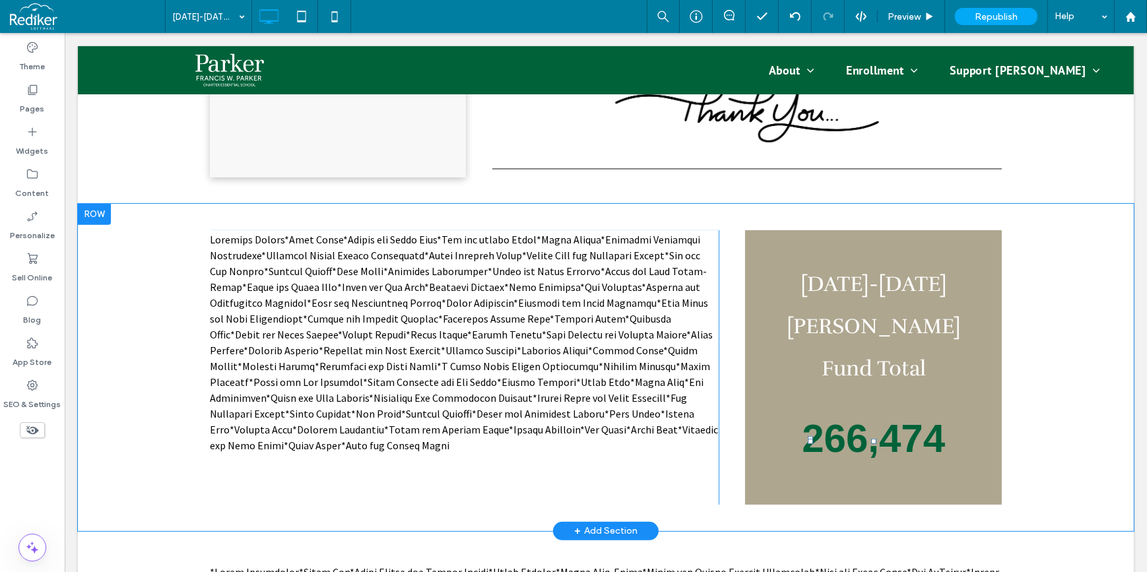
scroll to position [633, 0]
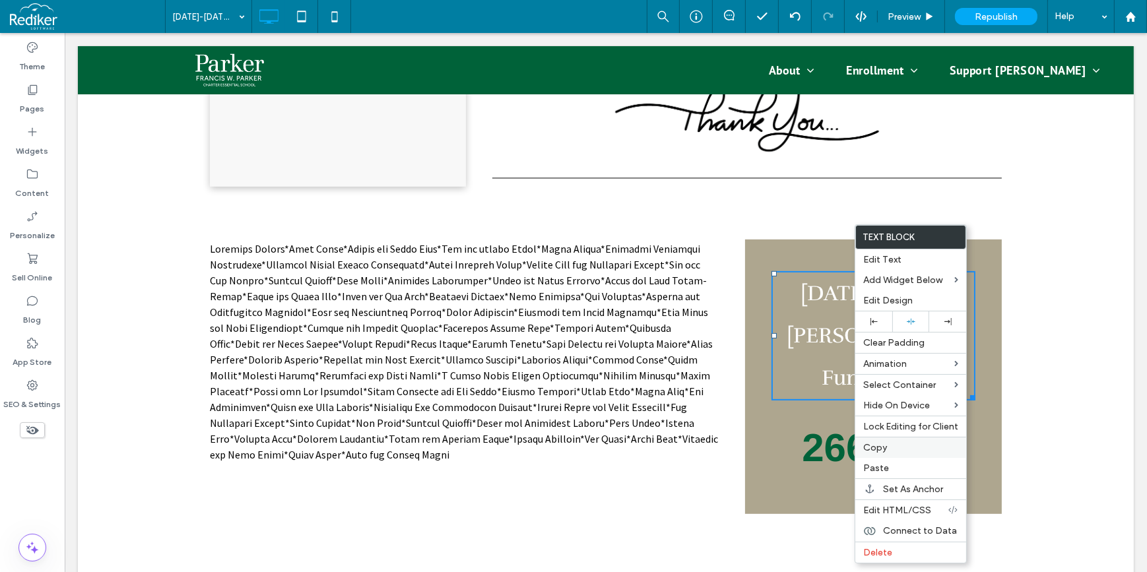
click at [891, 449] on label "Copy" at bounding box center [910, 447] width 95 height 11
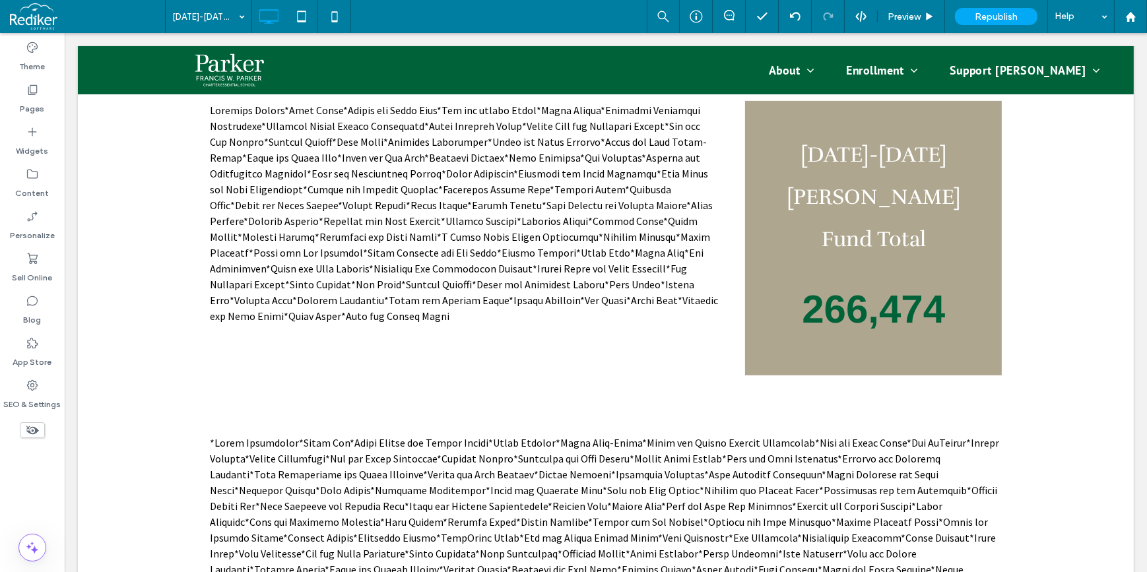
scroll to position [1054, 0]
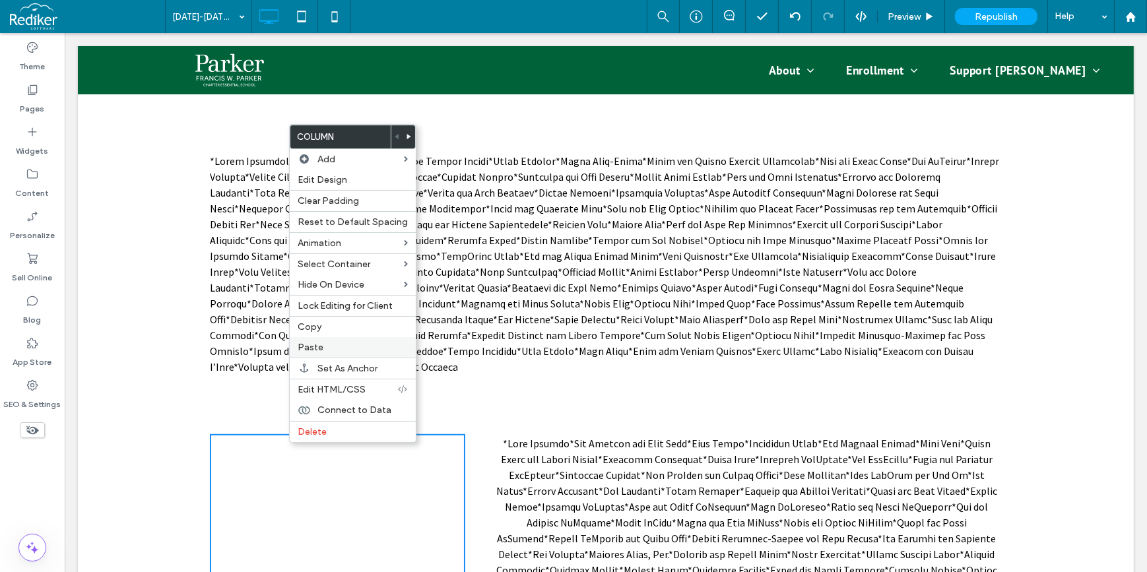
click at [314, 344] on span "Paste" at bounding box center [311, 347] width 26 height 11
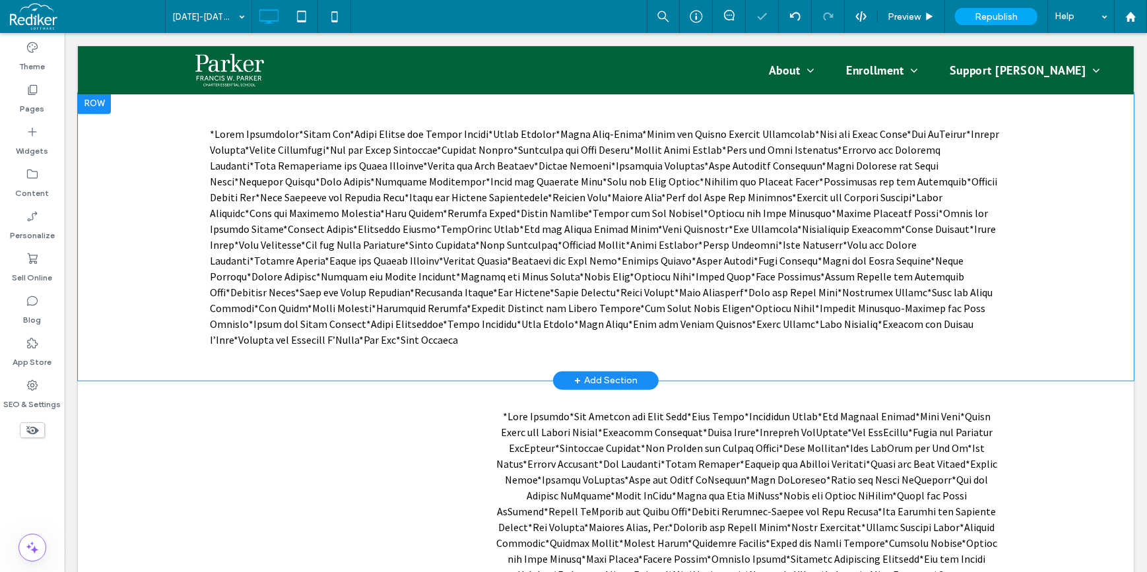
scroll to position [988, 0]
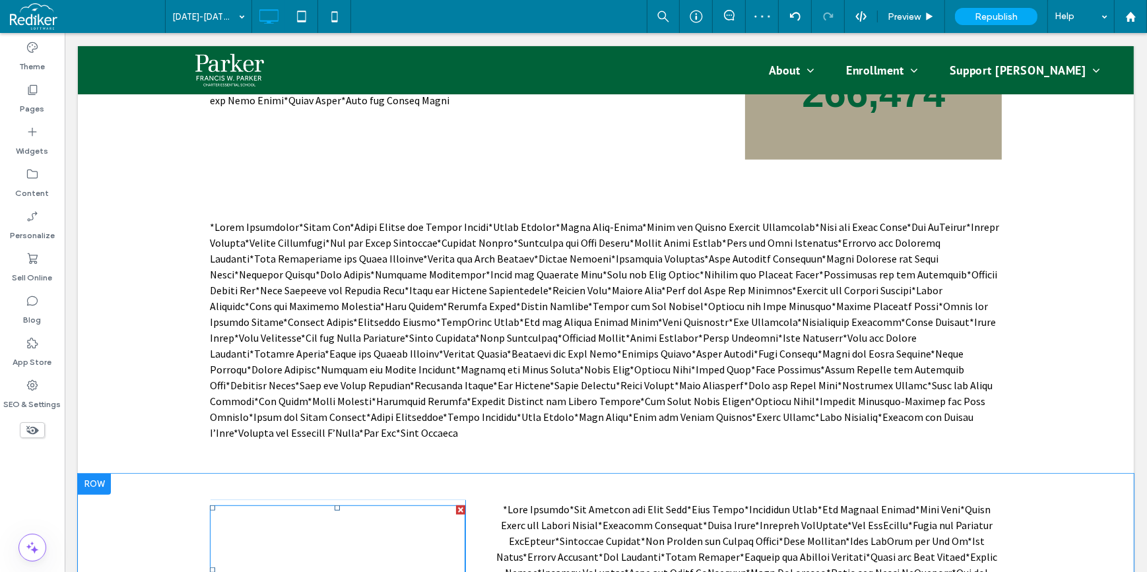
click at [321, 515] on span "2024-2025 Parker Fund Total" at bounding box center [337, 570] width 230 height 110
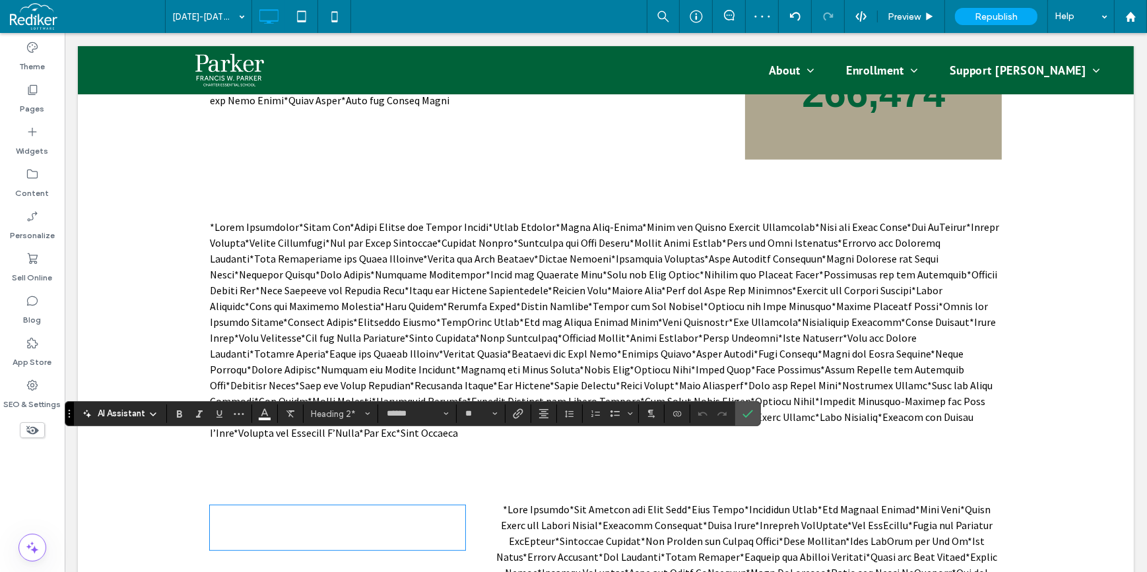
scroll to position [1227, 0]
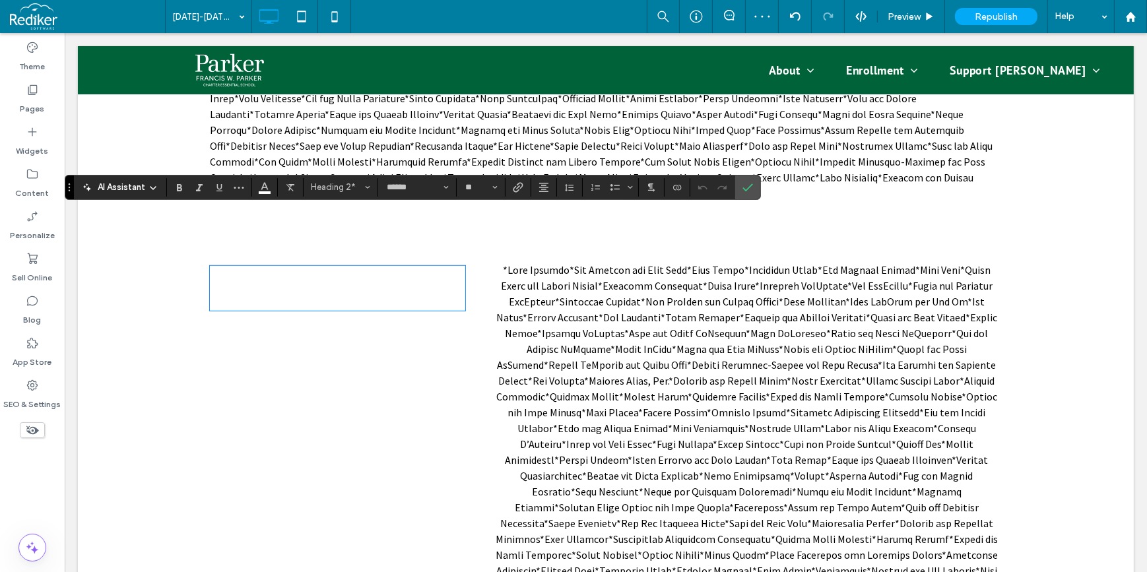
click at [331, 430] on div "**********" at bounding box center [336, 547] width 255 height 573
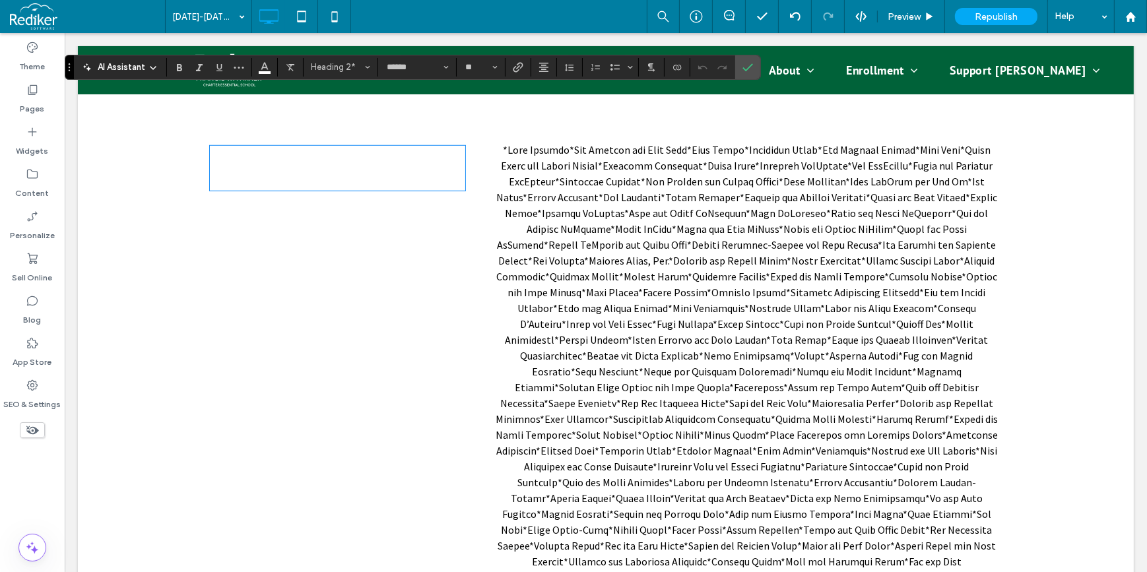
click at [248, 361] on div "**********" at bounding box center [336, 427] width 255 height 573
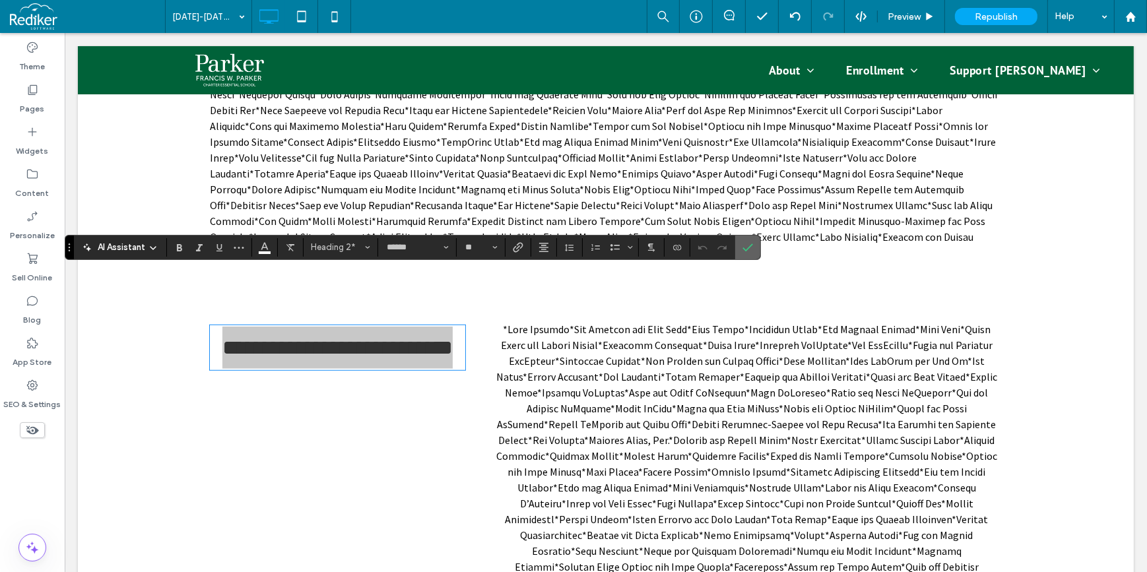
click at [746, 245] on icon "Confirm" at bounding box center [747, 247] width 11 height 11
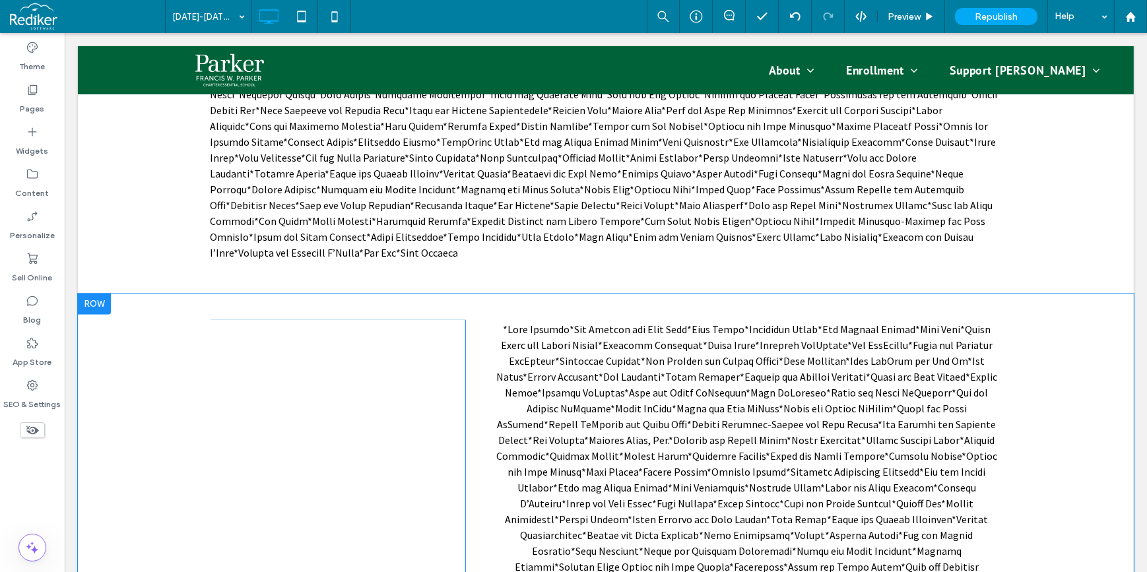
click at [87, 294] on div at bounding box center [93, 304] width 33 height 21
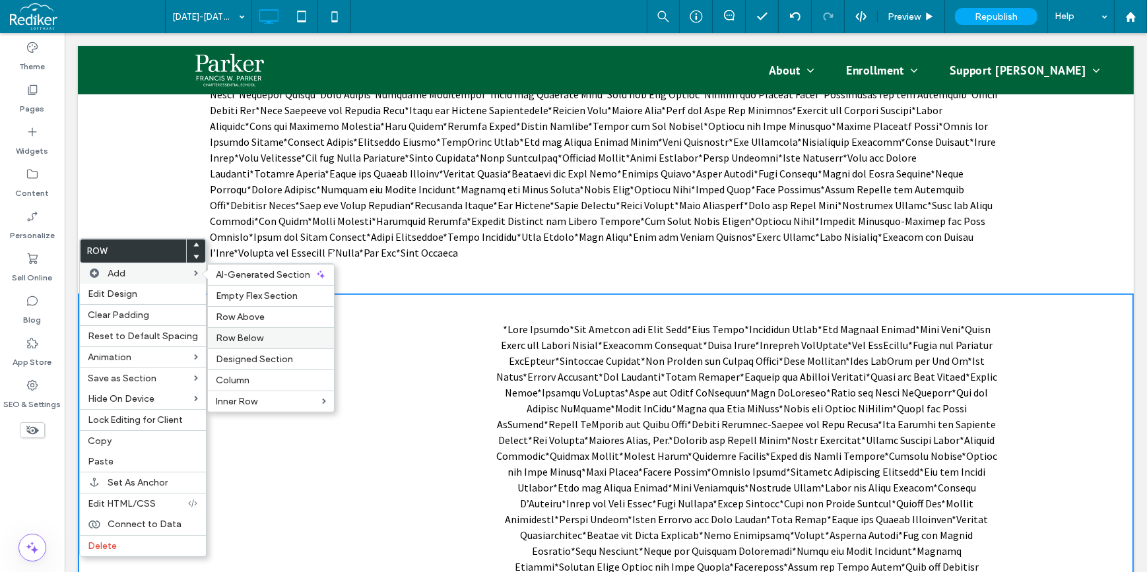
click at [257, 329] on div "Row Below" at bounding box center [271, 337] width 126 height 21
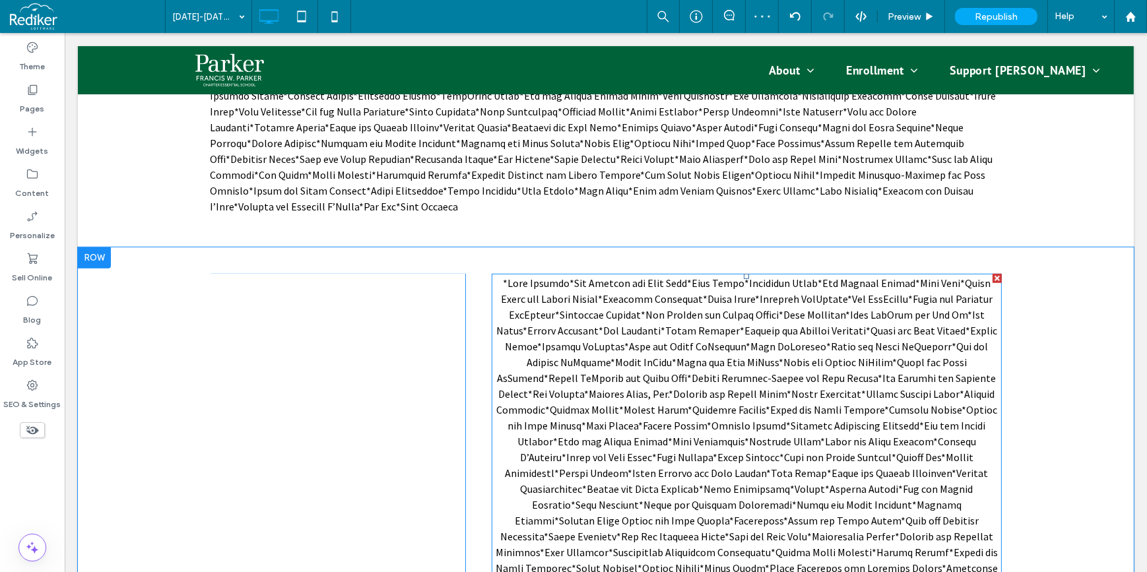
scroll to position [1227, 0]
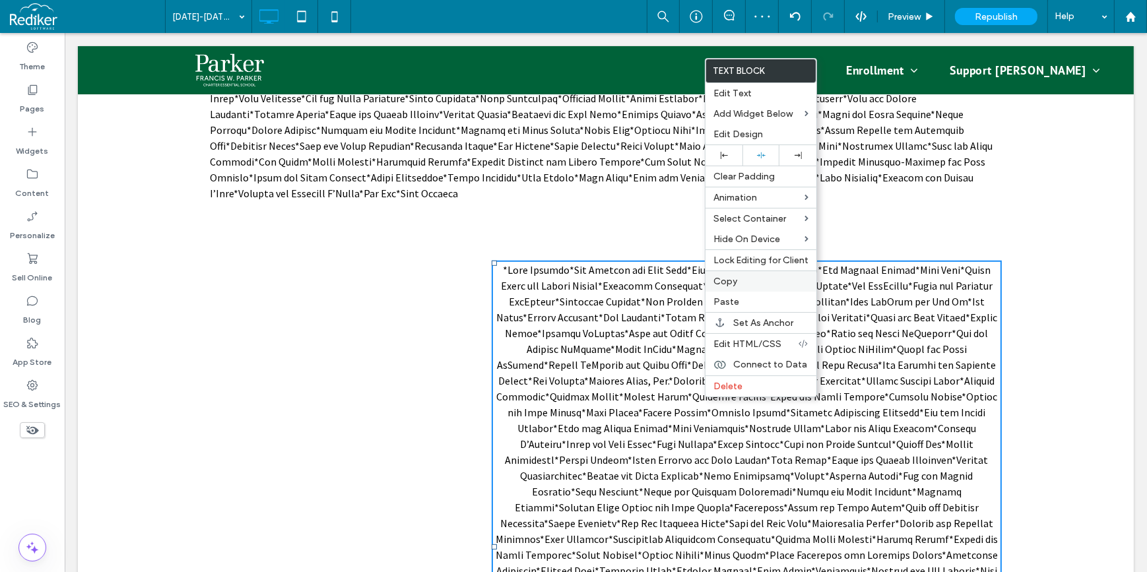
click at [716, 278] on span "Copy" at bounding box center [725, 281] width 24 height 11
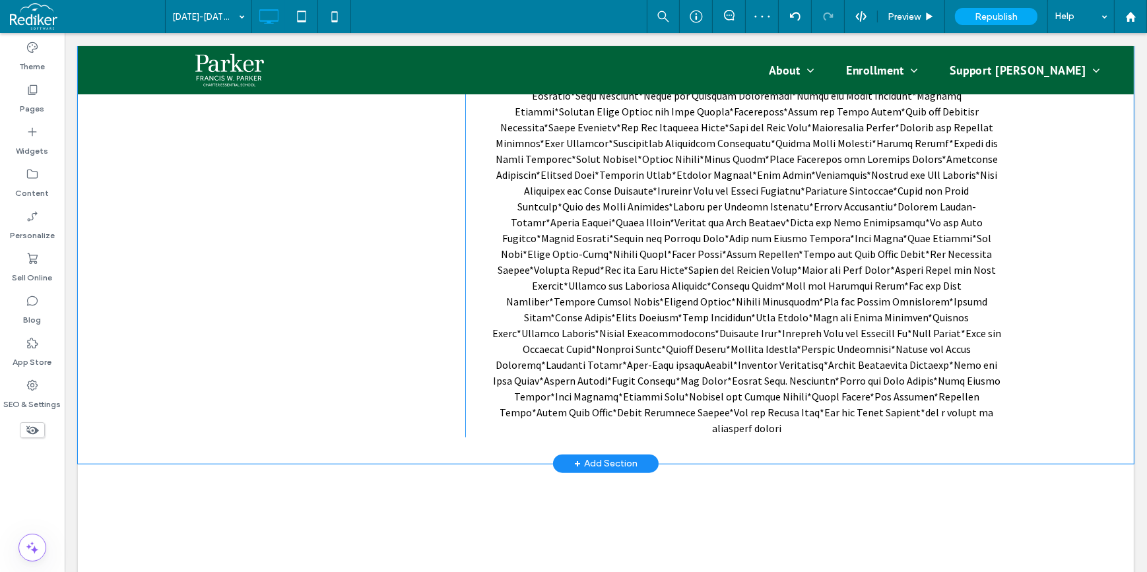
scroll to position [1708, 0]
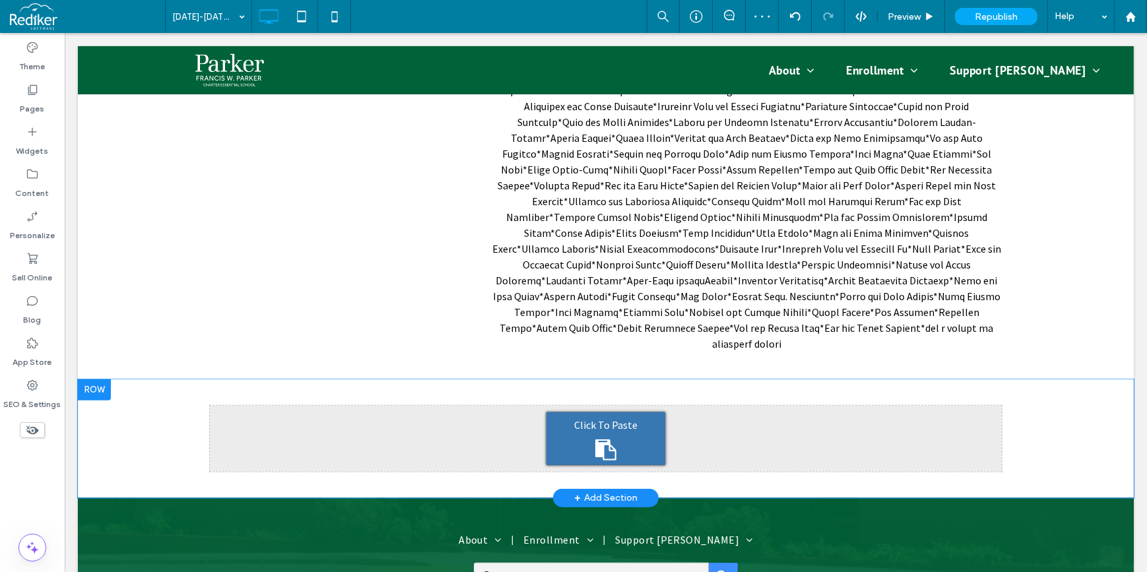
click at [630, 412] on div "Click To Paste" at bounding box center [605, 438] width 119 height 53
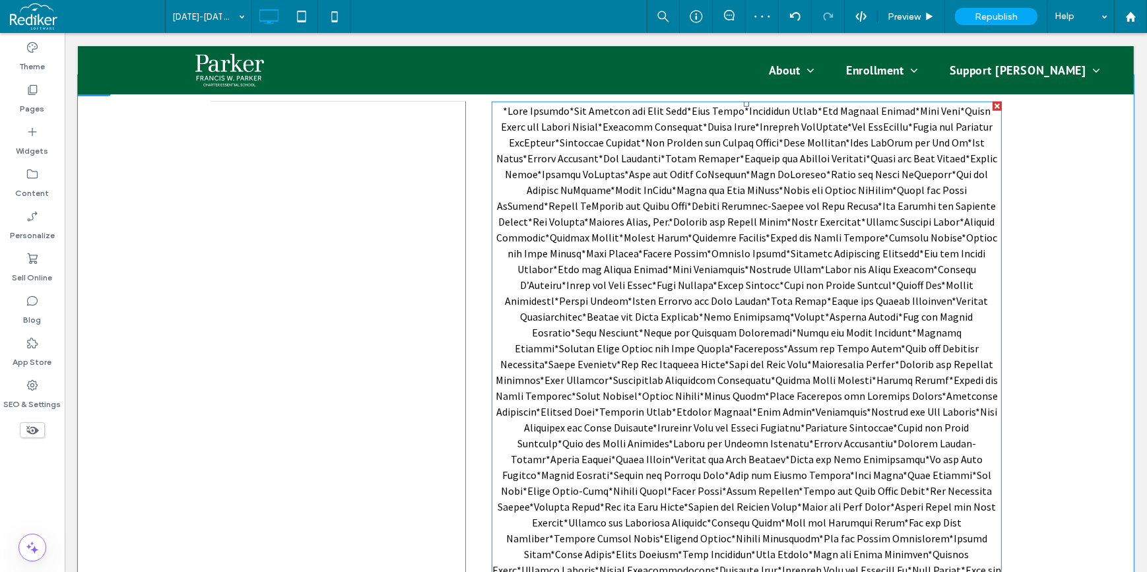
scroll to position [1227, 0]
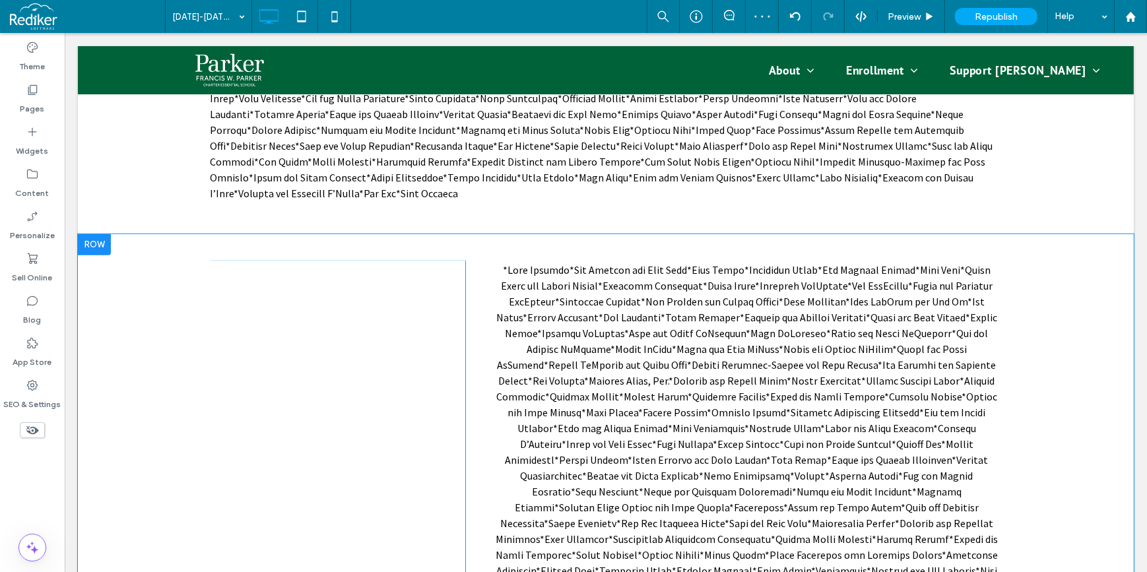
click at [276, 302] on div "Click To Paste Click To Paste 2024-2025 Parker Fund Total" at bounding box center [336, 547] width 255 height 573
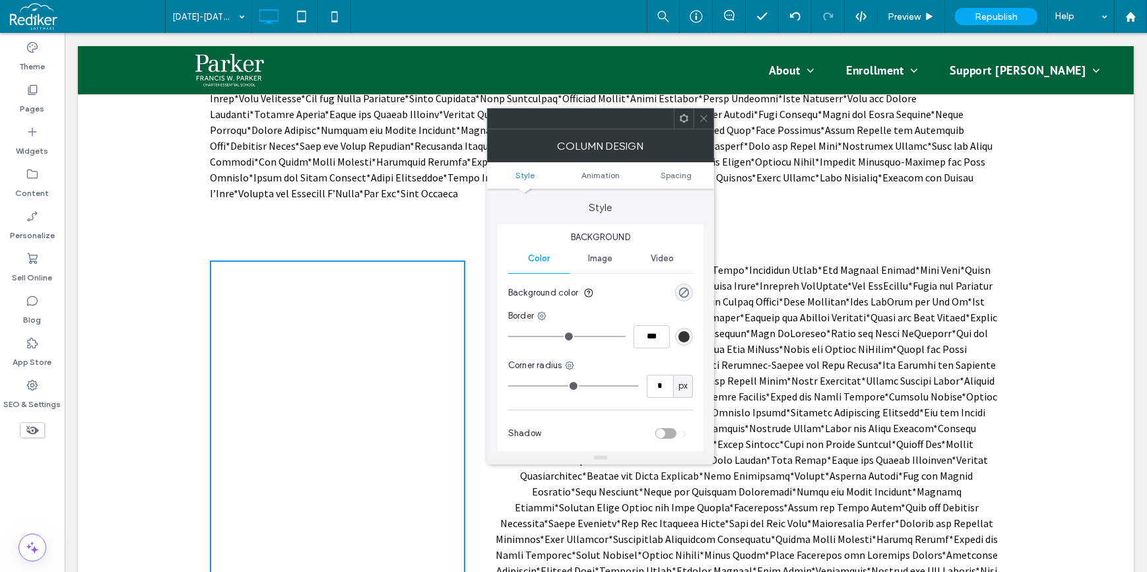
click at [332, 304] on div "Click To Paste Click To Paste 2024-2025 Parker Fund Total" at bounding box center [336, 547] width 255 height 573
click at [680, 293] on div "rgba(0, 0, 0, 0)" at bounding box center [683, 292] width 11 height 11
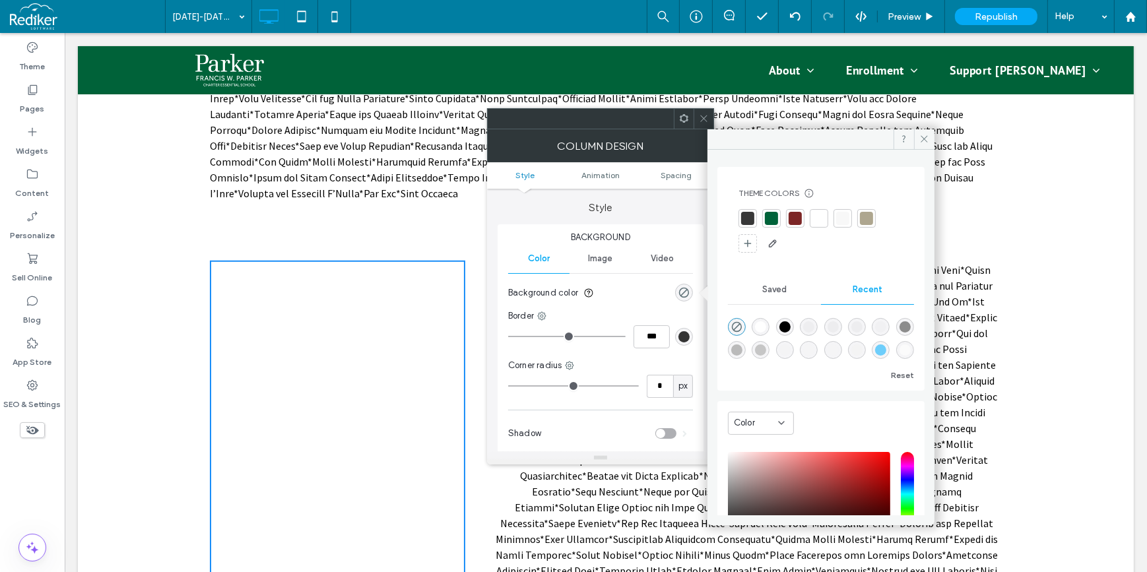
click at [864, 216] on div at bounding box center [866, 218] width 13 height 13
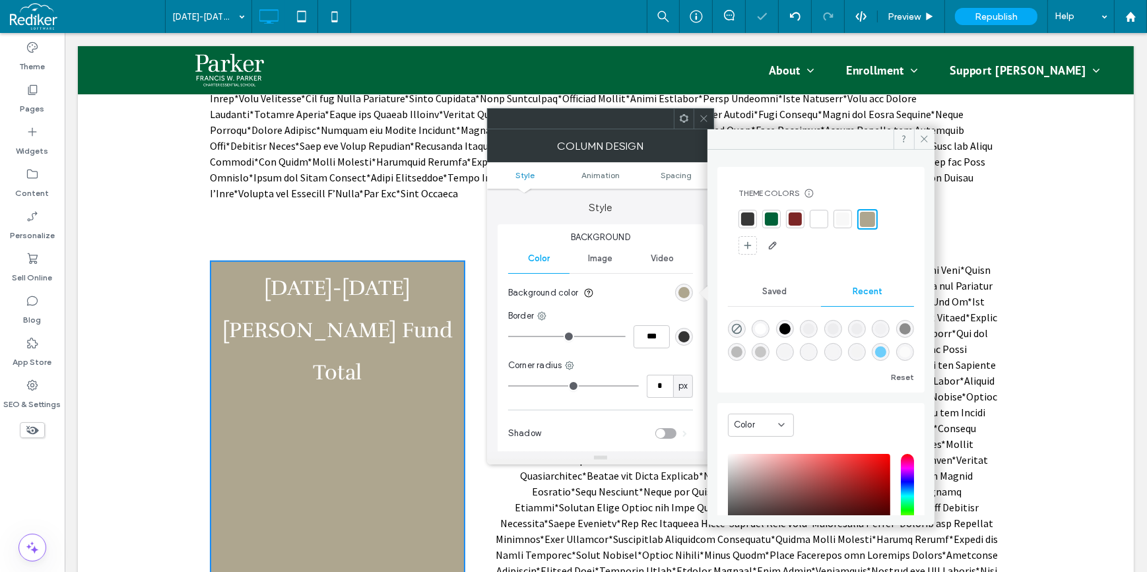
click at [788, 220] on div at bounding box center [794, 218] width 13 height 13
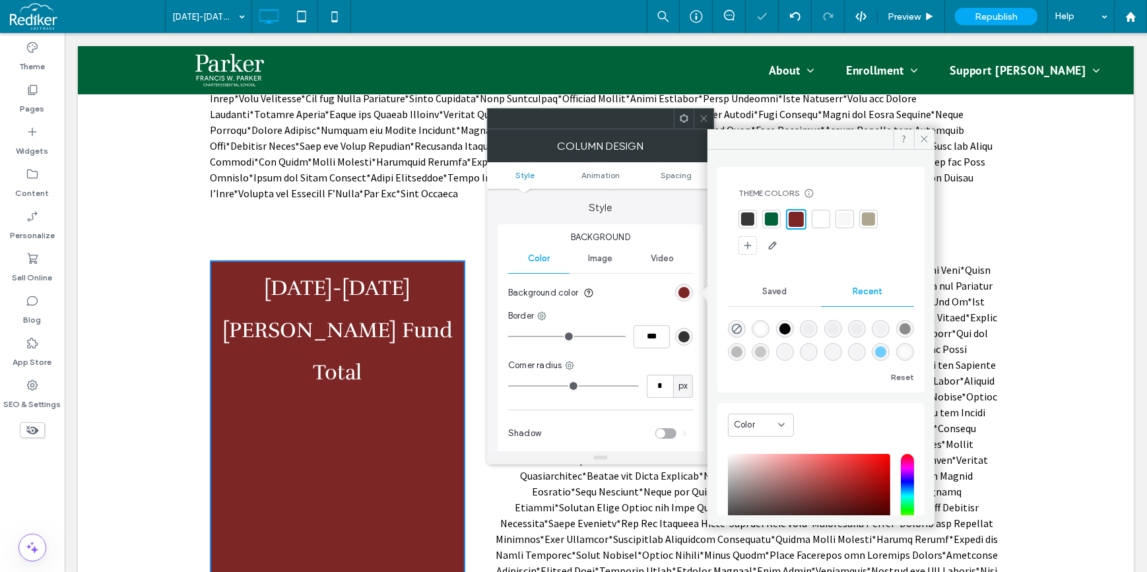
click at [702, 114] on icon at bounding box center [704, 118] width 10 height 10
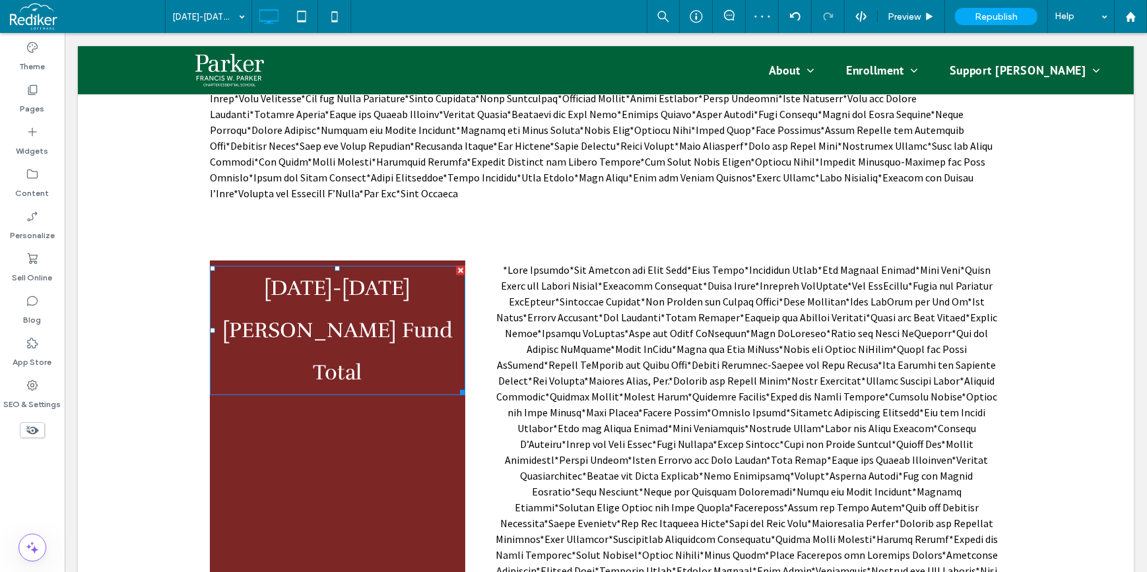
click at [363, 271] on h2 "2024-2025 Parker Fund Total" at bounding box center [336, 330] width 255 height 127
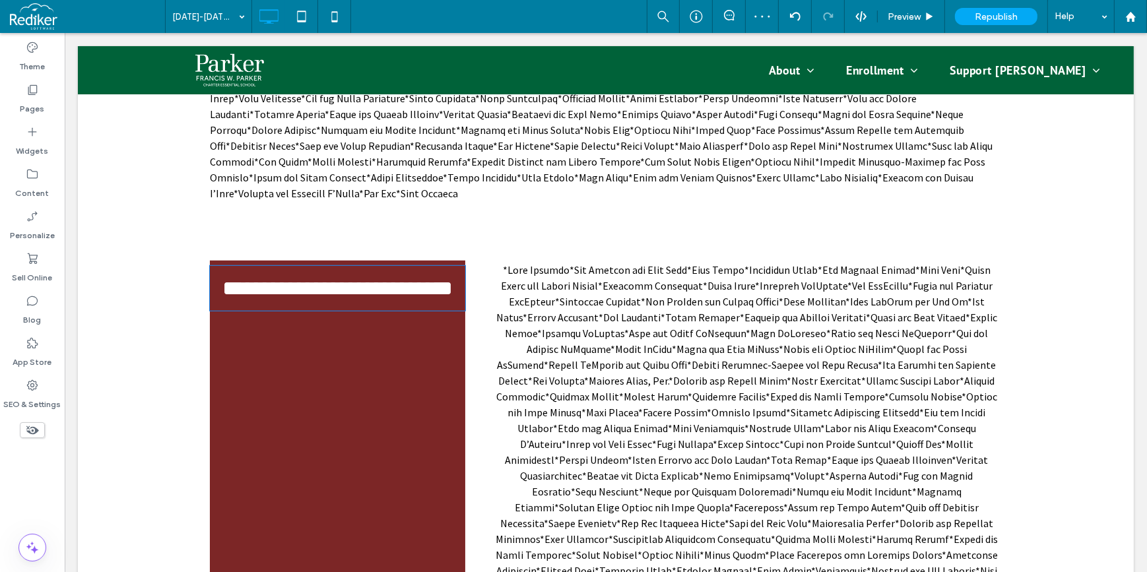
type input "******"
type input "**"
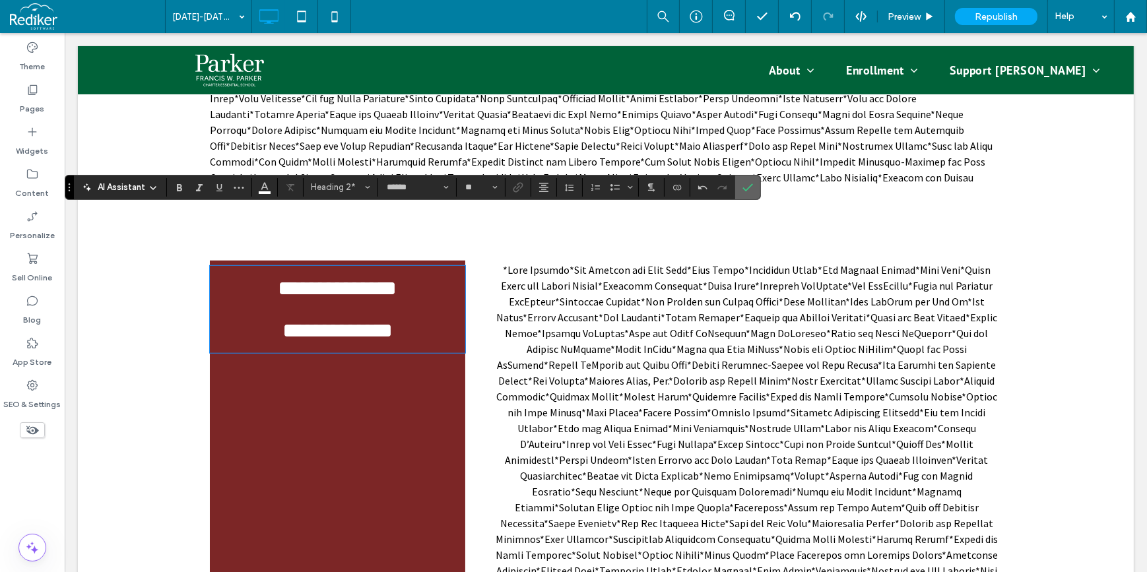
click at [753, 179] on label "Confirm" at bounding box center [748, 188] width 20 height 24
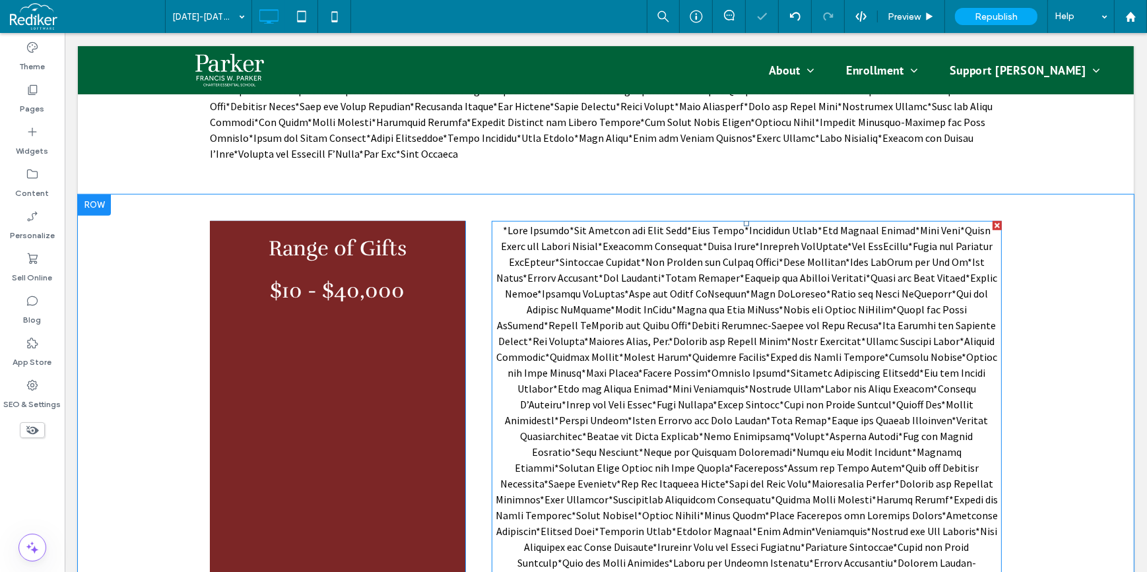
scroll to position [1287, 0]
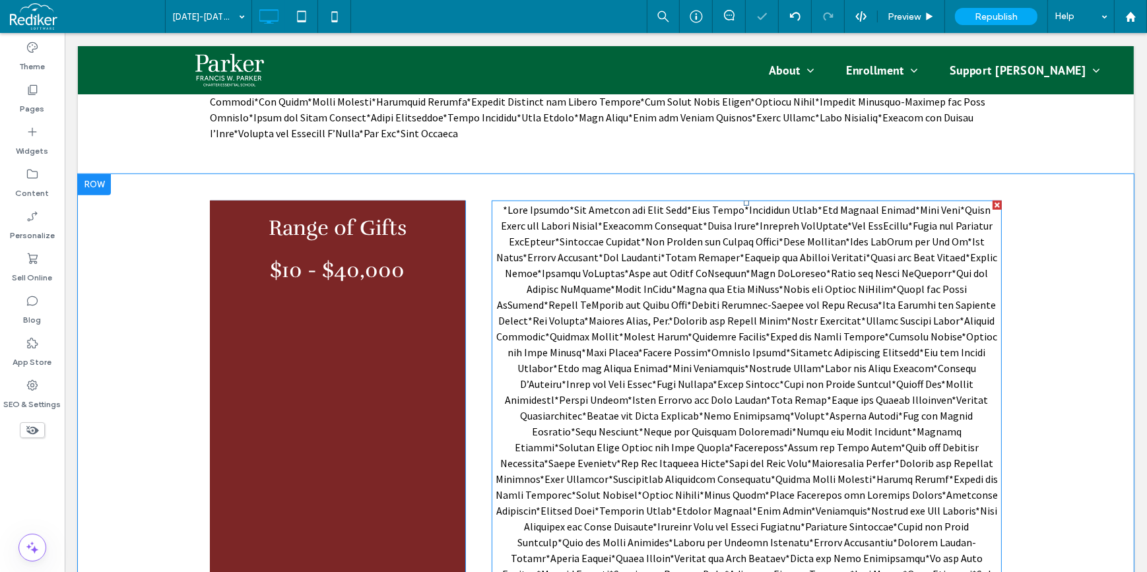
click at [687, 275] on span at bounding box center [746, 486] width 509 height 567
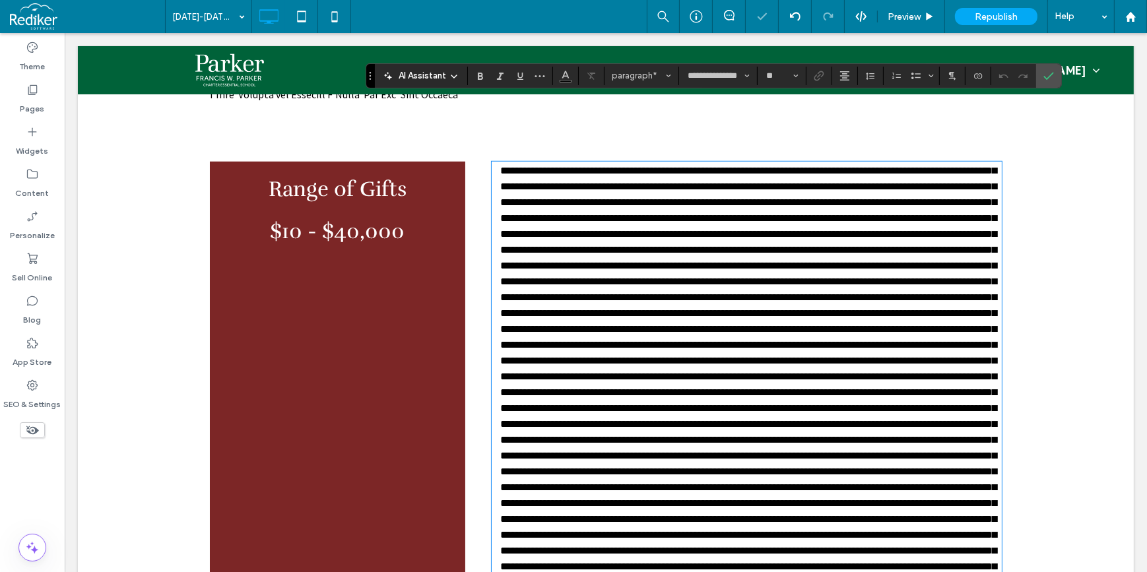
scroll to position [1347, 0]
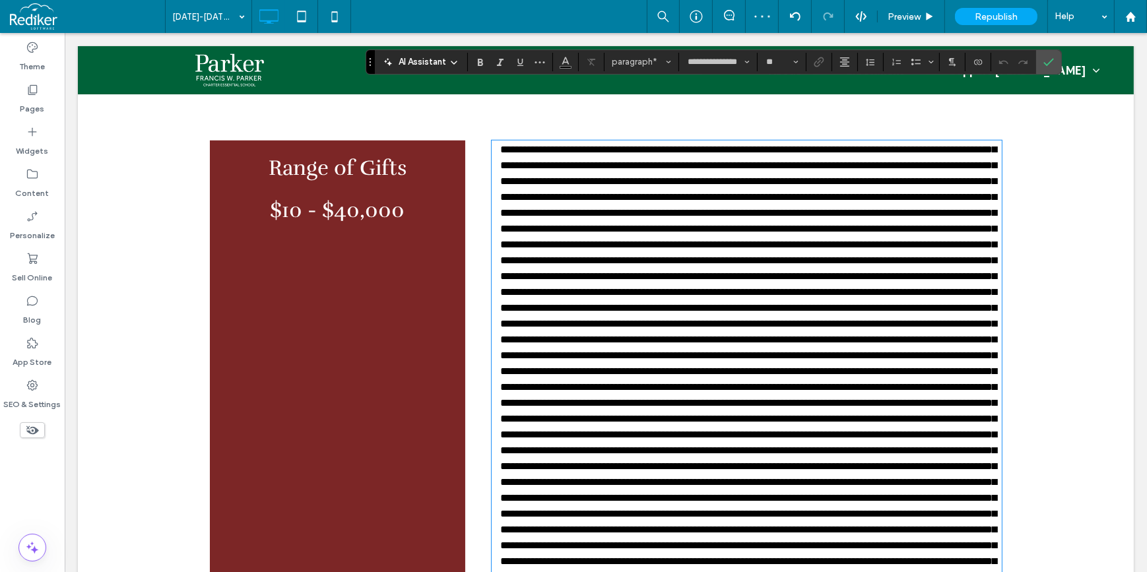
click at [639, 206] on span at bounding box center [747, 370] width 496 height 453
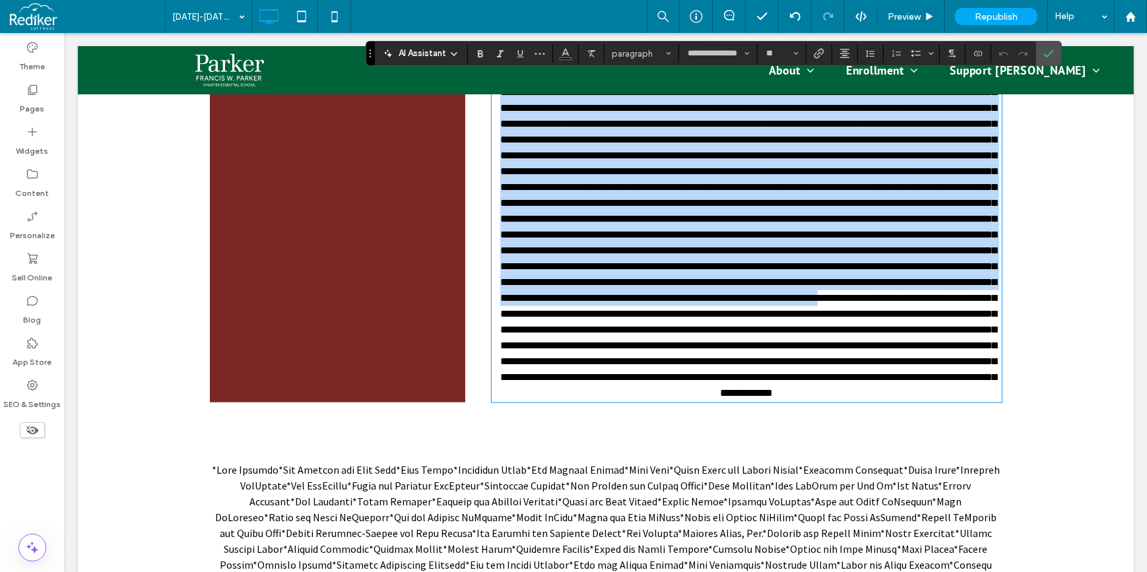
scroll to position [1648, 0]
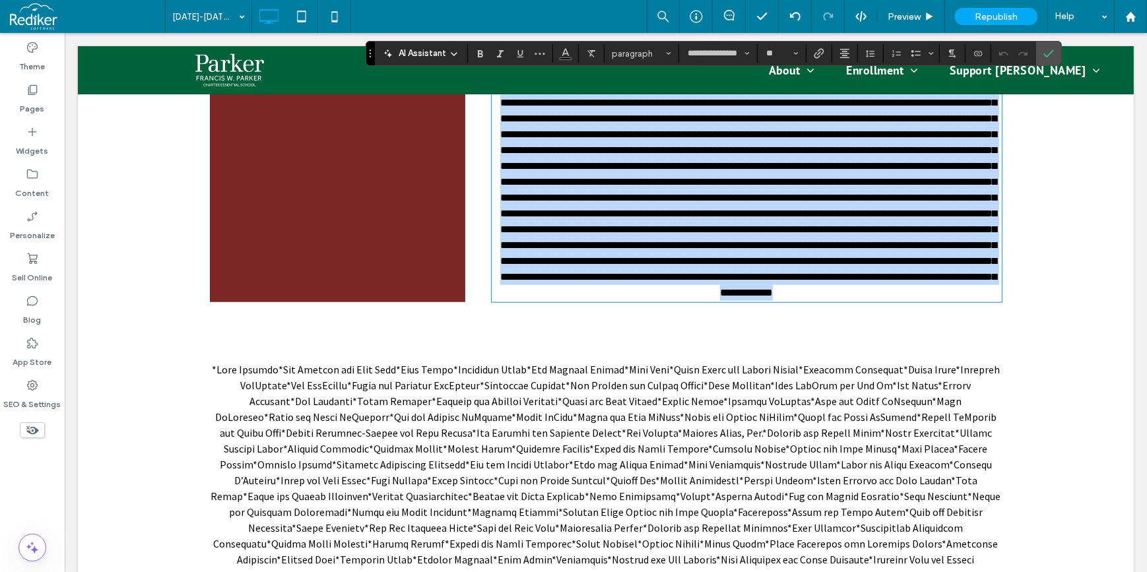
drag, startPoint x: 635, startPoint y: 202, endPoint x: 846, endPoint y: 349, distance: 257.4
click at [846, 302] on div at bounding box center [746, 71] width 510 height 462
copy span "**********"
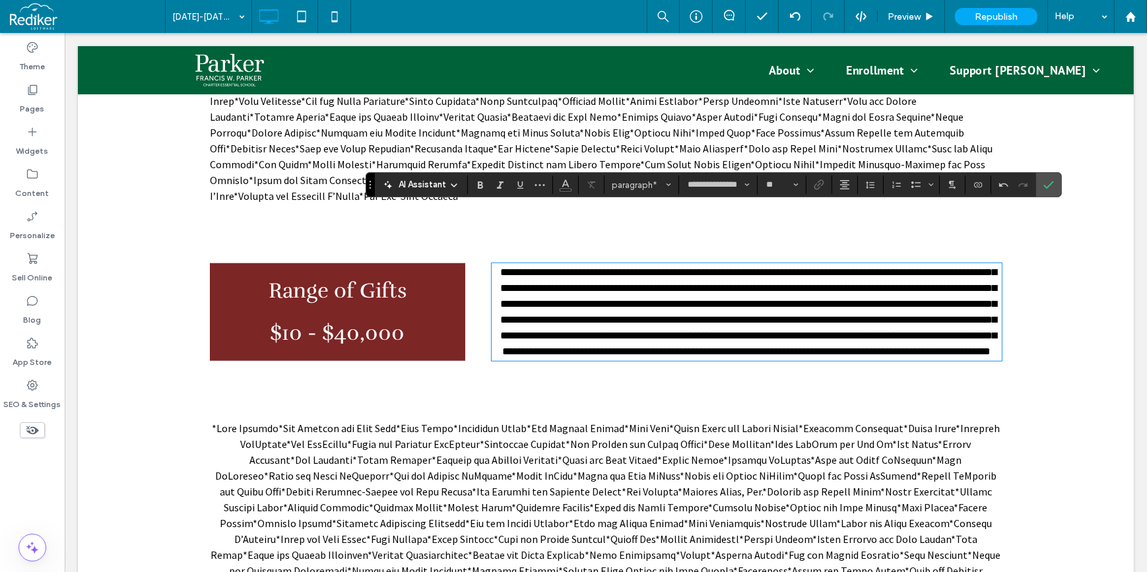
scroll to position [1168, 0]
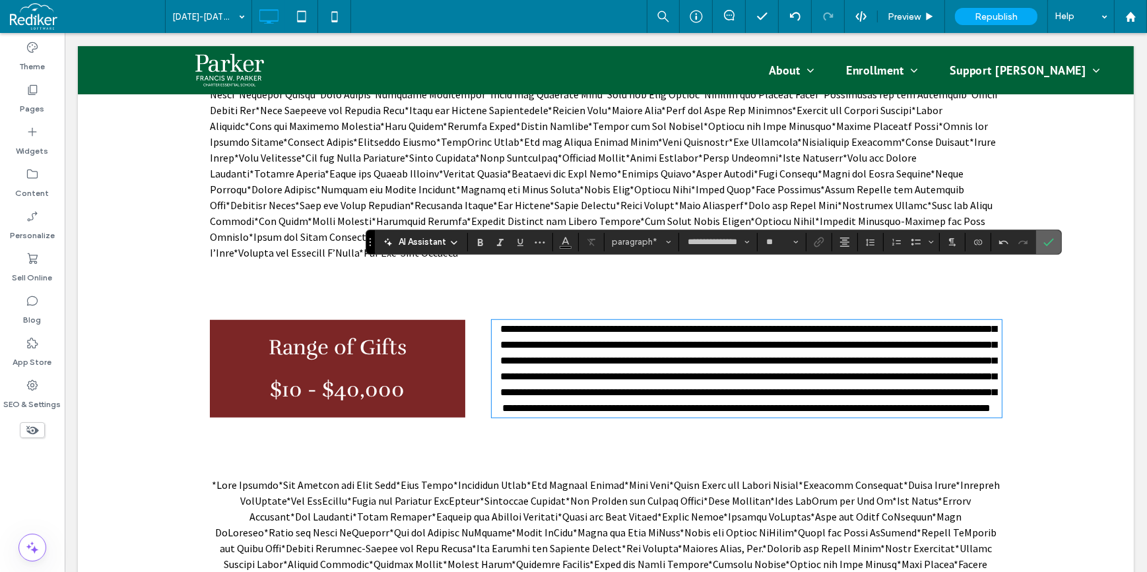
click at [1049, 241] on use "Confirm" at bounding box center [1048, 242] width 11 height 8
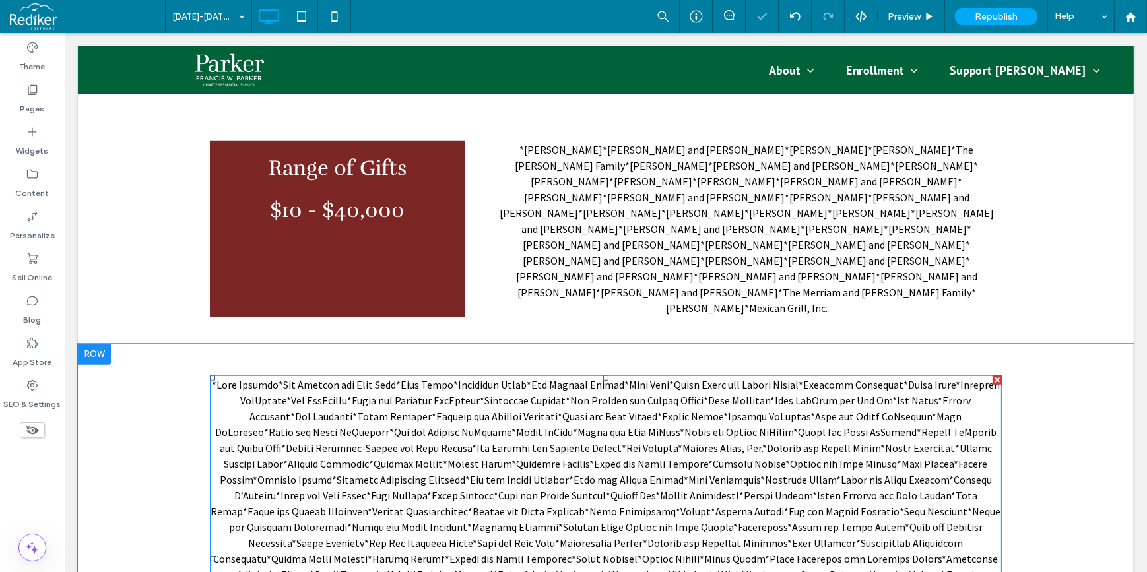
click at [515, 401] on span at bounding box center [605, 559] width 792 height 362
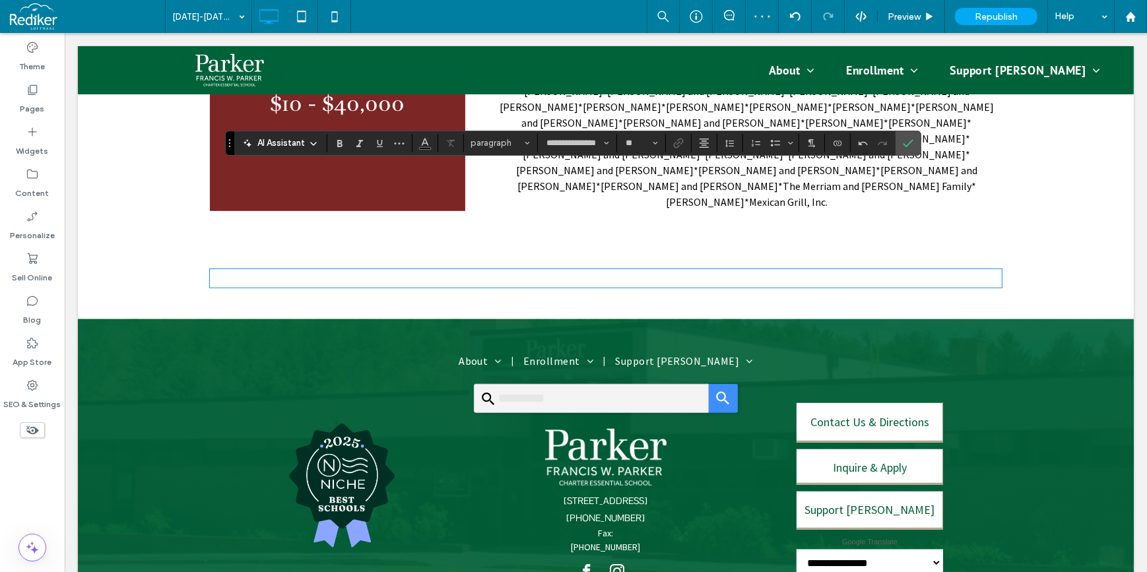
scroll to position [0, 0]
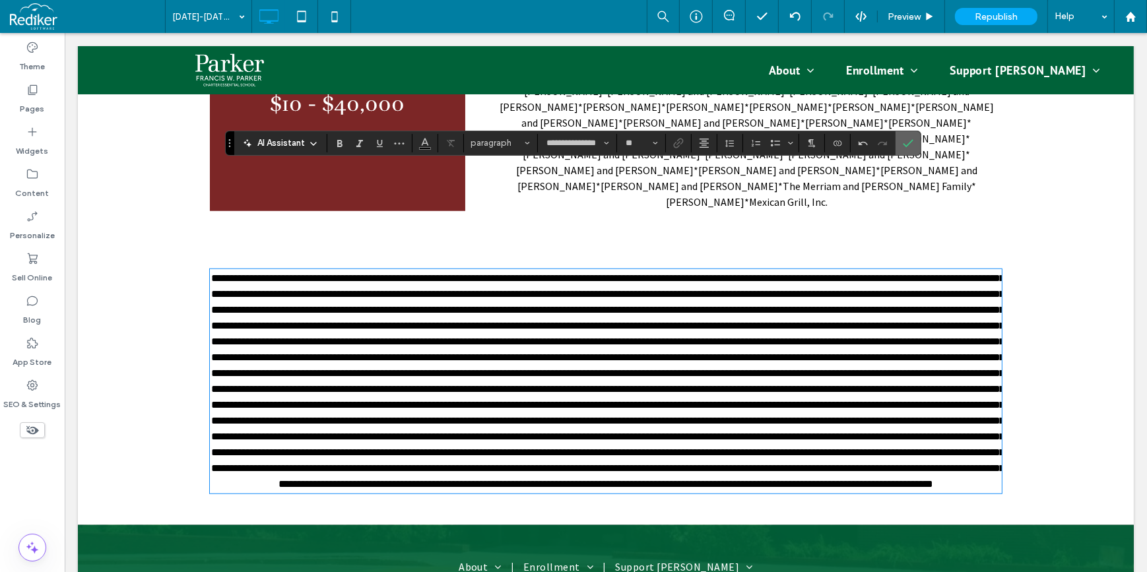
click at [903, 142] on icon "Confirm" at bounding box center [908, 143] width 11 height 11
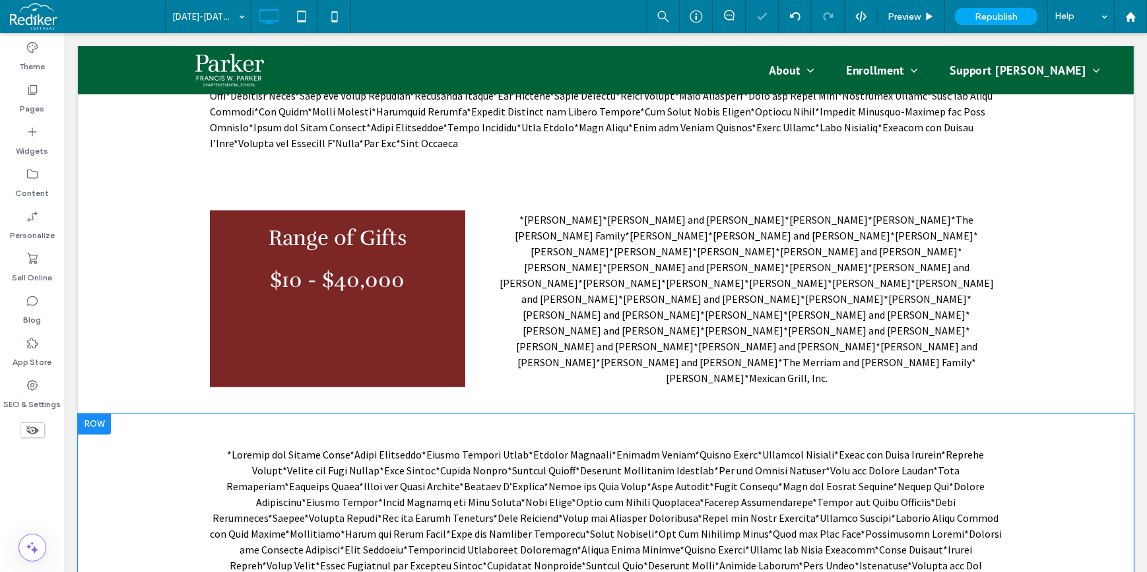
scroll to position [1273, 0]
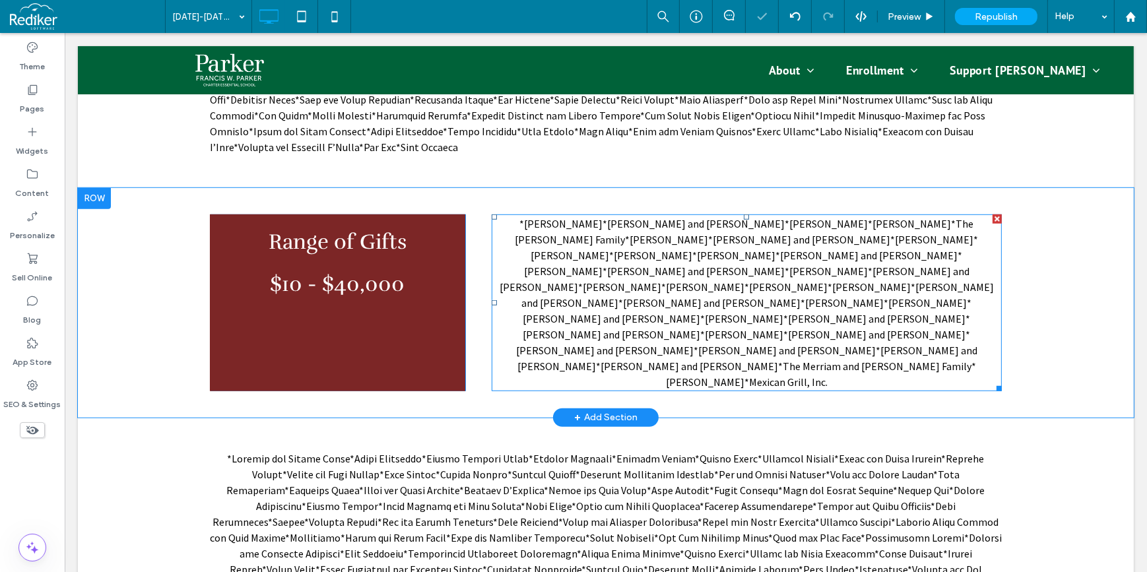
click at [791, 217] on span "*Matt Lindsey*Jed Lippard and Todd Zinn*Dana Lissy*Alexandra Lodge*The Loehrke …" at bounding box center [746, 303] width 494 height 172
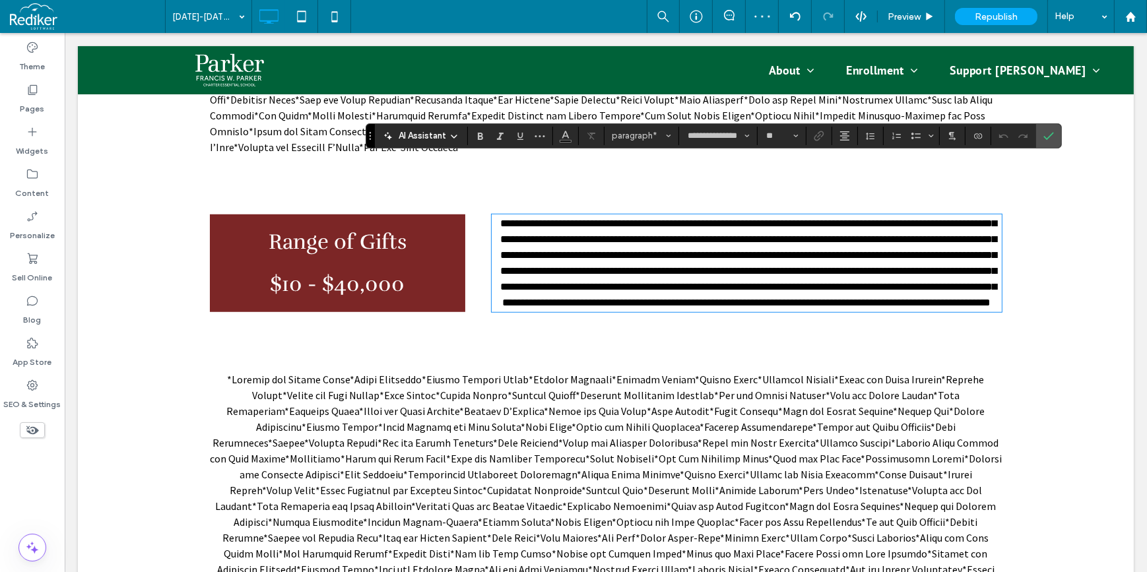
click at [792, 218] on span "**********" at bounding box center [747, 262] width 496 height 89
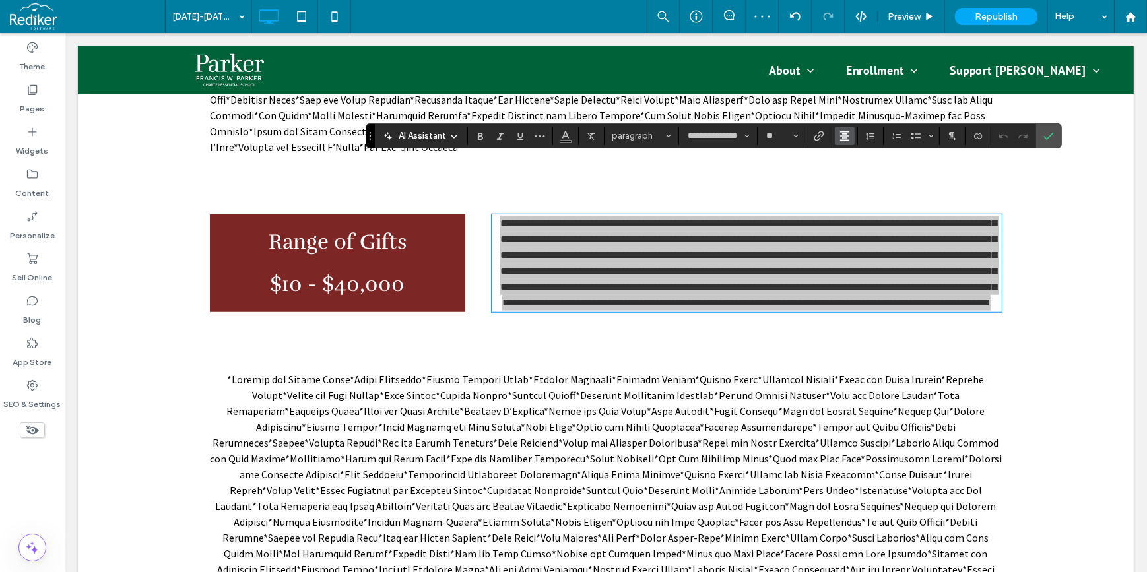
click at [840, 136] on icon "Alignment" at bounding box center [844, 136] width 11 height 11
click at [856, 159] on icon "ui.textEditor.alignment.left" at bounding box center [854, 157] width 11 height 11
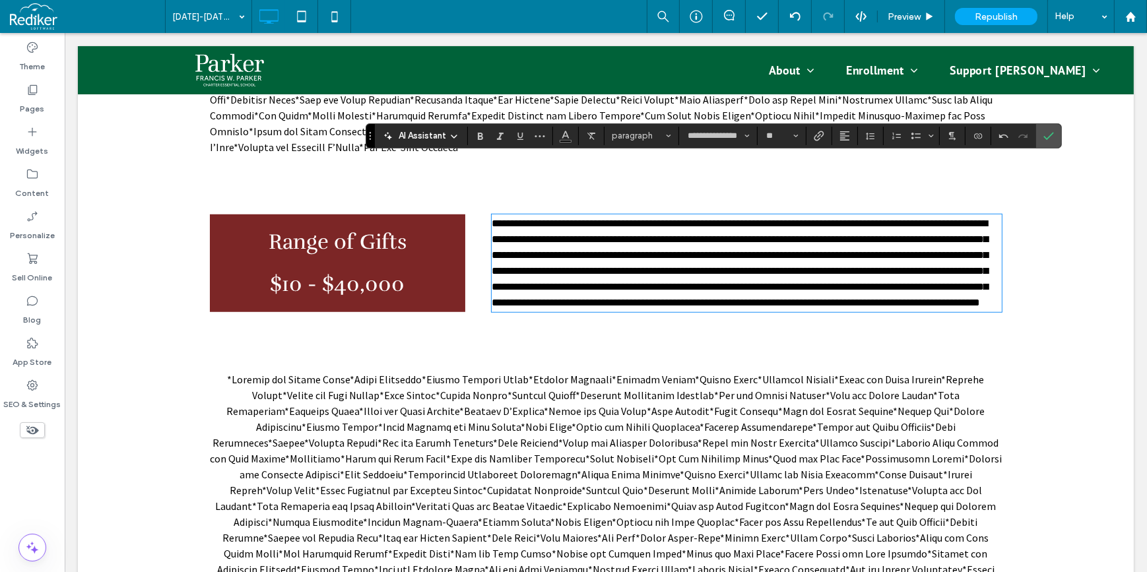
click at [585, 414] on span at bounding box center [605, 514] width 792 height 282
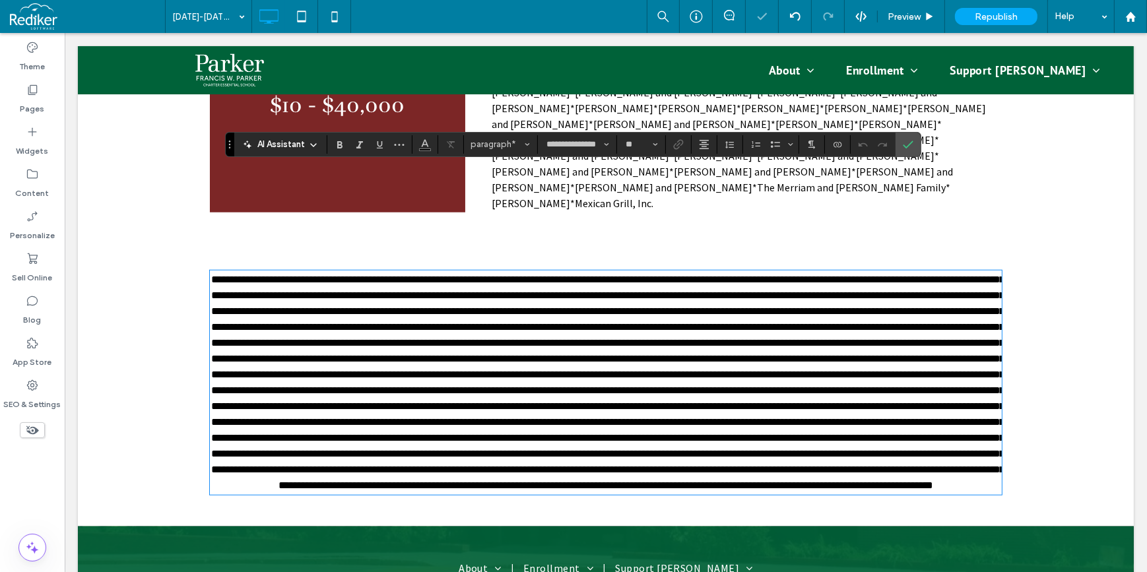
click at [649, 274] on span at bounding box center [606, 382] width 793 height 216
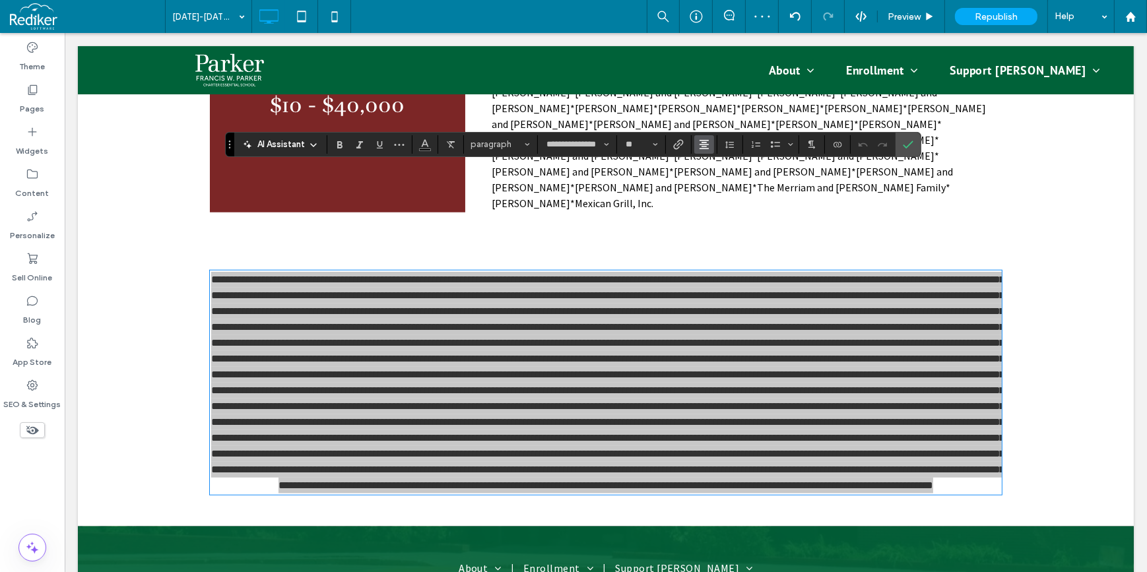
click at [702, 141] on icon "Alignment" at bounding box center [704, 144] width 11 height 11
click at [711, 165] on use "ui.textEditor.alignment.left" at bounding box center [713, 165] width 9 height 9
click at [898, 147] on label "Confirm" at bounding box center [908, 145] width 20 height 24
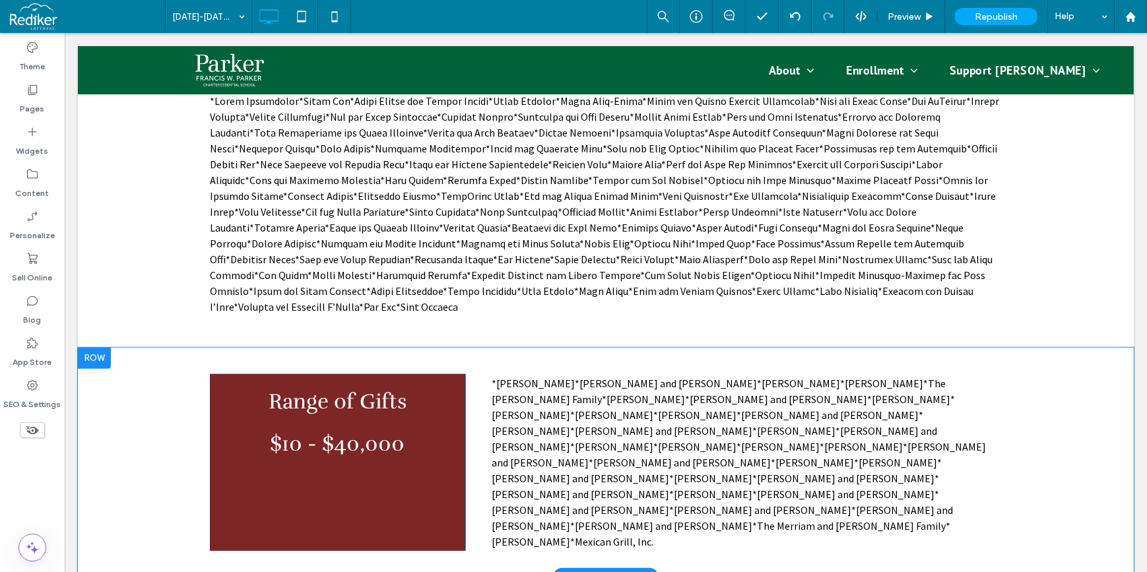
scroll to position [1093, 0]
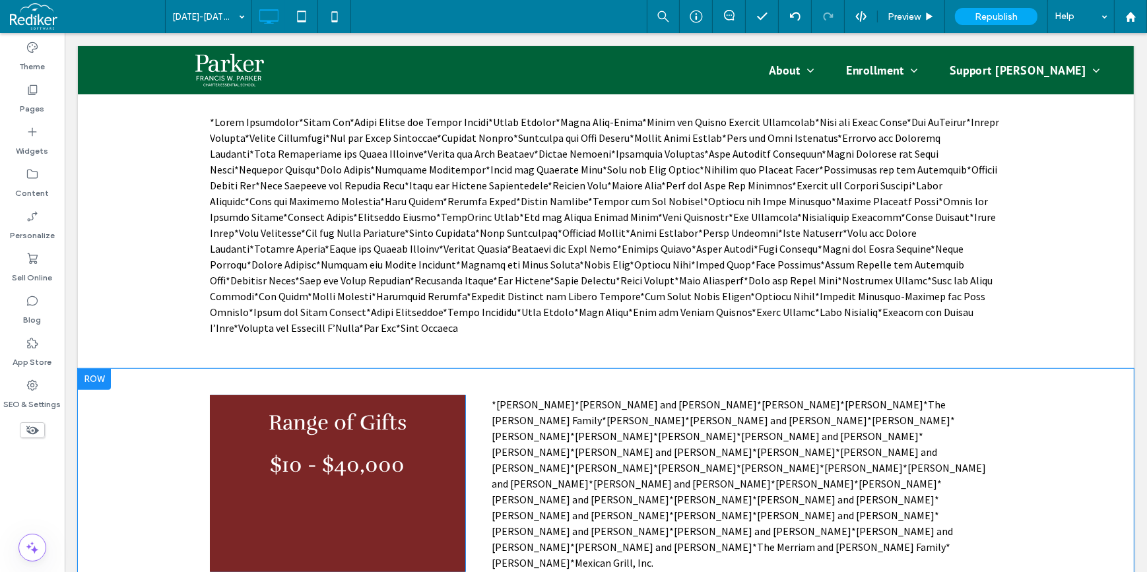
click at [329, 445] on div "Click To Paste Click To Paste Range of Gifts $10 - $40,000" at bounding box center [336, 483] width 255 height 177
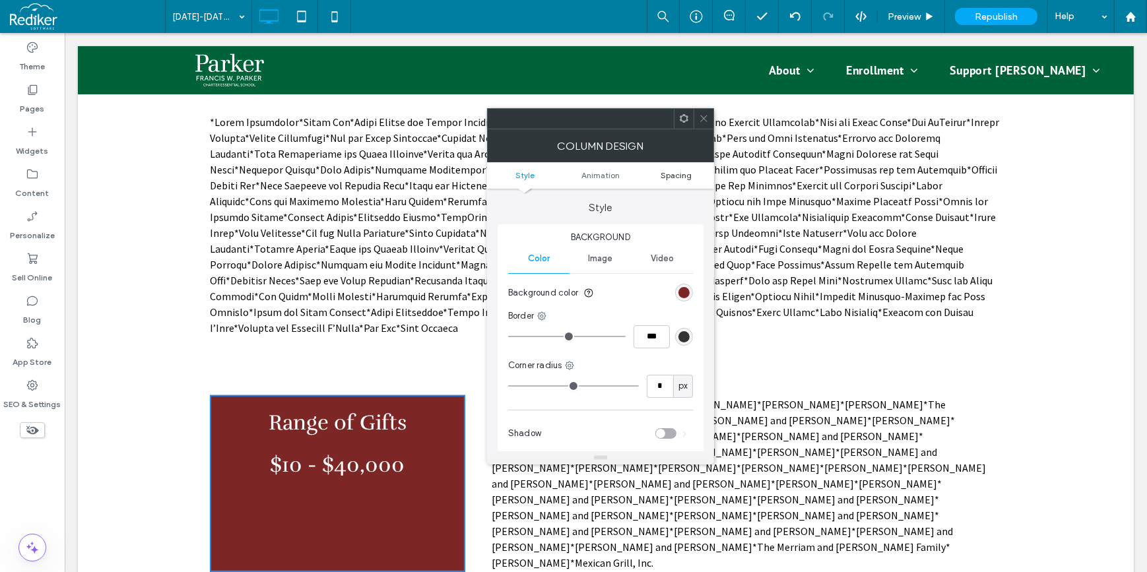
click at [674, 177] on span "Spacing" at bounding box center [675, 175] width 31 height 10
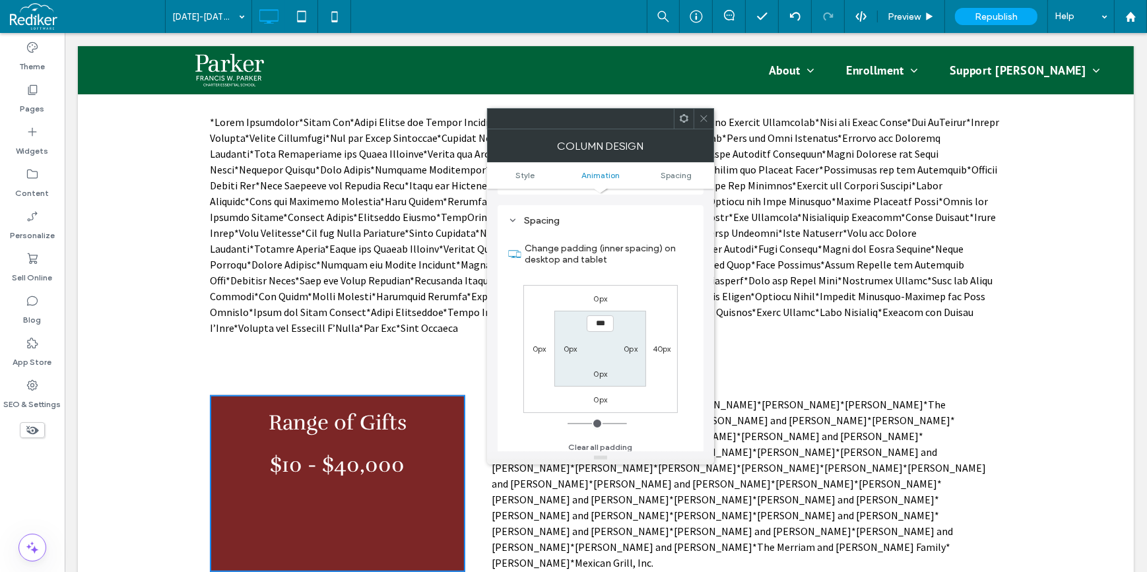
scroll to position [309, 0]
type input "**"
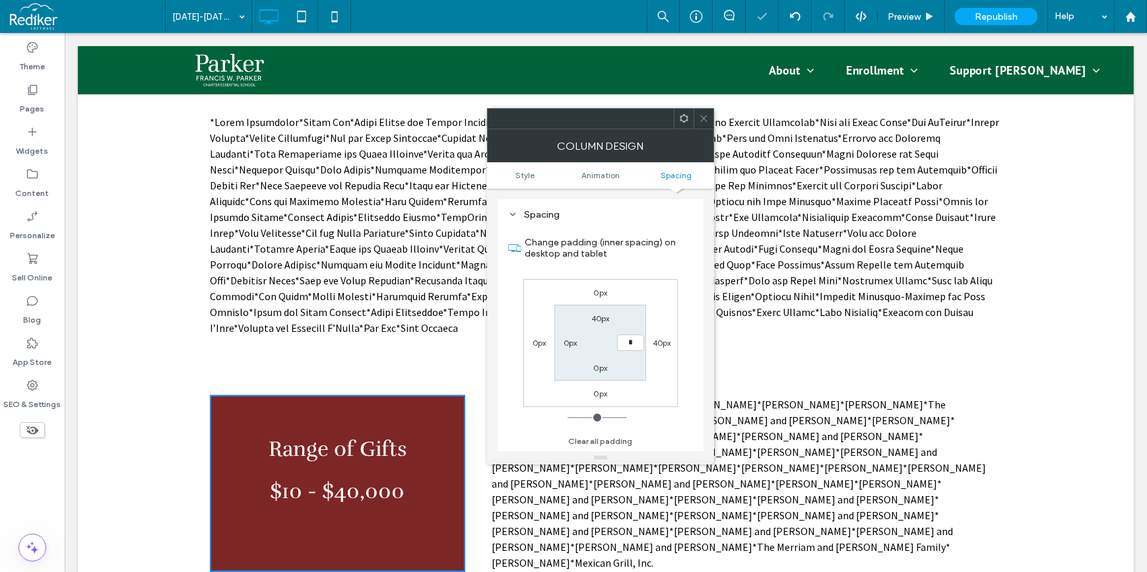
type input "**"
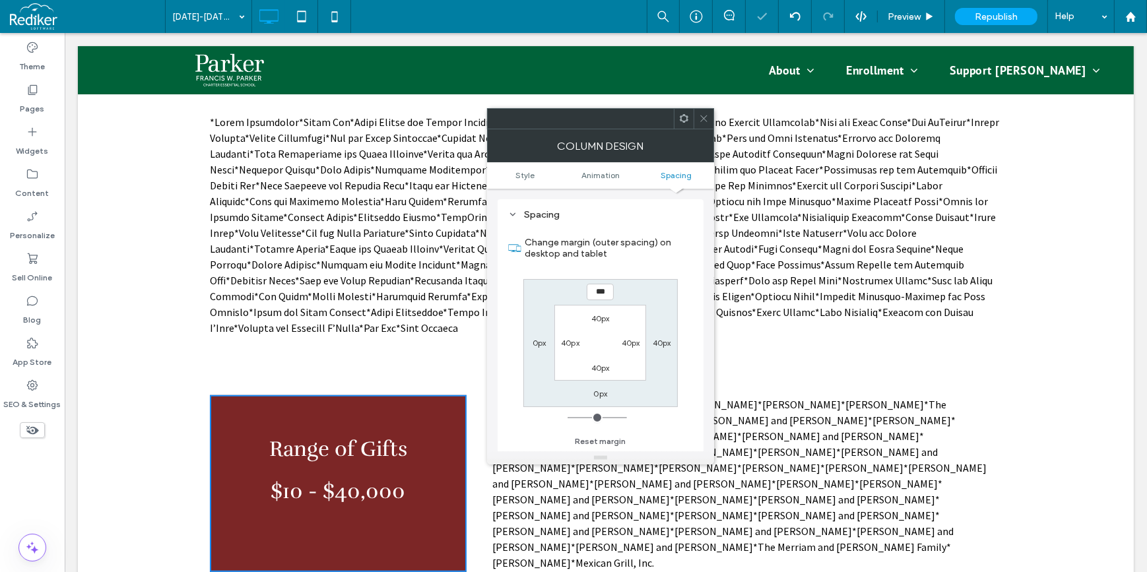
drag, startPoint x: 702, startPoint y: 106, endPoint x: 769, endPoint y: 158, distance: 85.5
click at [702, 114] on p at bounding box center [605, 225] width 792 height 222
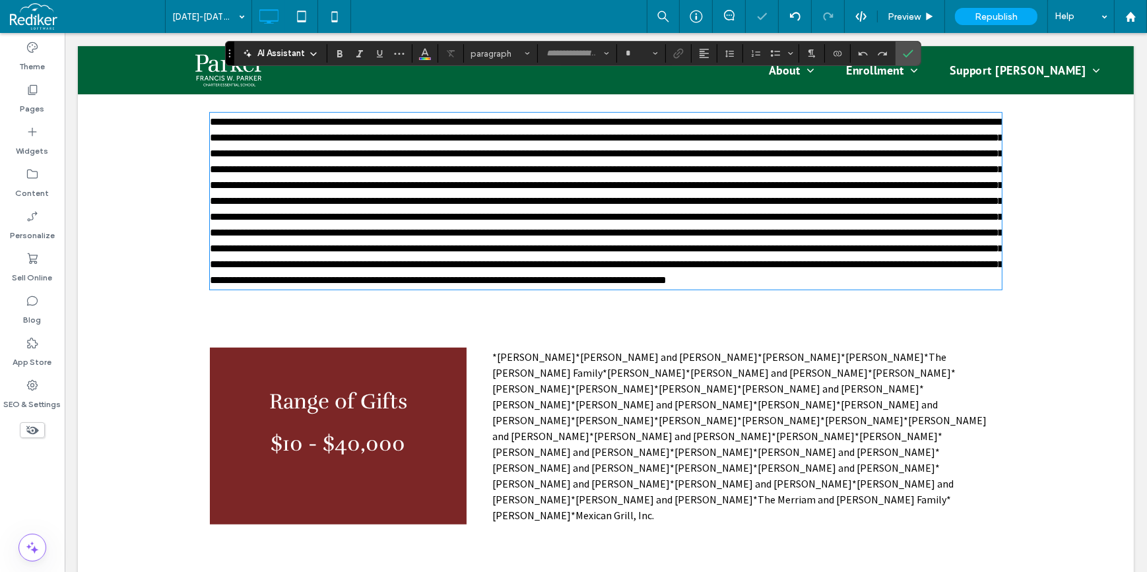
type input "**********"
type input "**"
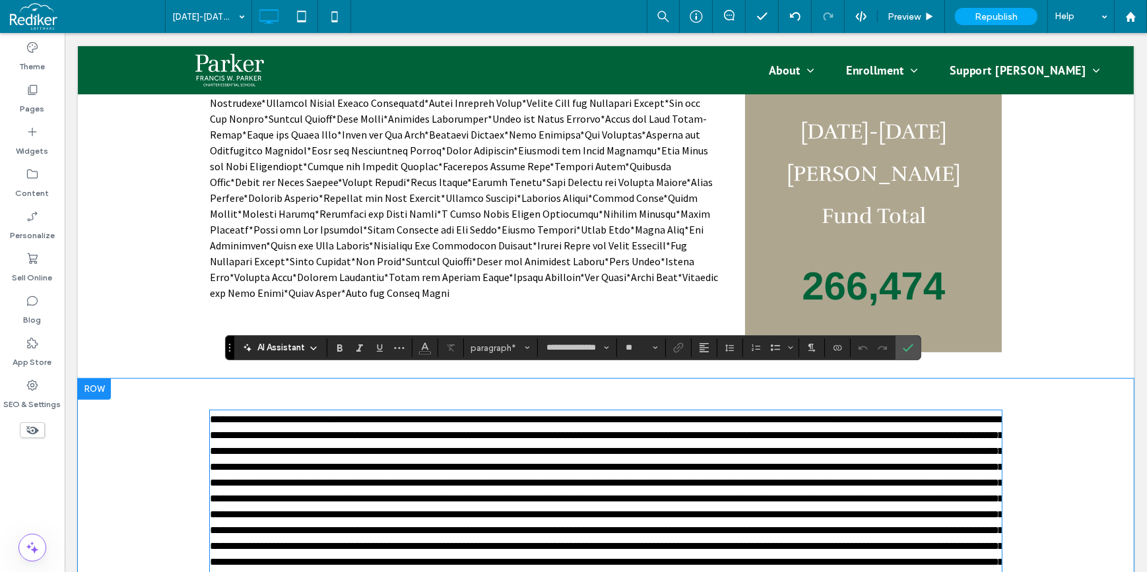
scroll to position [792, 0]
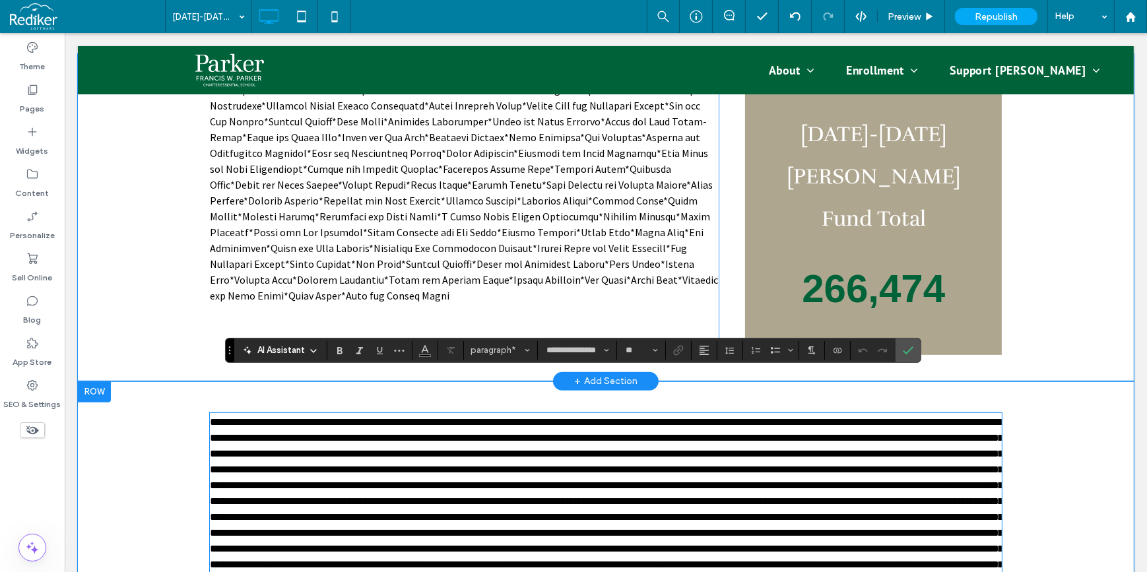
click at [1068, 281] on div "Click To Paste Click To Paste Click To Paste Click To Paste 2024-2025 Parker Fu…" at bounding box center [605, 217] width 1056 height 327
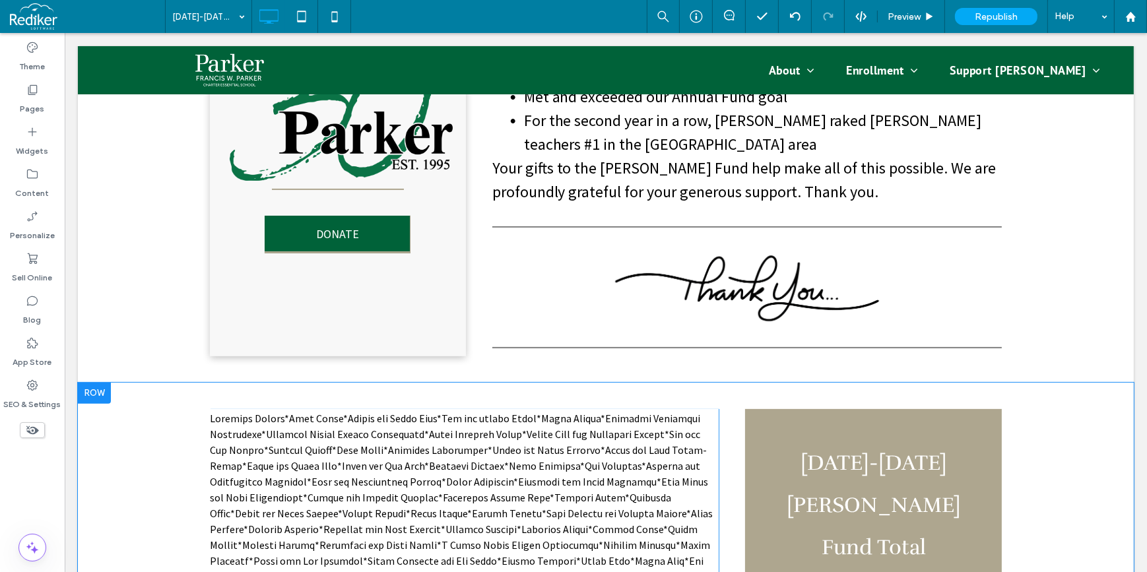
scroll to position [529, 0]
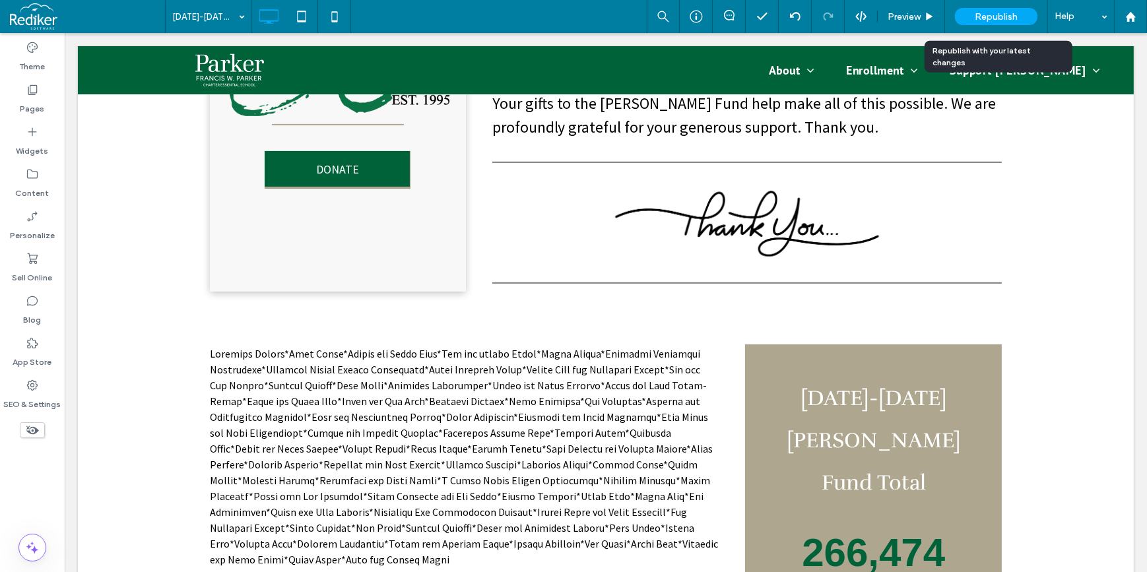
click at [1022, 13] on div "Republish" at bounding box center [996, 16] width 82 height 17
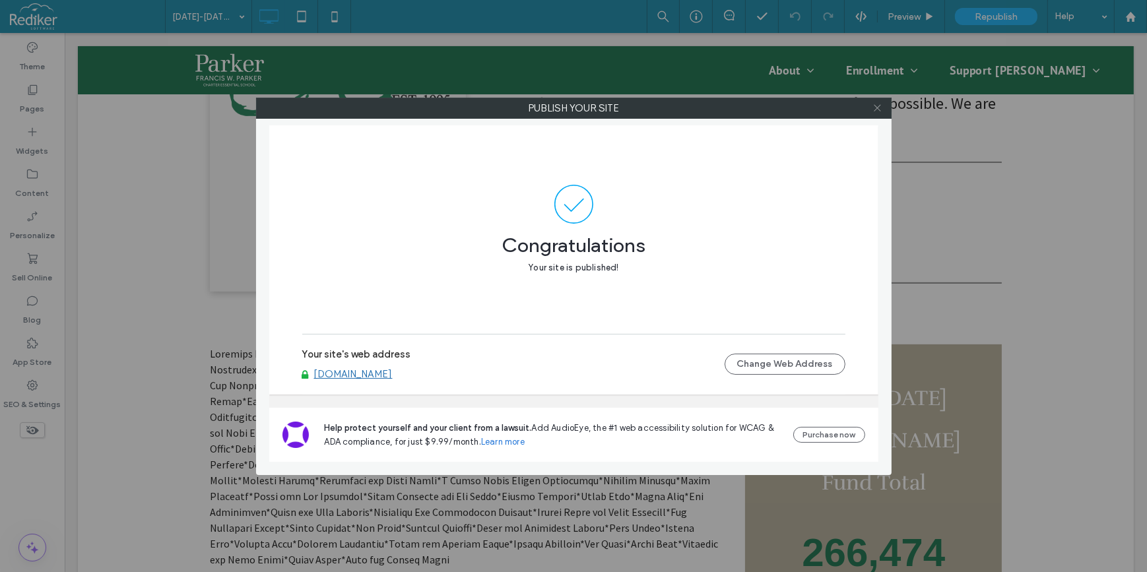
click at [876, 110] on use at bounding box center [877, 108] width 7 height 7
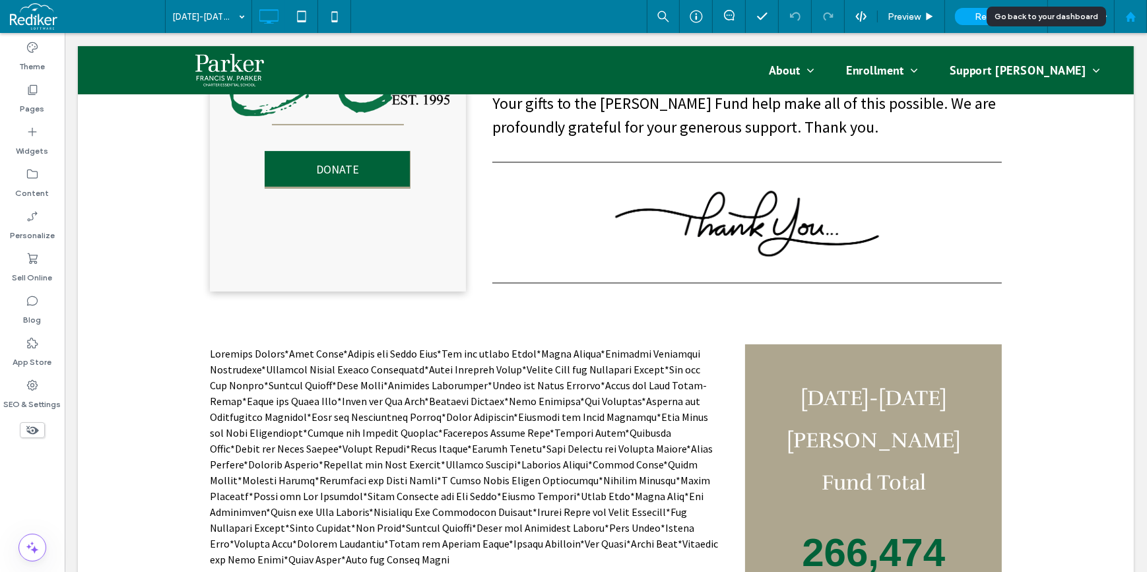
click at [1138, 17] on div at bounding box center [1130, 16] width 32 height 11
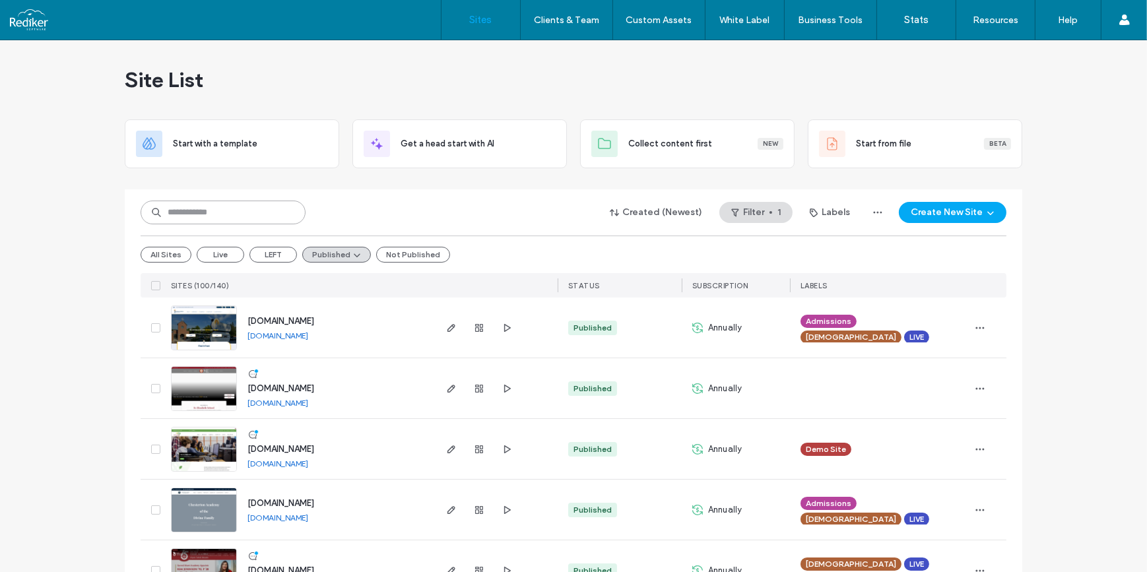
click at [172, 214] on input at bounding box center [223, 213] width 165 height 24
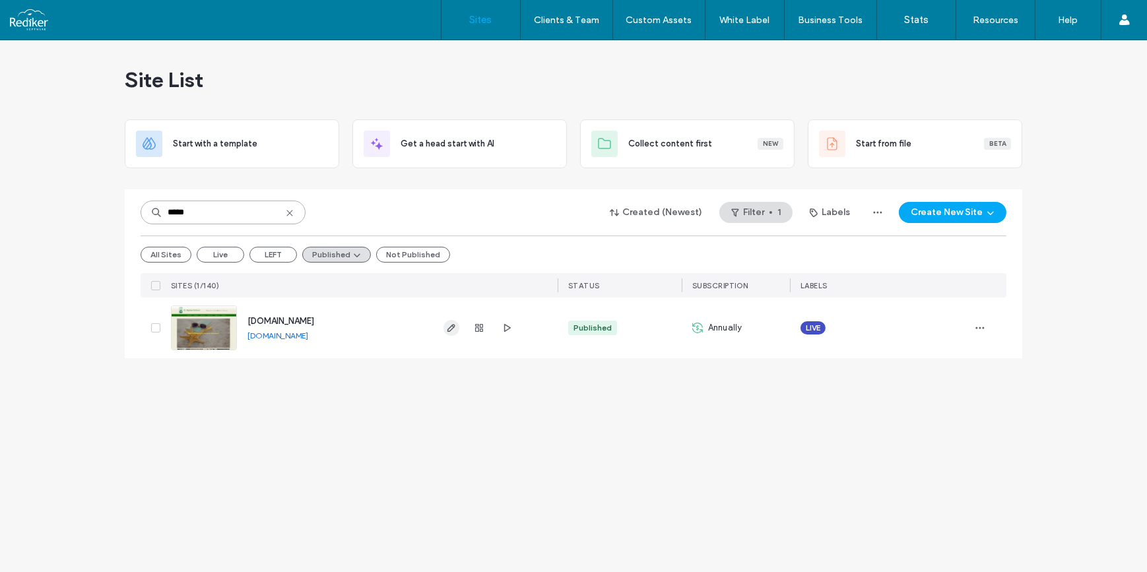
type input "*****"
click at [455, 328] on icon "button" at bounding box center [451, 328] width 11 height 11
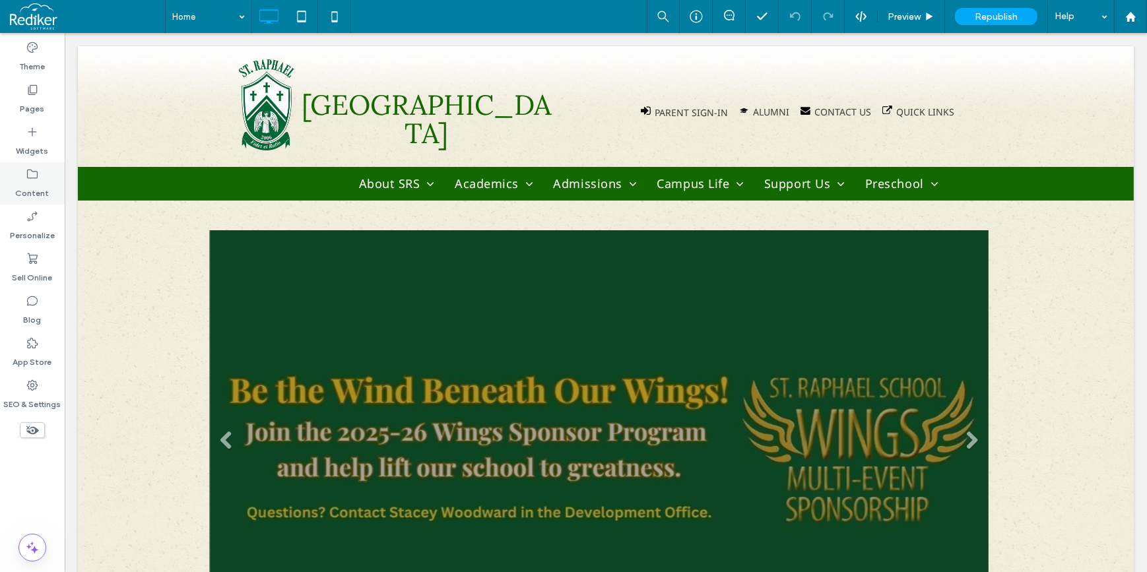
click at [26, 189] on label "Content" at bounding box center [33, 190] width 34 height 18
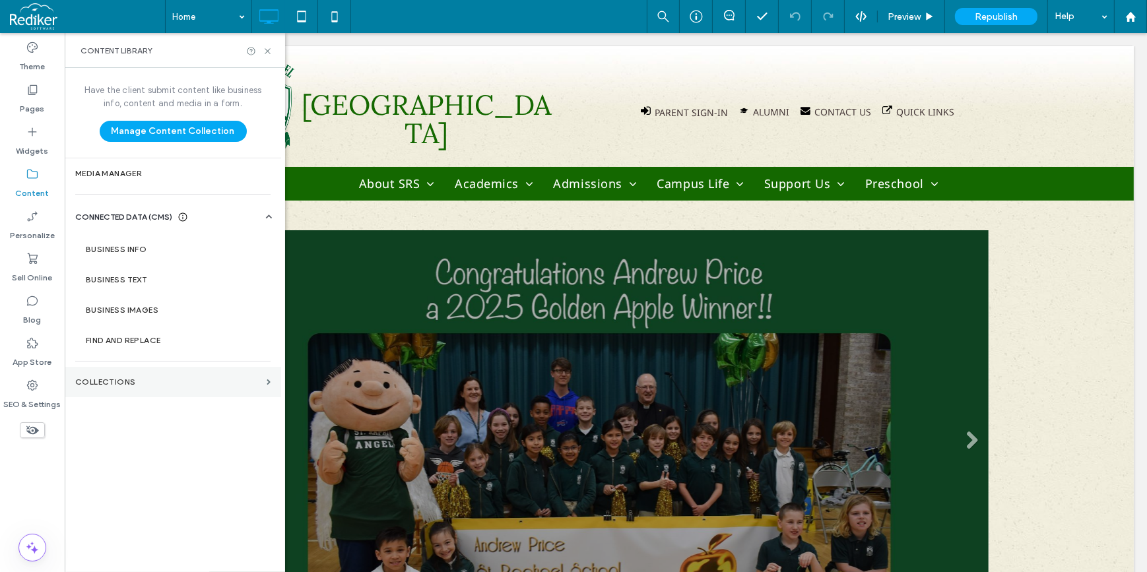
click at [137, 379] on label "Collections" at bounding box center [168, 381] width 186 height 9
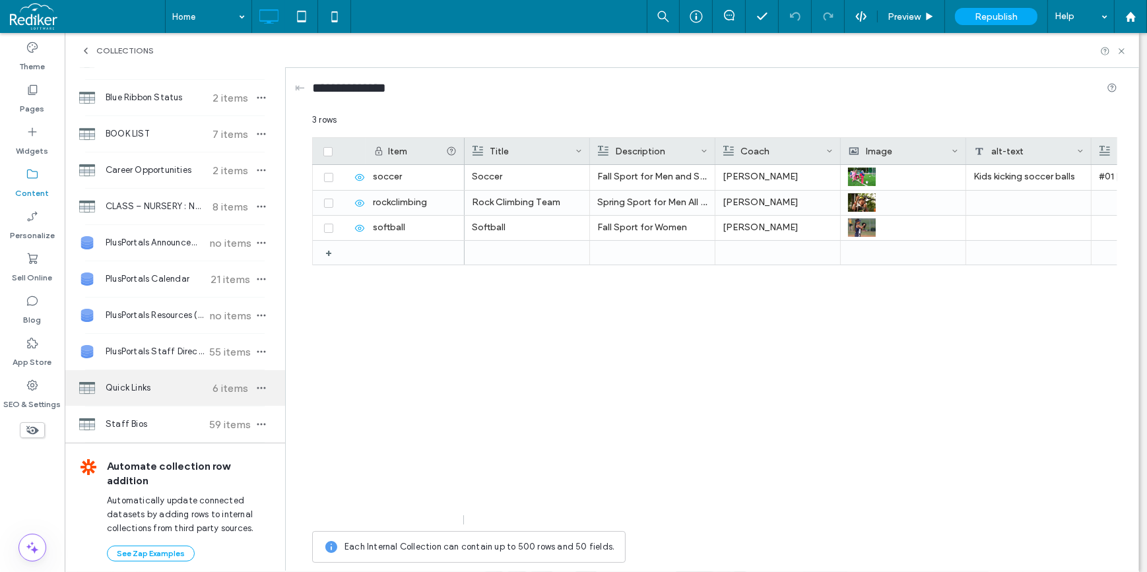
scroll to position [125, 0]
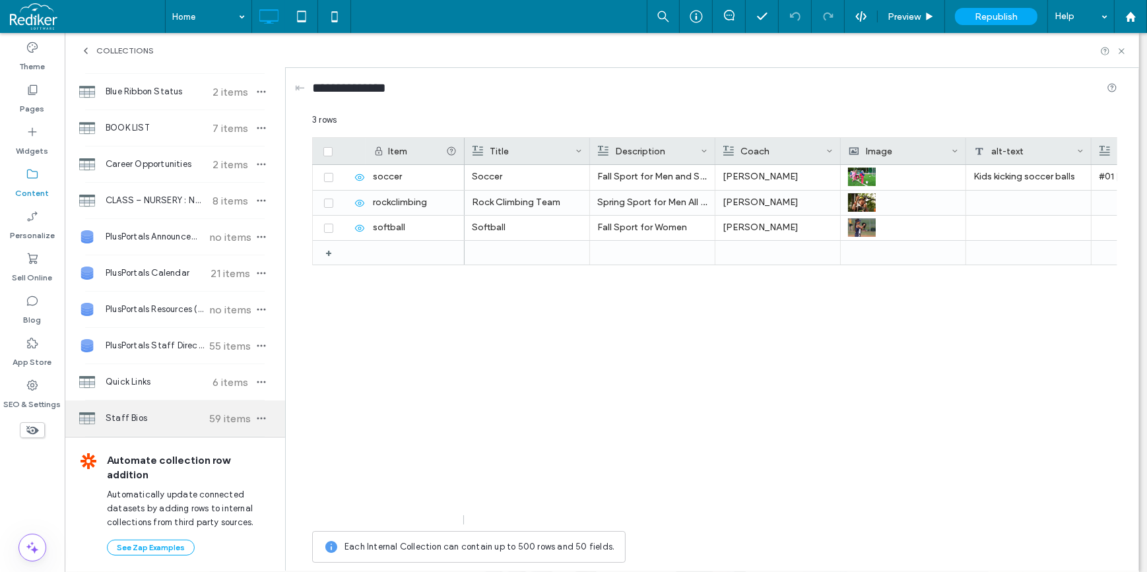
click at [134, 413] on span "Staff Bios" at bounding box center [155, 418] width 98 height 13
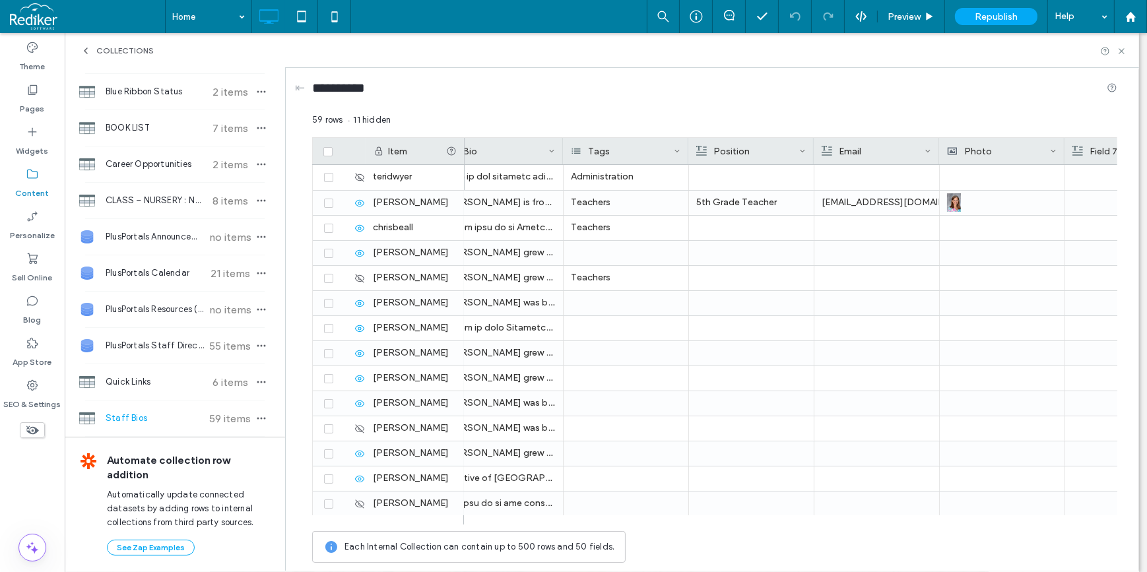
scroll to position [0, 0]
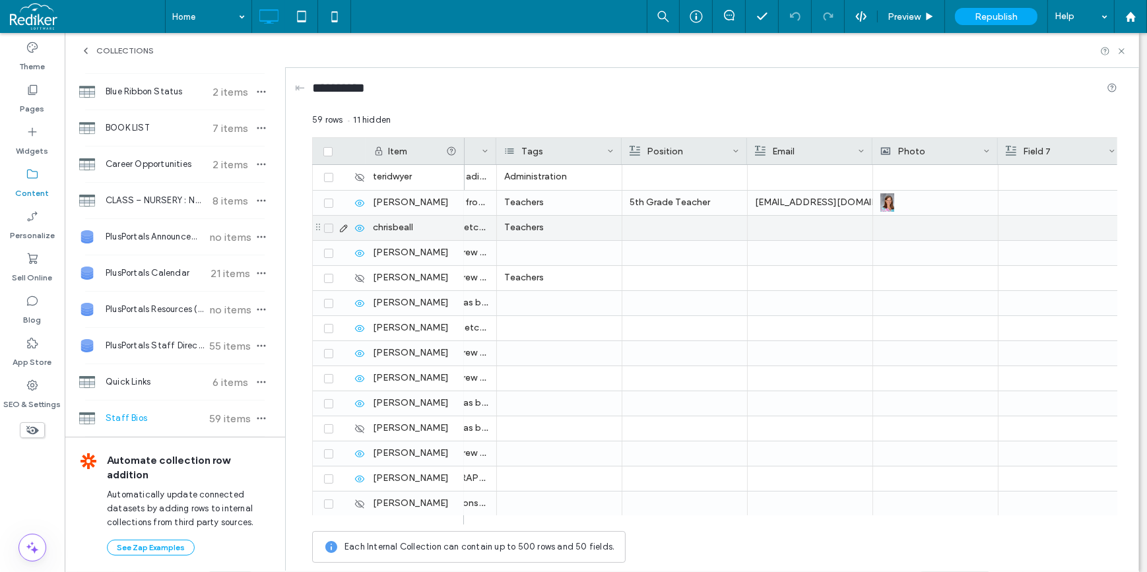
click at [665, 220] on div at bounding box center [684, 228] width 110 height 24
click at [830, 228] on div at bounding box center [810, 228] width 110 height 24
click at [804, 225] on div at bounding box center [810, 228] width 110 height 24
click at [911, 222] on div at bounding box center [936, 227] width 110 height 23
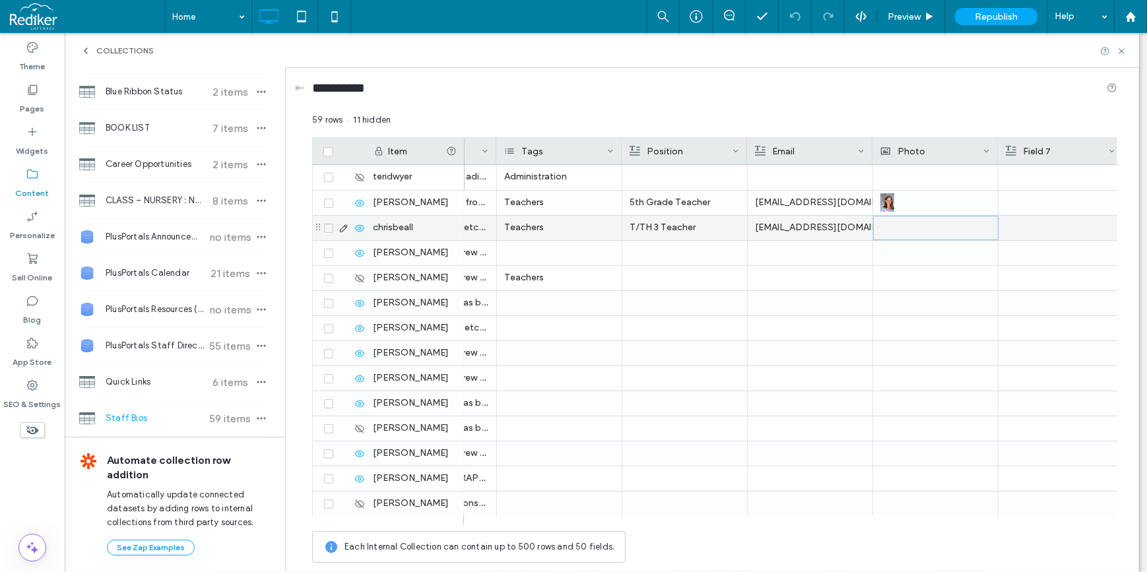
click at [911, 222] on div at bounding box center [936, 227] width 110 height 23
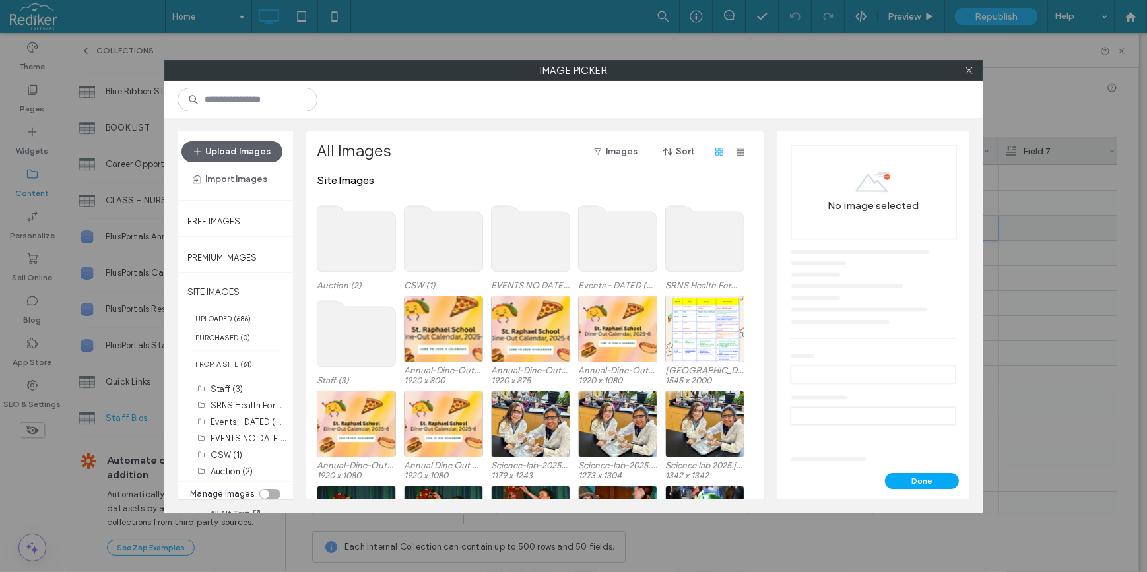
click at [344, 335] on use at bounding box center [356, 334] width 79 height 66
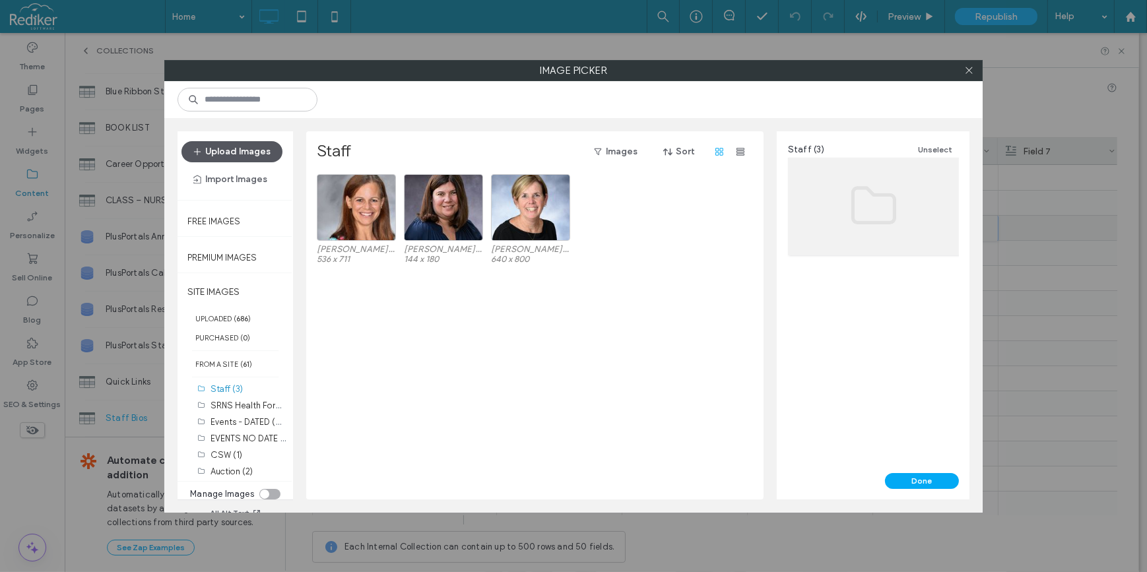
click at [230, 148] on button "Upload Images" at bounding box center [231, 151] width 101 height 21
click at [439, 197] on div "Select" at bounding box center [443, 207] width 79 height 67
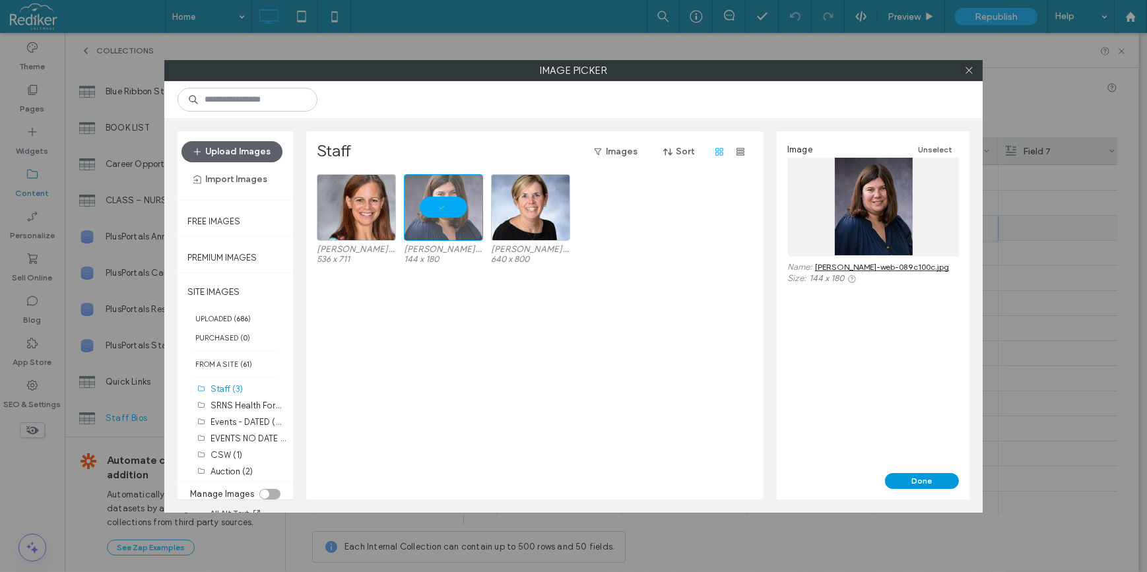
click at [924, 482] on button "Done" at bounding box center [922, 481] width 74 height 16
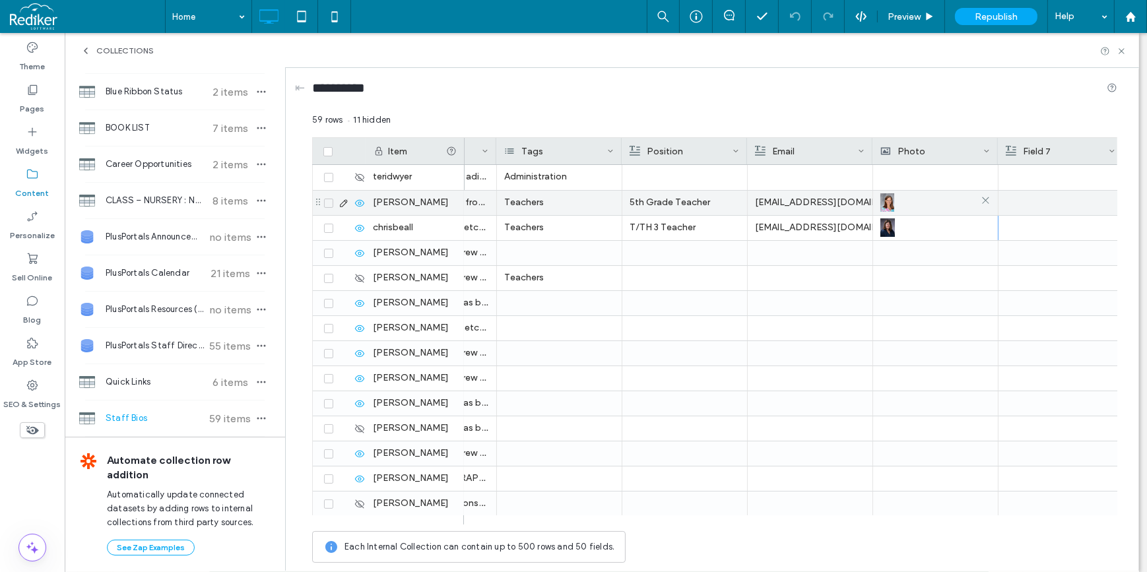
click at [918, 205] on div at bounding box center [935, 203] width 110 height 24
click at [918, 205] on div at bounding box center [936, 203] width 110 height 24
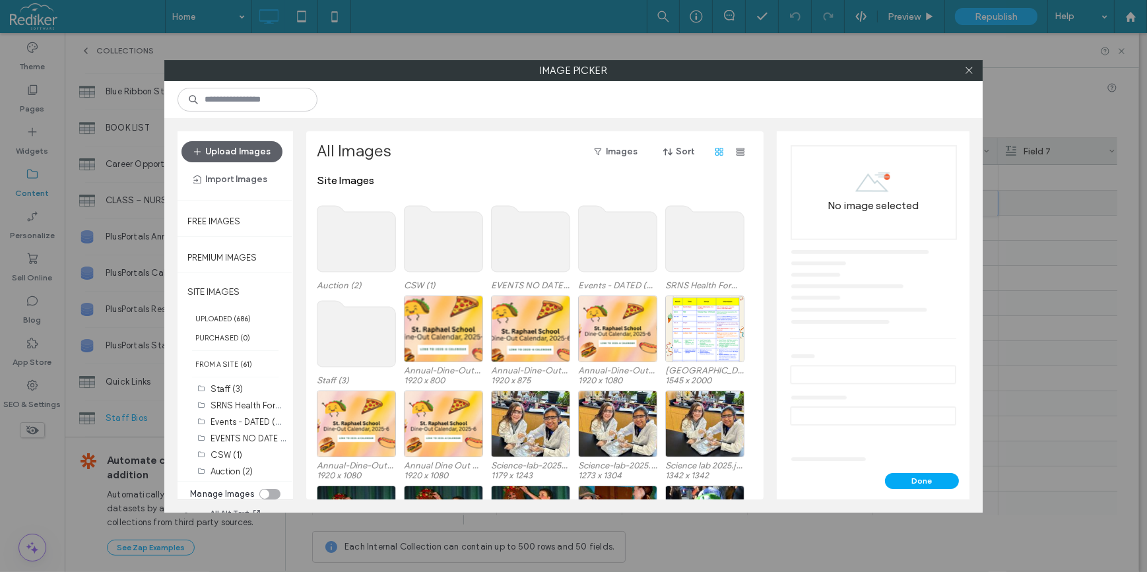
click at [340, 338] on use at bounding box center [356, 334] width 79 height 66
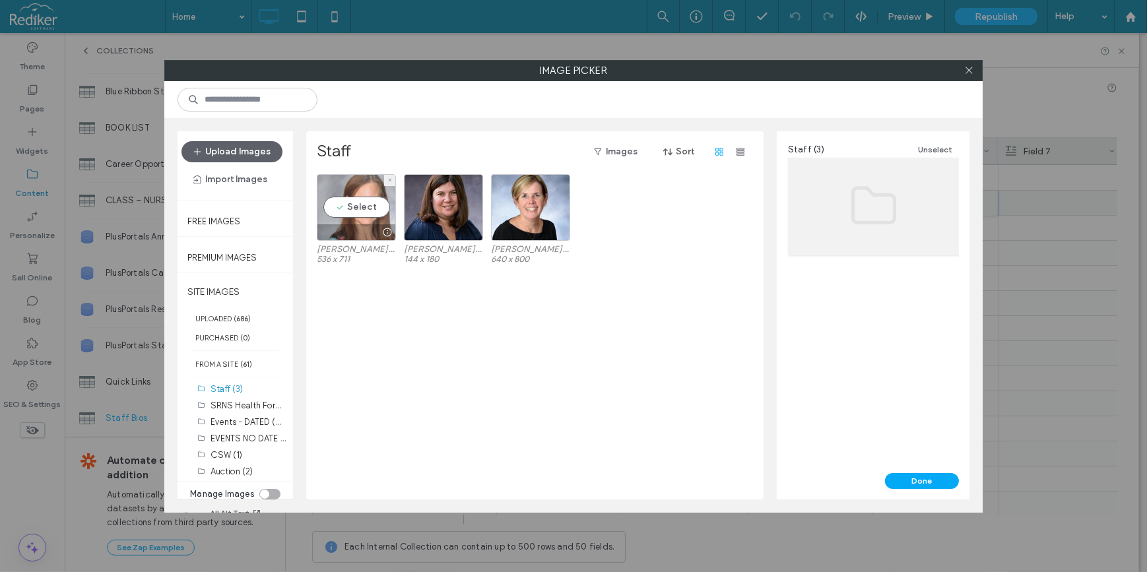
click at [338, 203] on div "Select" at bounding box center [356, 207] width 79 height 67
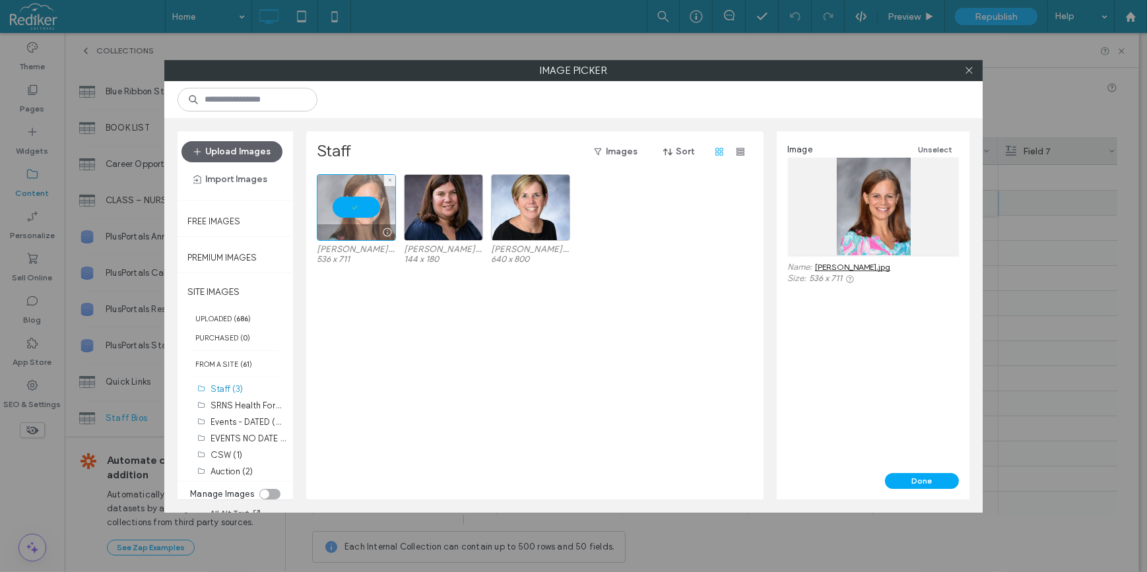
click at [364, 205] on div at bounding box center [356, 207] width 79 height 67
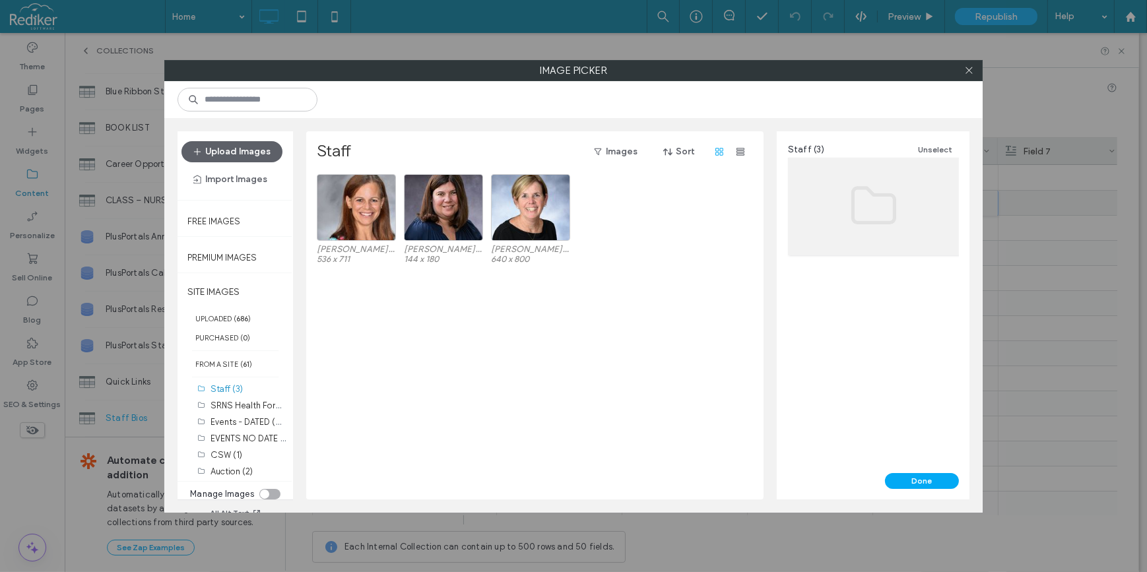
click at [265, 485] on section "Manage Images" at bounding box center [235, 494] width 104 height 20
click at [263, 498] on section "Manage Images" at bounding box center [235, 494] width 104 height 20
click at [265, 489] on div "toggle" at bounding box center [269, 494] width 21 height 11
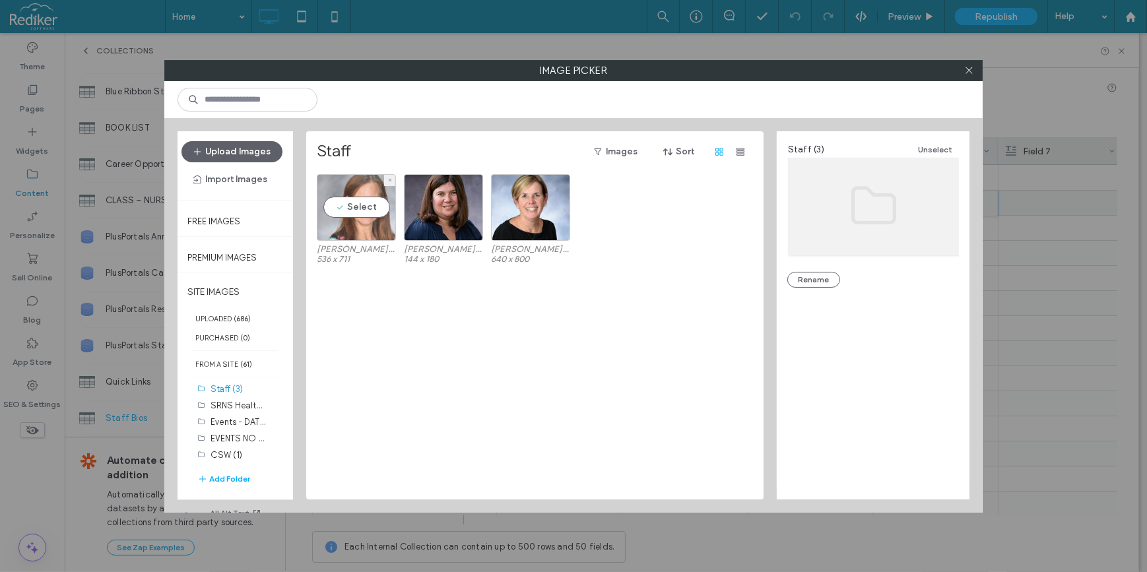
click at [373, 204] on div "Select" at bounding box center [356, 207] width 79 height 67
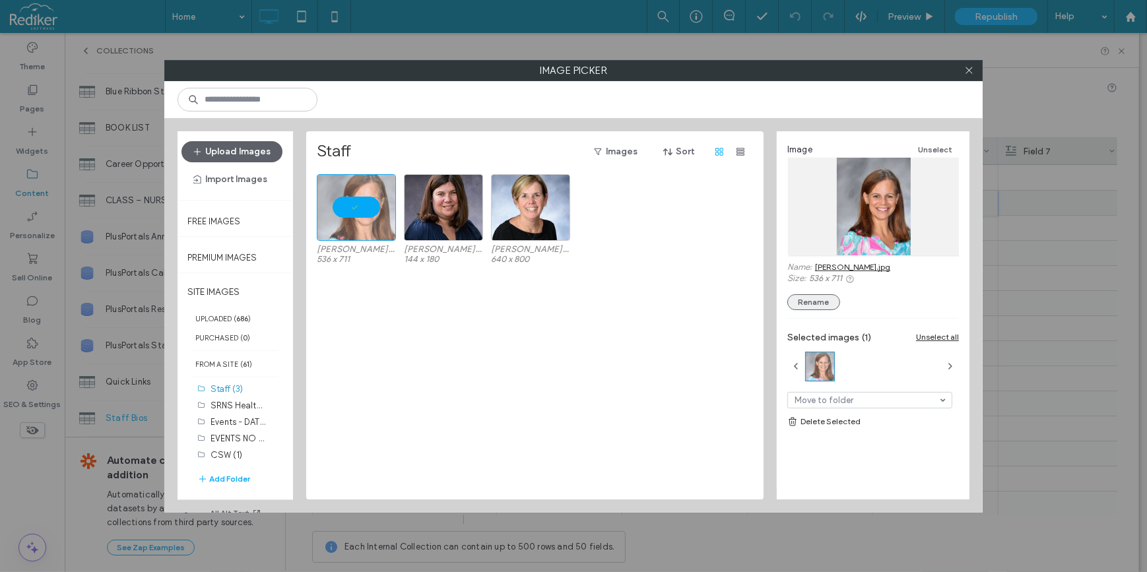
click at [808, 301] on button "Rename" at bounding box center [813, 302] width 53 height 16
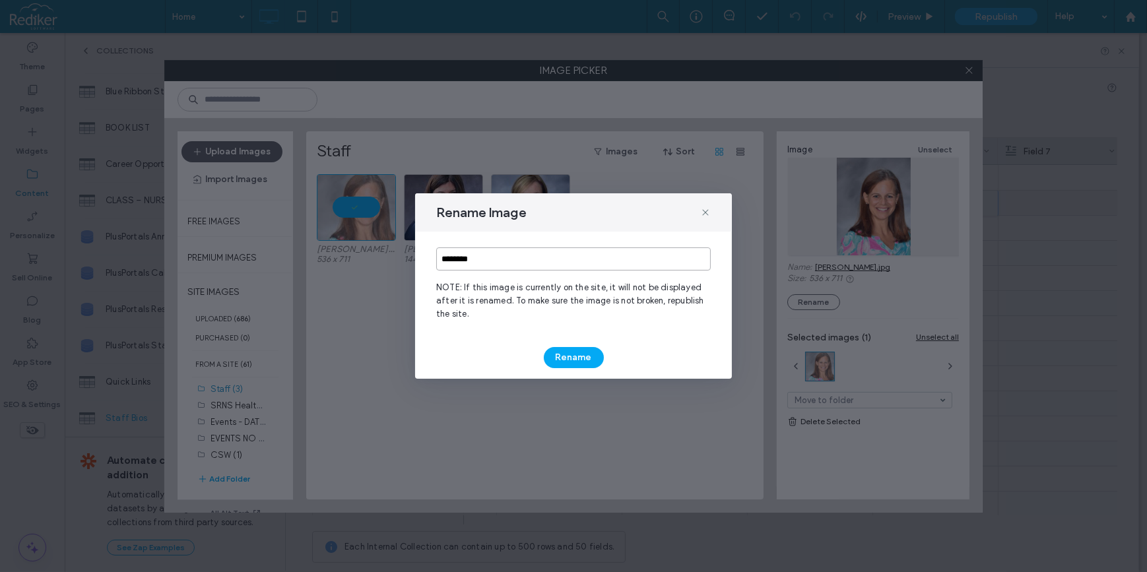
drag, startPoint x: 541, startPoint y: 267, endPoint x: 435, endPoint y: 262, distance: 105.7
click at [435, 262] on div "******** NOTE: If this image is currently on the site, it will not be displayed…" at bounding box center [573, 284] width 317 height 105
type input "******"
click at [587, 356] on button "Rename" at bounding box center [574, 357] width 60 height 21
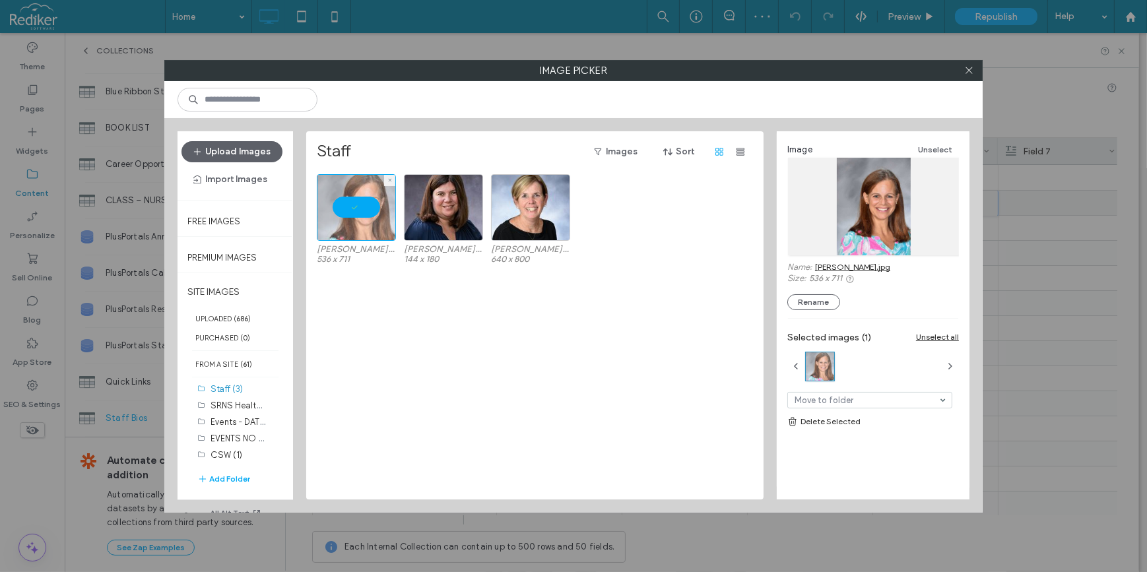
click at [343, 209] on div at bounding box center [356, 207] width 79 height 67
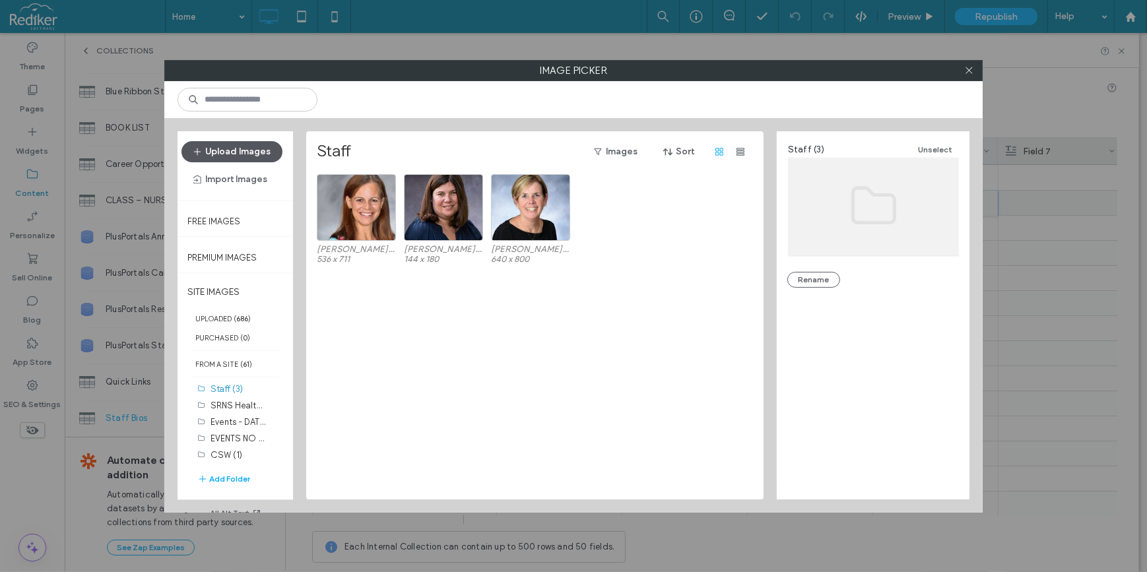
click at [228, 153] on button "Upload Images" at bounding box center [231, 151] width 101 height 21
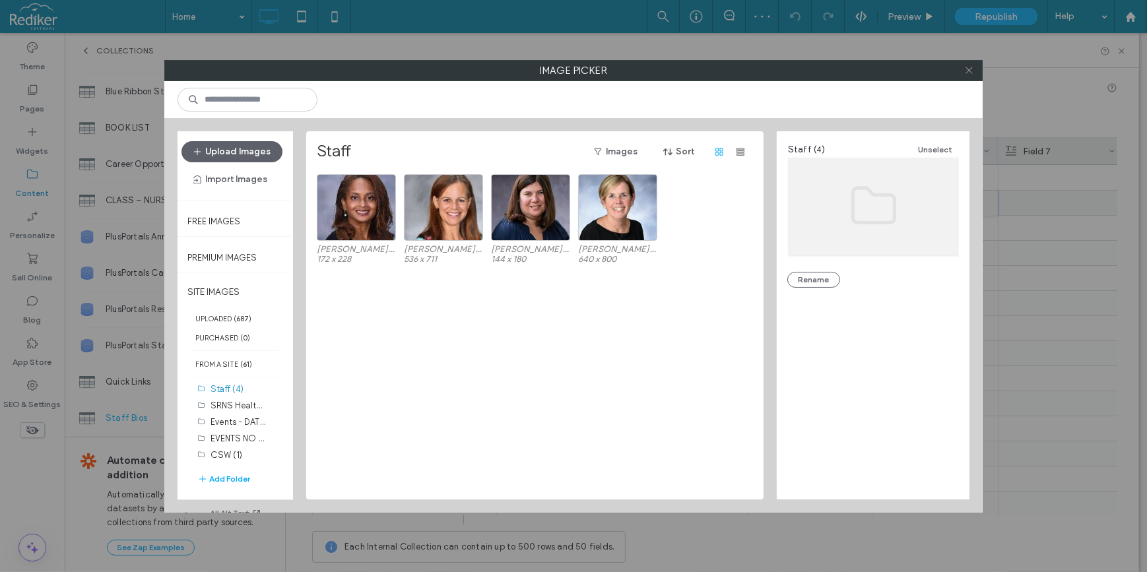
click at [966, 77] on span at bounding box center [969, 71] width 10 height 20
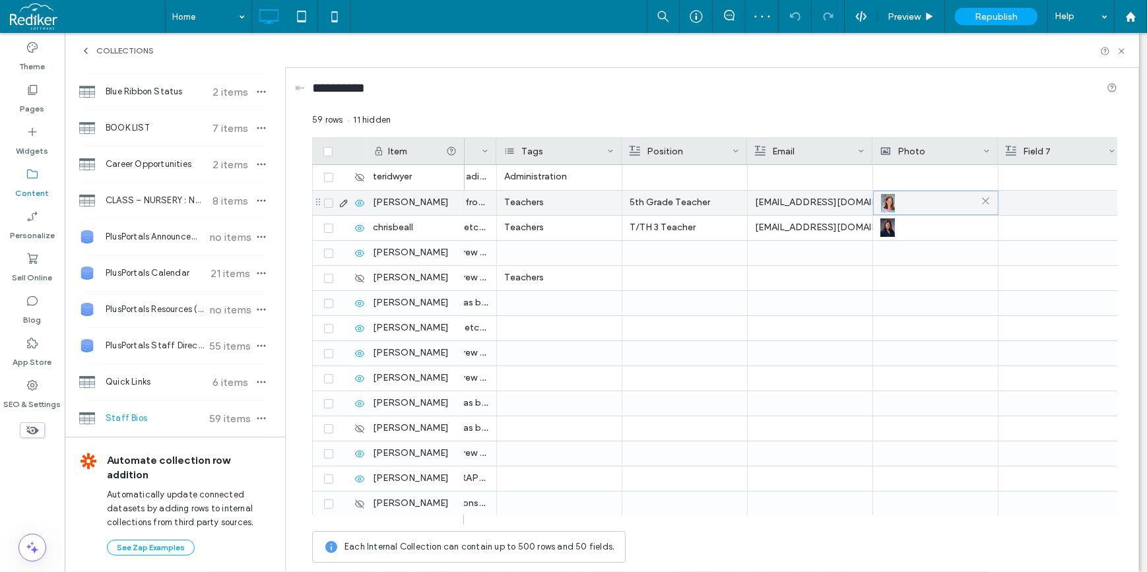
click at [919, 195] on div at bounding box center [936, 203] width 110 height 24
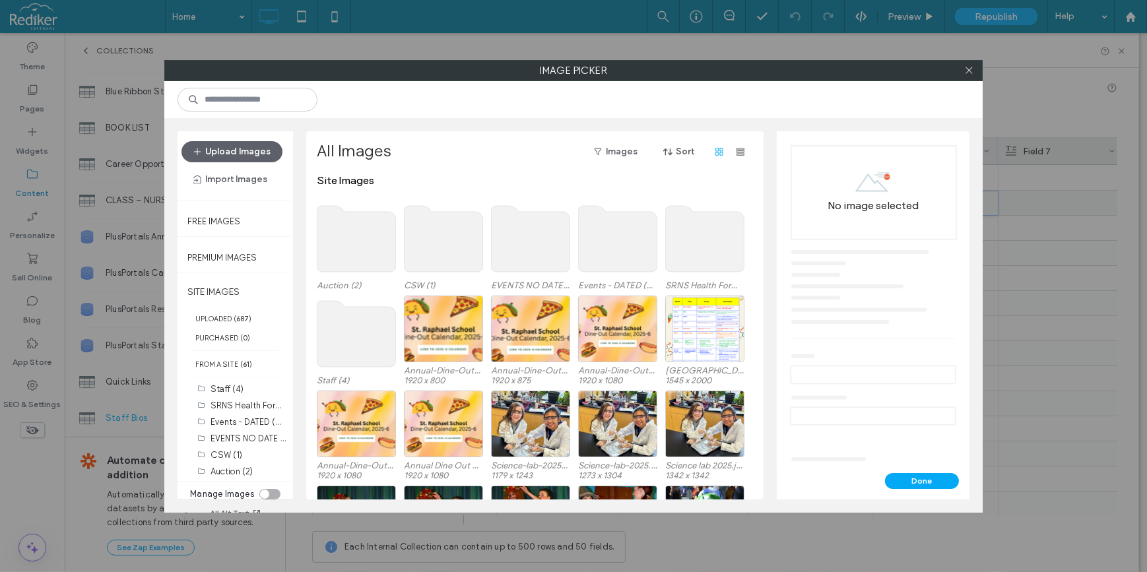
click at [363, 333] on use at bounding box center [356, 334] width 79 height 66
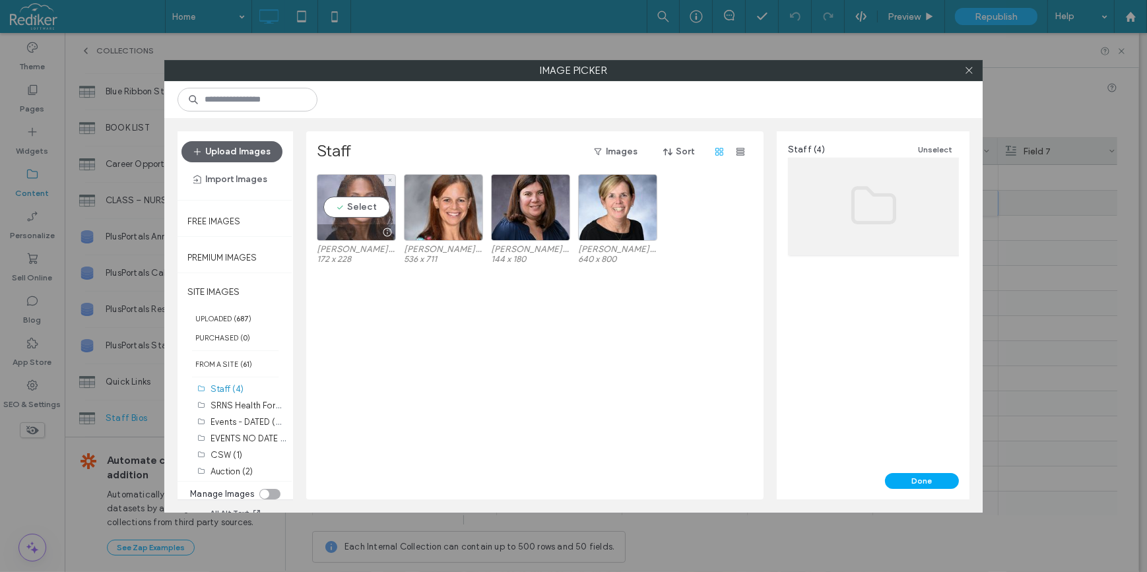
click at [368, 205] on div "Select" at bounding box center [356, 207] width 79 height 67
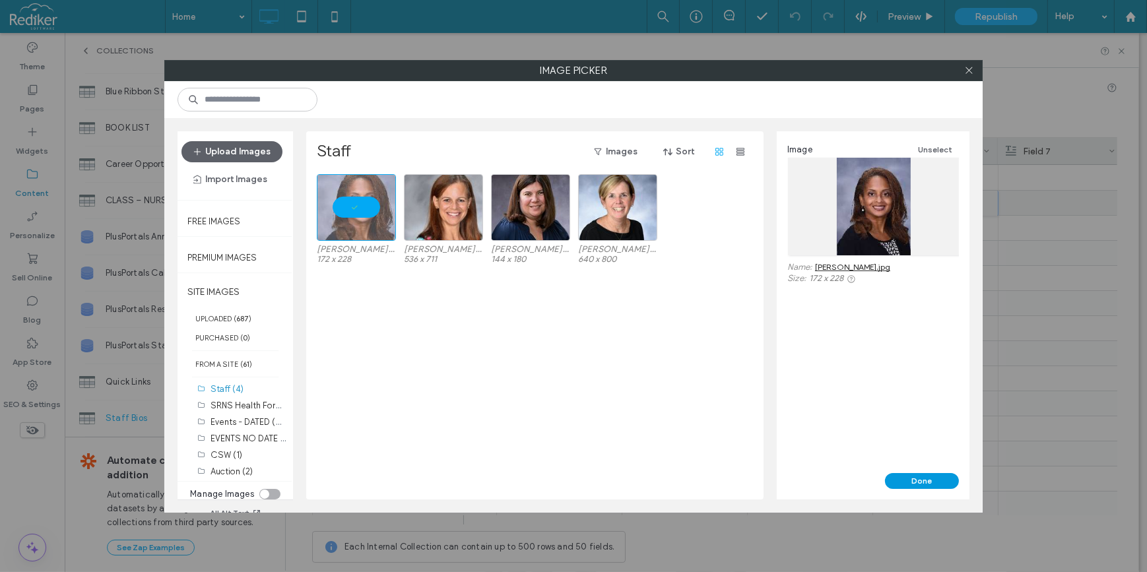
click at [928, 478] on button "Done" at bounding box center [922, 481] width 74 height 16
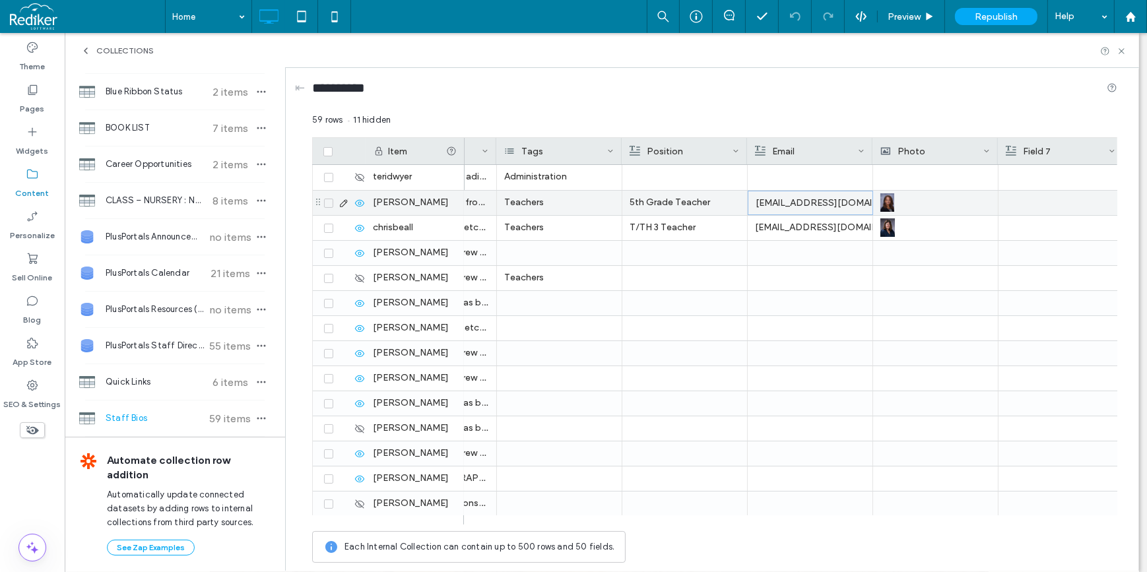
click at [750, 198] on div "oalexander@straphaels.org" at bounding box center [810, 203] width 125 height 24
click at [755, 203] on div "oalexander@straphaels.org" at bounding box center [810, 203] width 110 height 24
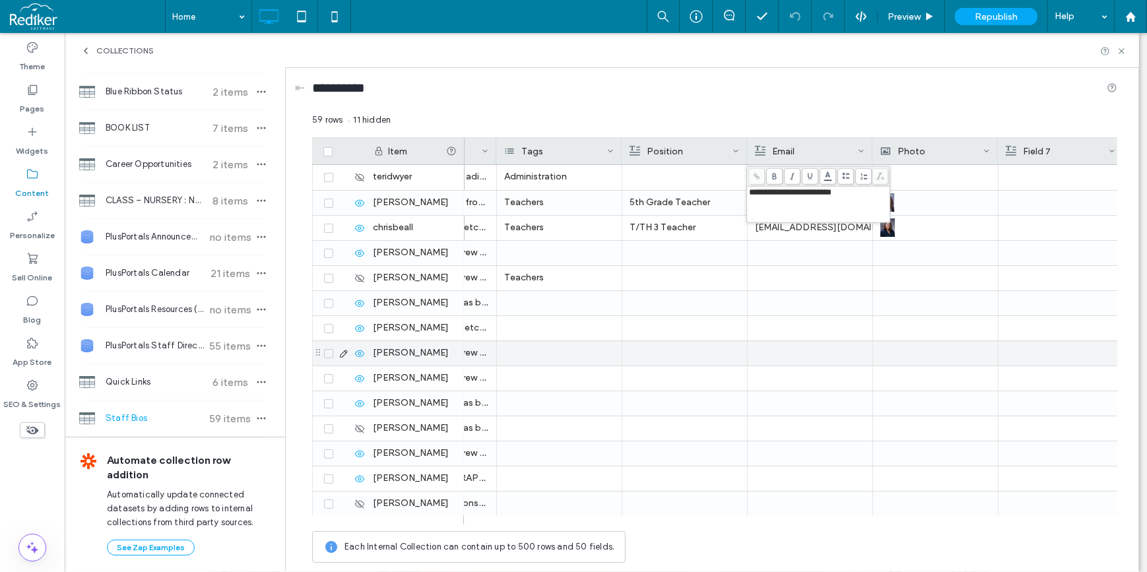
click at [659, 350] on div at bounding box center [684, 353] width 110 height 24
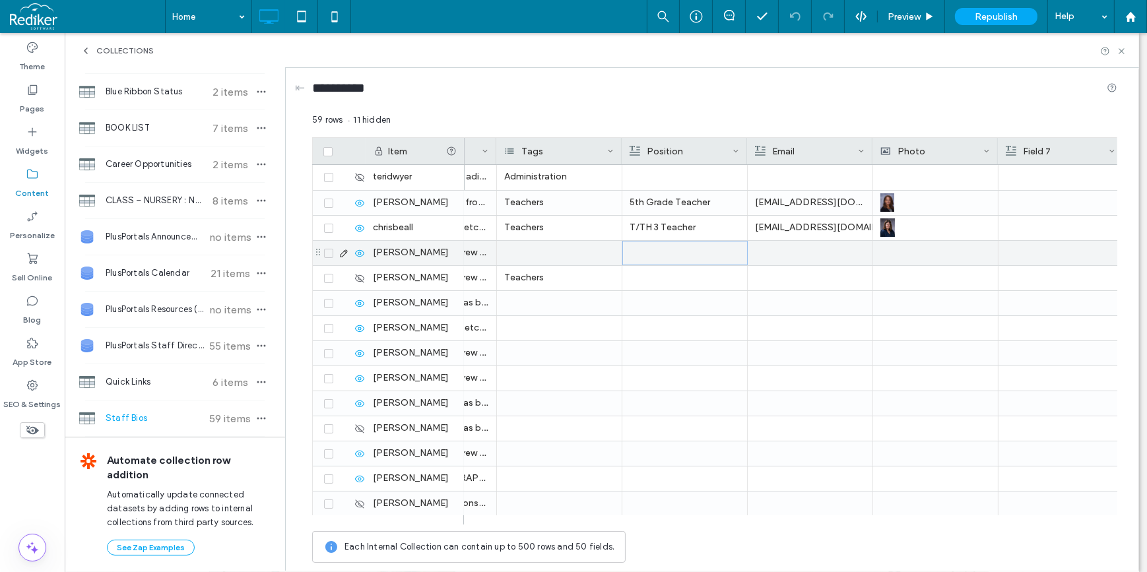
click at [695, 249] on div at bounding box center [685, 252] width 110 height 23
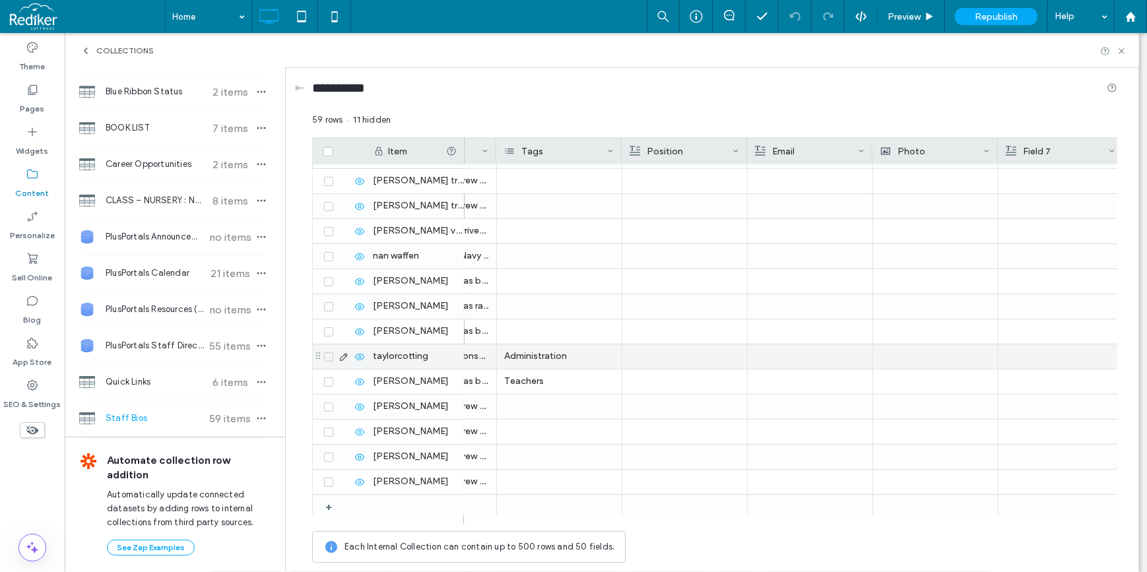
scroll to position [1153, 0]
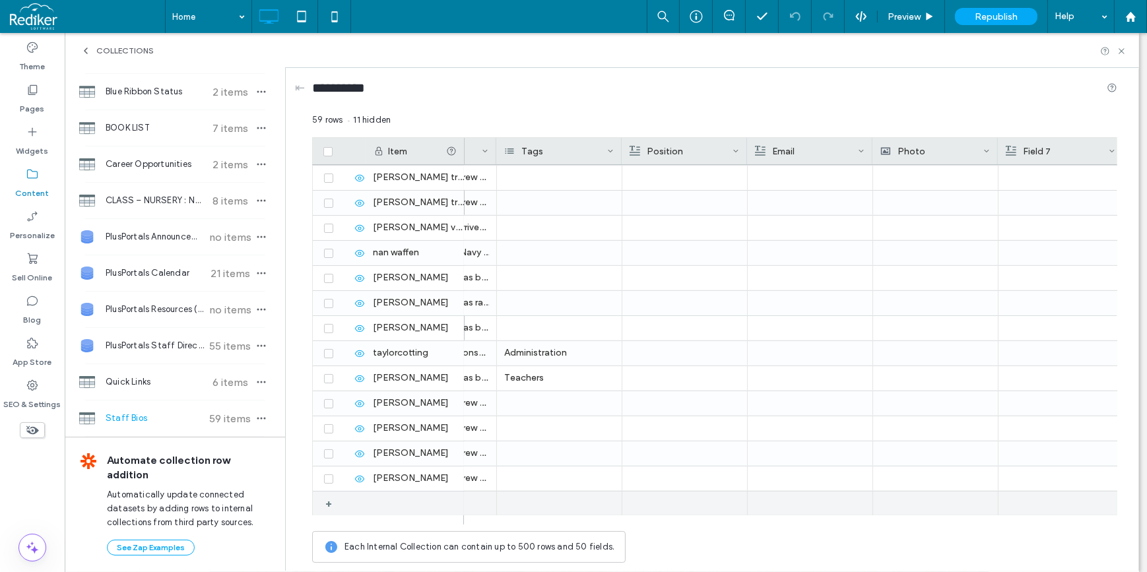
click at [330, 507] on div "+" at bounding box center [333, 504] width 16 height 24
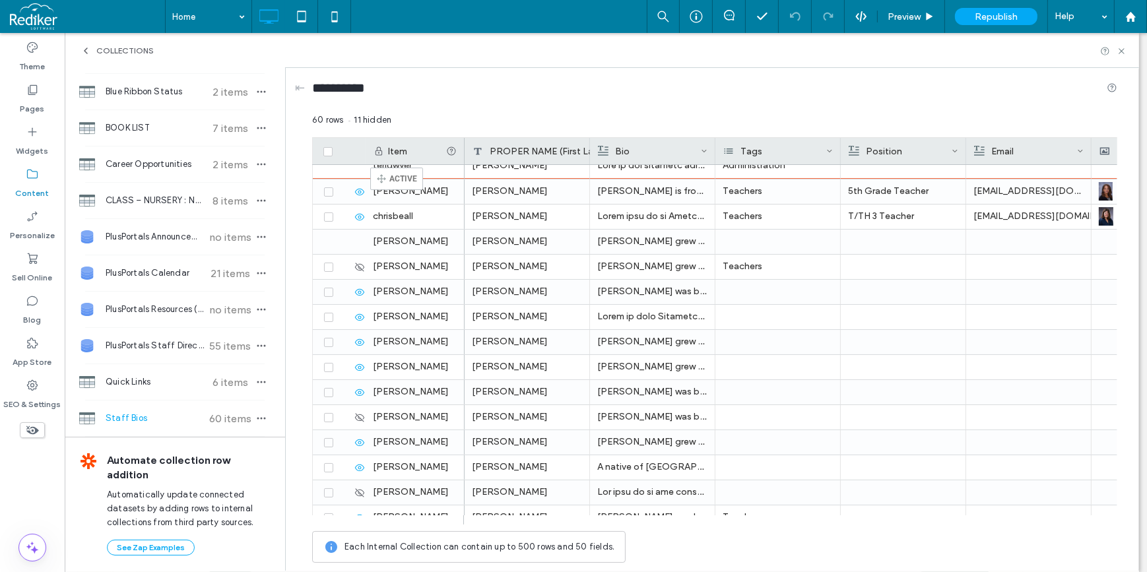
scroll to position [0, 0]
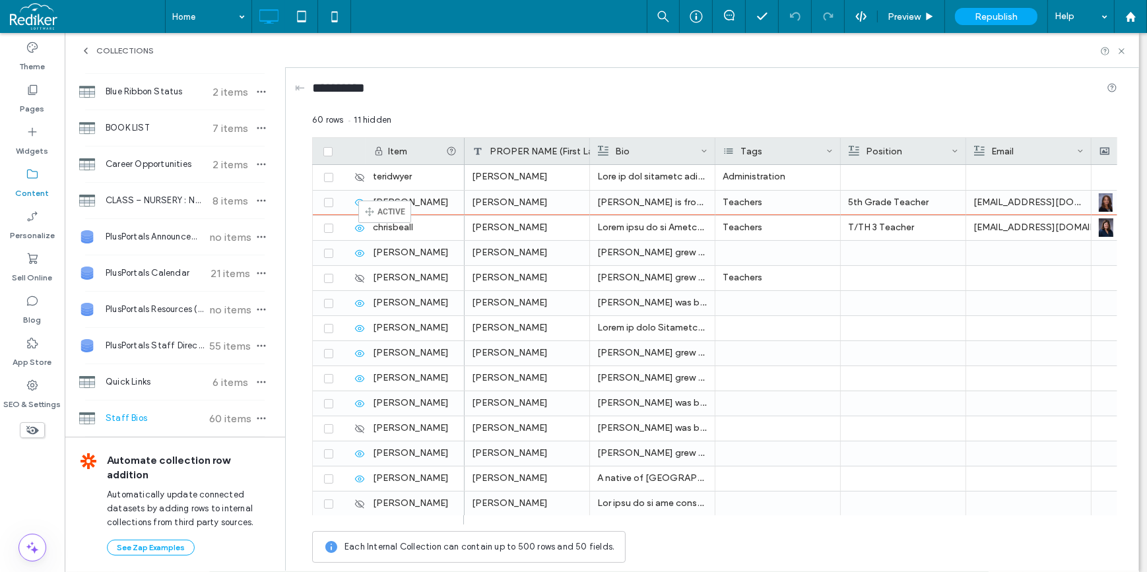
drag, startPoint x: 302, startPoint y: 251, endPoint x: 378, endPoint y: 207, distance: 88.2
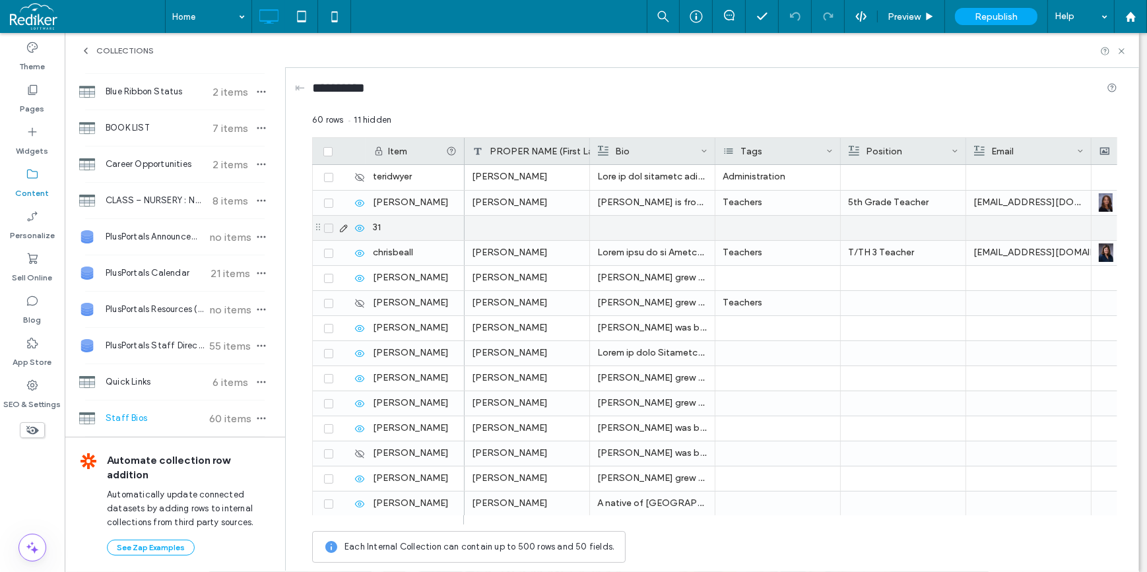
click at [499, 230] on div at bounding box center [527, 228] width 125 height 24
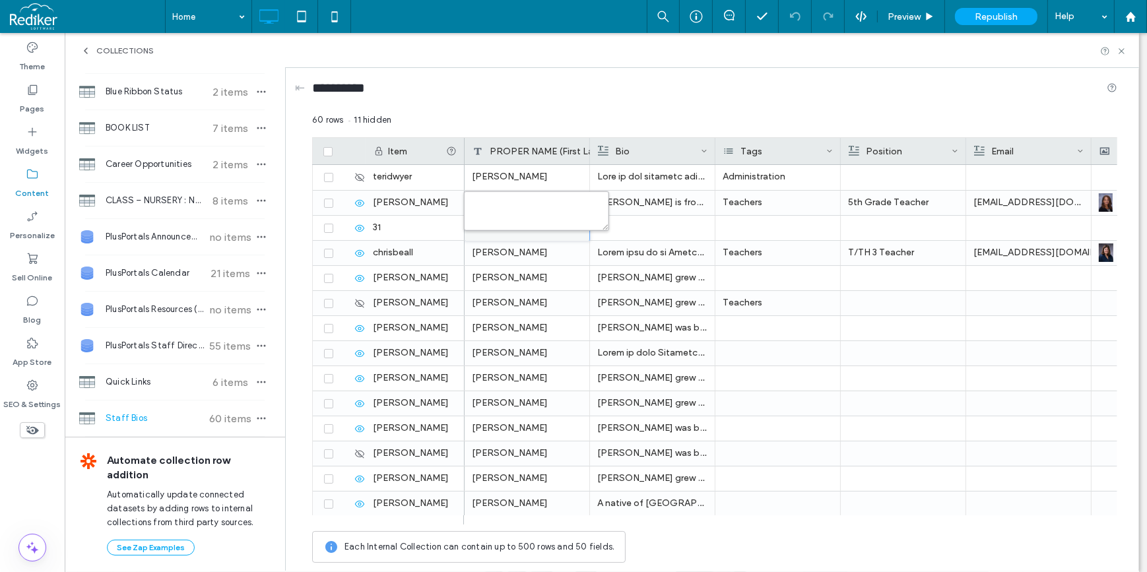
click at [521, 209] on textarea "plain-text-cell" at bounding box center [536, 211] width 145 height 40
paste textarea "**********"
click at [529, 205] on textarea "**********" at bounding box center [536, 211] width 145 height 40
type textarea "**********"
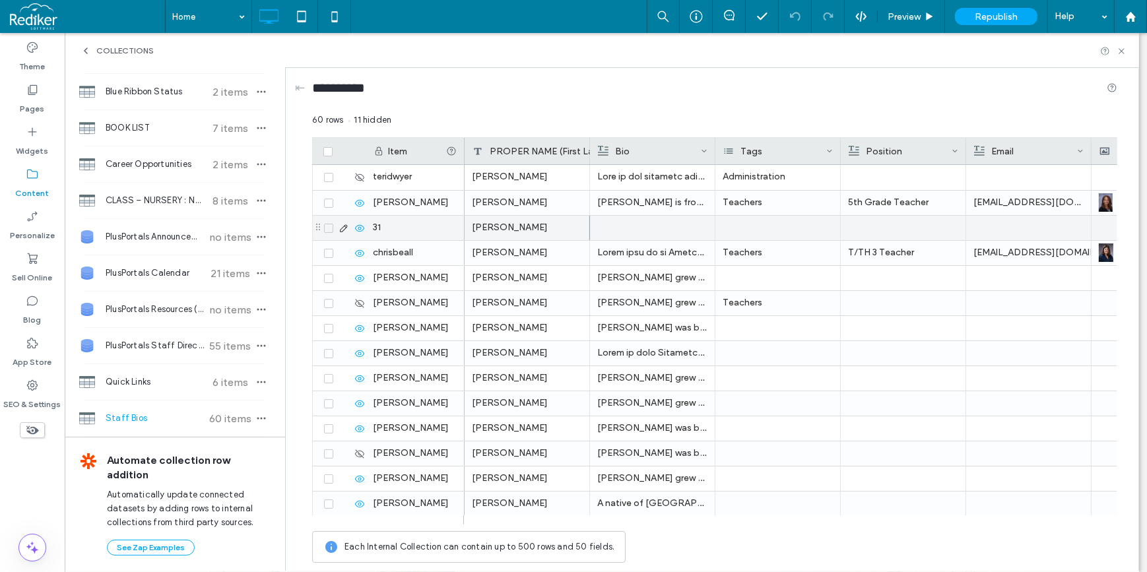
click at [894, 228] on div at bounding box center [903, 228] width 110 height 24
click at [894, 228] on div at bounding box center [904, 227] width 110 height 23
click at [767, 236] on div at bounding box center [777, 228] width 125 height 24
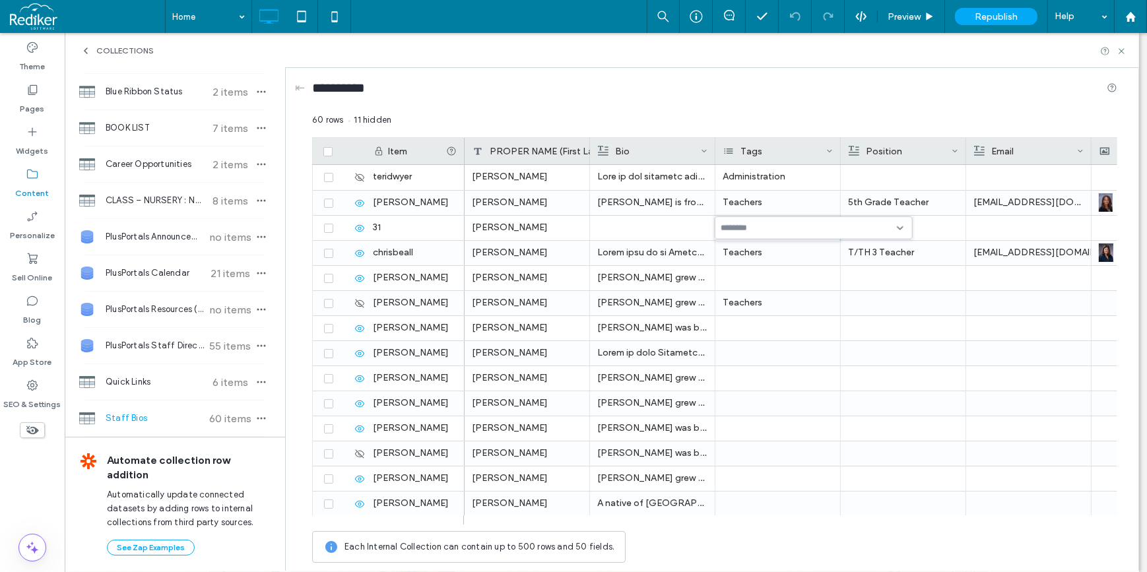
click at [785, 232] on input at bounding box center [766, 227] width 91 height 11
click at [792, 152] on div "Tags" at bounding box center [774, 151] width 103 height 26
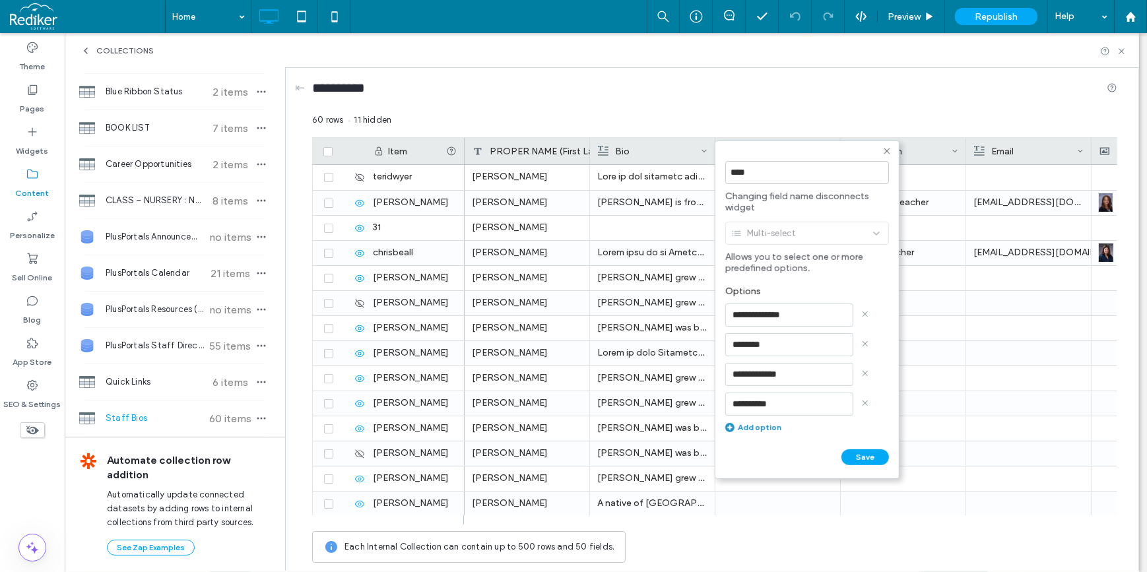
click at [761, 428] on div "Add option" at bounding box center [807, 427] width 164 height 10
click at [732, 437] on input at bounding box center [789, 433] width 128 height 23
type input "*********"
click input "******" at bounding box center [739, 500] width 29 height 11
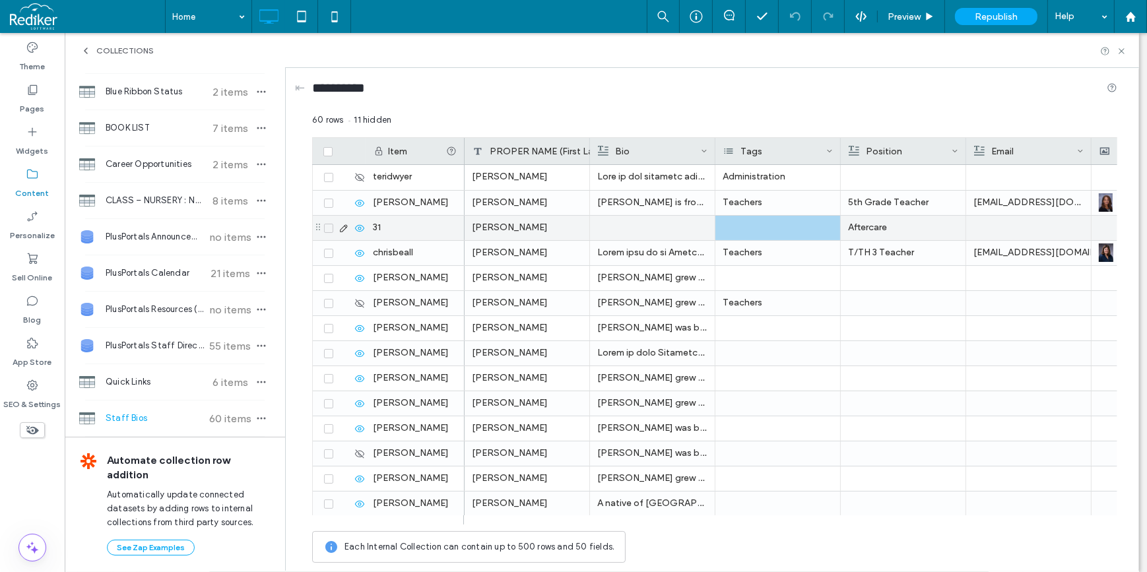
click at [747, 224] on div at bounding box center [777, 228] width 125 height 24
click at [747, 223] on div at bounding box center [777, 228] width 125 height 24
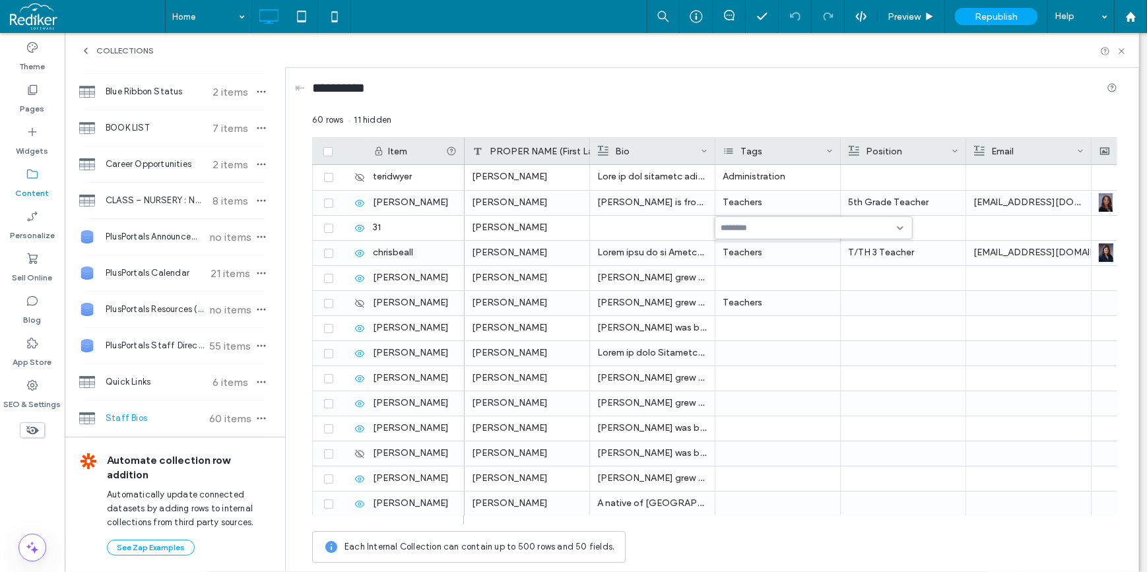
click at [752, 227] on input at bounding box center [766, 227] width 91 height 11
click at [746, 344] on span "Aftercare" at bounding box center [760, 343] width 40 height 13
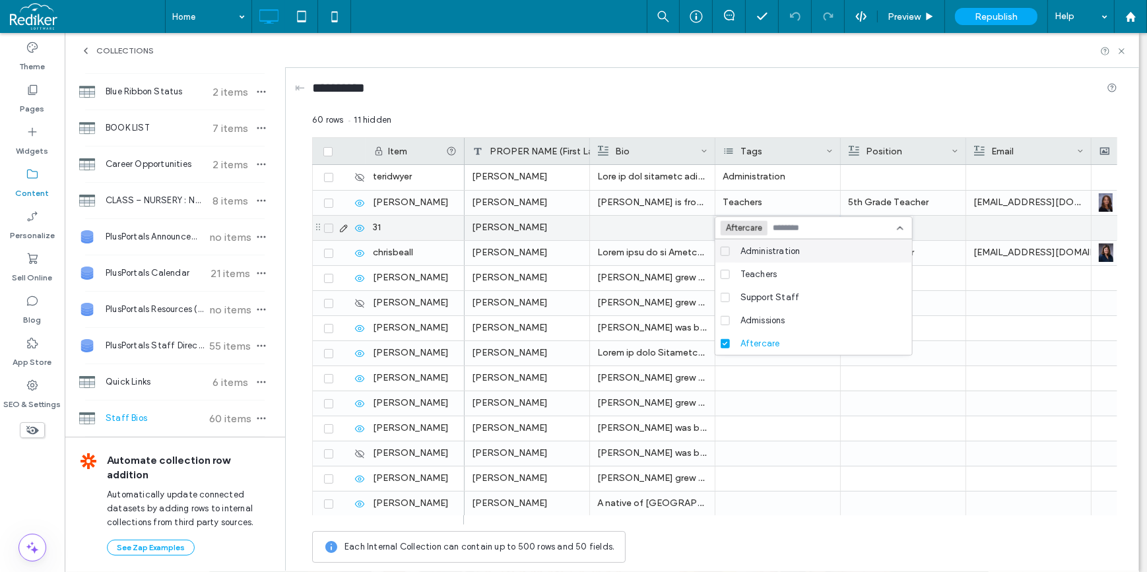
click at [938, 236] on div "Aftercare" at bounding box center [903, 228] width 110 height 24
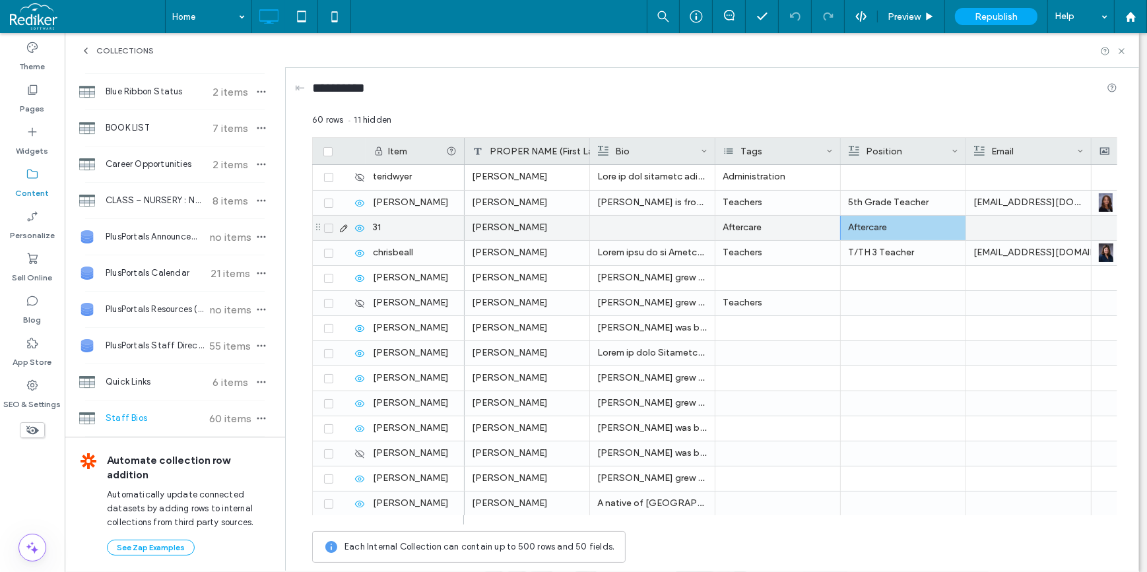
click at [996, 228] on div at bounding box center [1028, 228] width 110 height 24
click at [1102, 224] on div at bounding box center [1154, 228] width 110 height 24
click at [1102, 224] on div at bounding box center [1154, 227] width 110 height 23
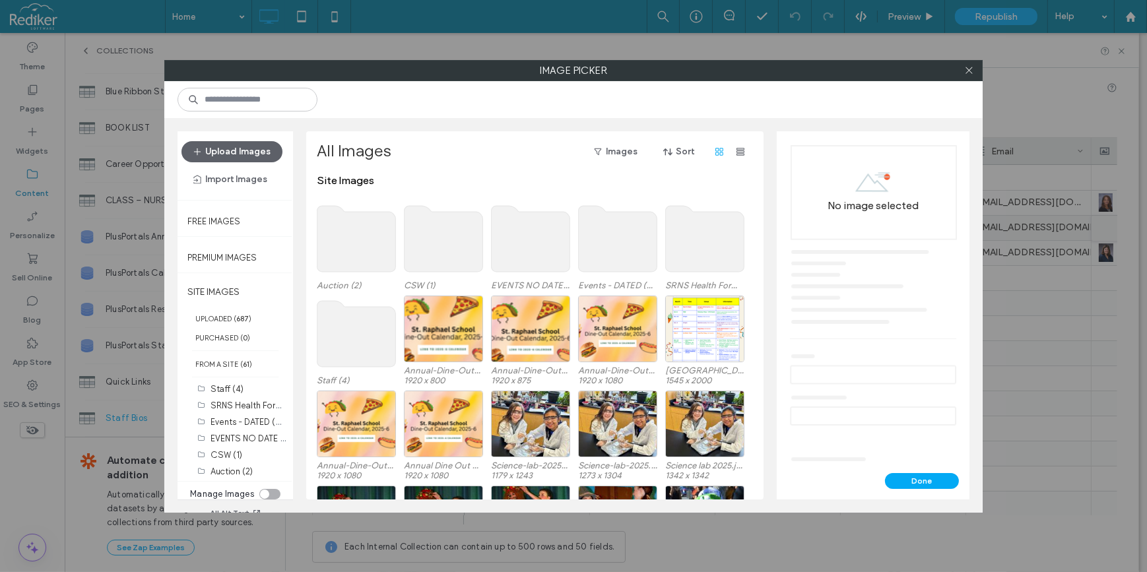
click at [349, 335] on use at bounding box center [356, 334] width 79 height 66
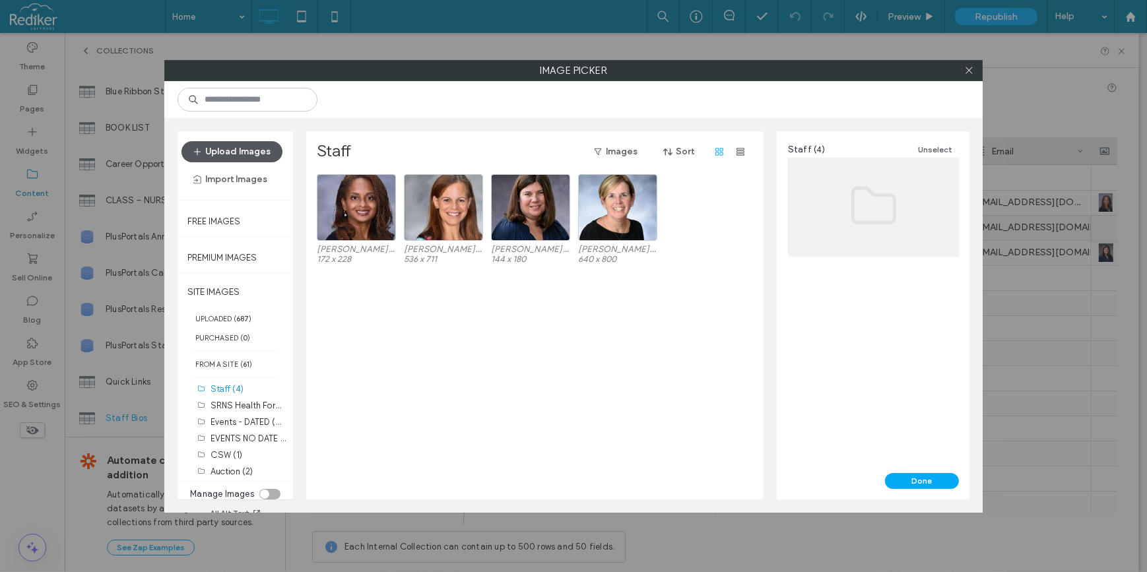
click at [232, 154] on button "Upload Images" at bounding box center [231, 151] width 101 height 21
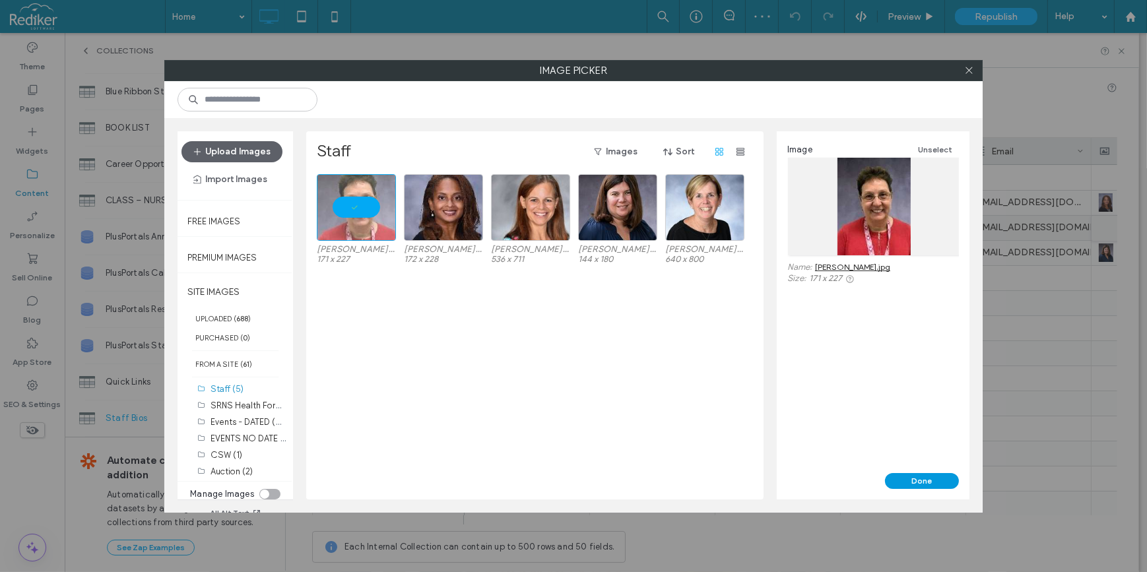
click at [934, 477] on button "Done" at bounding box center [922, 481] width 74 height 16
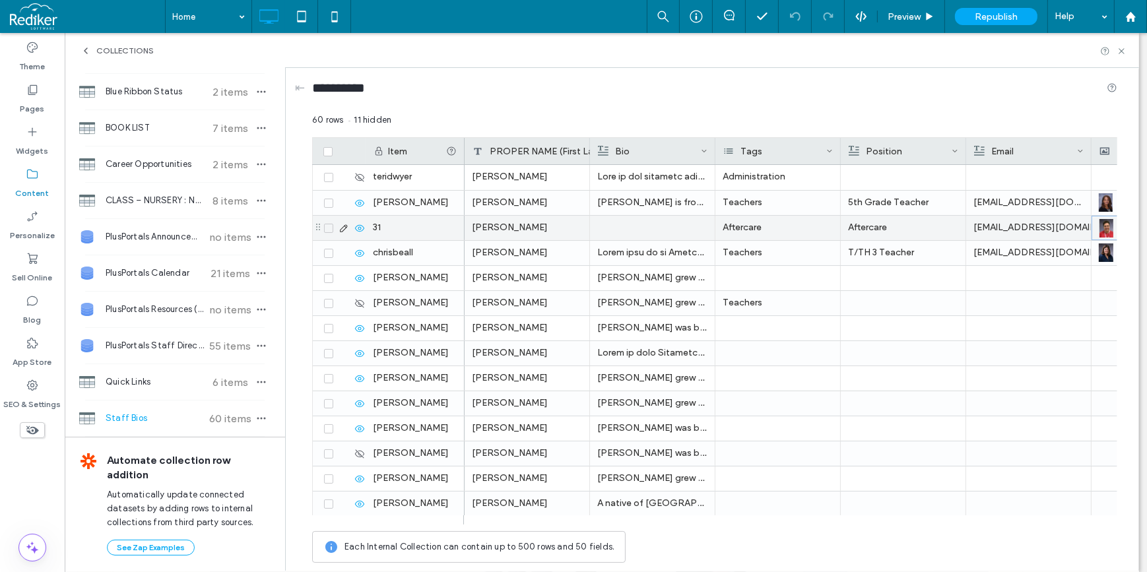
click at [520, 220] on div "Charlotte Amaya" at bounding box center [527, 228] width 125 height 24
click at [414, 225] on div "31" at bounding box center [415, 228] width 99 height 24
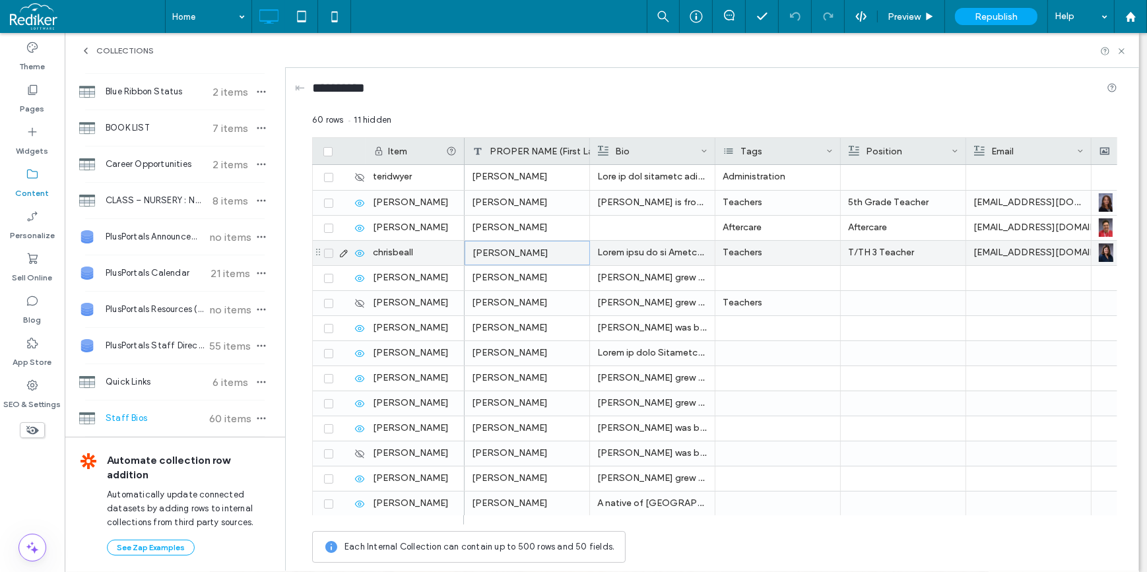
click at [537, 247] on div "Chris Beall" at bounding box center [527, 253] width 125 height 24
click at [762, 251] on div "Teachers" at bounding box center [777, 253] width 125 height 24
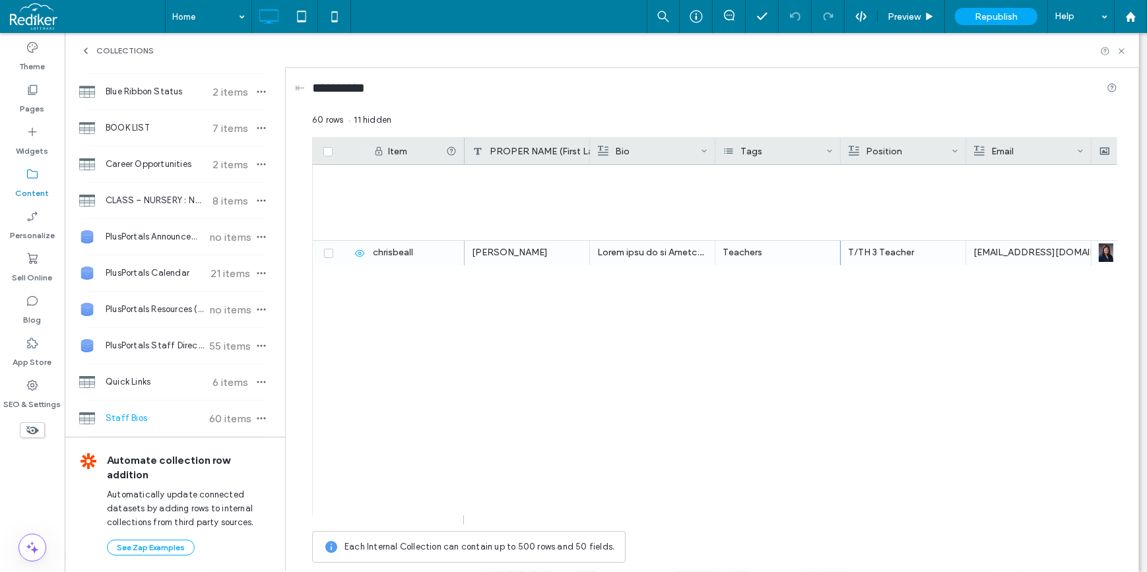
scroll to position [1178, 0]
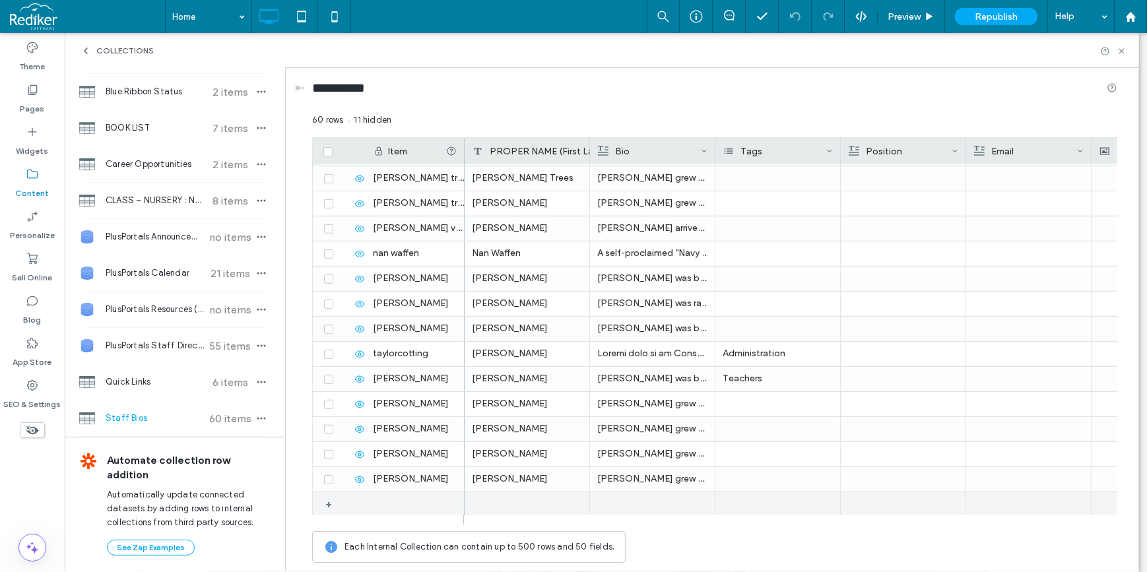
click at [330, 505] on div "+" at bounding box center [333, 504] width 16 height 24
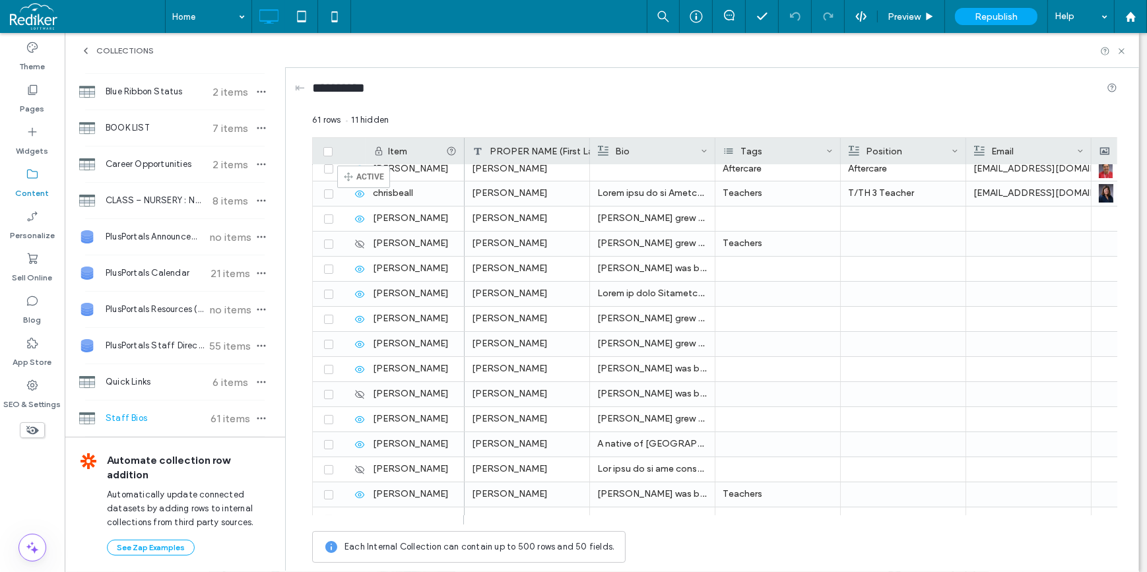
scroll to position [0, 0]
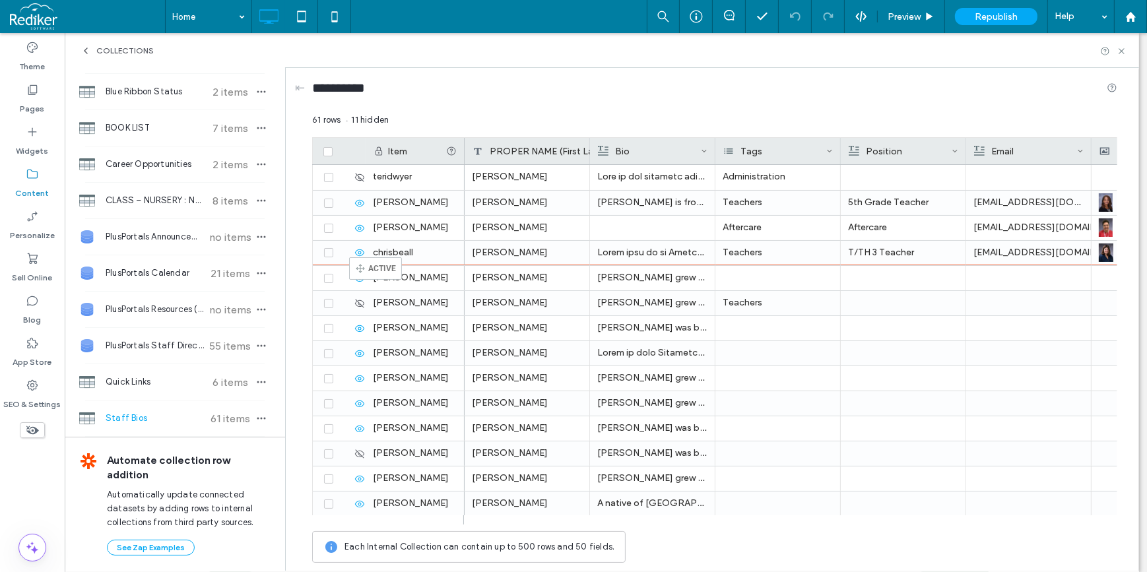
drag, startPoint x: 316, startPoint y: 501, endPoint x: 369, endPoint y: 263, distance: 243.3
drag, startPoint x: 322, startPoint y: 283, endPoint x: 323, endPoint y: 246, distance: 37.0
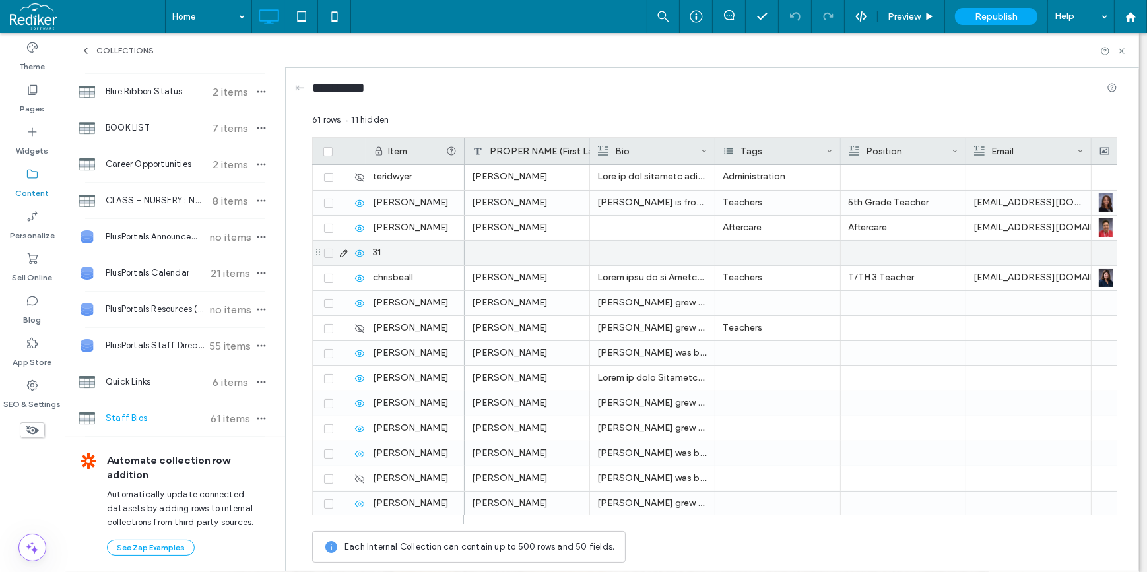
click at [512, 251] on div at bounding box center [527, 253] width 125 height 24
click at [387, 250] on div "31" at bounding box center [415, 253] width 99 height 24
click at [628, 251] on div at bounding box center [653, 252] width 110 height 23
click at [868, 247] on div at bounding box center [904, 252] width 110 height 23
click at [752, 249] on div at bounding box center [777, 253] width 125 height 24
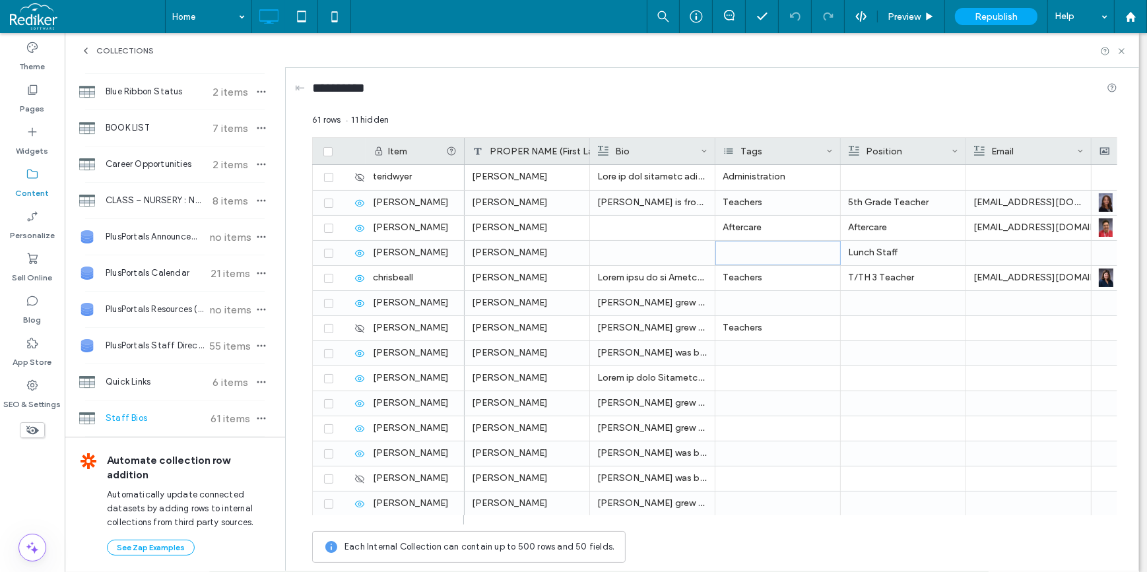
click at [814, 154] on div "Tags" at bounding box center [774, 151] width 103 height 26
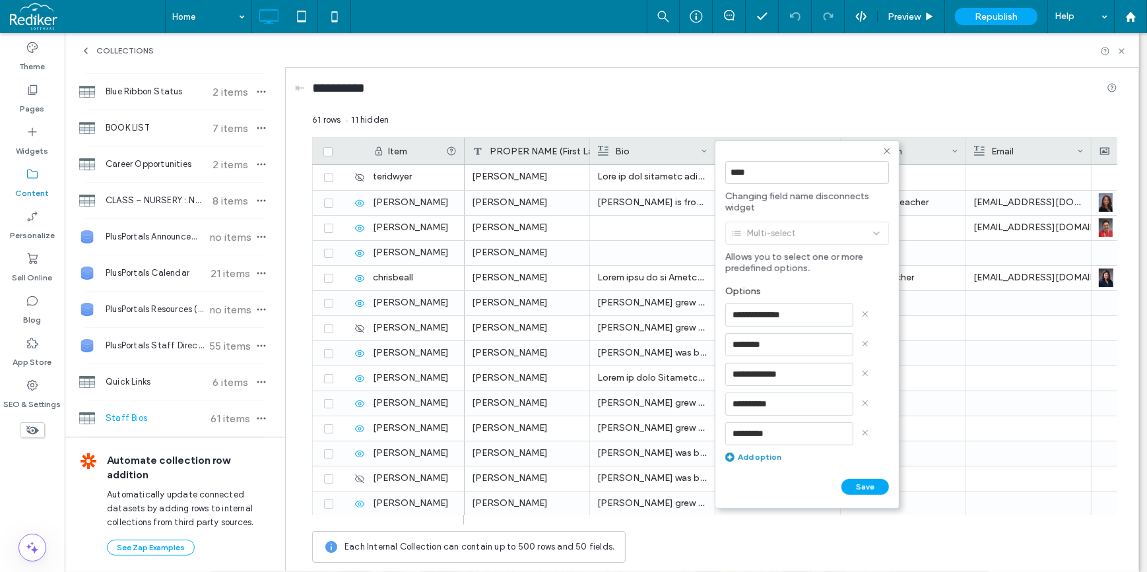
click at [767, 457] on div "Add option" at bounding box center [807, 457] width 164 height 10
click at [752, 465] on input at bounding box center [789, 463] width 128 height 23
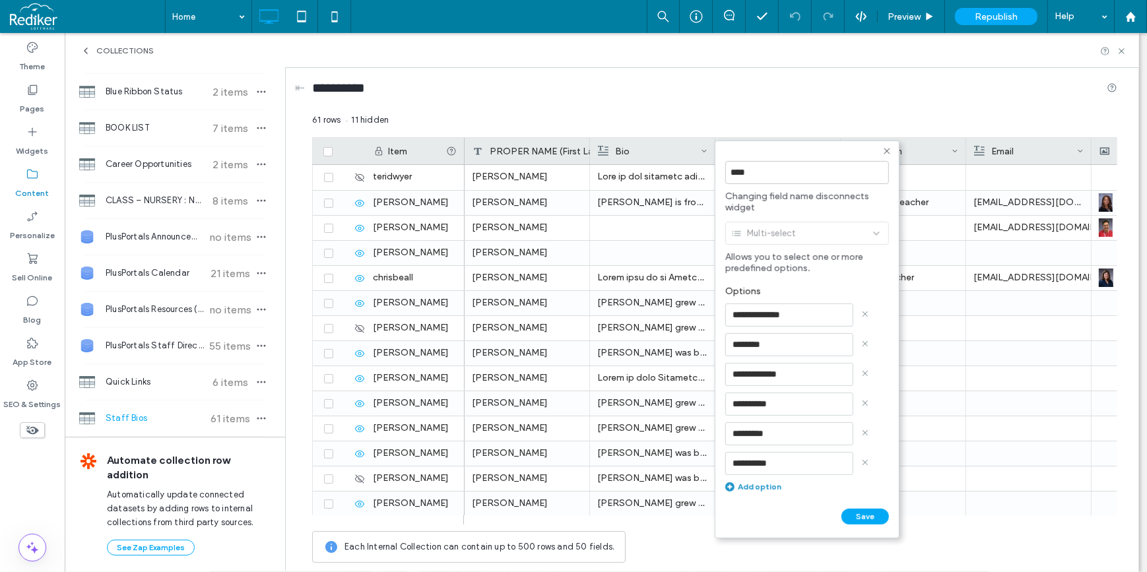
type input "**********"
click input "******" at bounding box center [739, 530] width 29 height 11
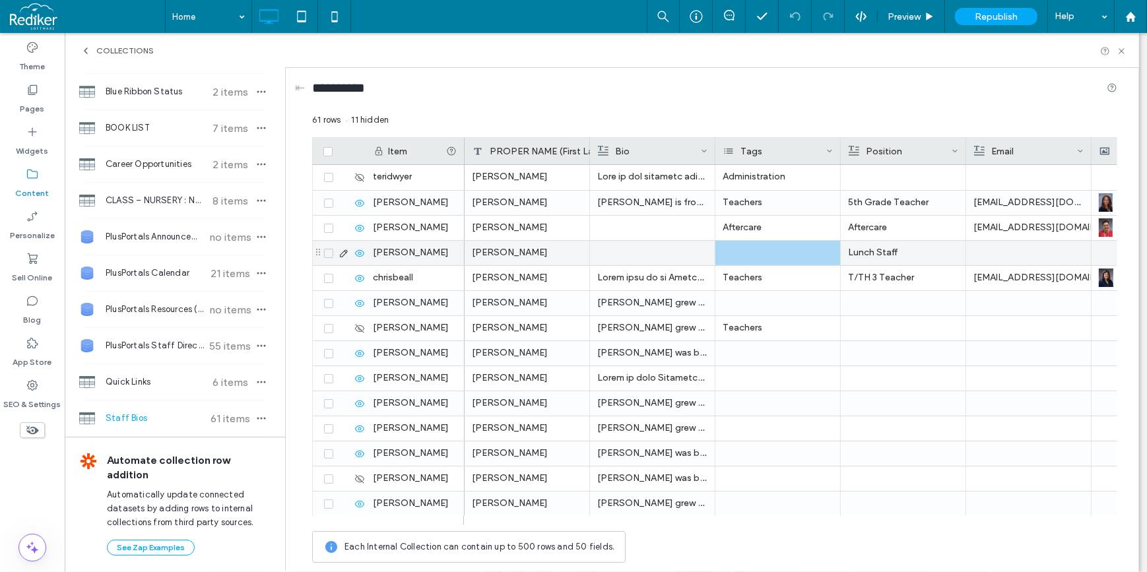
click at [771, 251] on div at bounding box center [777, 253] width 125 height 24
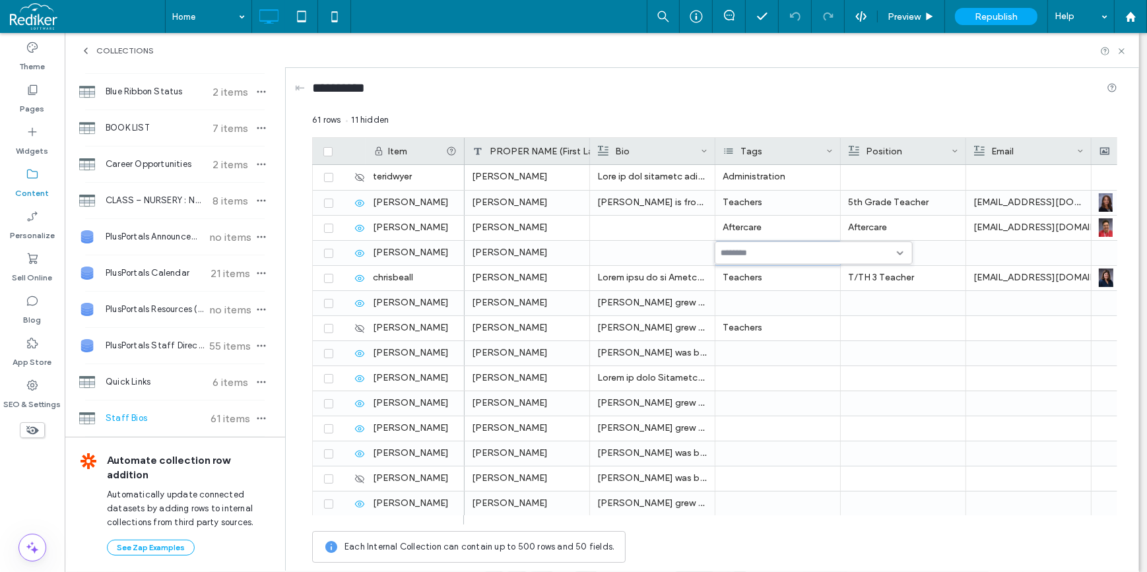
click at [763, 259] on div at bounding box center [814, 252] width 198 height 23
click at [754, 387] on span "Lunch Staff" at bounding box center [764, 391] width 49 height 13
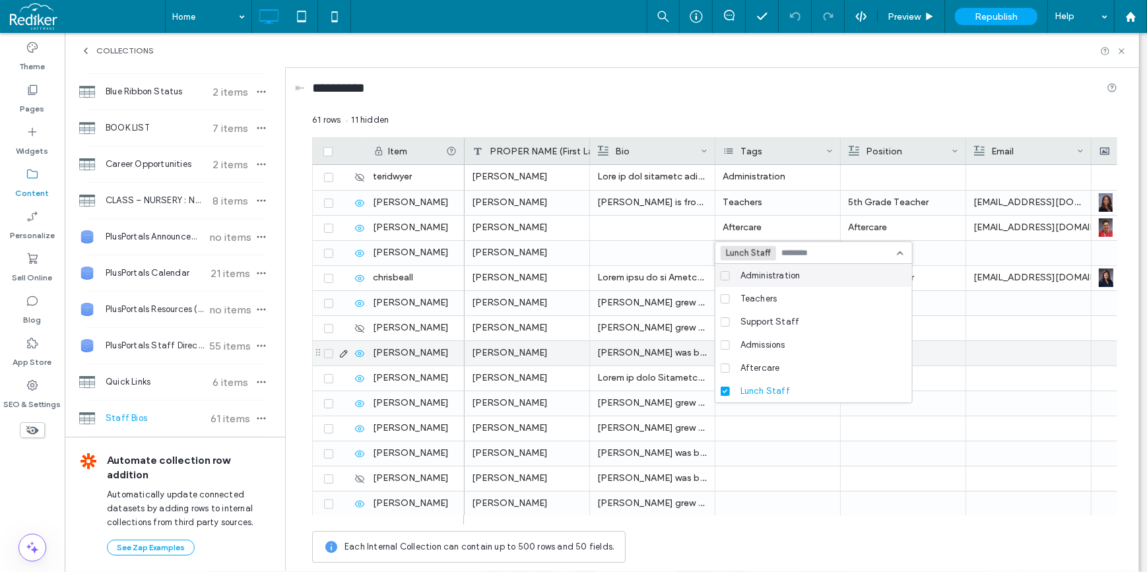
click at [949, 345] on div at bounding box center [903, 353] width 110 height 24
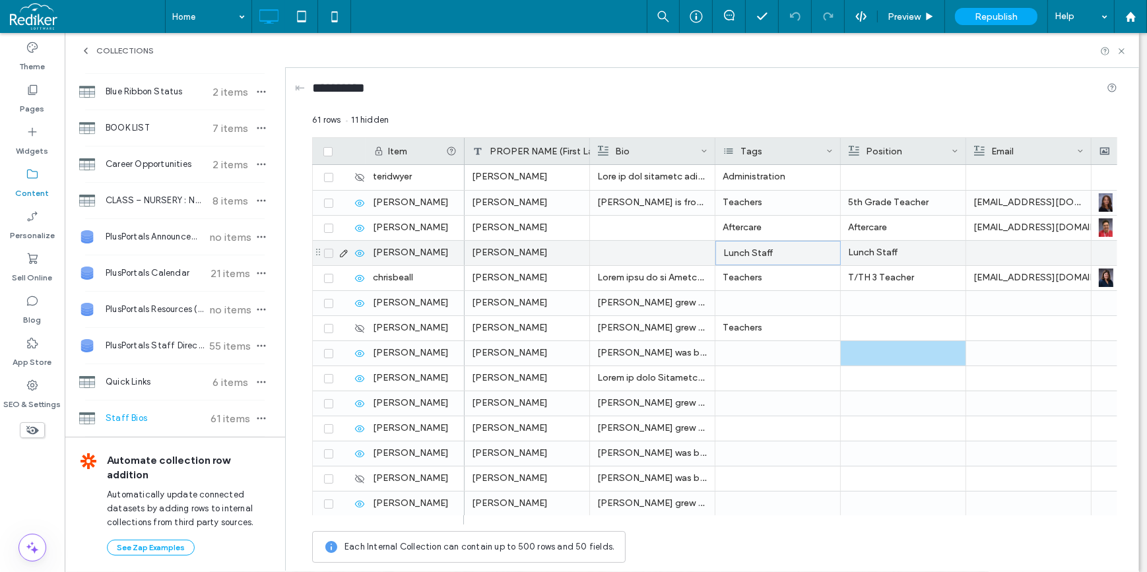
click at [792, 251] on div "Lunch Staff" at bounding box center [777, 253] width 125 height 24
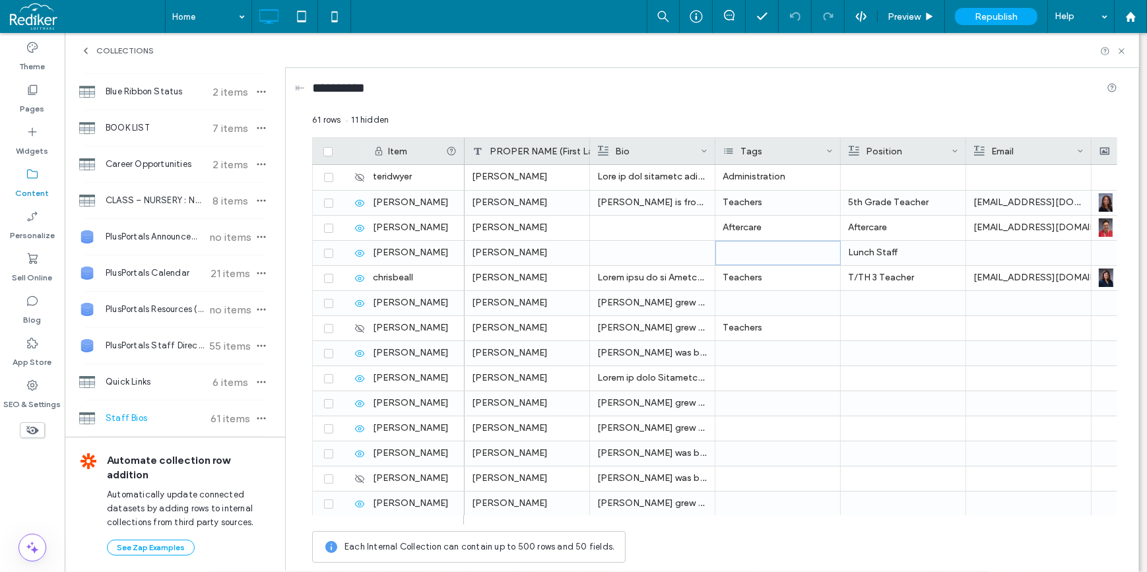
click at [804, 149] on div "Tags" at bounding box center [774, 151] width 103 height 26
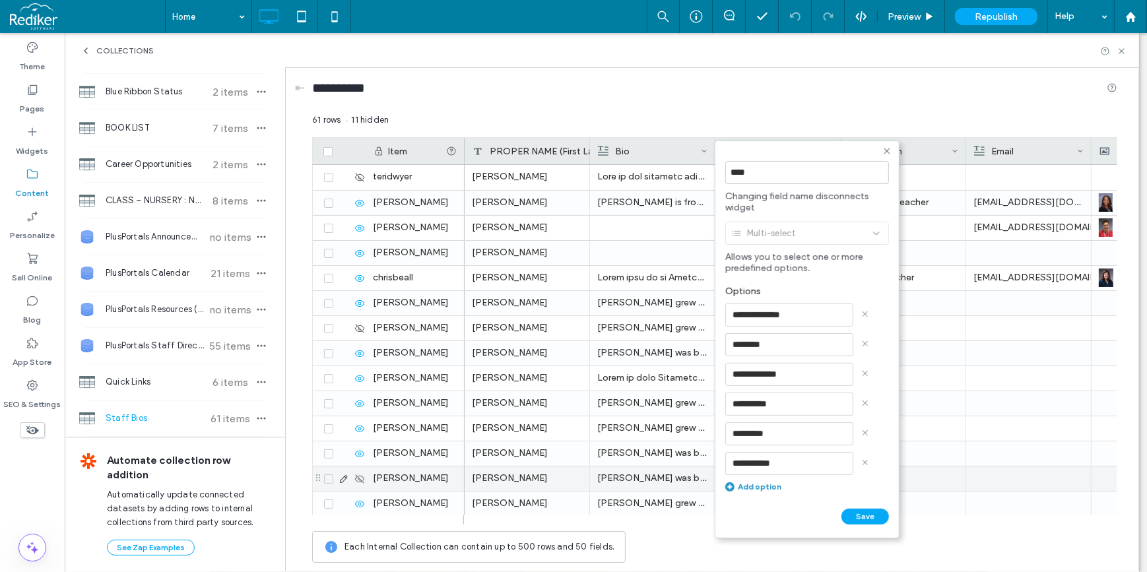
drag, startPoint x: 791, startPoint y: 462, endPoint x: 641, endPoint y: 438, distance: 151.6
click at [635, 466] on div "**********" at bounding box center [714, 341] width 805 height 456
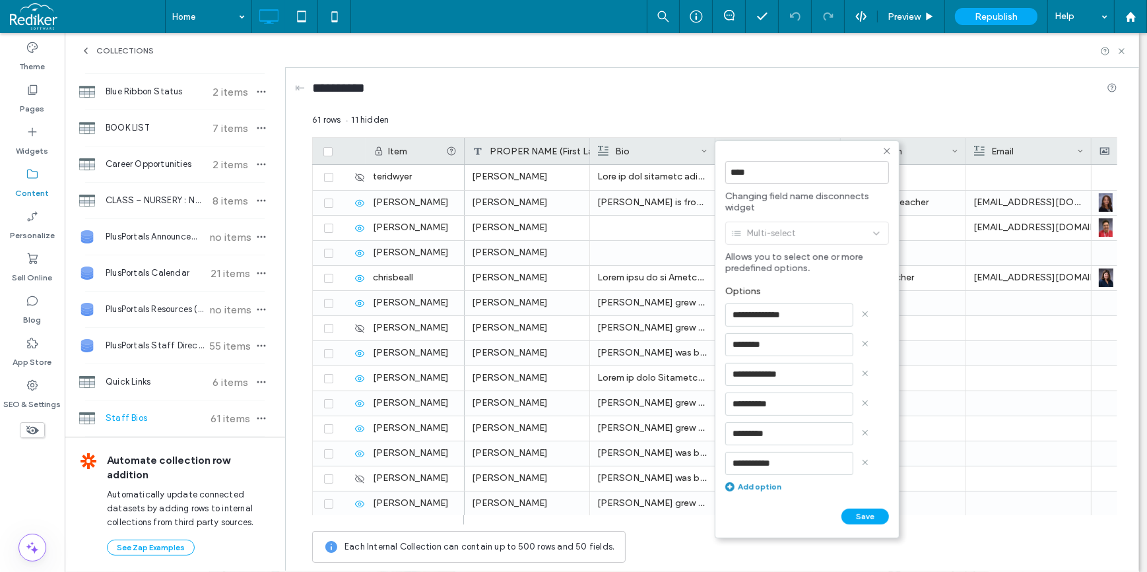
drag, startPoint x: 784, startPoint y: 468, endPoint x: 721, endPoint y: 465, distance: 62.8
click at [721, 465] on form "**********" at bounding box center [807, 340] width 185 height 398
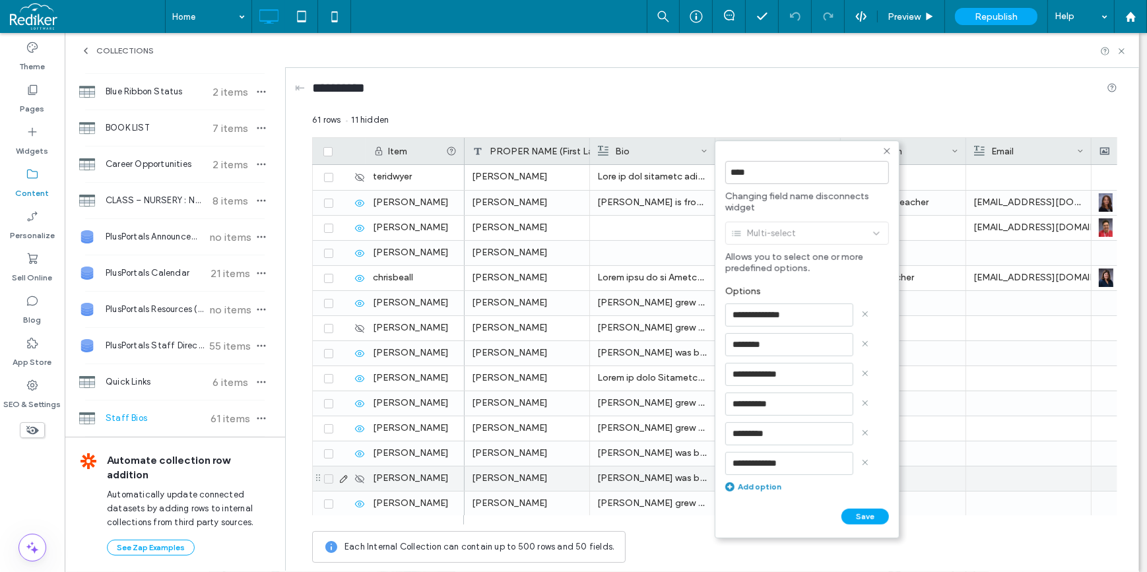
type input "**********"
click at [725, 525] on input "******" at bounding box center [739, 530] width 29 height 11
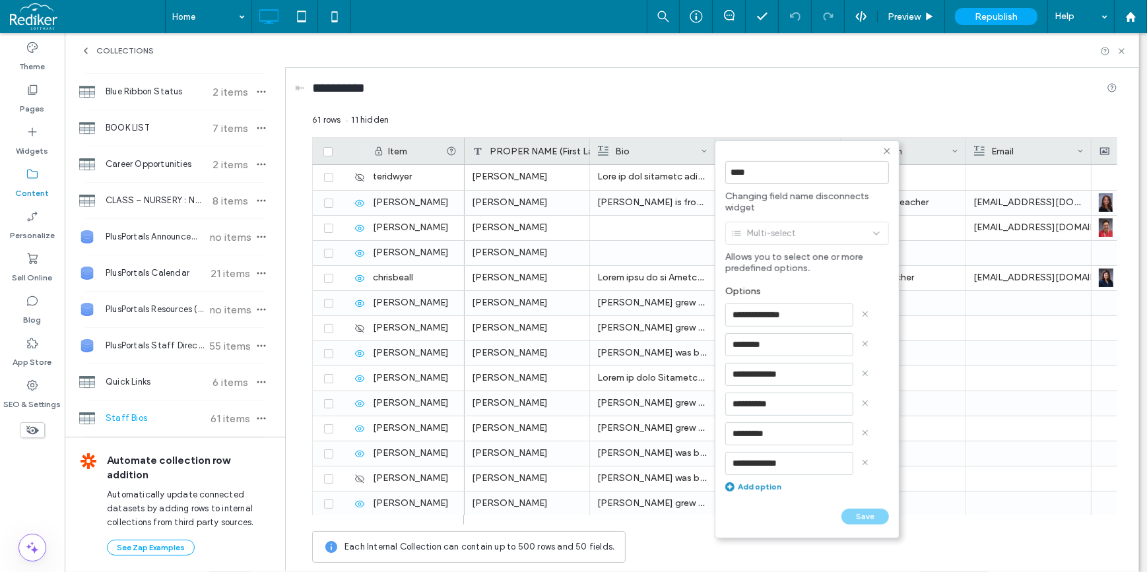
click at [864, 463] on icon at bounding box center [864, 462] width 7 height 7
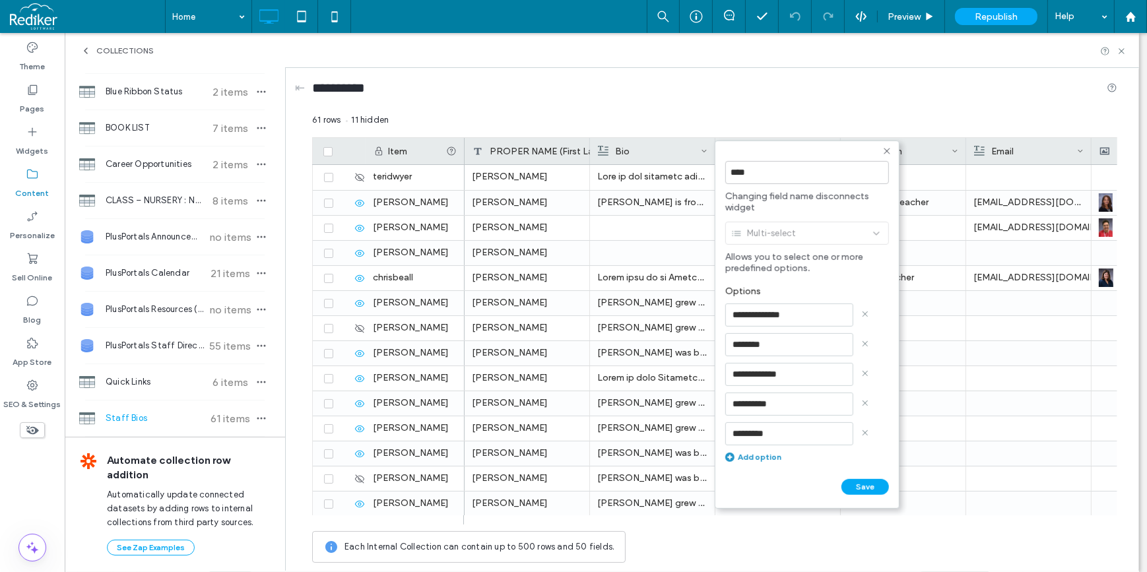
click at [889, 152] on icon at bounding box center [887, 151] width 11 height 11
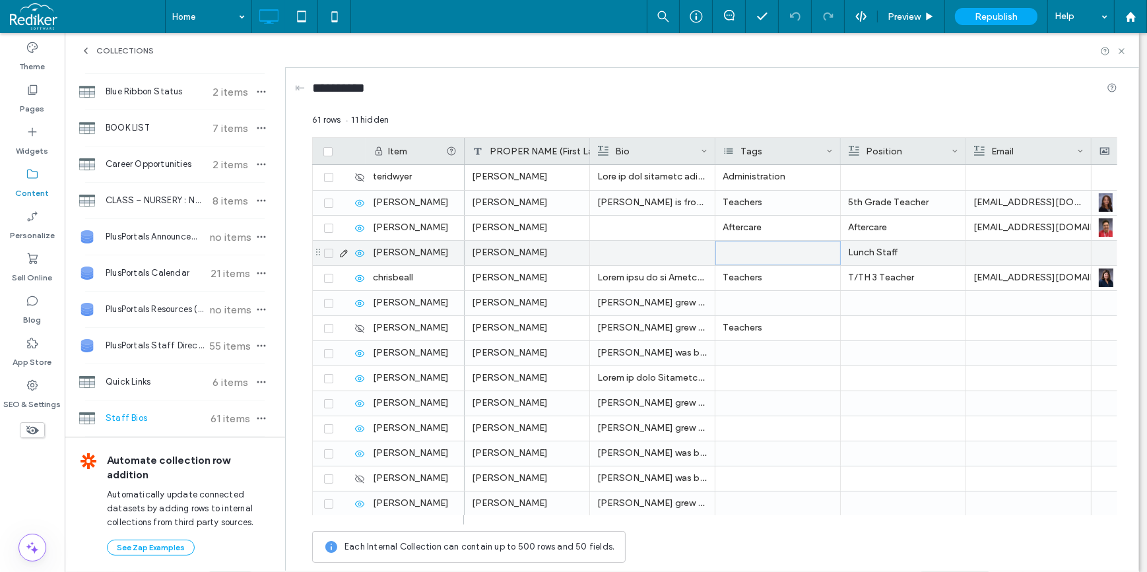
click at [792, 251] on div at bounding box center [777, 253] width 125 height 24
click at [792, 251] on input at bounding box center [766, 252] width 91 height 11
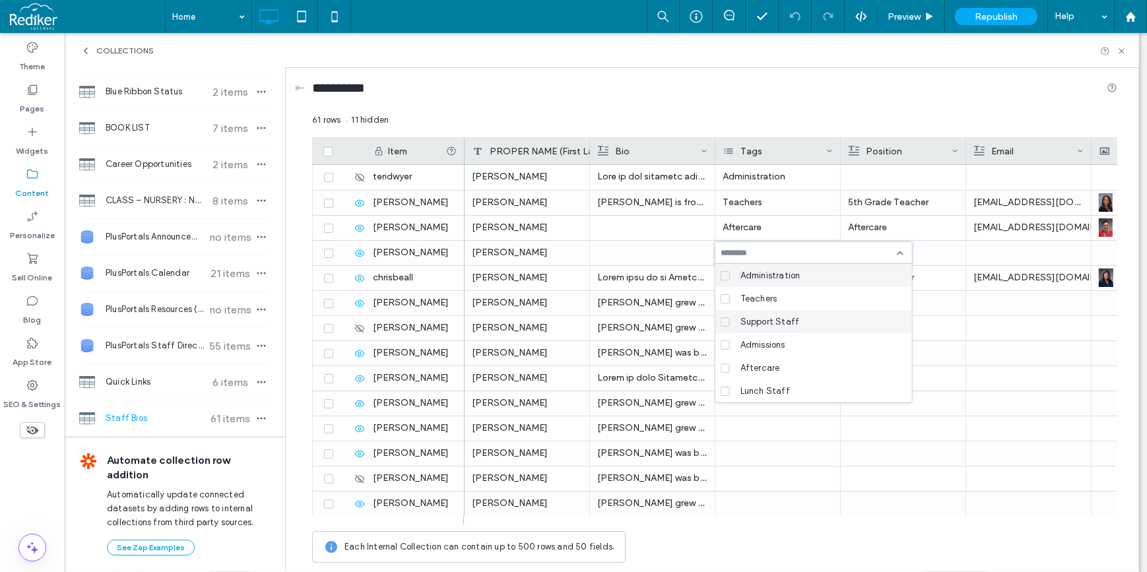
click at [772, 321] on span "Support Staff" at bounding box center [769, 321] width 59 height 13
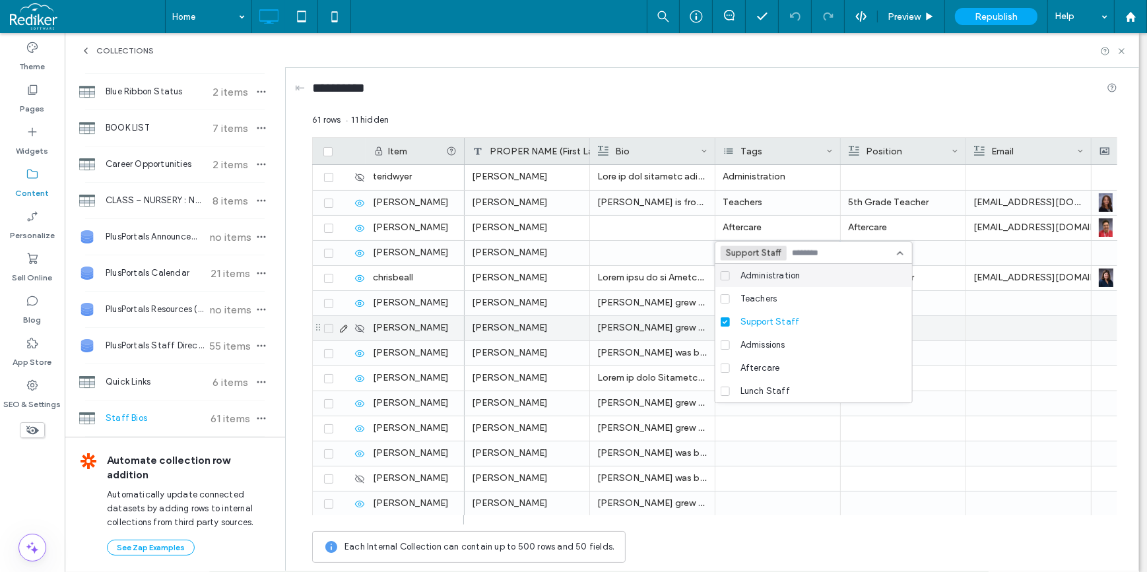
click at [979, 331] on div at bounding box center [1028, 328] width 110 height 24
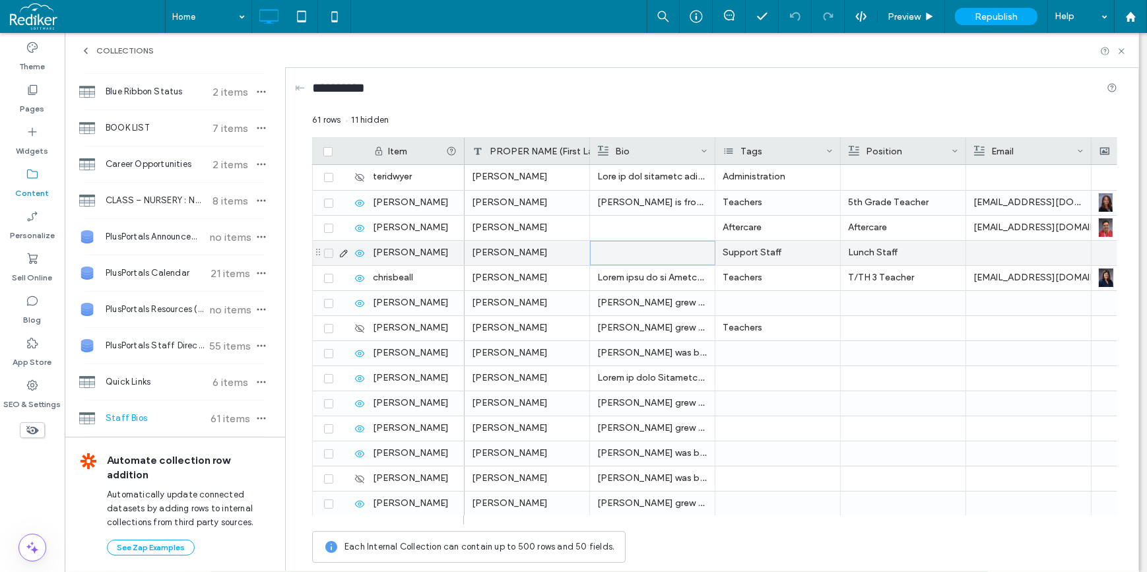
click at [633, 253] on div at bounding box center [653, 252] width 110 height 23
click at [1000, 254] on div at bounding box center [1028, 253] width 110 height 24
drag, startPoint x: 719, startPoint y: 515, endPoint x: 845, endPoint y: 523, distance: 126.9
click at [845, 523] on div at bounding box center [786, 519] width 644 height 9
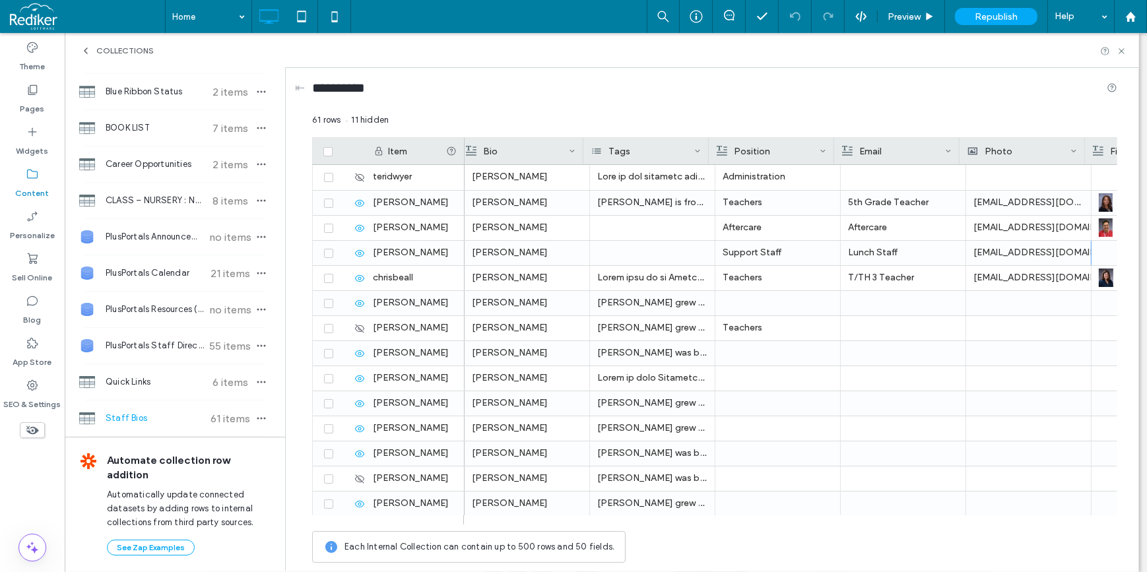
scroll to position [0, 147]
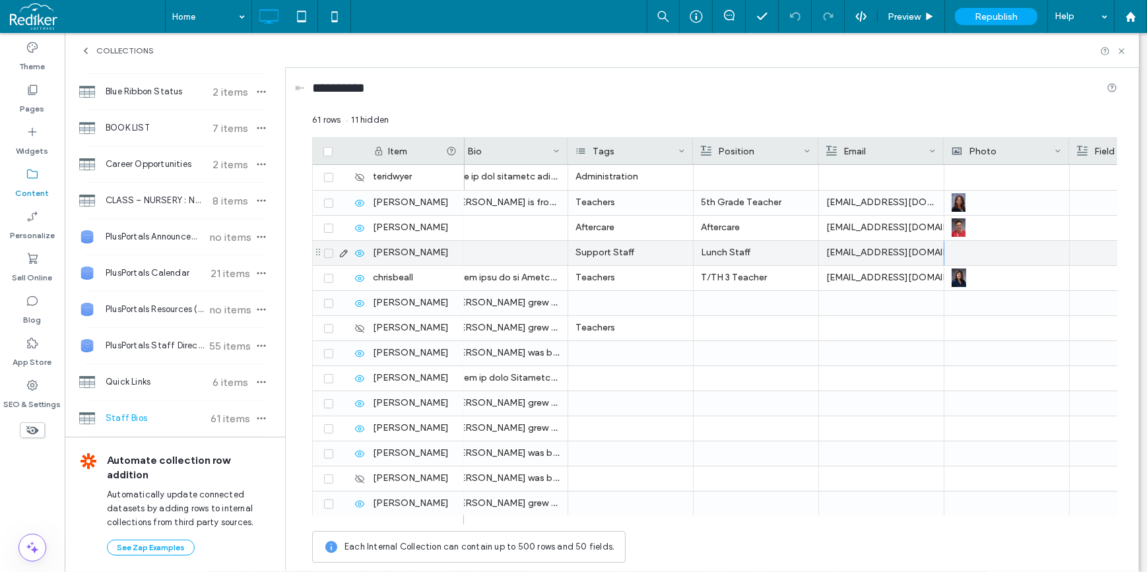
click at [970, 249] on div at bounding box center [1006, 253] width 110 height 24
click at [970, 251] on div at bounding box center [1007, 252] width 110 height 23
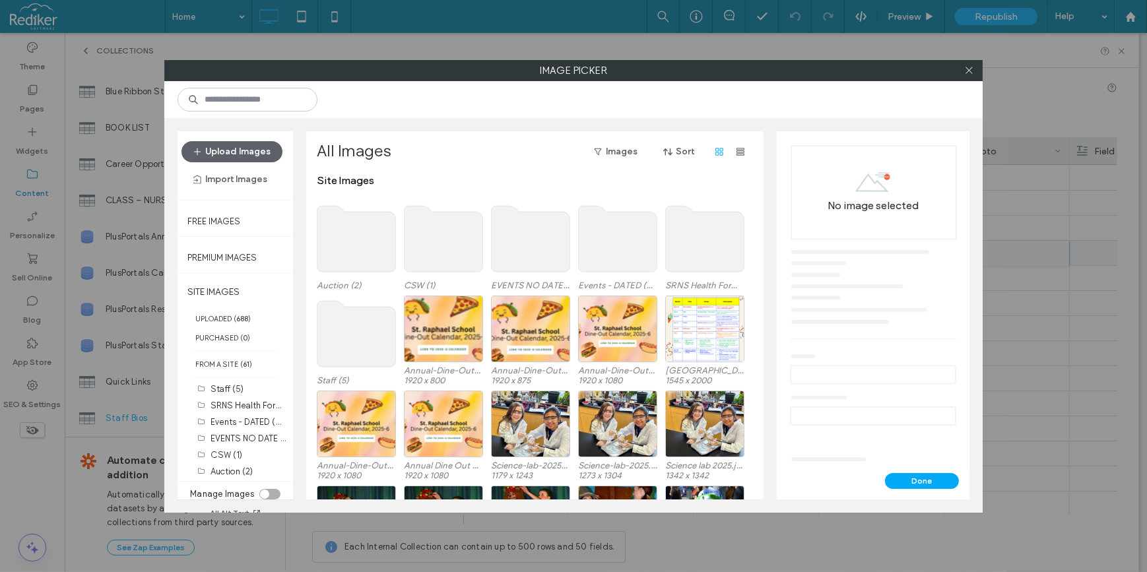
click at [347, 339] on use at bounding box center [356, 334] width 79 height 66
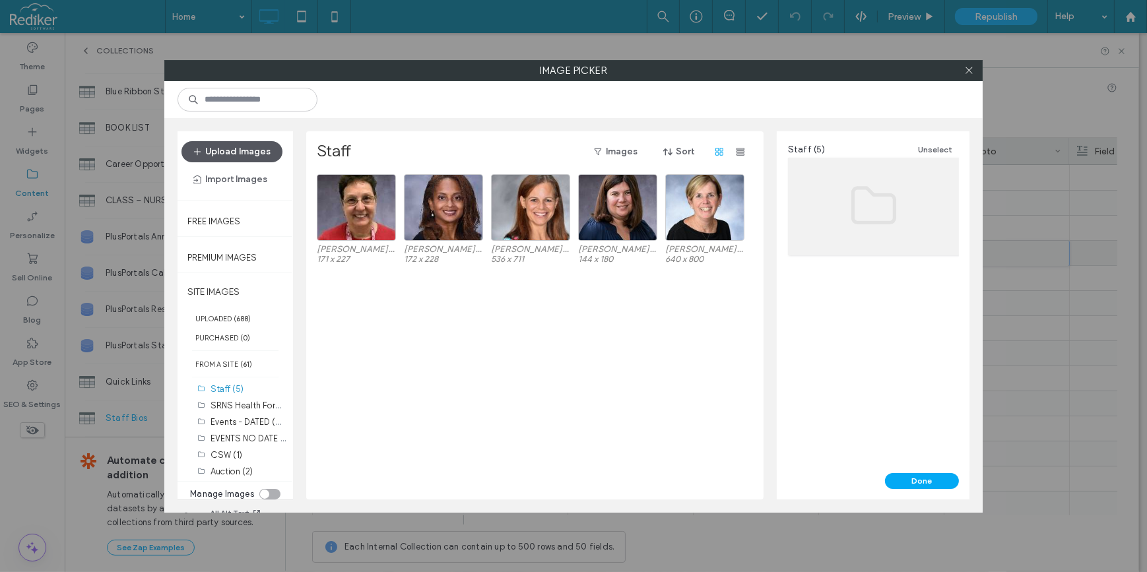
click at [237, 154] on button "Upload Images" at bounding box center [231, 151] width 101 height 21
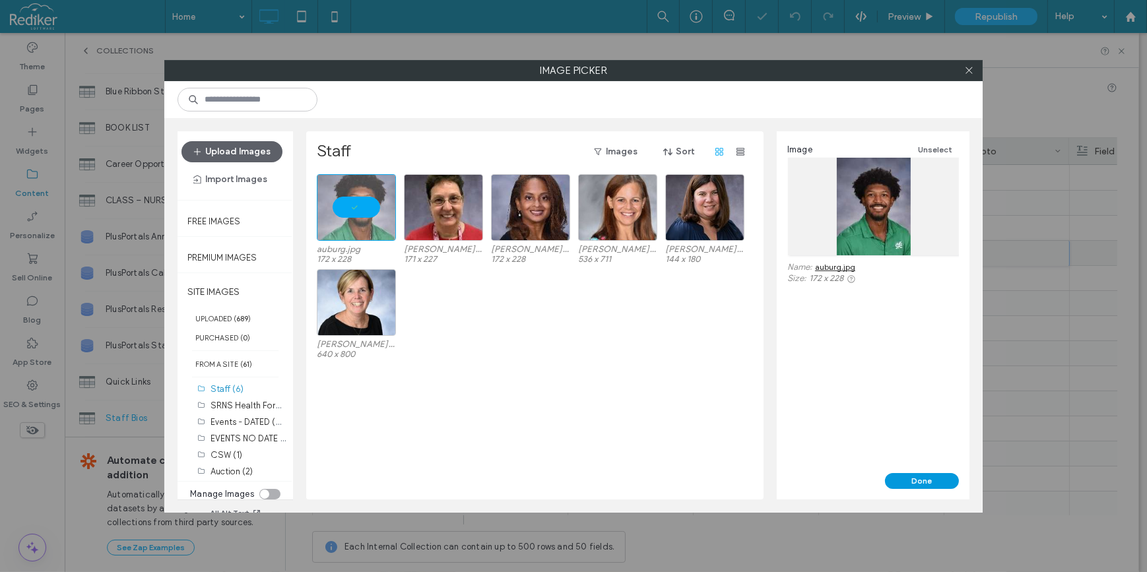
click at [933, 482] on button "Done" at bounding box center [922, 481] width 74 height 16
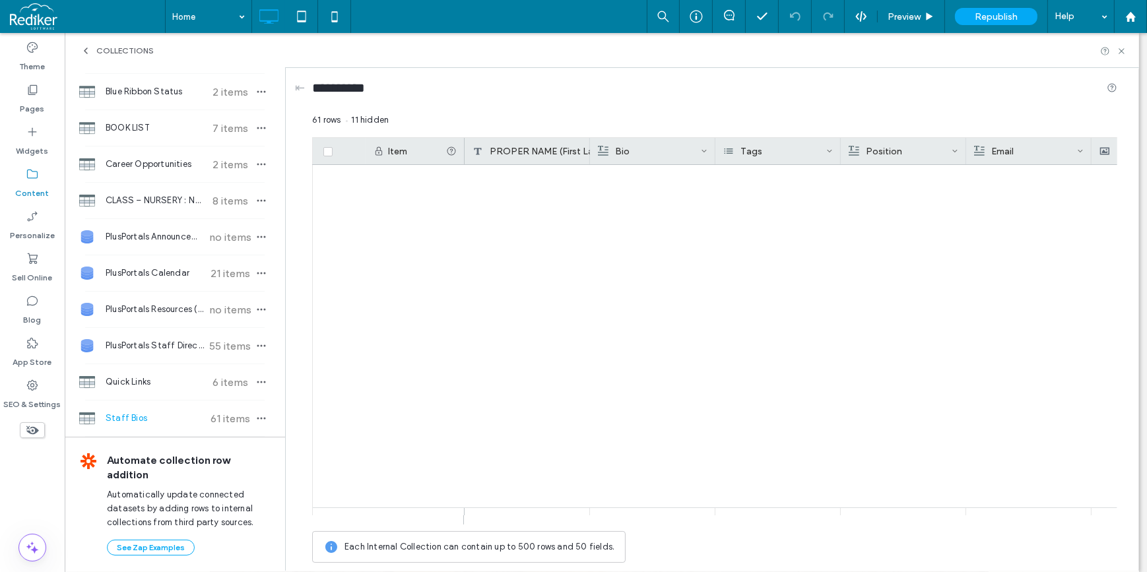
scroll to position [1203, 0]
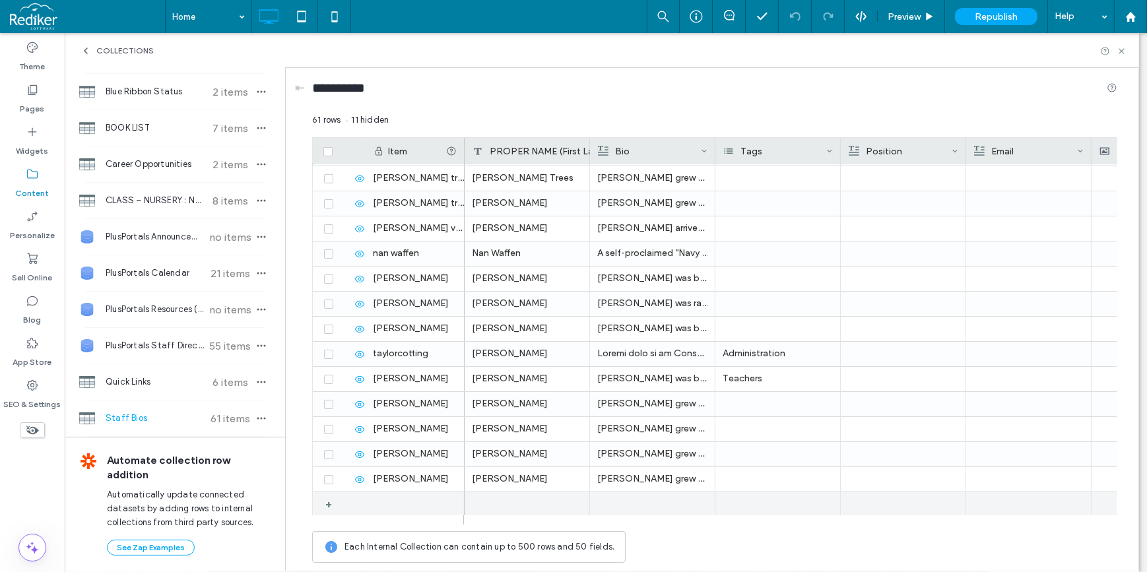
click at [326, 497] on div "+" at bounding box center [333, 504] width 16 height 24
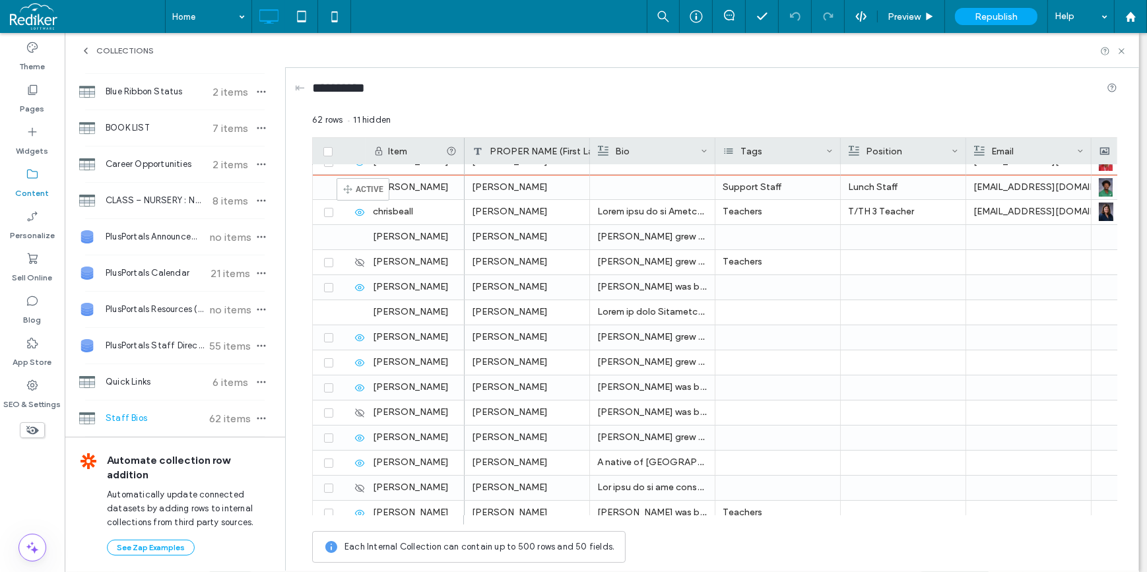
scroll to position [0, 0]
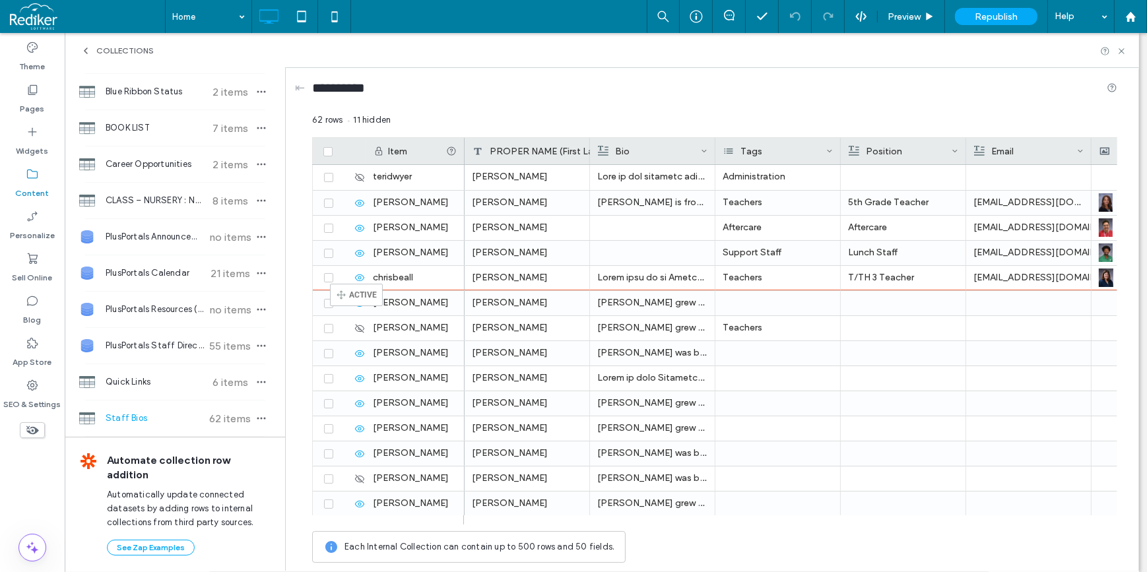
drag, startPoint x: 319, startPoint y: 504, endPoint x: 350, endPoint y: 290, distance: 216.7
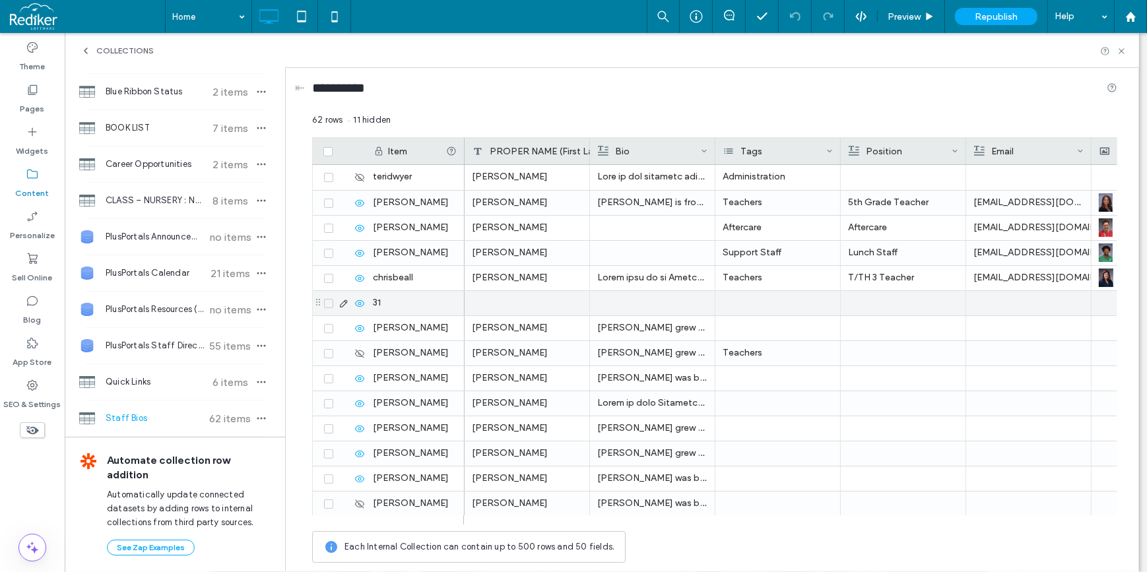
click at [528, 307] on div at bounding box center [527, 303] width 125 height 24
click at [500, 292] on div at bounding box center [527, 303] width 125 height 24
click at [501, 298] on div at bounding box center [527, 303] width 125 height 24
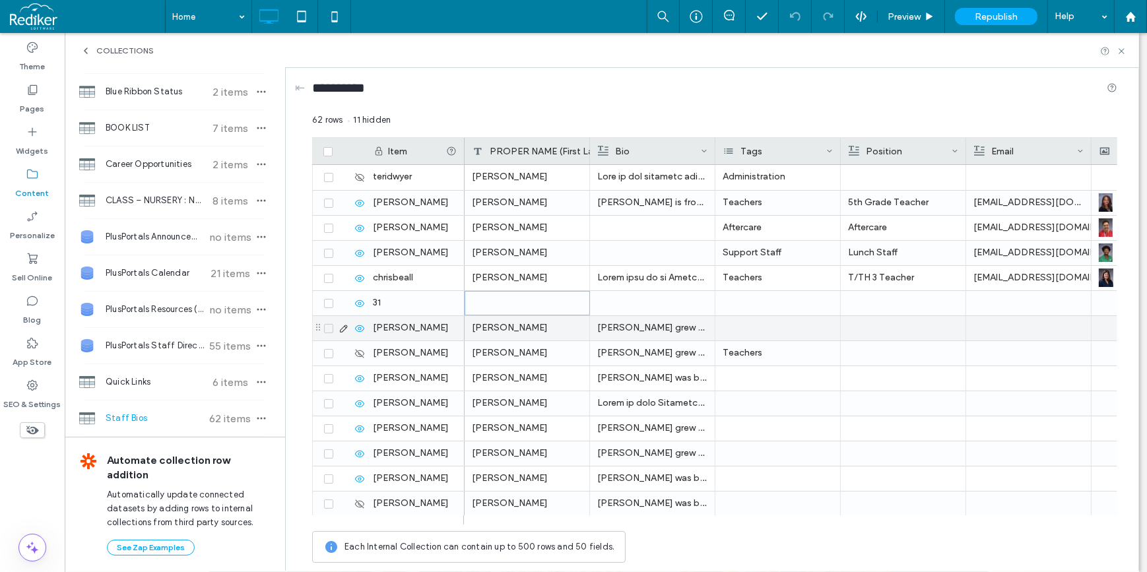
click at [539, 335] on div "Molly Bugge" at bounding box center [527, 328] width 125 height 24
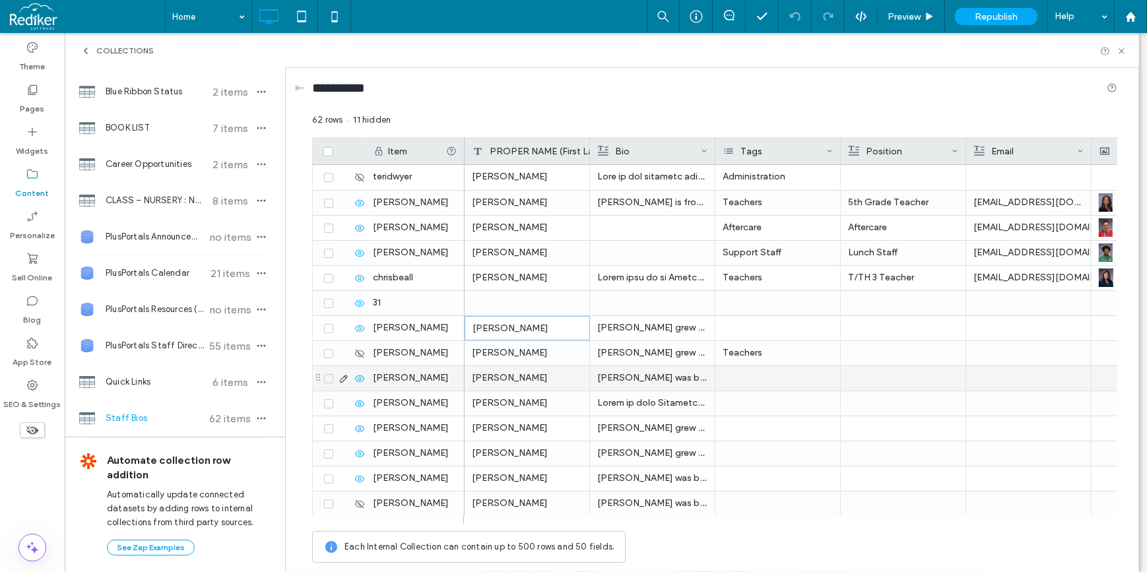
click at [522, 379] on div "Rosa Cevallos" at bounding box center [527, 378] width 125 height 24
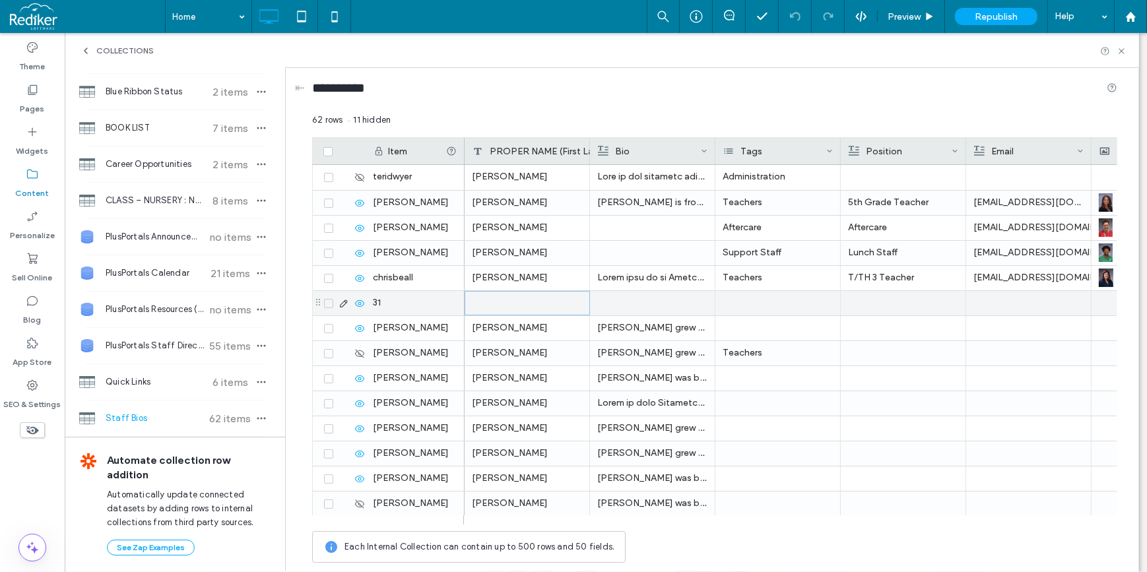
click at [534, 300] on div at bounding box center [527, 303] width 125 height 24
click at [519, 303] on div at bounding box center [527, 303] width 125 height 24
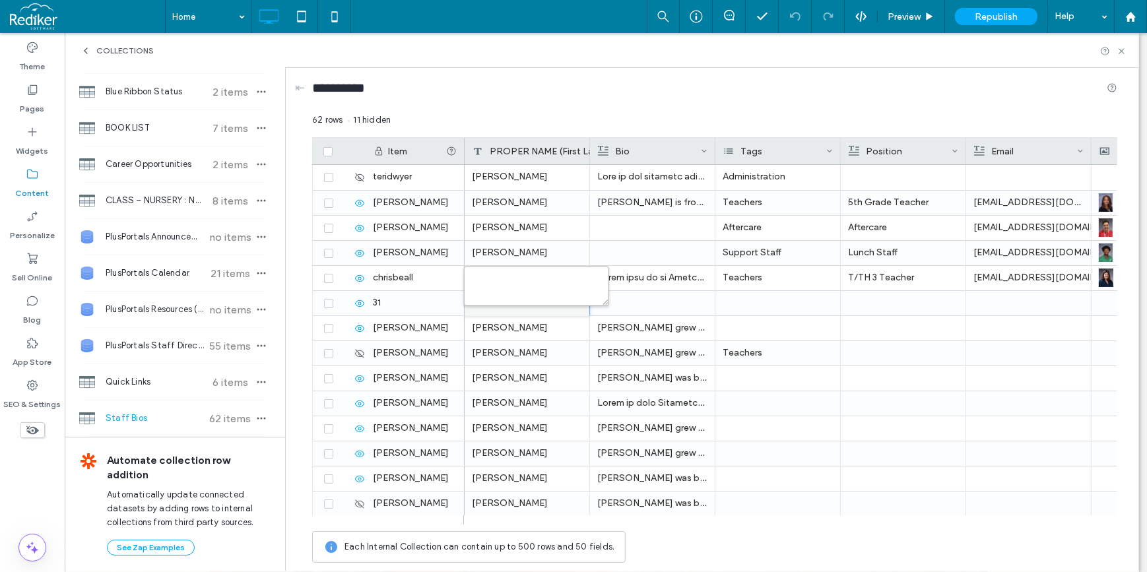
click at [516, 286] on textarea "plain-text-cell" at bounding box center [536, 287] width 145 height 40
paste textarea "**********"
click at [503, 276] on textarea "**********" at bounding box center [536, 287] width 145 height 40
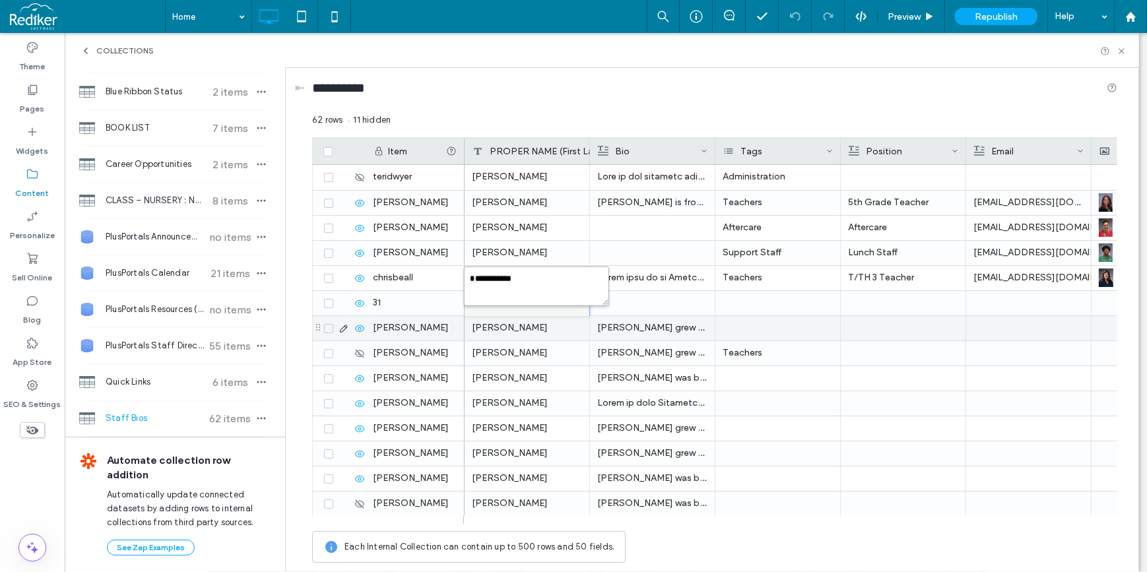
type textarea "**********"
click at [442, 329] on div "amy burgaleta" at bounding box center [415, 328] width 99 height 24
click at [527, 323] on div "Molly Bugge" at bounding box center [527, 328] width 125 height 24
click at [529, 331] on div "Molly Bugge" at bounding box center [527, 328] width 125 height 24
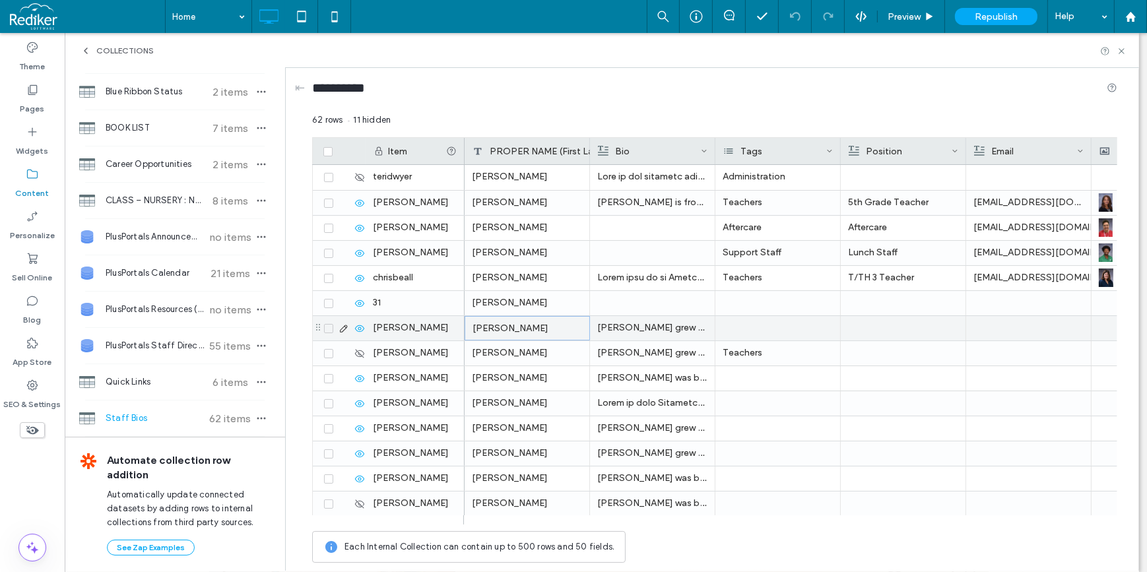
click at [529, 331] on div "Molly Bugge" at bounding box center [527, 328] width 125 height 24
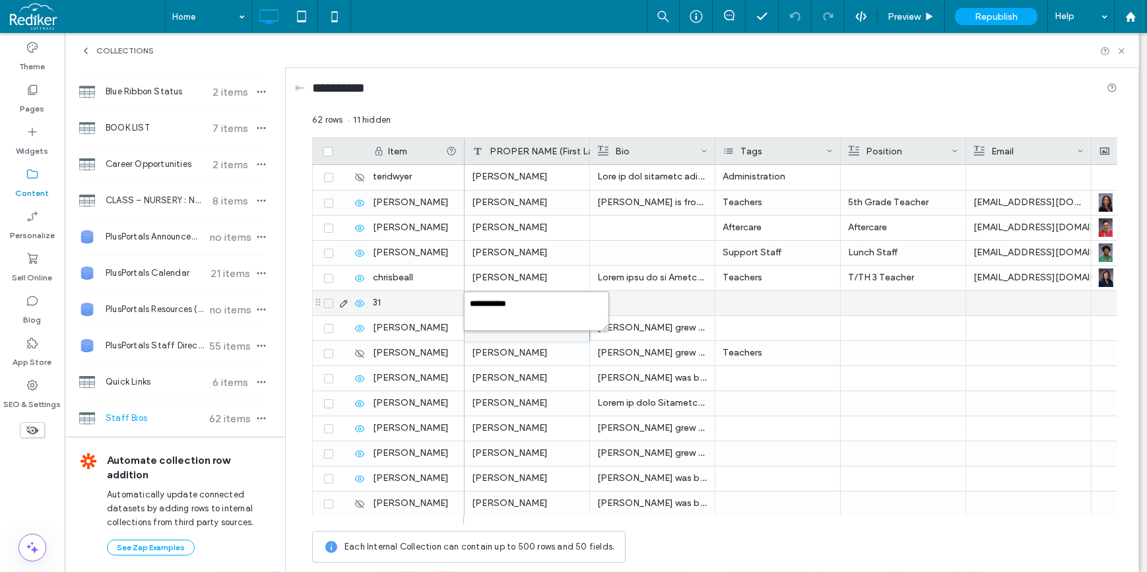
drag, startPoint x: 520, startPoint y: 303, endPoint x: 439, endPoint y: 303, distance: 80.5
click at [439, 303] on div "**********" at bounding box center [714, 341] width 805 height 456
drag, startPoint x: 490, startPoint y: 296, endPoint x: 466, endPoint y: 292, distance: 24.6
click at [466, 292] on textarea "**********" at bounding box center [536, 312] width 145 height 40
paste textarea "**"
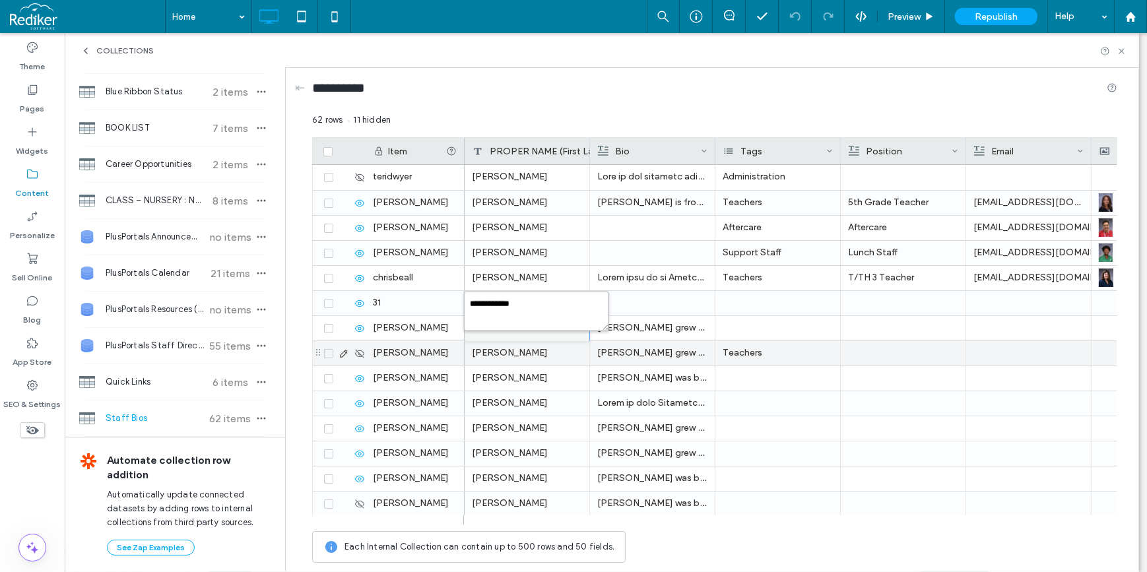
type textarea "**********"
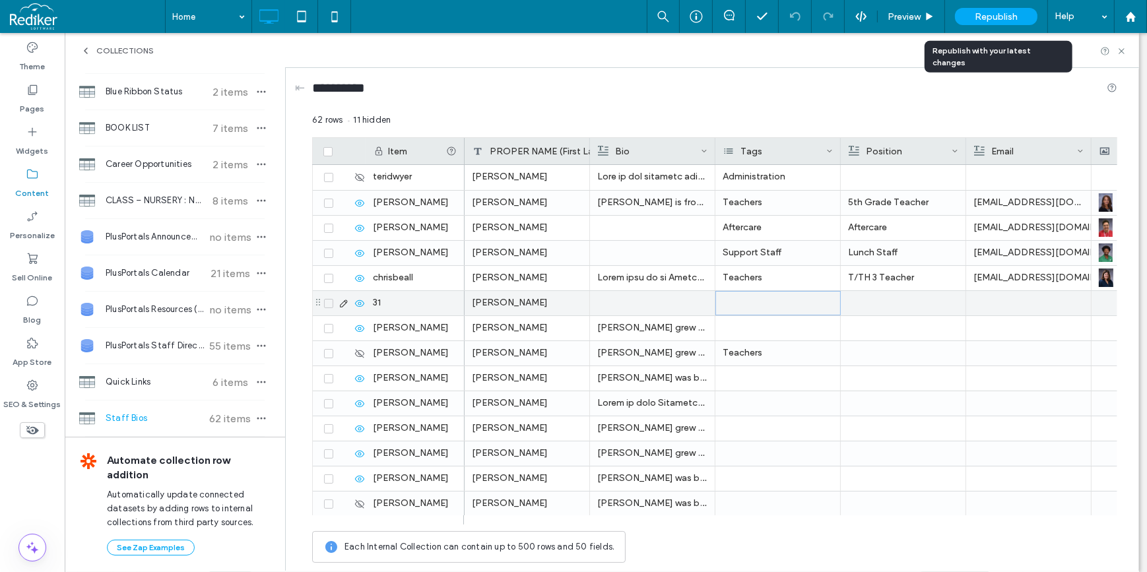
click at [752, 303] on div at bounding box center [777, 303] width 125 height 24
click at [904, 296] on div at bounding box center [904, 303] width 110 height 23
click at [555, 303] on div "Molly Bugge" at bounding box center [527, 303] width 125 height 24
click at [377, 306] on div "31" at bounding box center [415, 303] width 99 height 24
click at [1103, 309] on div at bounding box center [1154, 303] width 110 height 23
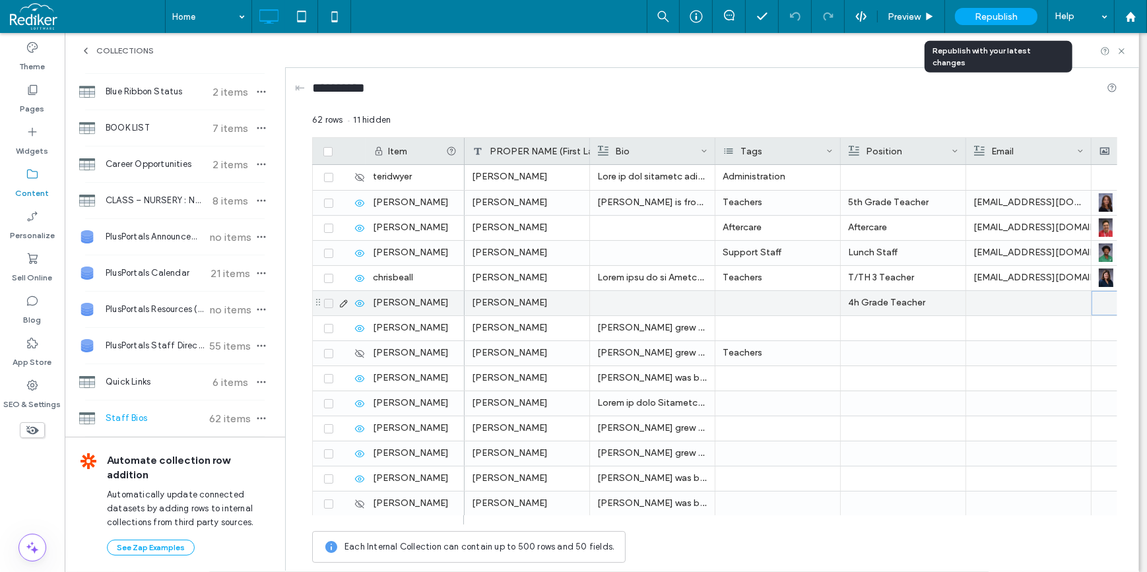
click at [1103, 309] on div at bounding box center [1154, 303] width 110 height 23
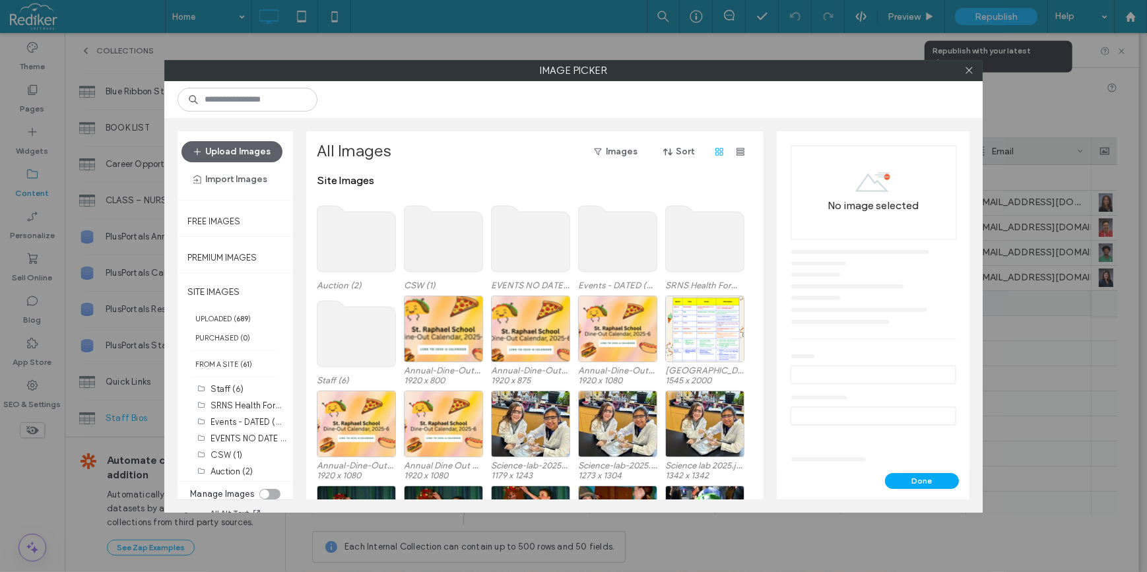
click at [336, 352] on use at bounding box center [356, 334] width 79 height 66
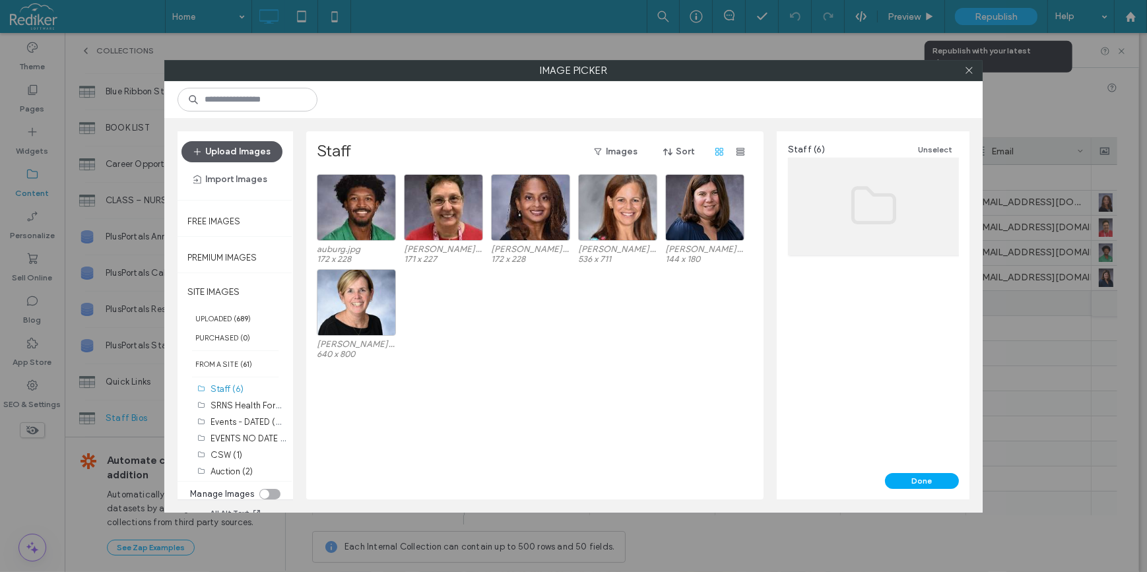
click at [220, 151] on button "Upload Images" at bounding box center [231, 151] width 101 height 21
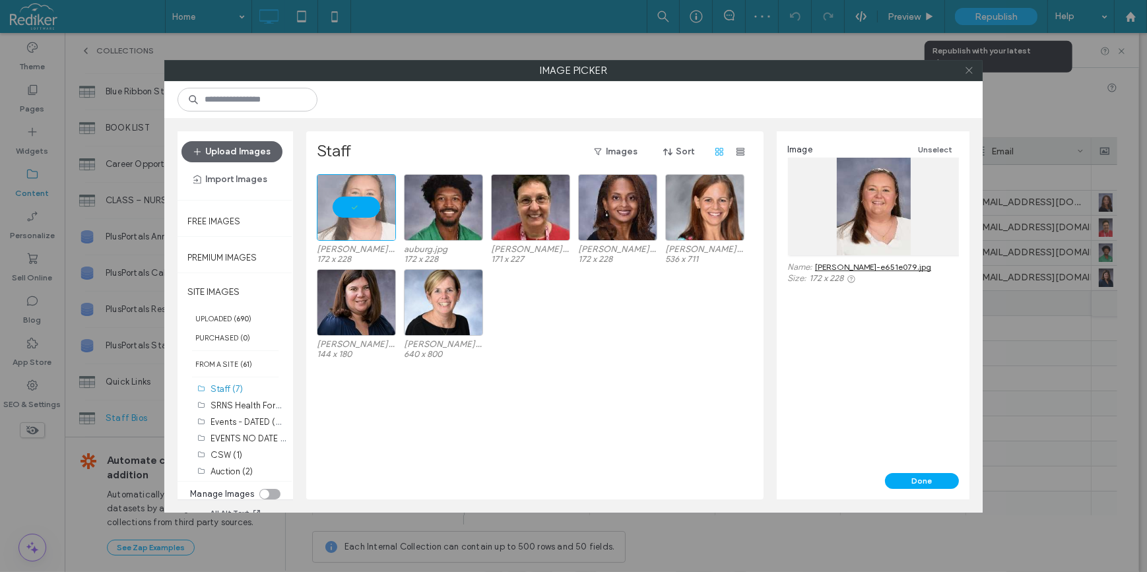
click at [965, 69] on icon at bounding box center [969, 70] width 10 height 10
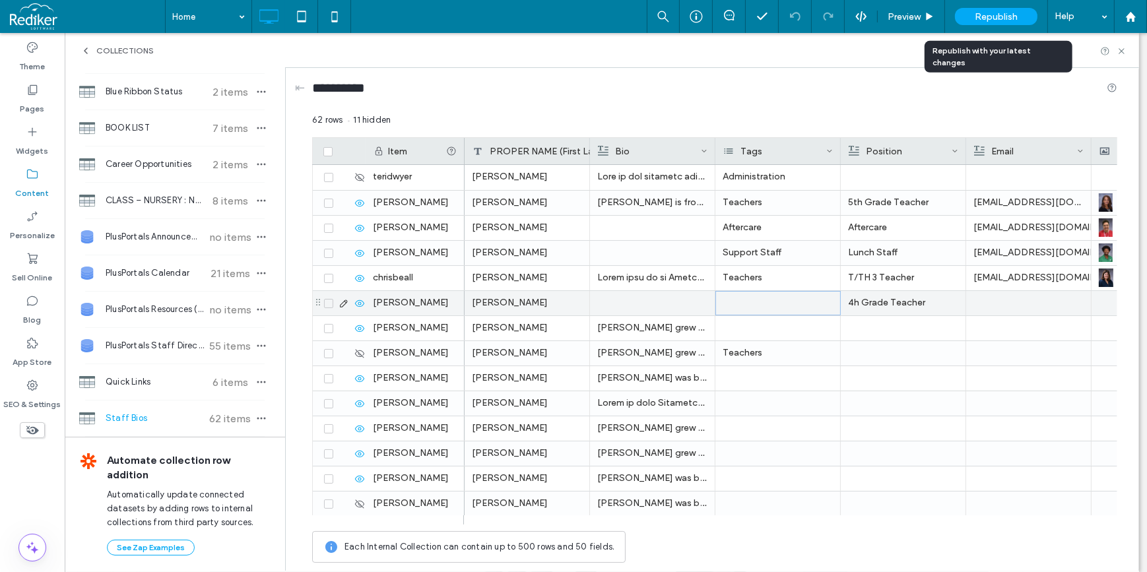
click at [745, 310] on div at bounding box center [777, 303] width 125 height 24
click at [745, 310] on div at bounding box center [814, 303] width 198 height 23
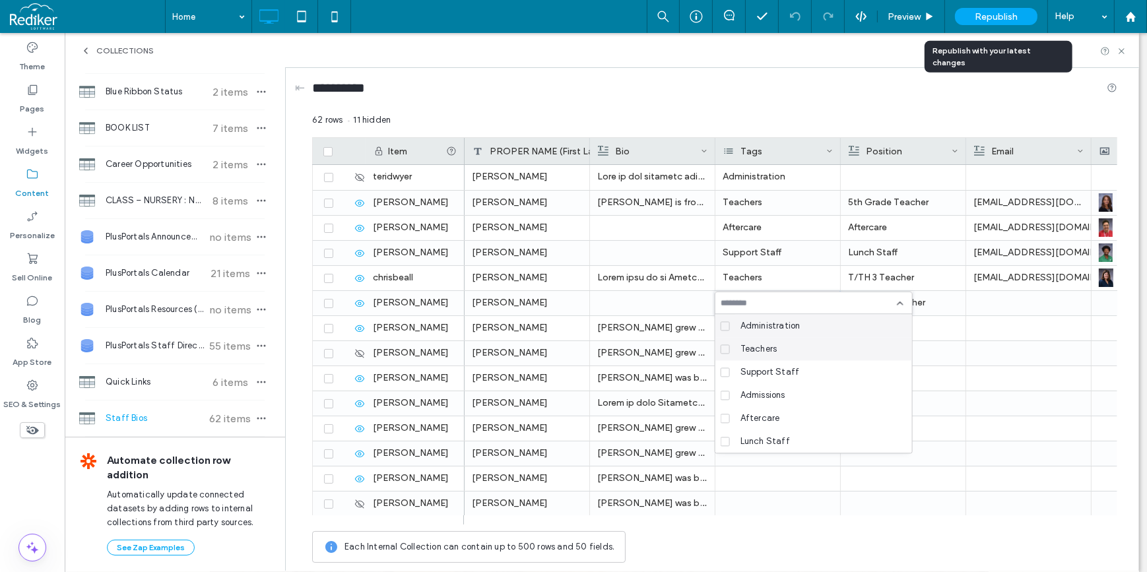
click at [754, 346] on span "Teachers" at bounding box center [758, 348] width 37 height 13
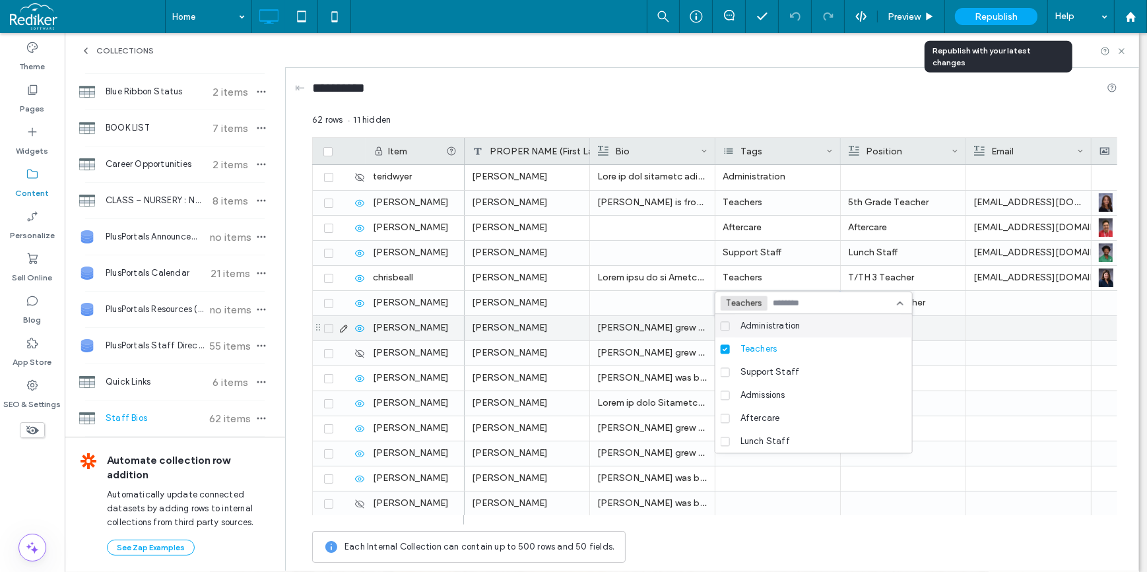
click at [984, 302] on div at bounding box center [1028, 303] width 110 height 24
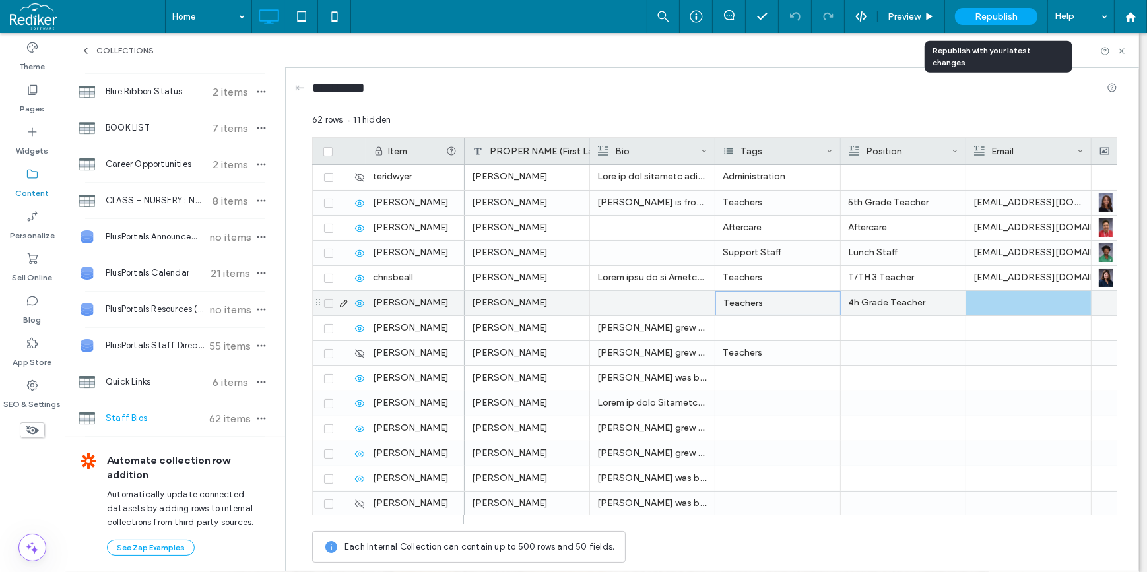
click at [618, 305] on div at bounding box center [652, 303] width 110 height 24
click at [1026, 313] on div at bounding box center [1028, 303] width 110 height 24
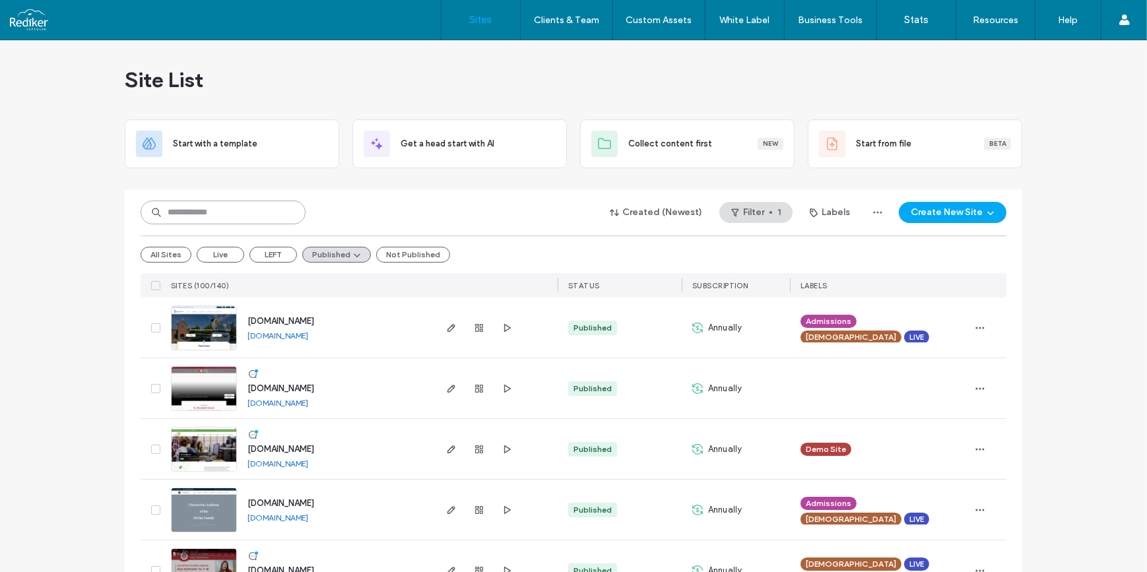
click at [265, 222] on input at bounding box center [223, 213] width 165 height 24
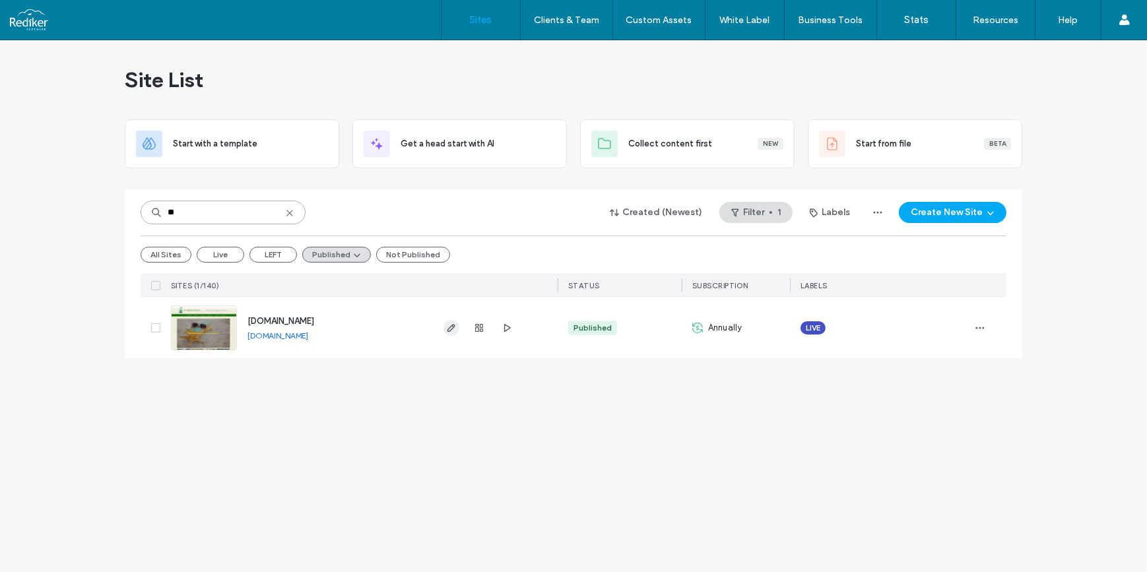
type input "**"
click at [456, 329] on icon "button" at bounding box center [451, 328] width 11 height 11
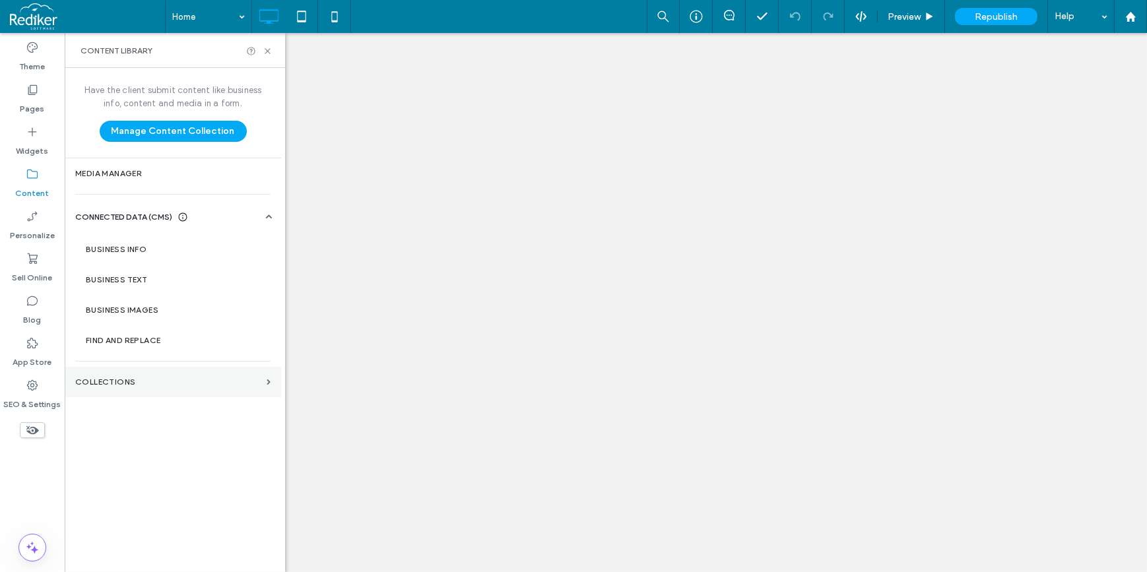
drag, startPoint x: 0, startPoint y: 0, endPoint x: 150, endPoint y: 377, distance: 405.7
click at [150, 377] on label "Collections" at bounding box center [168, 381] width 186 height 9
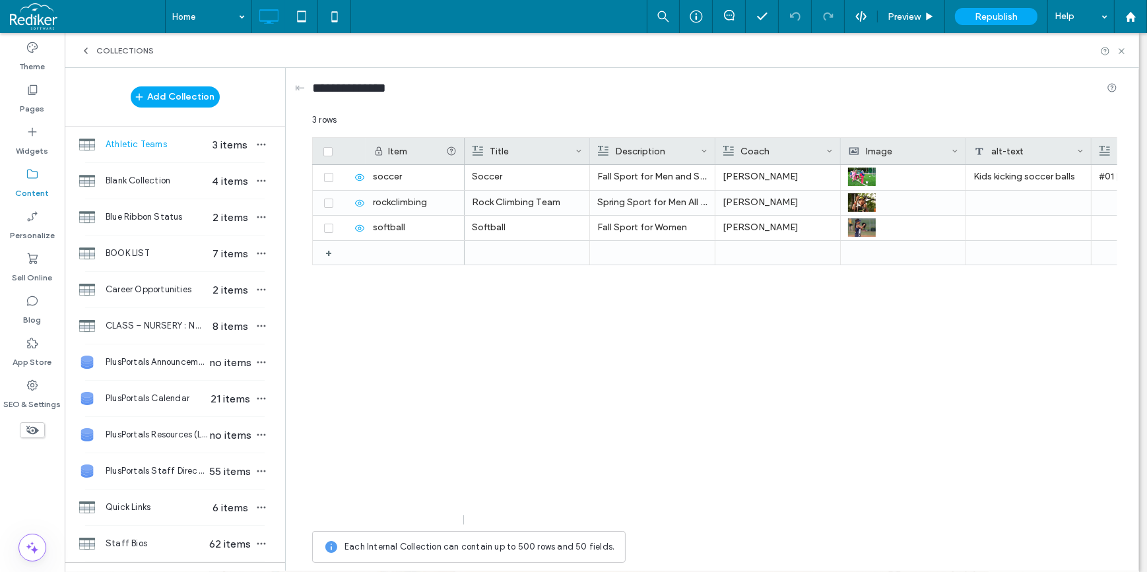
scroll to position [125, 0]
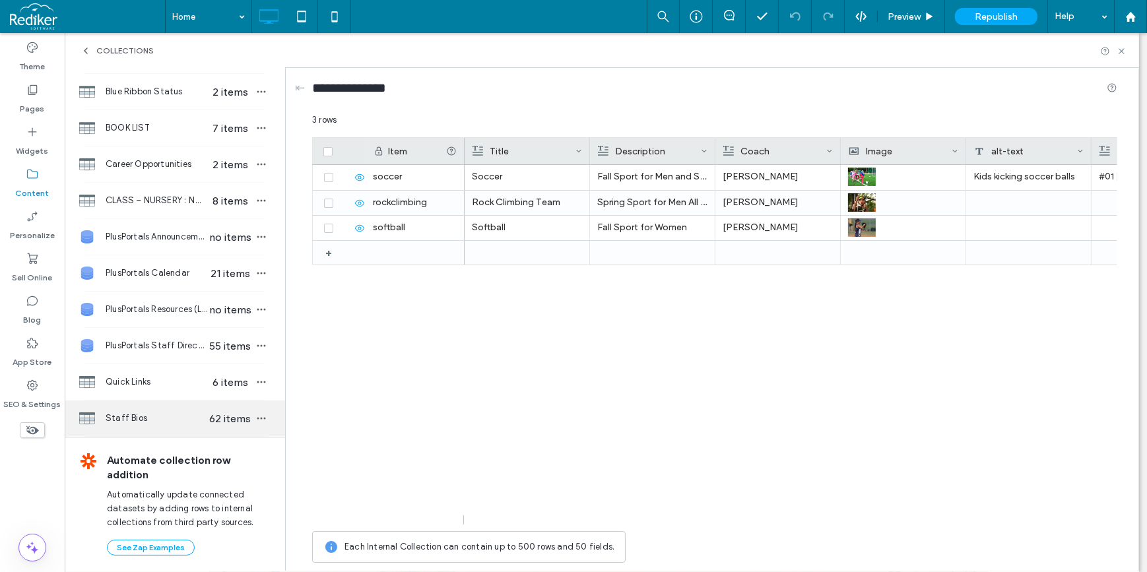
click at [168, 420] on span "Staff Bios" at bounding box center [157, 418] width 102 height 13
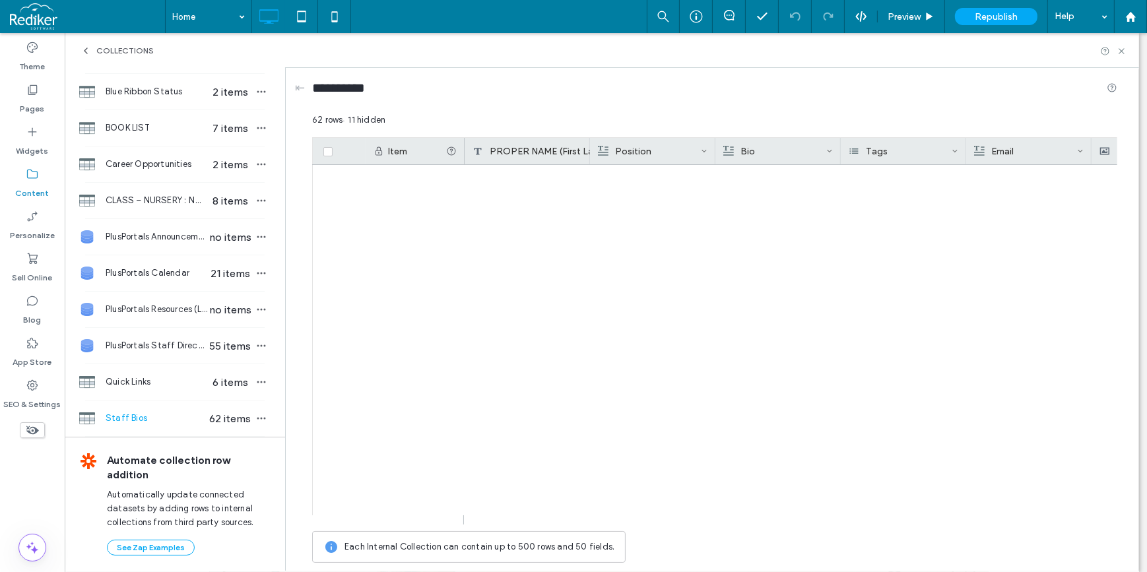
scroll to position [1228, 0]
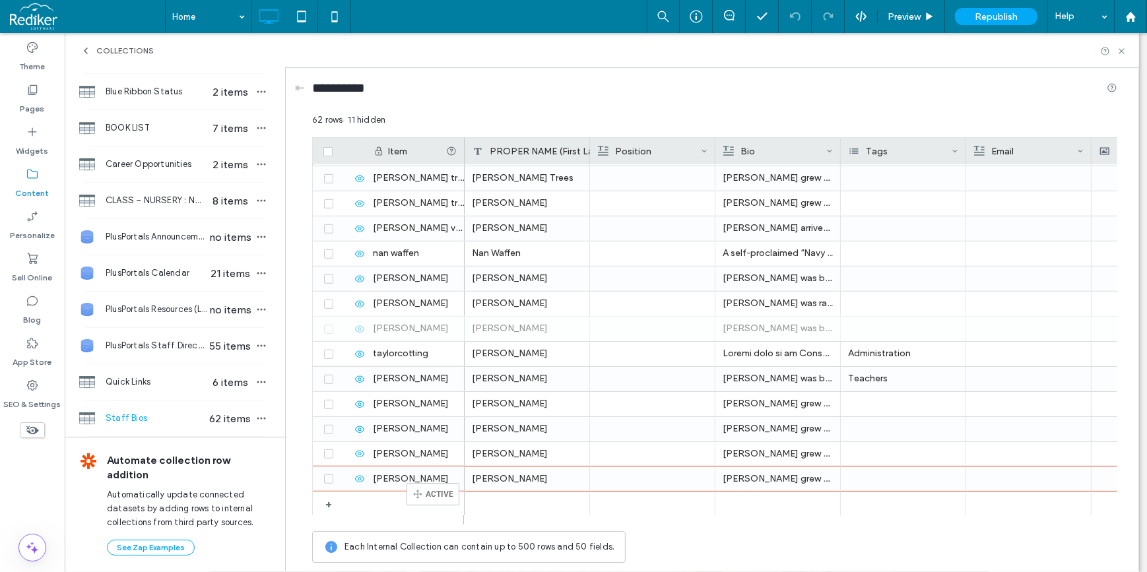
drag, startPoint x: 320, startPoint y: 329, endPoint x: 428, endPoint y: 492, distance: 194.7
drag, startPoint x: 321, startPoint y: 329, endPoint x: 332, endPoint y: 492, distance: 163.3
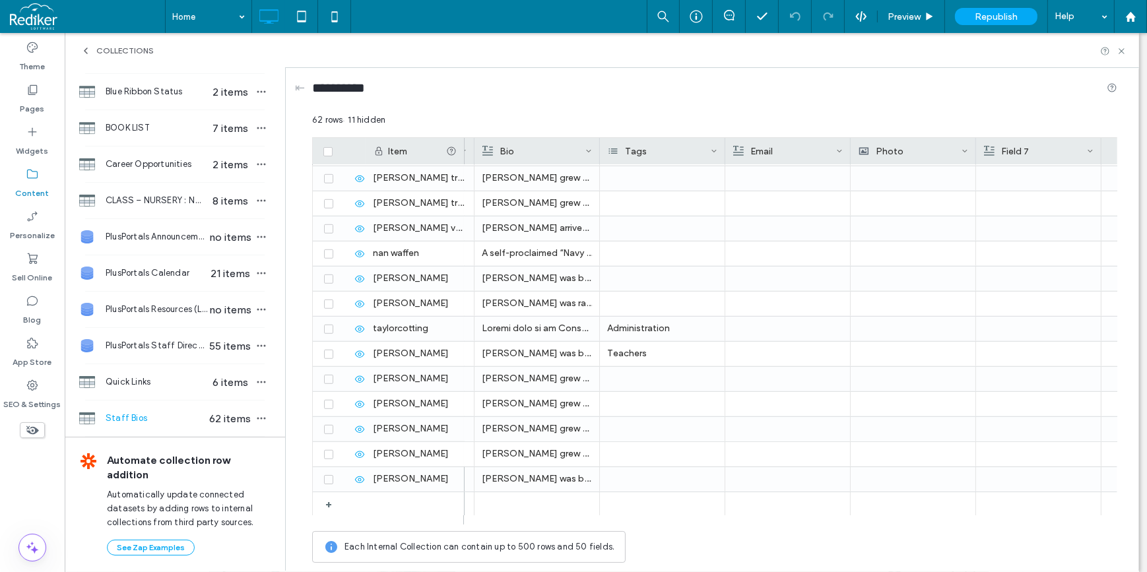
scroll to position [0, 278]
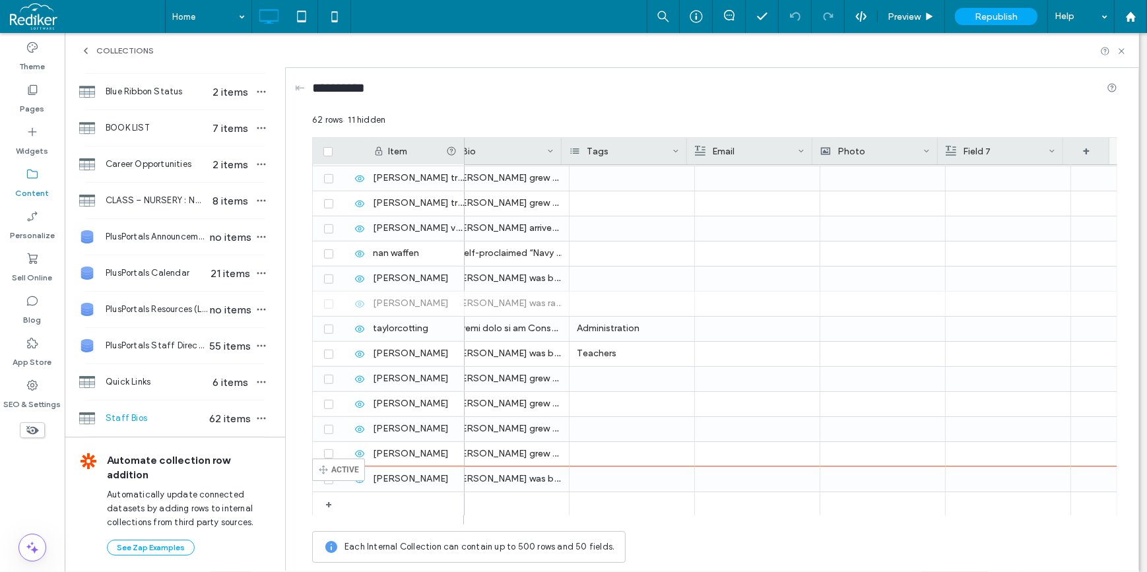
drag, startPoint x: 321, startPoint y: 305, endPoint x: 332, endPoint y: 465, distance: 160.0
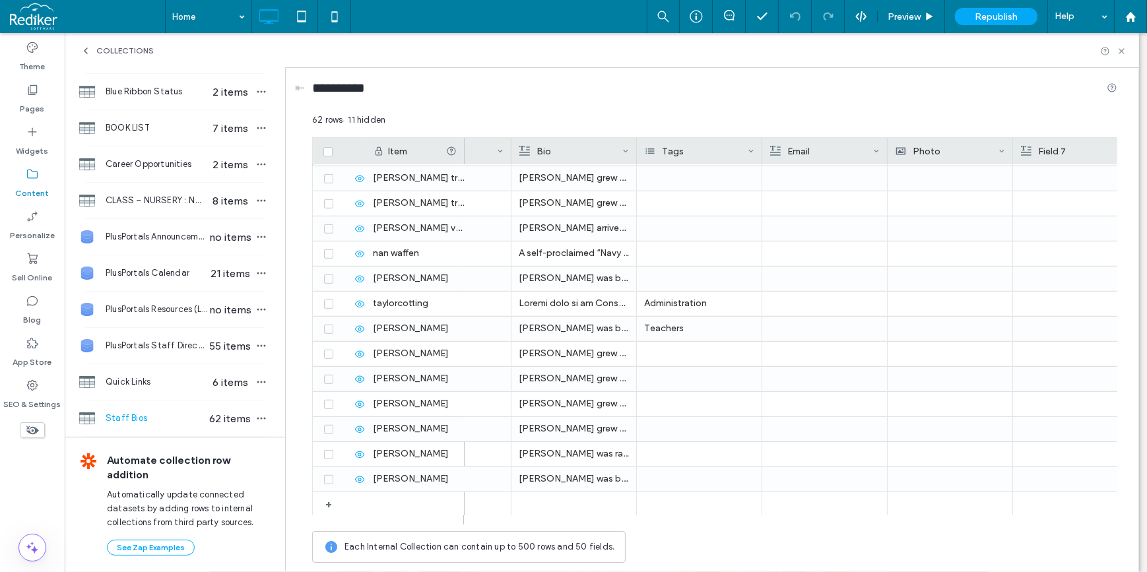
scroll to position [0, 201]
click at [900, 481] on div at bounding box center [953, 479] width 110 height 23
click at [912, 482] on div at bounding box center [953, 479] width 110 height 23
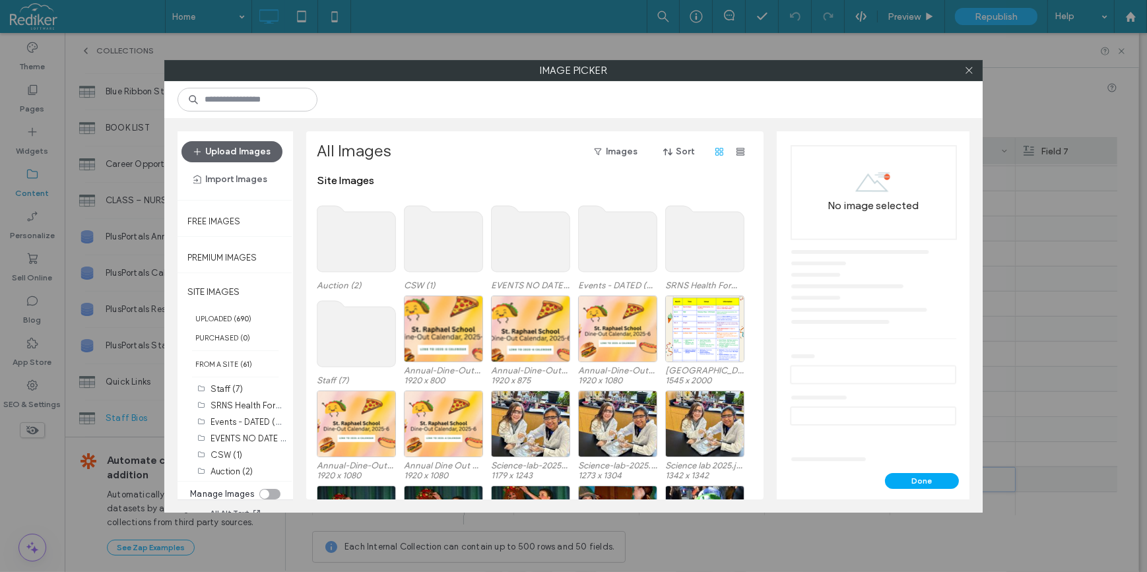
click at [333, 325] on use at bounding box center [356, 334] width 79 height 66
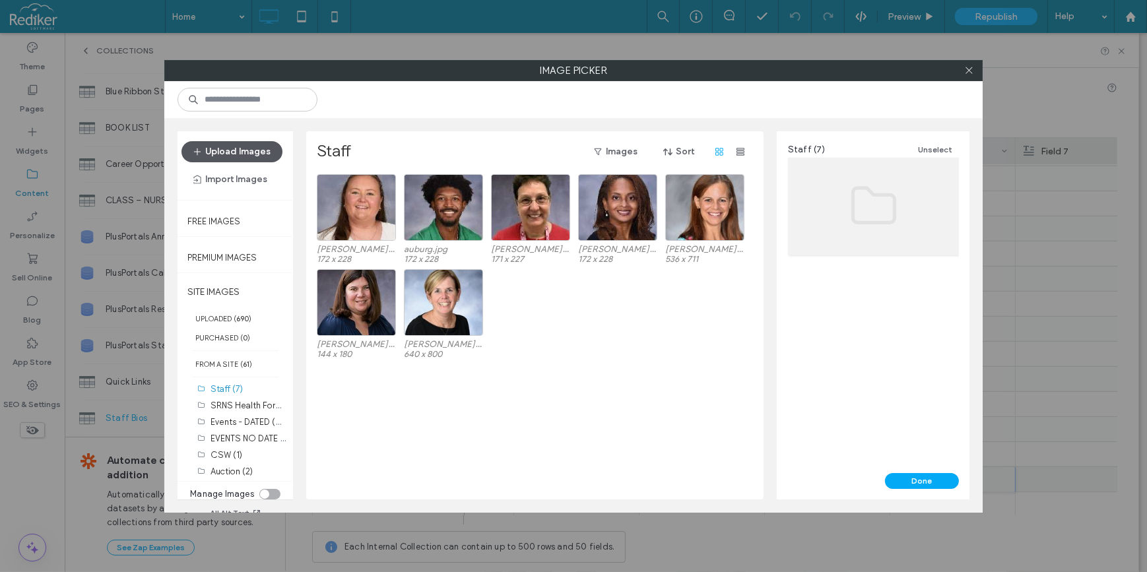
click at [231, 148] on button "Upload Images" at bounding box center [231, 151] width 101 height 21
click at [227, 154] on button "Upload Images" at bounding box center [231, 151] width 101 height 21
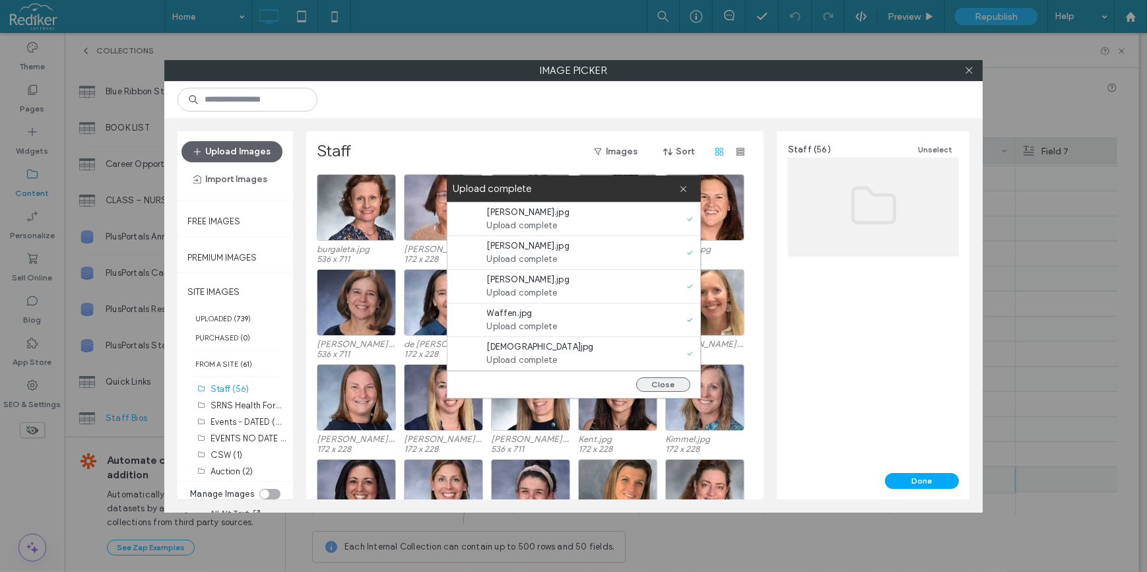
click at [644, 382] on button "Close" at bounding box center [663, 384] width 54 height 15
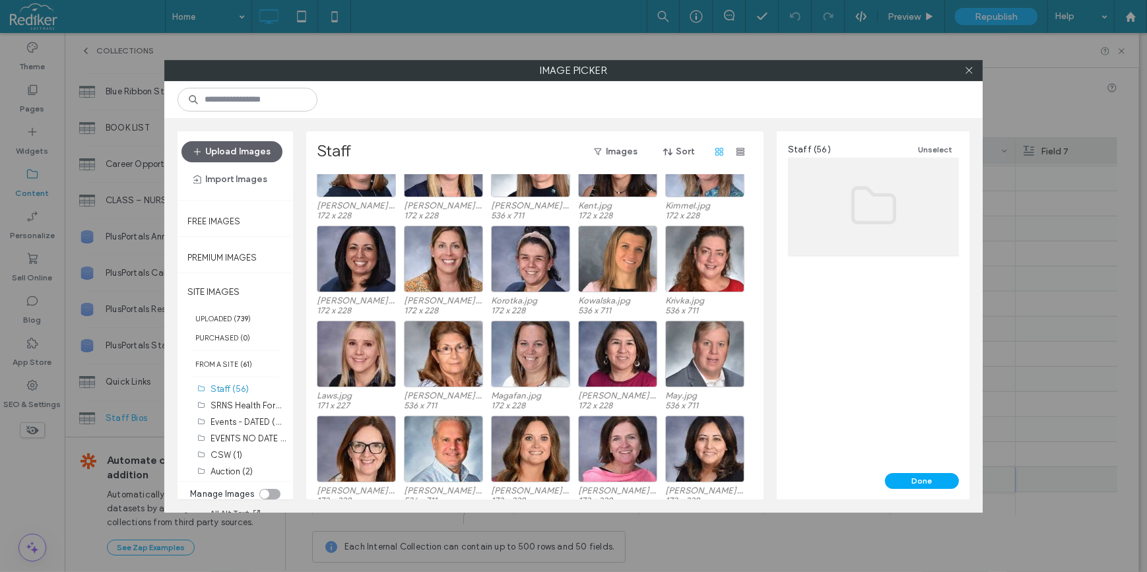
scroll to position [119, 0]
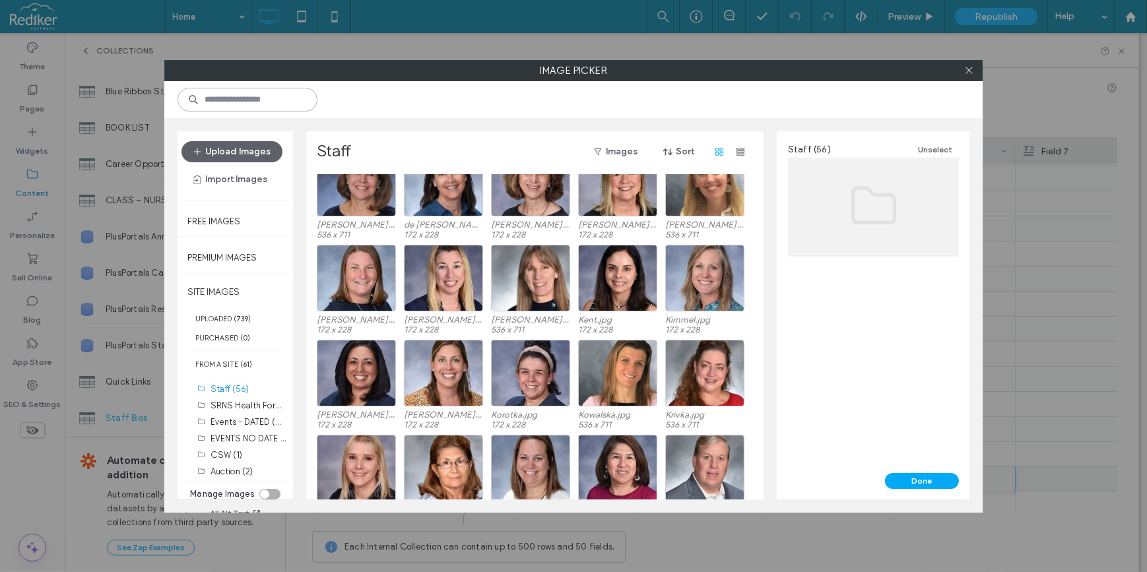
click at [218, 92] on input at bounding box center [247, 100] width 140 height 24
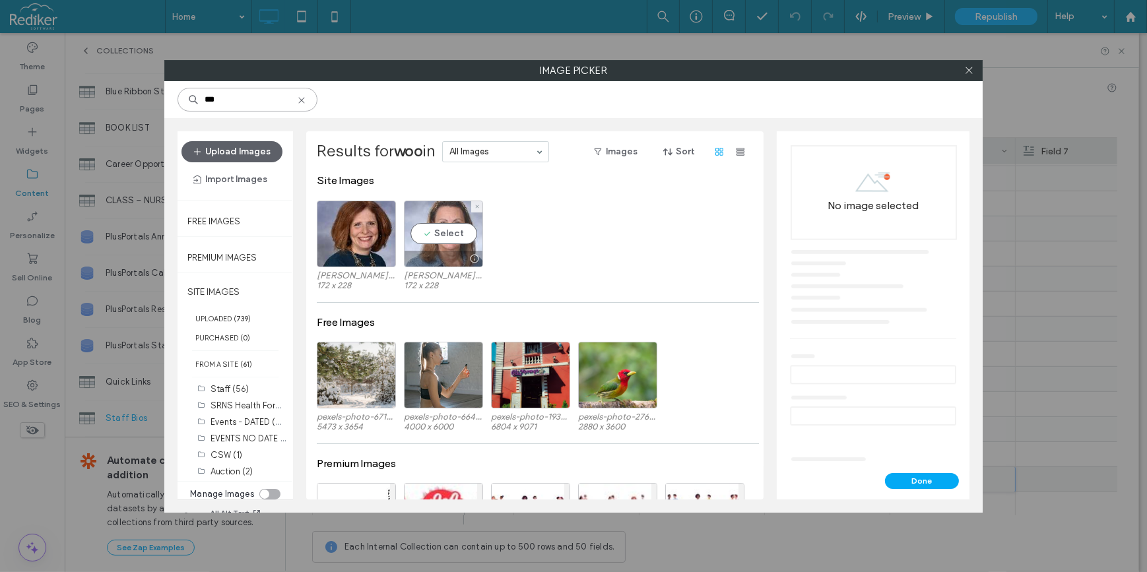
type input "***"
click at [429, 225] on div "Select" at bounding box center [443, 234] width 79 height 67
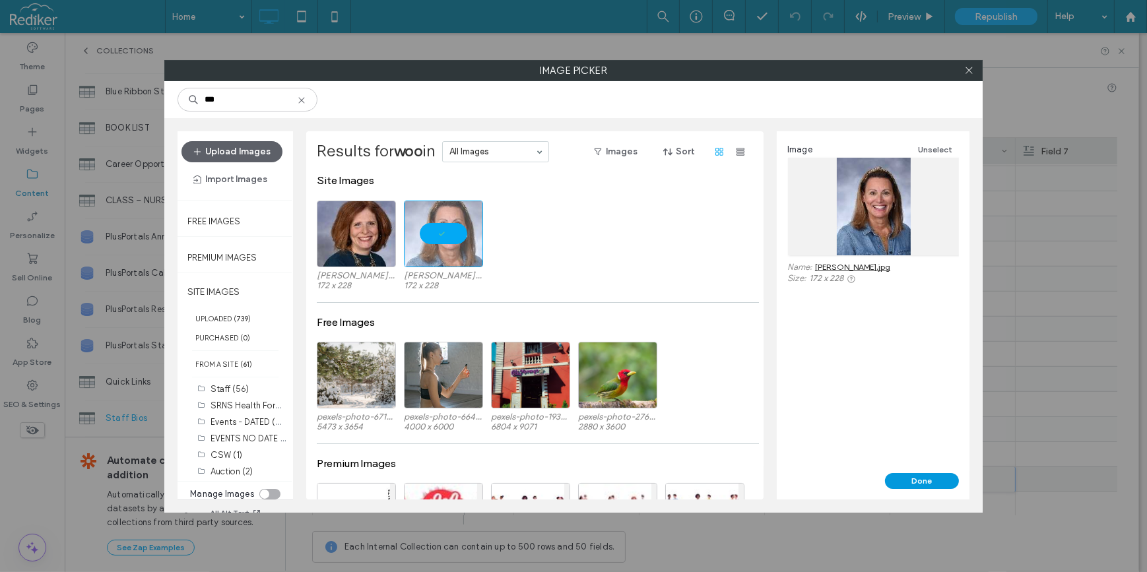
click at [936, 482] on button "Done" at bounding box center [922, 481] width 74 height 16
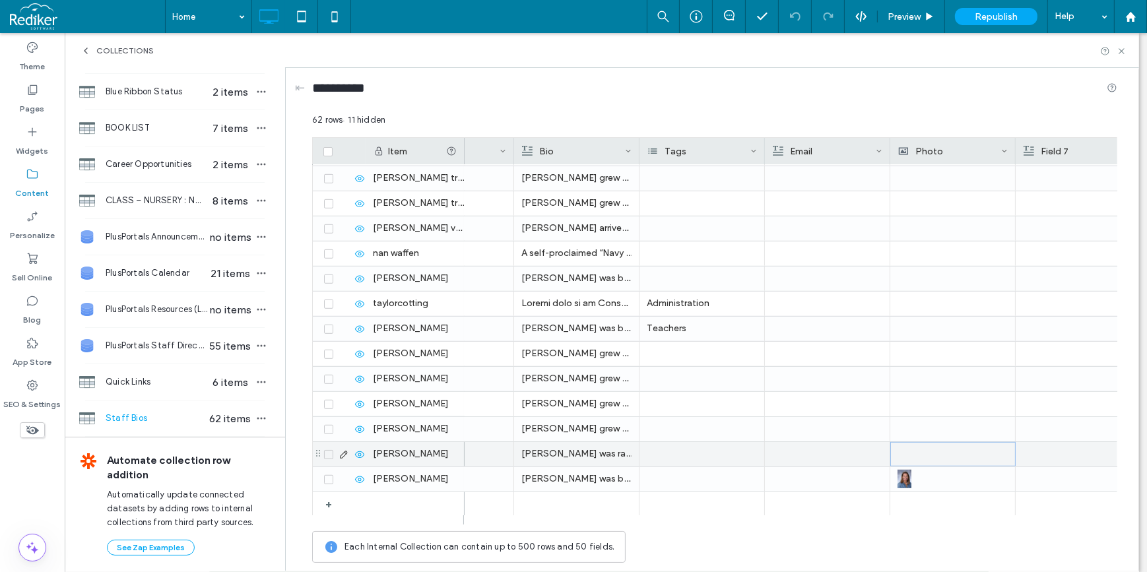
click at [941, 456] on div at bounding box center [953, 454] width 110 height 23
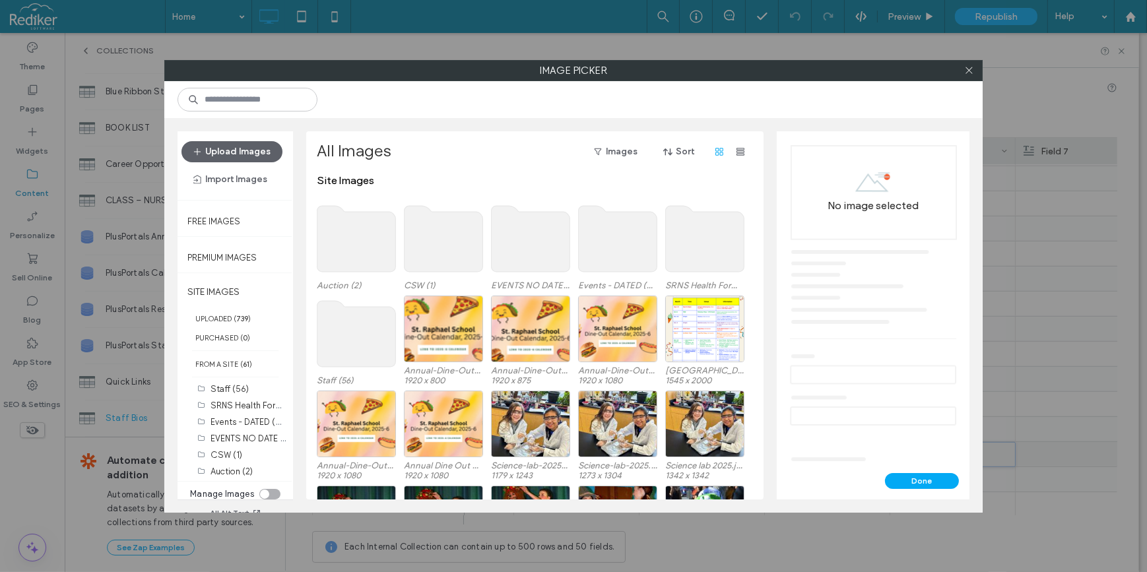
click at [323, 336] on use at bounding box center [356, 334] width 79 height 66
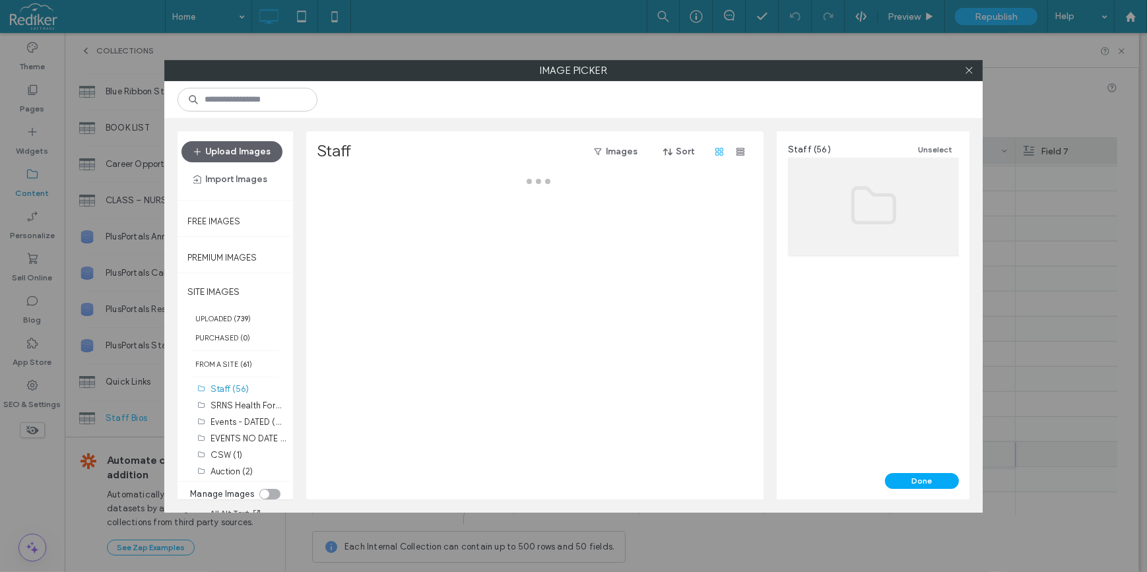
click at [323, 336] on div at bounding box center [538, 336] width 443 height 325
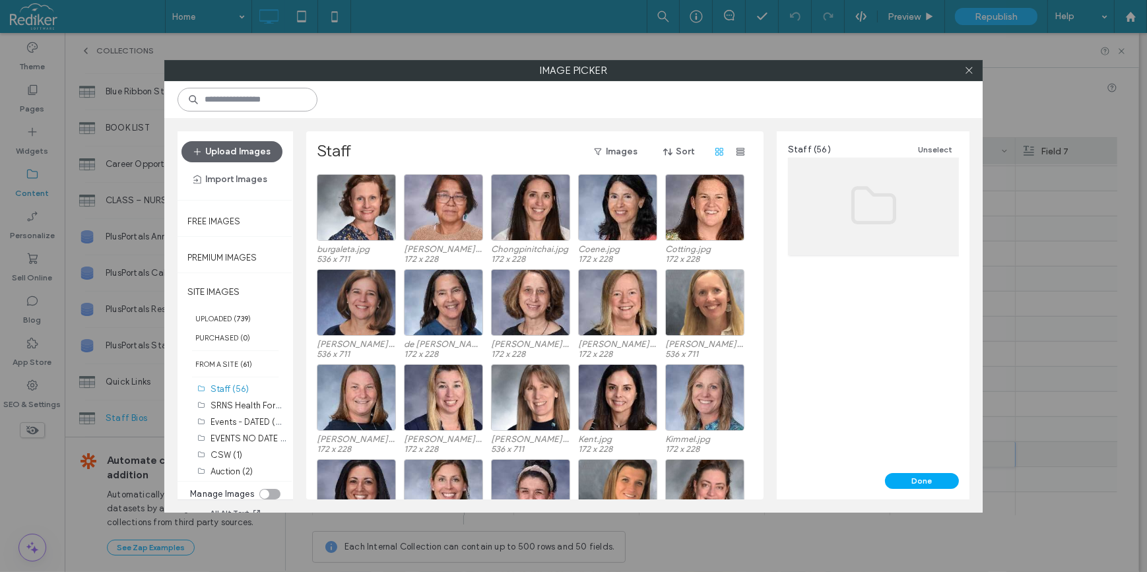
click at [238, 108] on input at bounding box center [247, 100] width 140 height 24
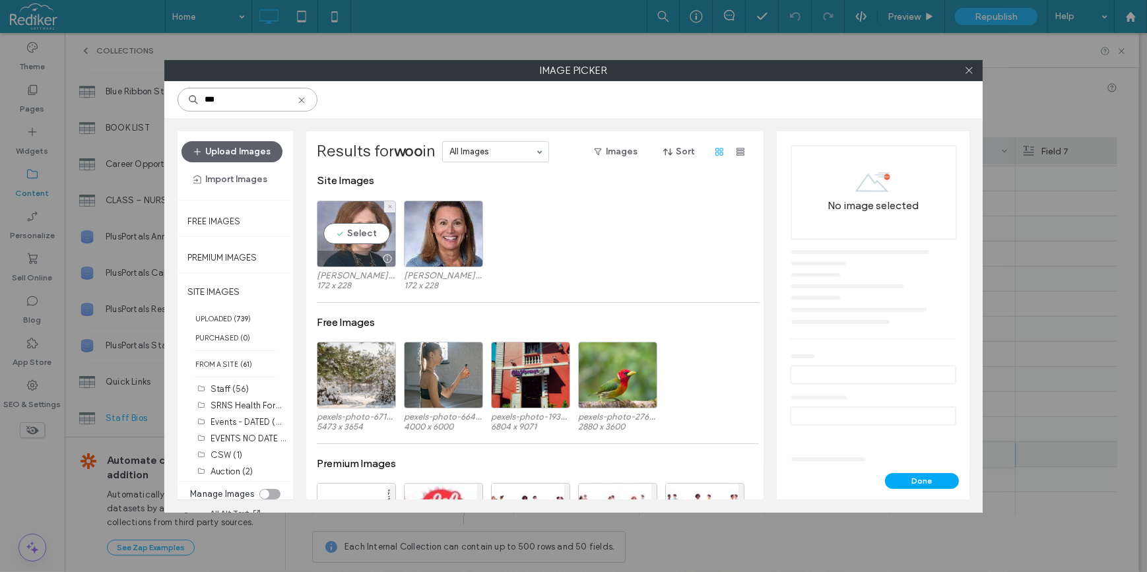
type input "***"
click at [358, 227] on div "Select" at bounding box center [356, 234] width 79 height 67
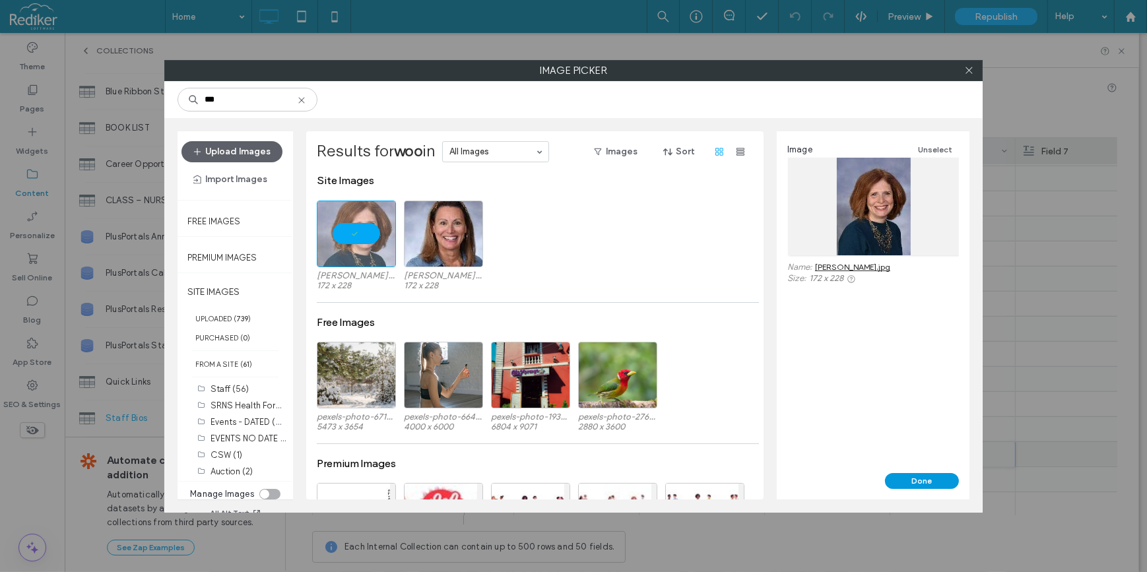
click at [909, 478] on button "Done" at bounding box center [922, 481] width 74 height 16
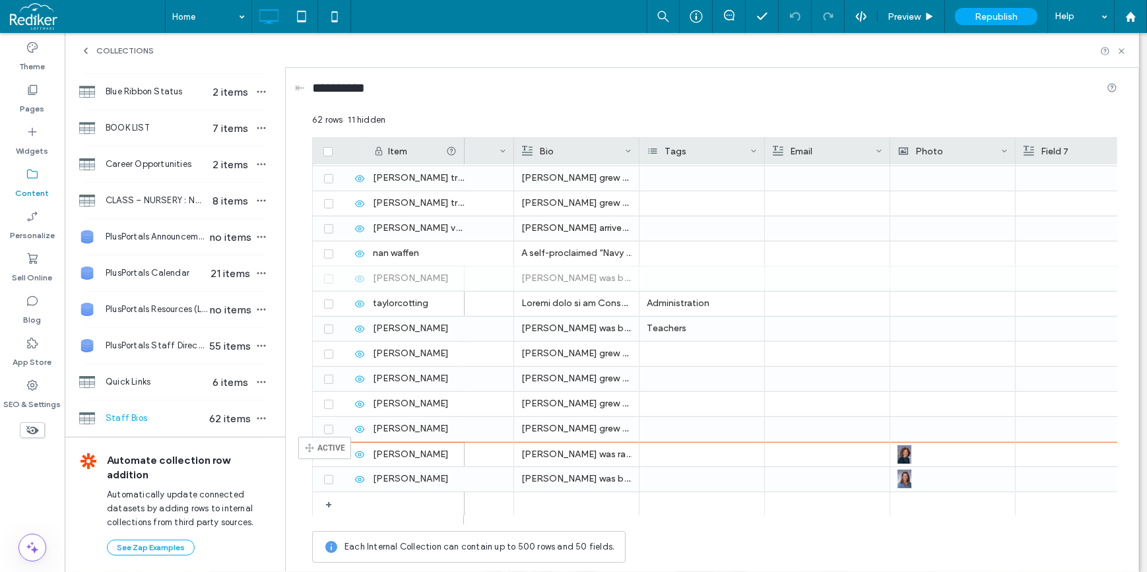
drag, startPoint x: 317, startPoint y: 283, endPoint x: 318, endPoint y: 443, distance: 159.7
drag, startPoint x: 317, startPoint y: 254, endPoint x: 335, endPoint y: 408, distance: 155.4
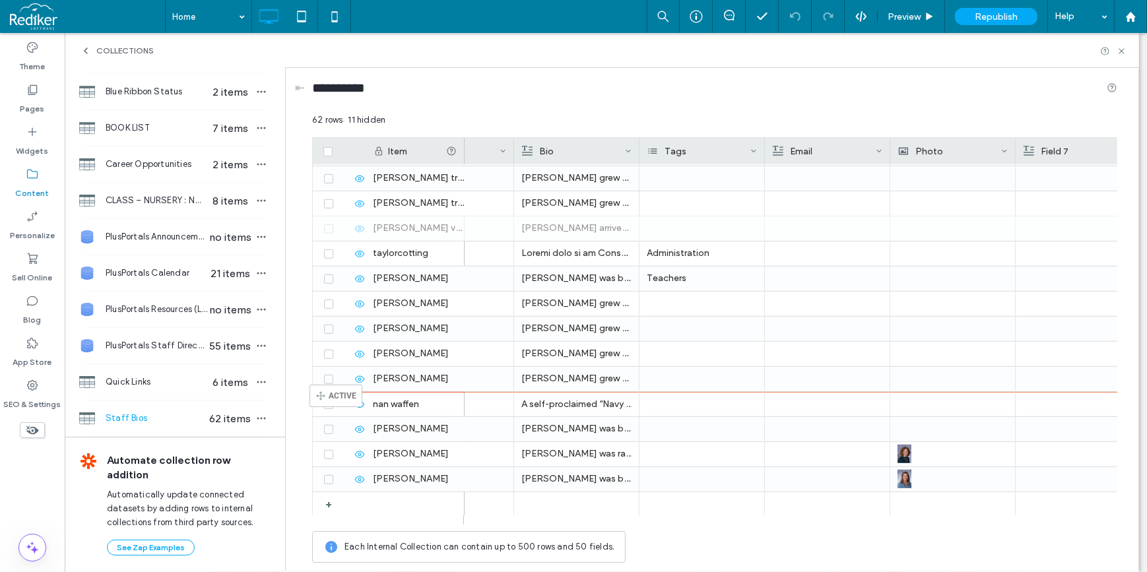
drag, startPoint x: 318, startPoint y: 231, endPoint x: 329, endPoint y: 391, distance: 160.1
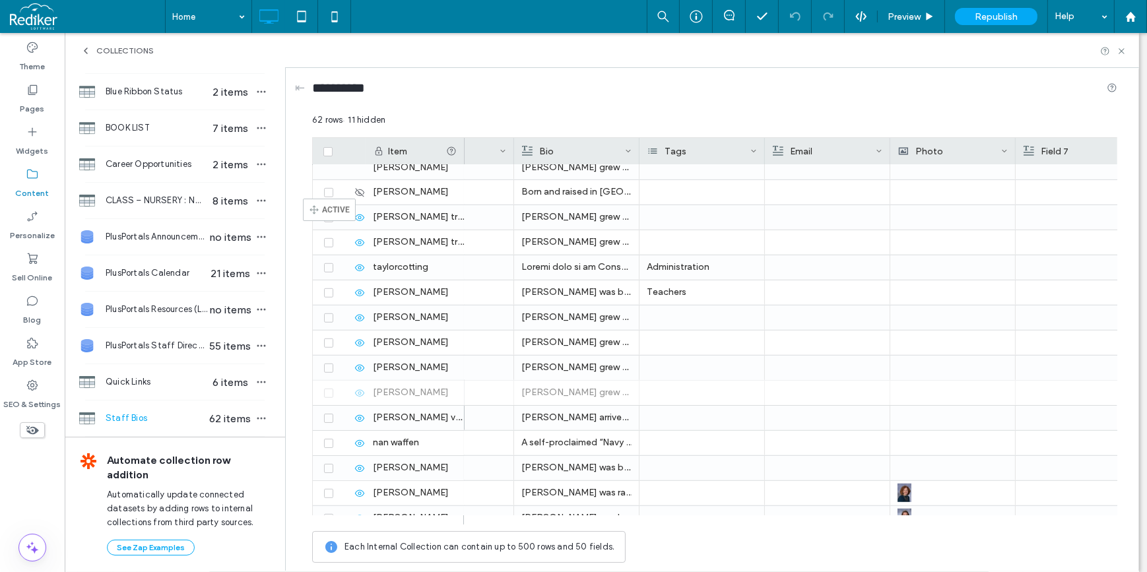
scroll to position [1169, 0]
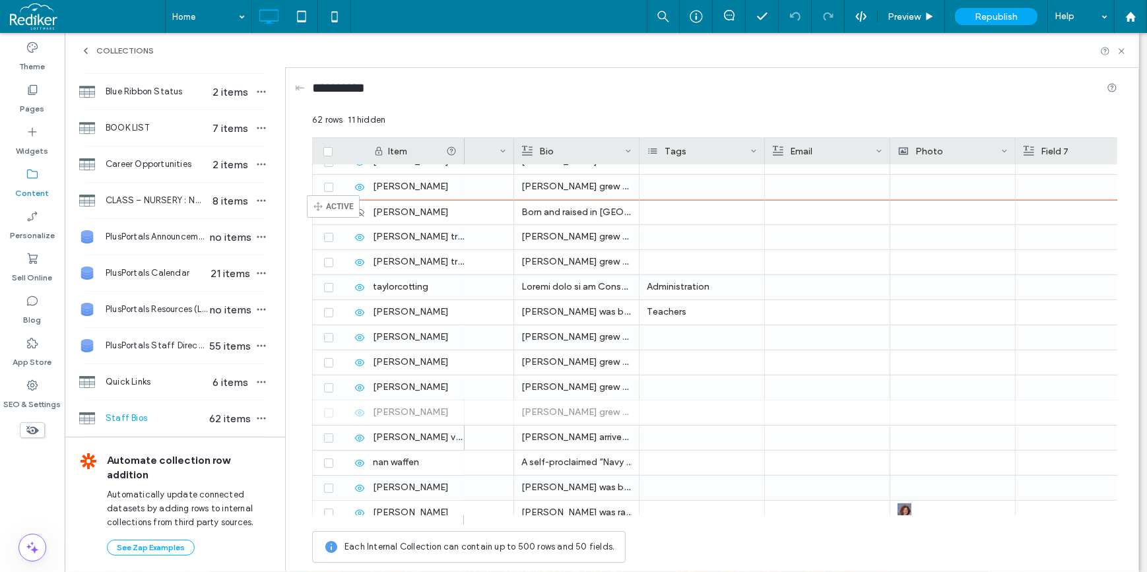
drag, startPoint x: 322, startPoint y: 357, endPoint x: 327, endPoint y: 201, distance: 155.8
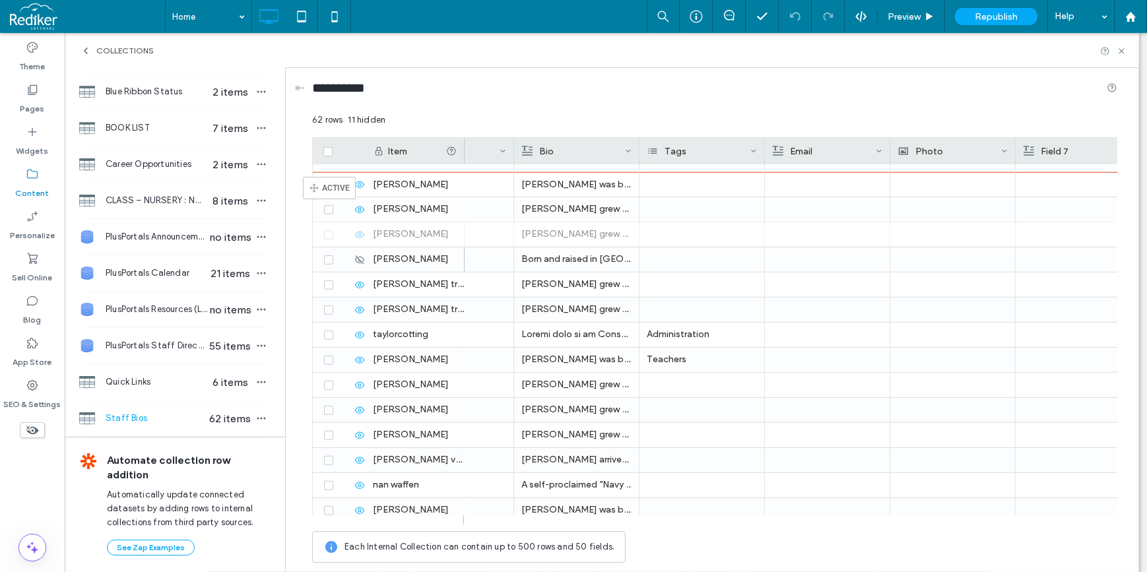
scroll to position [1110, 0]
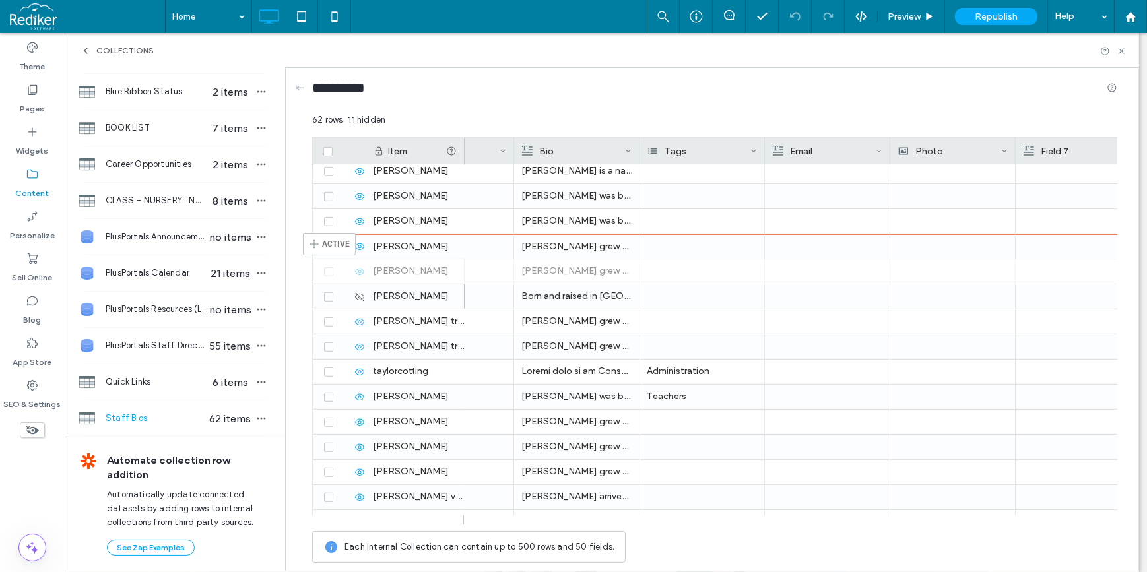
drag, startPoint x: 315, startPoint y: 215, endPoint x: 323, endPoint y: 239, distance: 25.0
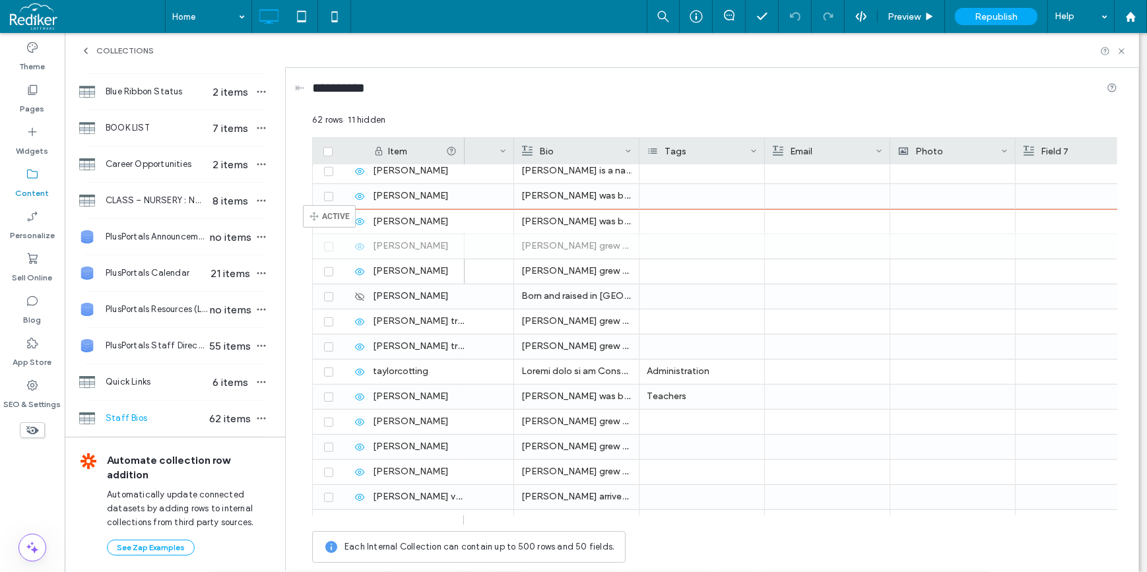
drag, startPoint x: 320, startPoint y: 251, endPoint x: 323, endPoint y: 211, distance: 39.7
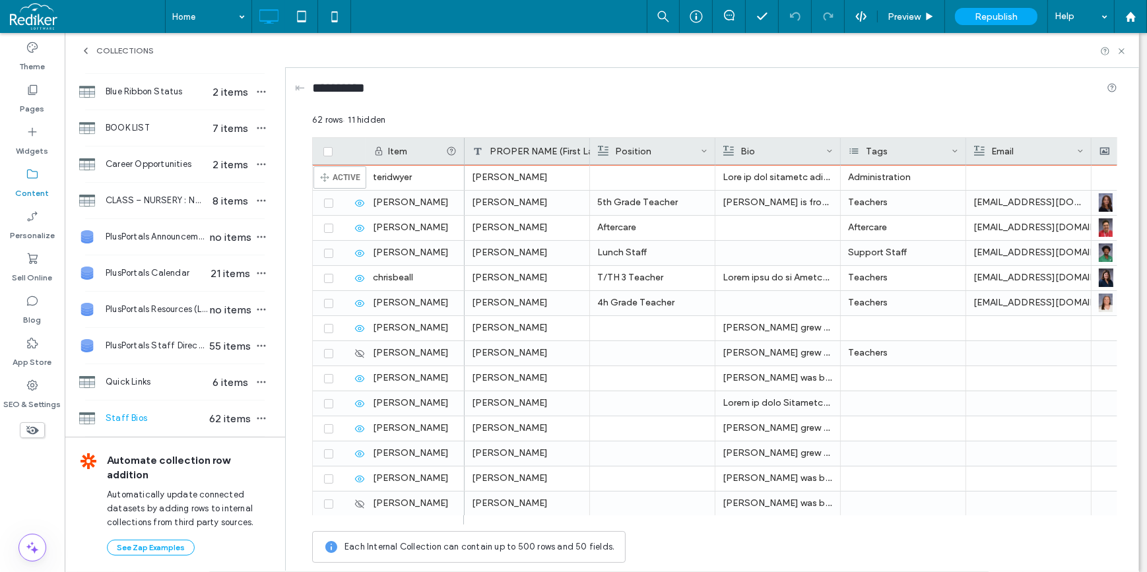
scroll to position [0, 0]
drag, startPoint x: 317, startPoint y: 372, endPoint x: 361, endPoint y: 440, distance: 81.1
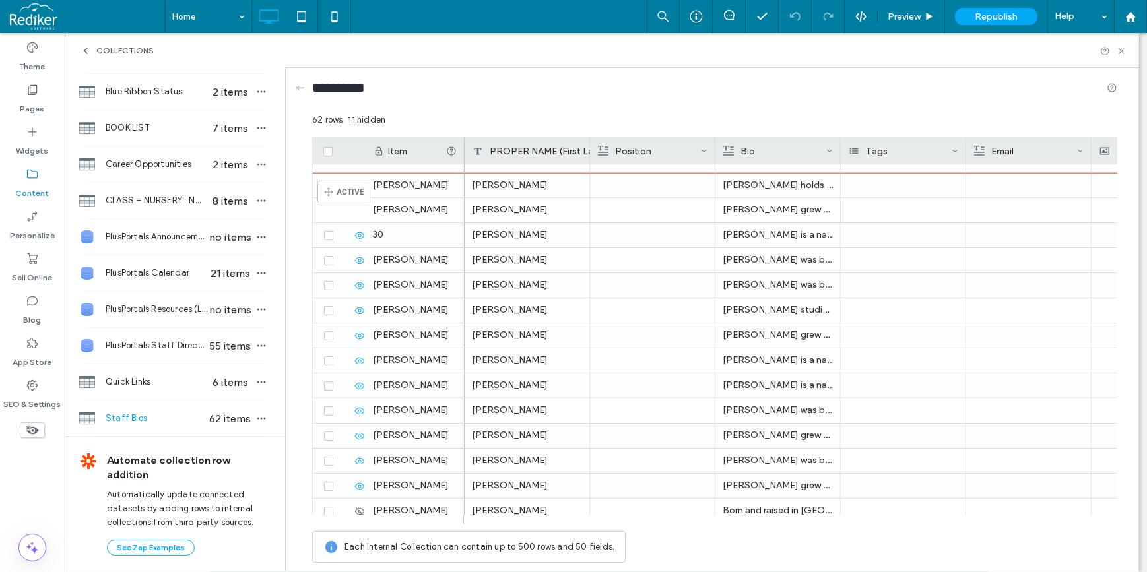
scroll to position [884, 0]
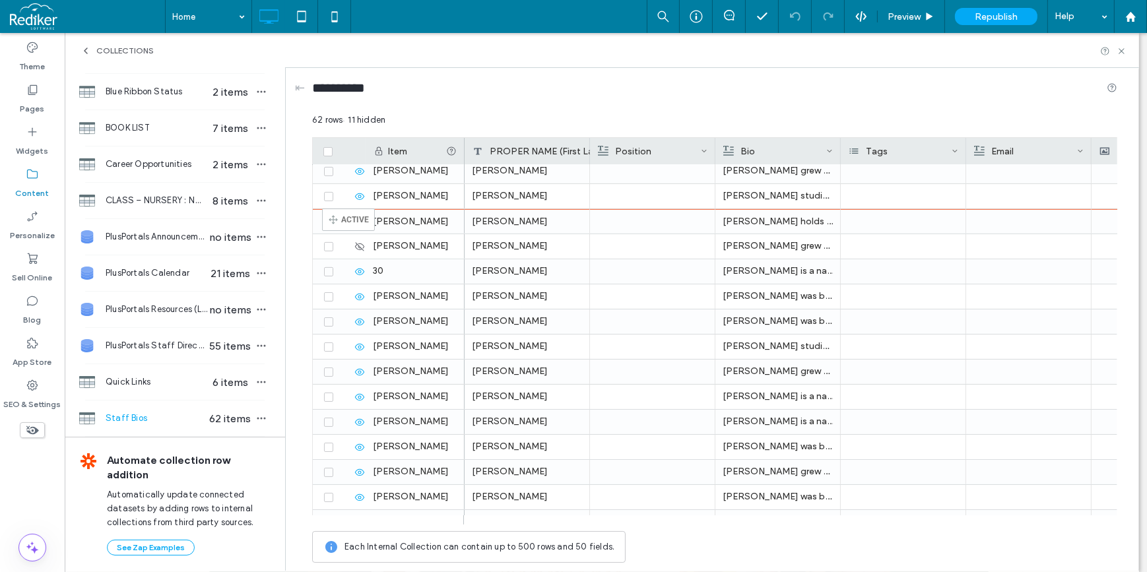
drag, startPoint x: 319, startPoint y: 331, endPoint x: 342, endPoint y: 214, distance: 119.0
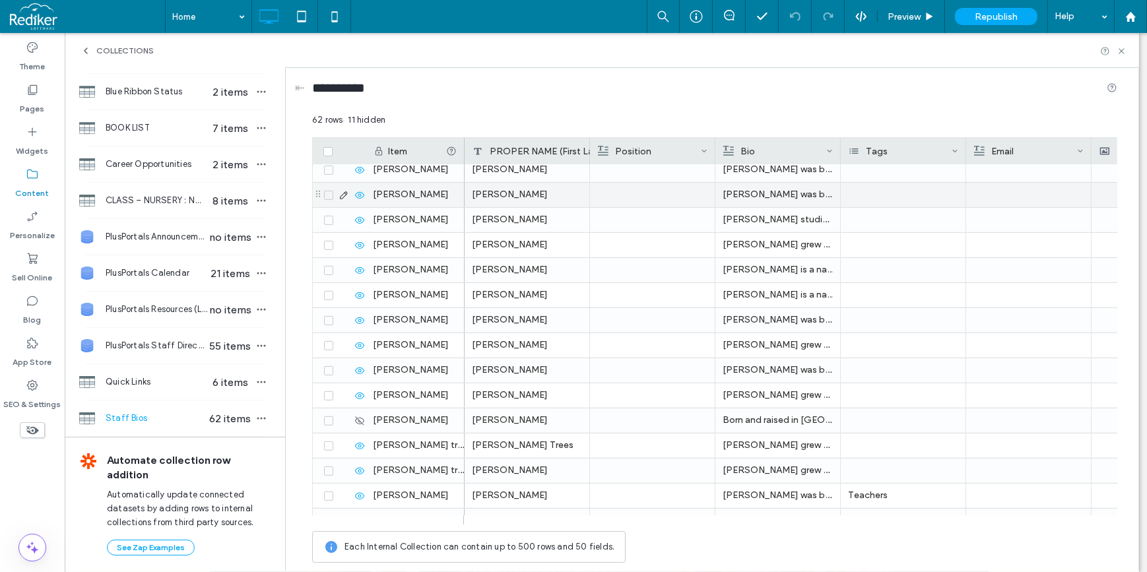
scroll to position [856, 0]
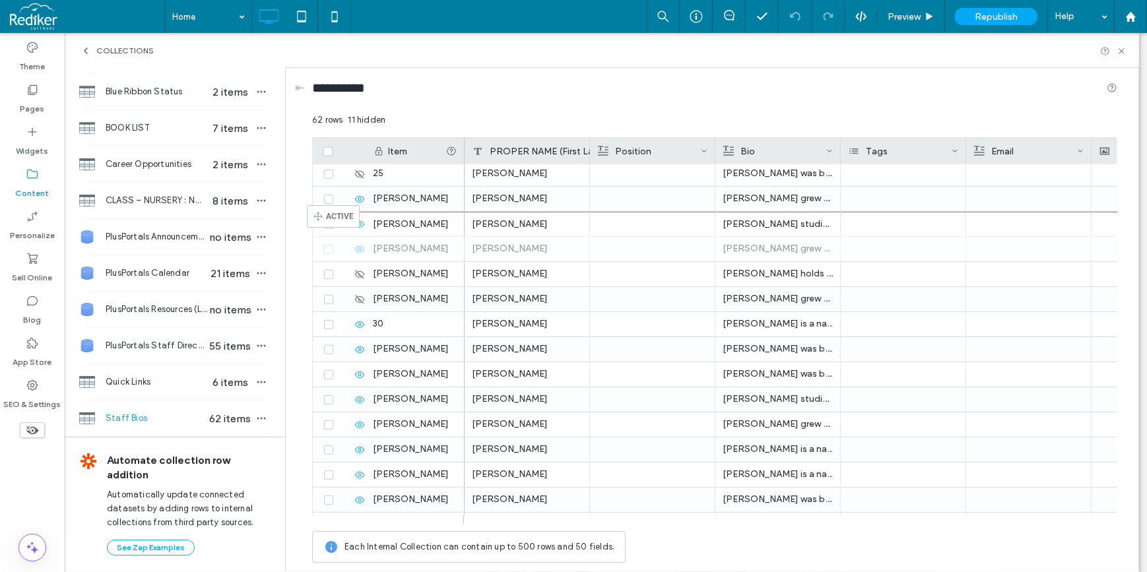
drag, startPoint x: 318, startPoint y: 251, endPoint x: 327, endPoint y: 211, distance: 40.5
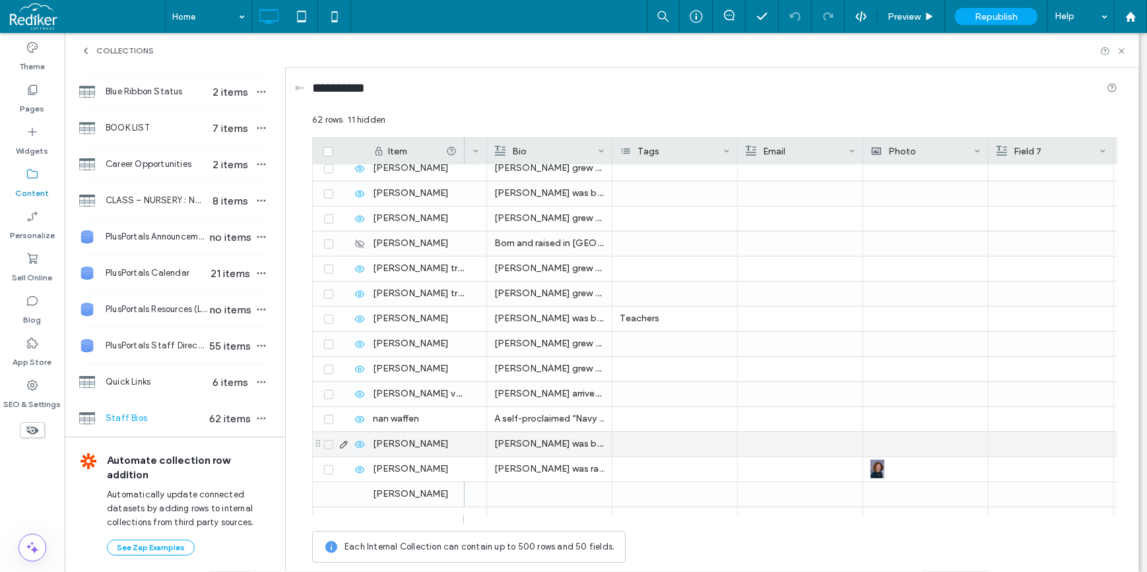
scroll to position [1228, 0]
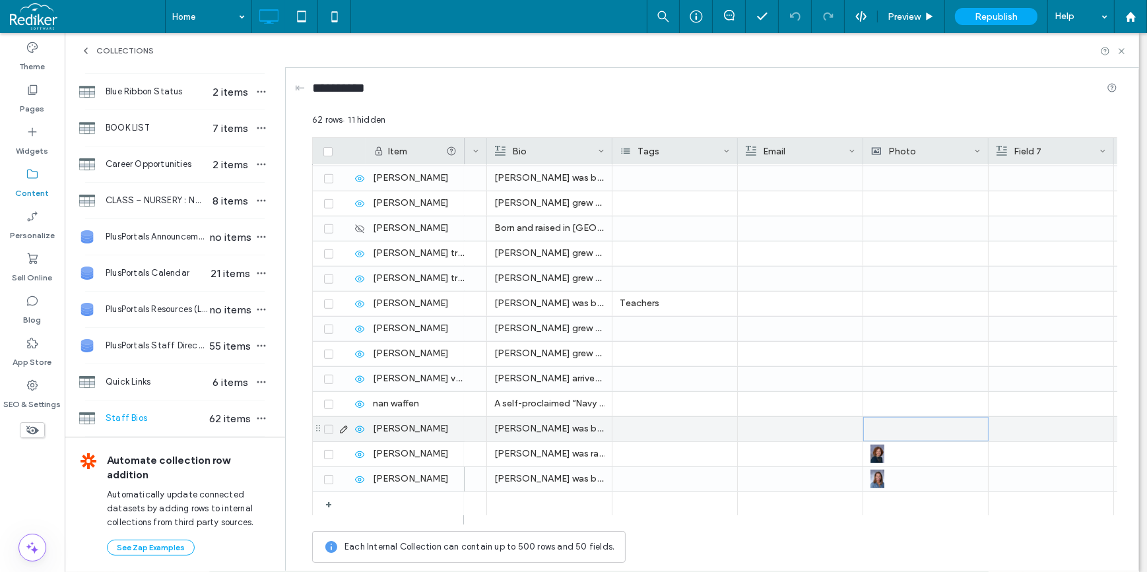
click at [942, 433] on div at bounding box center [926, 429] width 110 height 23
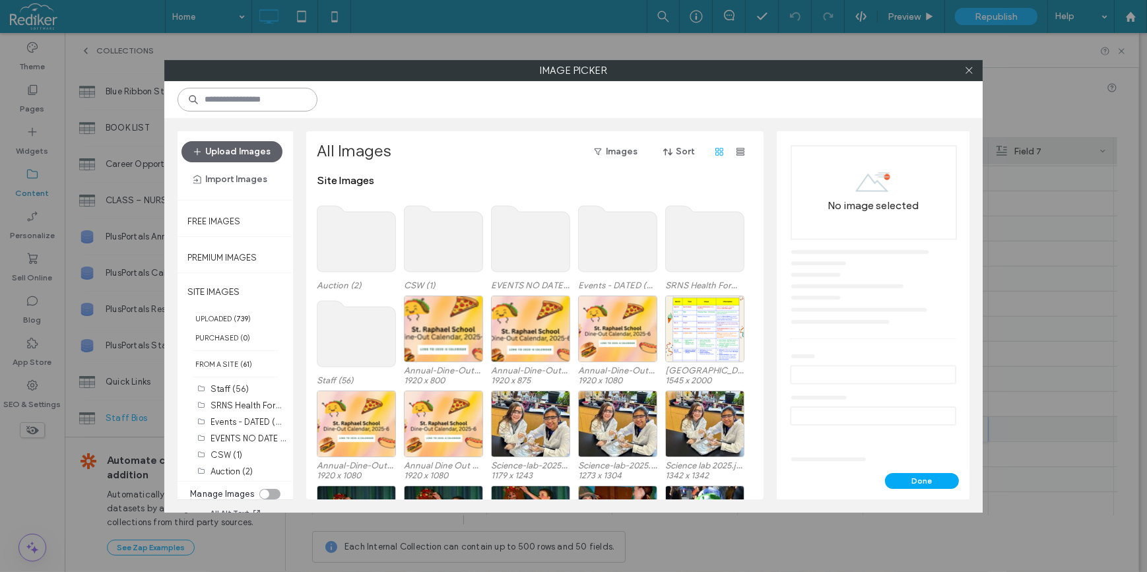
click at [224, 98] on input at bounding box center [247, 100] width 140 height 24
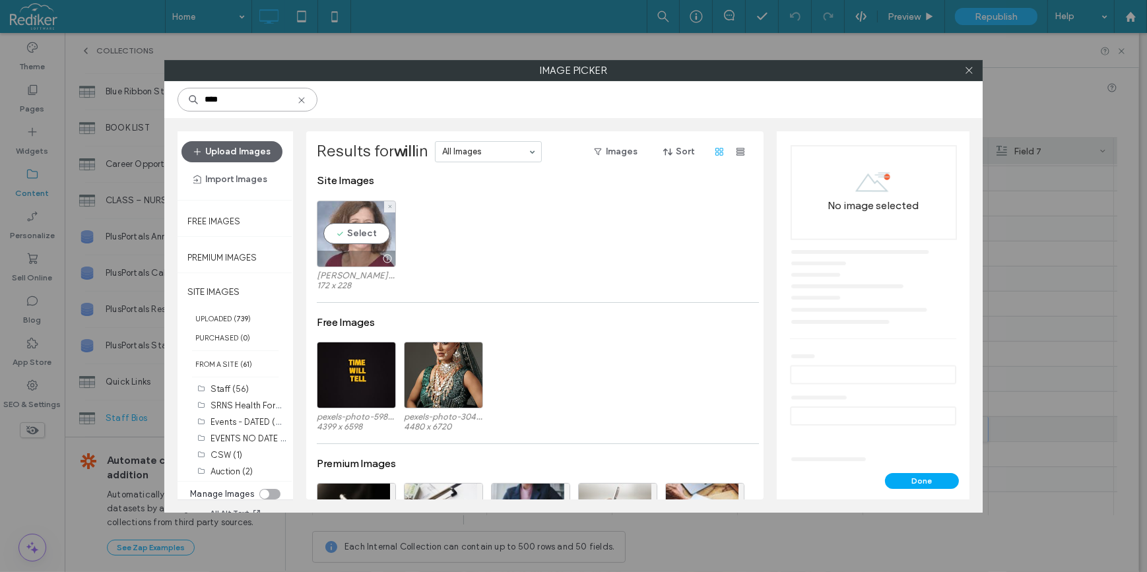
type input "****"
click at [341, 224] on div "Select" at bounding box center [356, 234] width 79 height 67
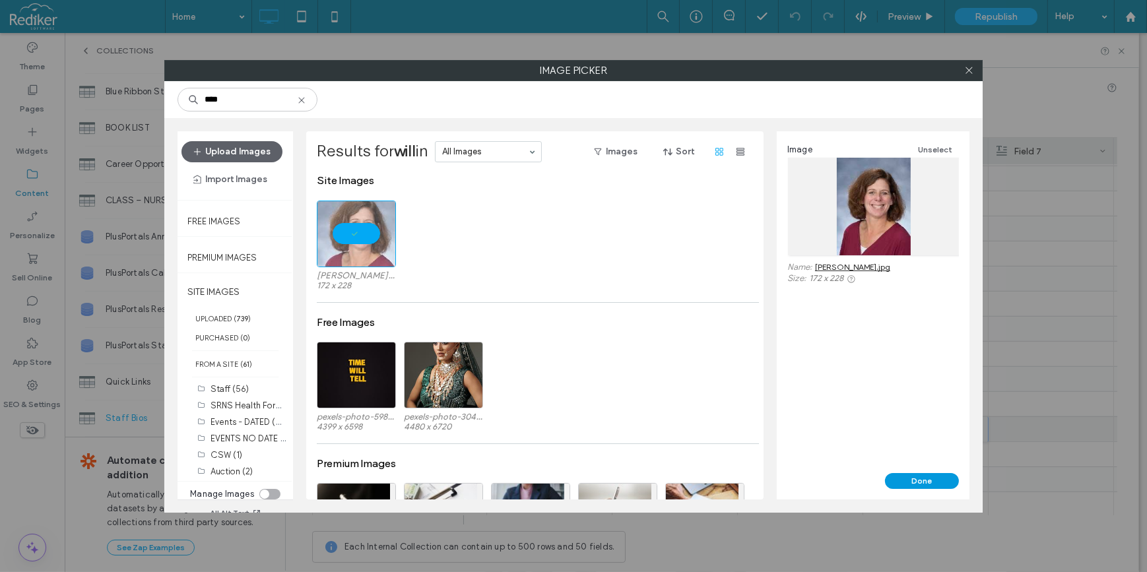
click at [903, 477] on button "Done" at bounding box center [922, 481] width 74 height 16
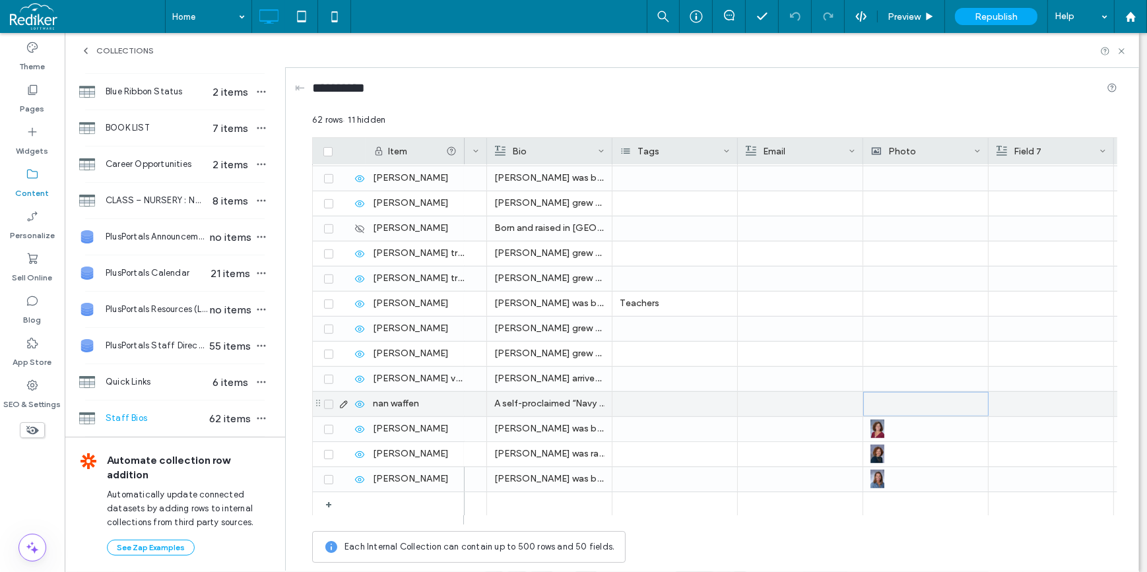
click at [872, 408] on div at bounding box center [926, 404] width 110 height 23
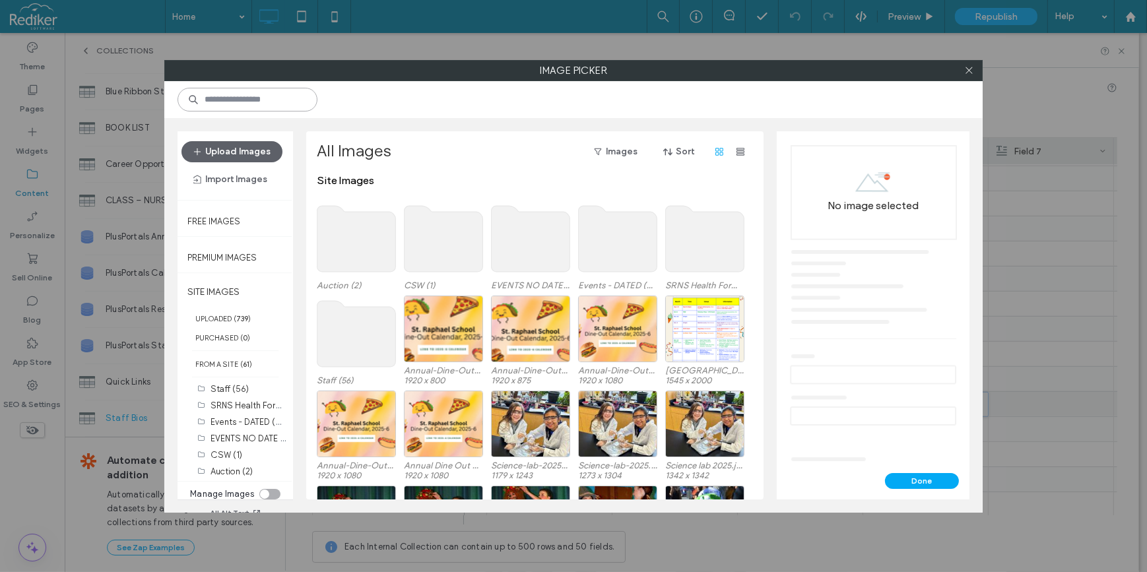
click at [224, 100] on input at bounding box center [247, 100] width 140 height 24
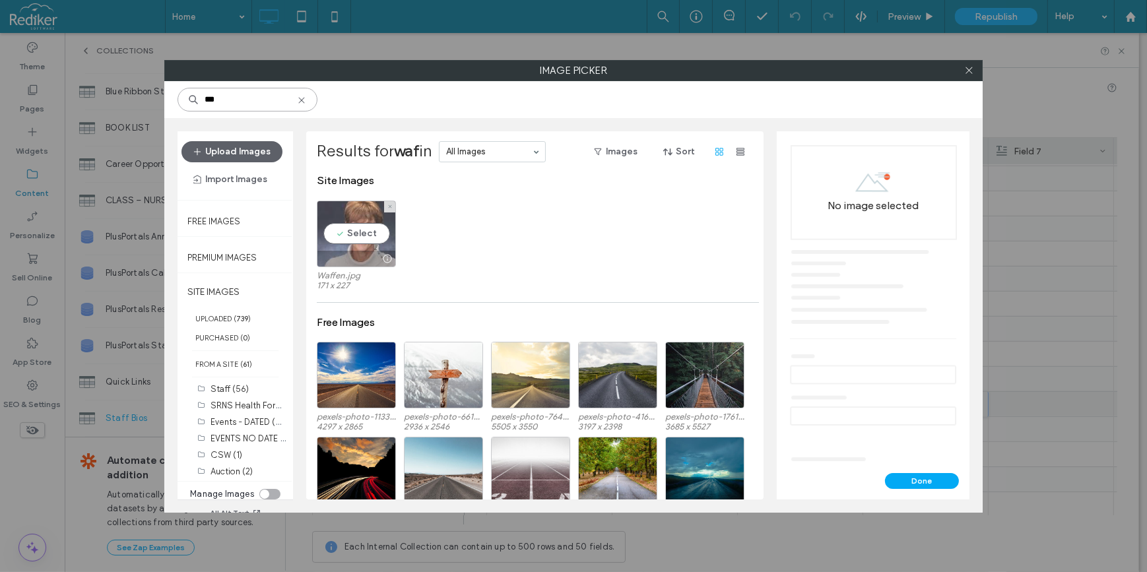
type input "***"
click at [354, 226] on div "Select" at bounding box center [356, 234] width 79 height 67
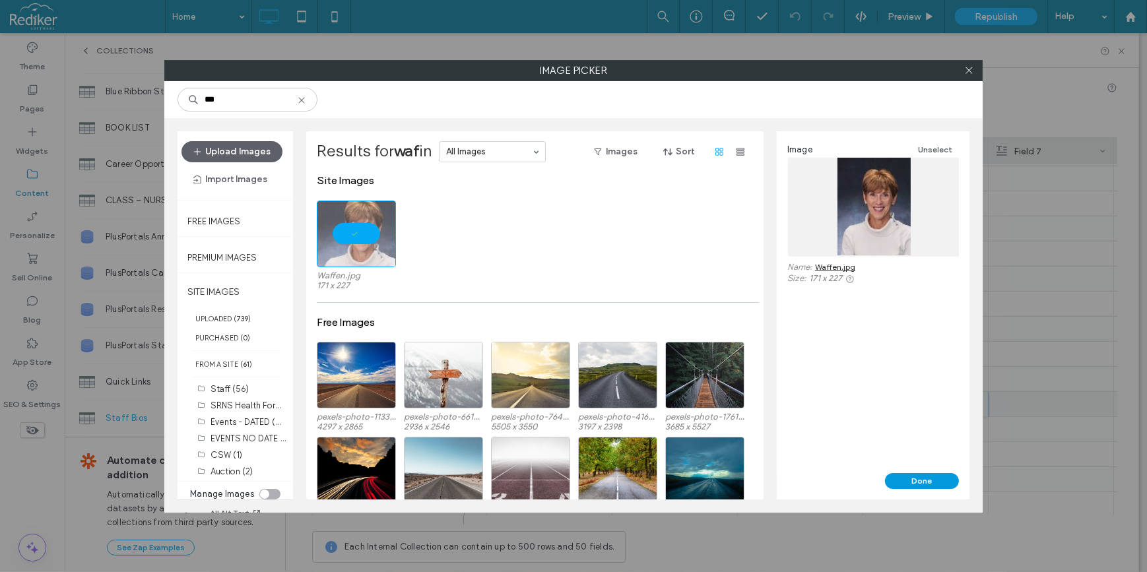
click at [919, 478] on button "Done" at bounding box center [922, 481] width 74 height 16
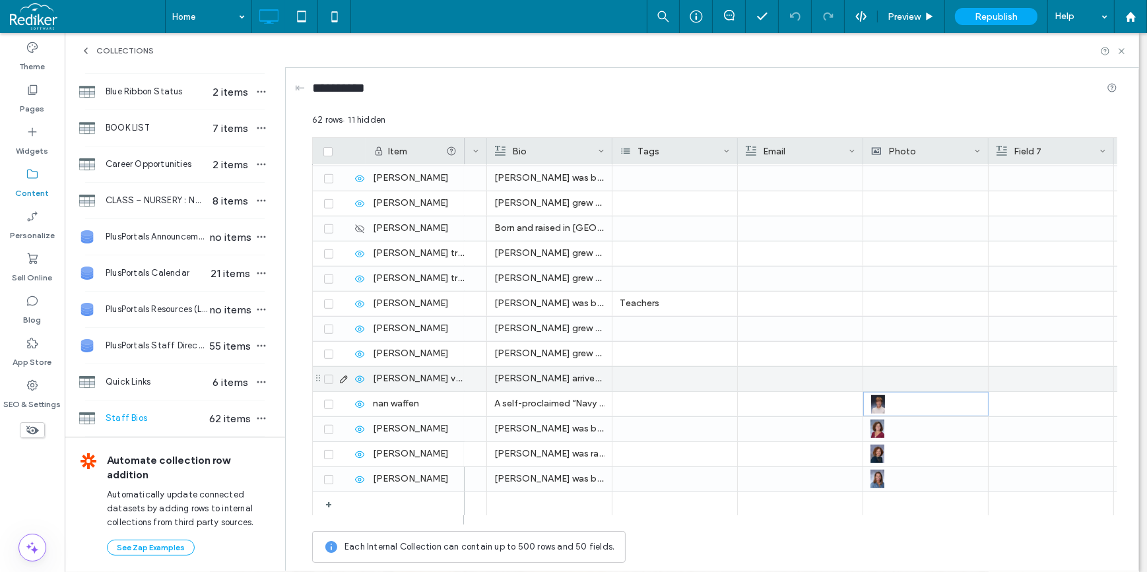
click at [889, 381] on div at bounding box center [925, 379] width 110 height 24
click at [889, 381] on div at bounding box center [926, 379] width 110 height 23
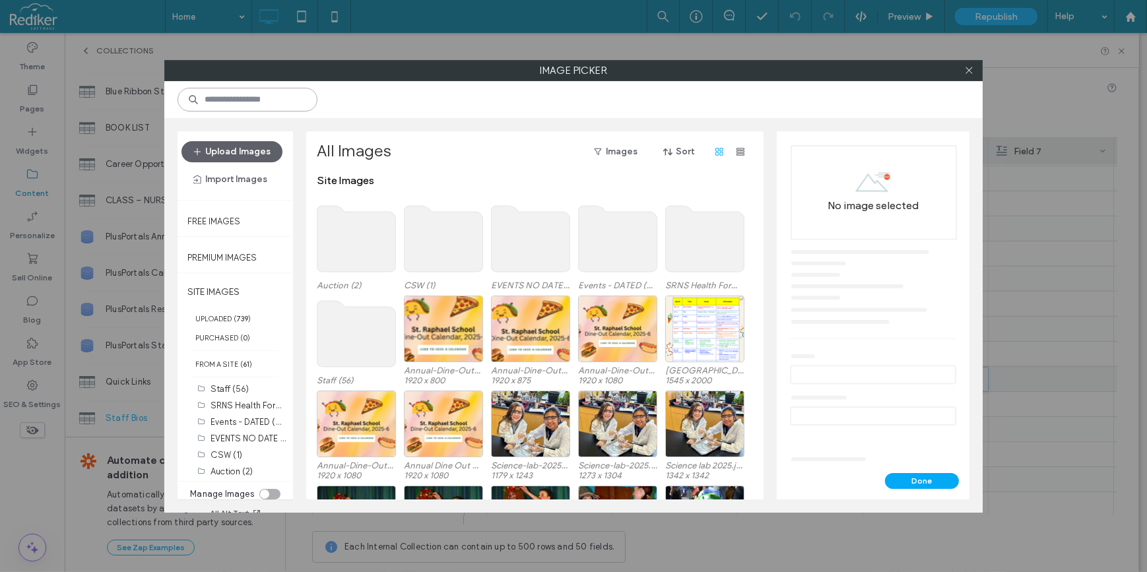
click at [221, 92] on input at bounding box center [247, 100] width 140 height 24
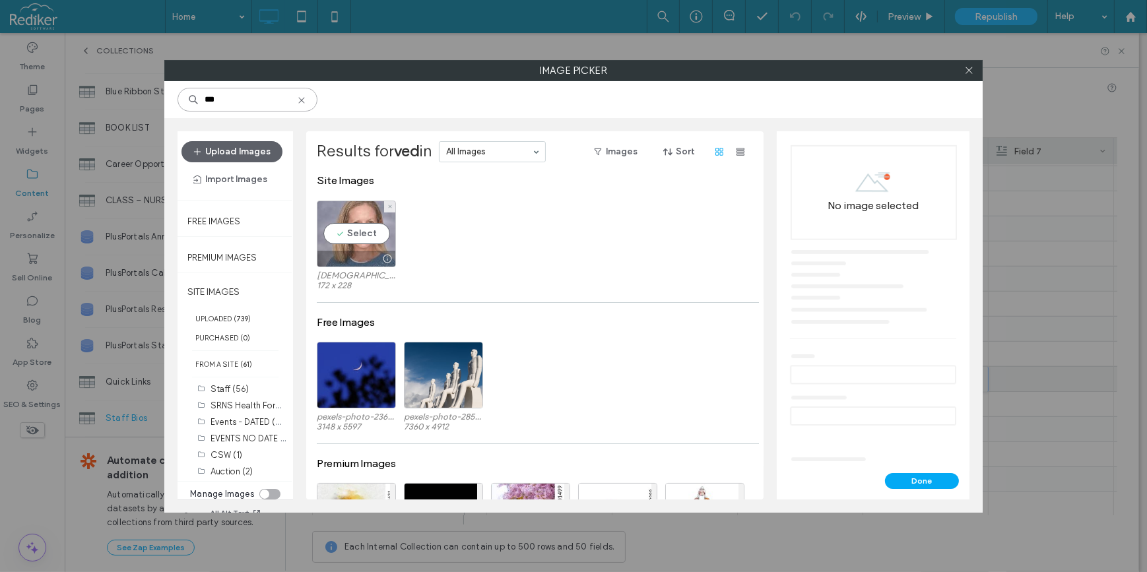
type input "***"
click at [358, 230] on div "Select" at bounding box center [356, 234] width 79 height 67
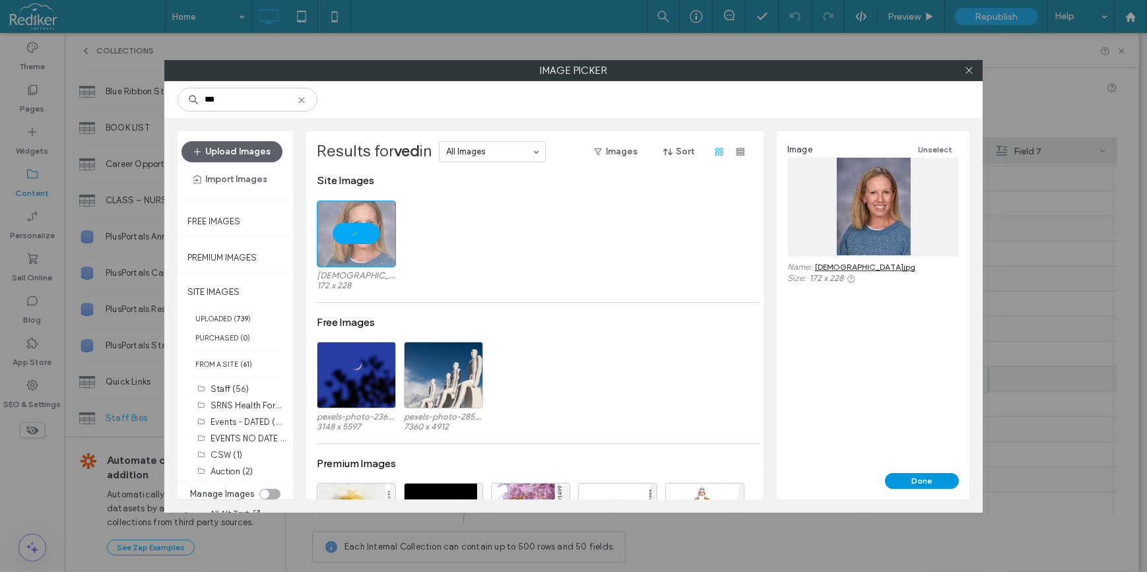
click at [930, 476] on button "Done" at bounding box center [922, 481] width 74 height 16
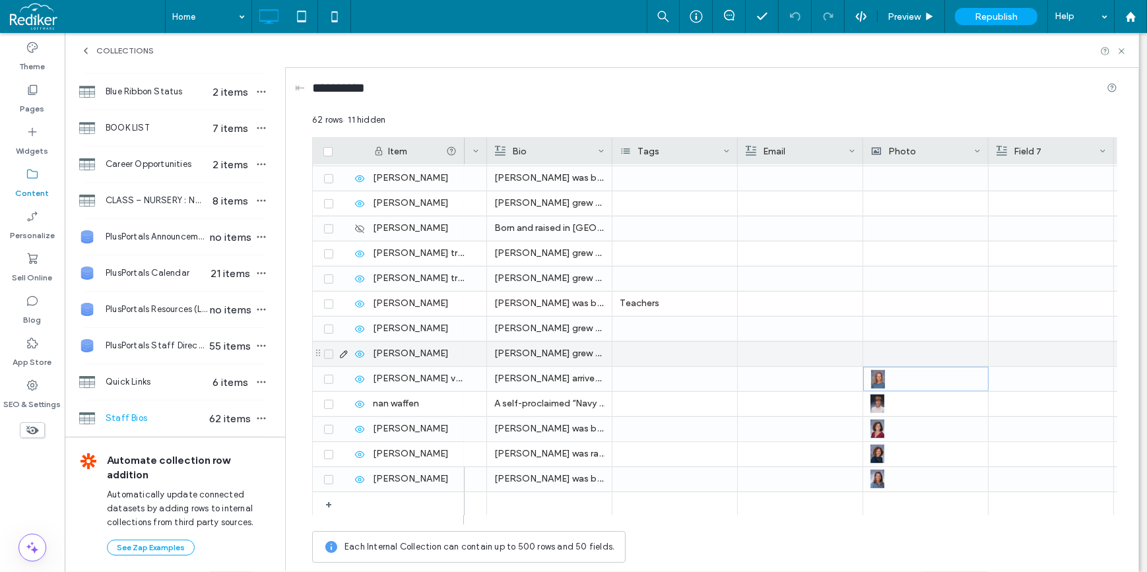
click at [879, 354] on div at bounding box center [925, 354] width 110 height 24
click at [879, 354] on div at bounding box center [926, 353] width 110 height 23
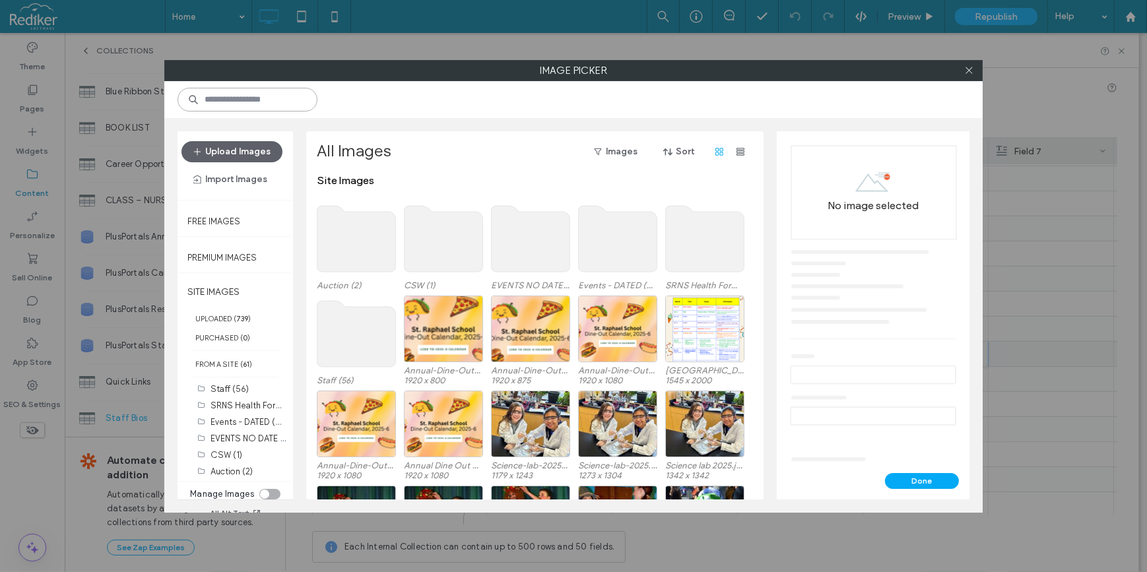
click at [205, 98] on input at bounding box center [247, 100] width 140 height 24
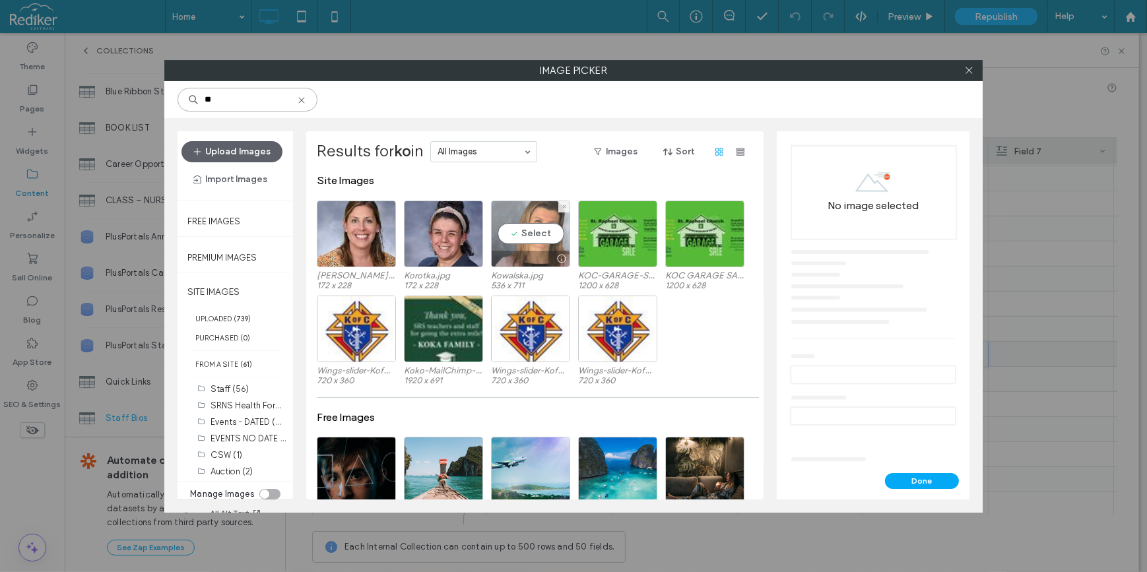
type input "**"
click at [539, 247] on div "Select" at bounding box center [530, 234] width 79 height 67
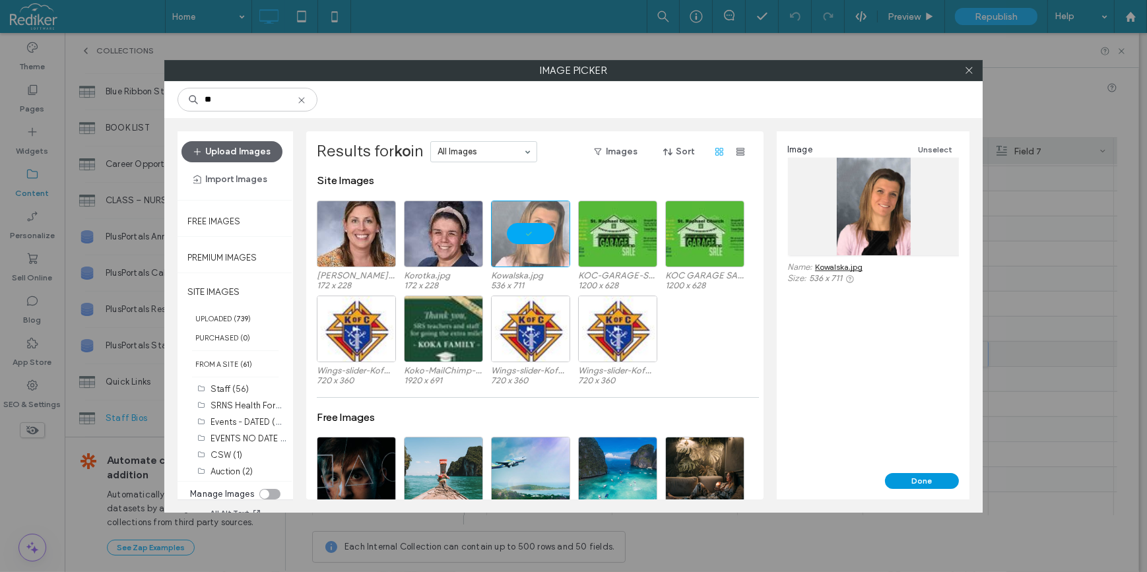
click at [902, 475] on button "Done" at bounding box center [922, 481] width 74 height 16
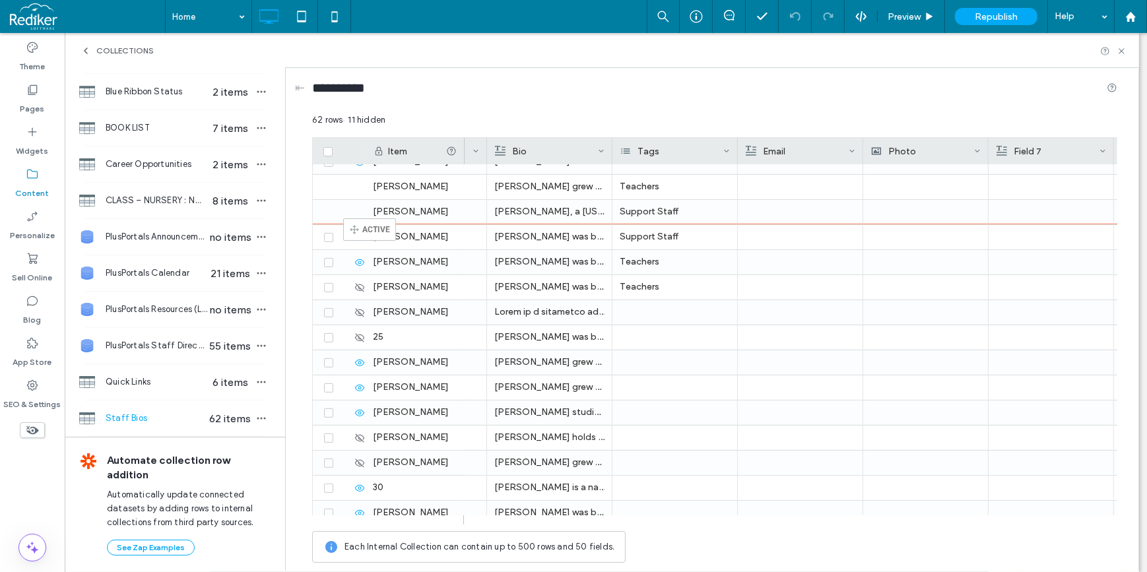
scroll to position [693, 0]
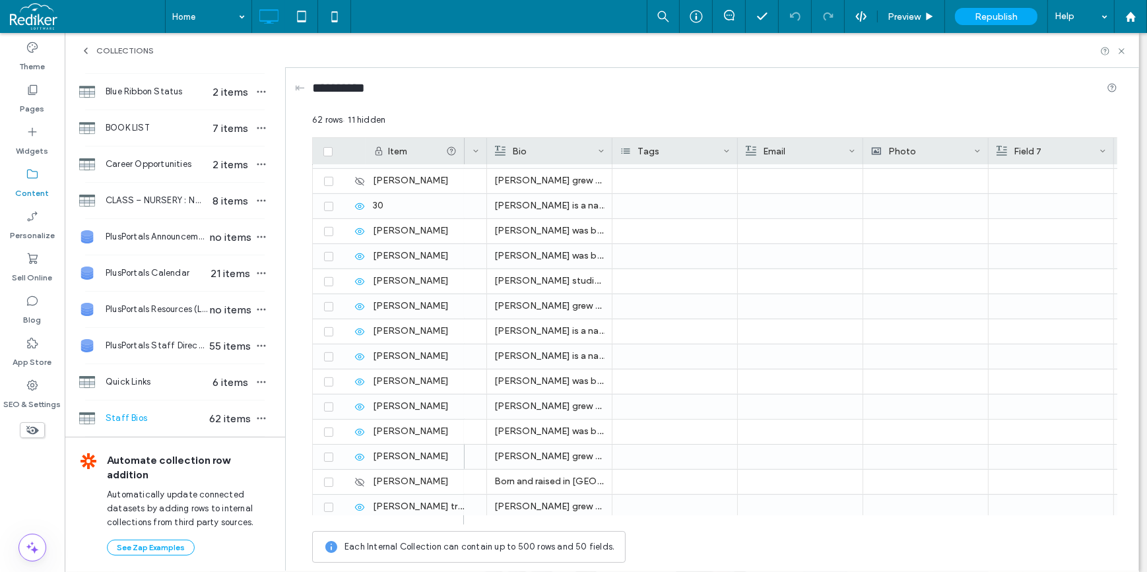
scroll to position [1228, 0]
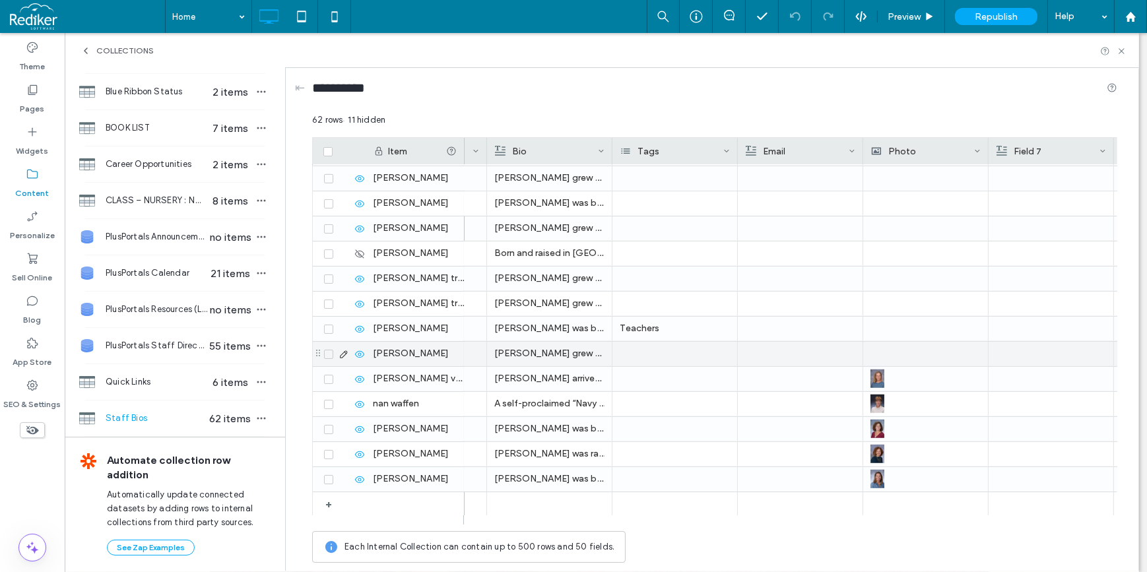
click at [894, 353] on div at bounding box center [925, 354] width 110 height 24
click at [894, 353] on div at bounding box center [926, 353] width 110 height 23
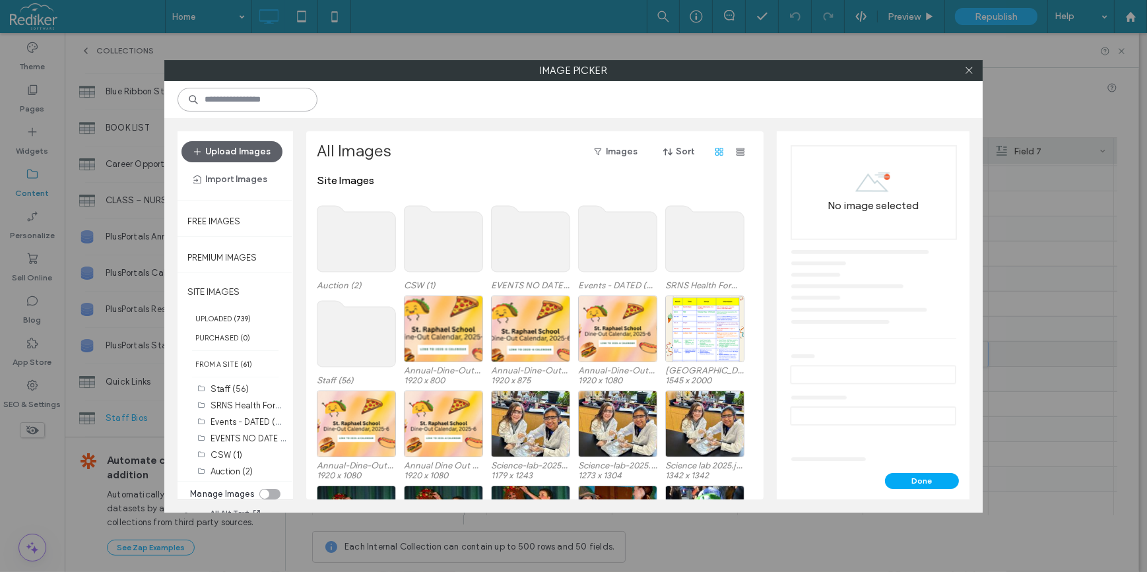
click at [235, 99] on input at bounding box center [247, 100] width 140 height 24
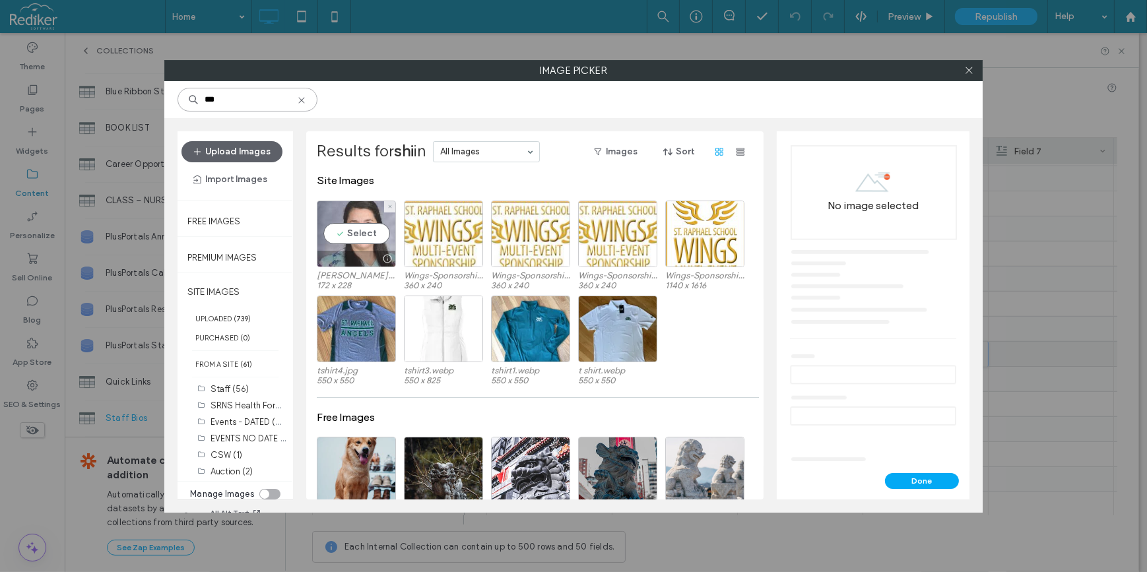
type input "***"
click at [350, 214] on div "Select" at bounding box center [356, 234] width 79 height 67
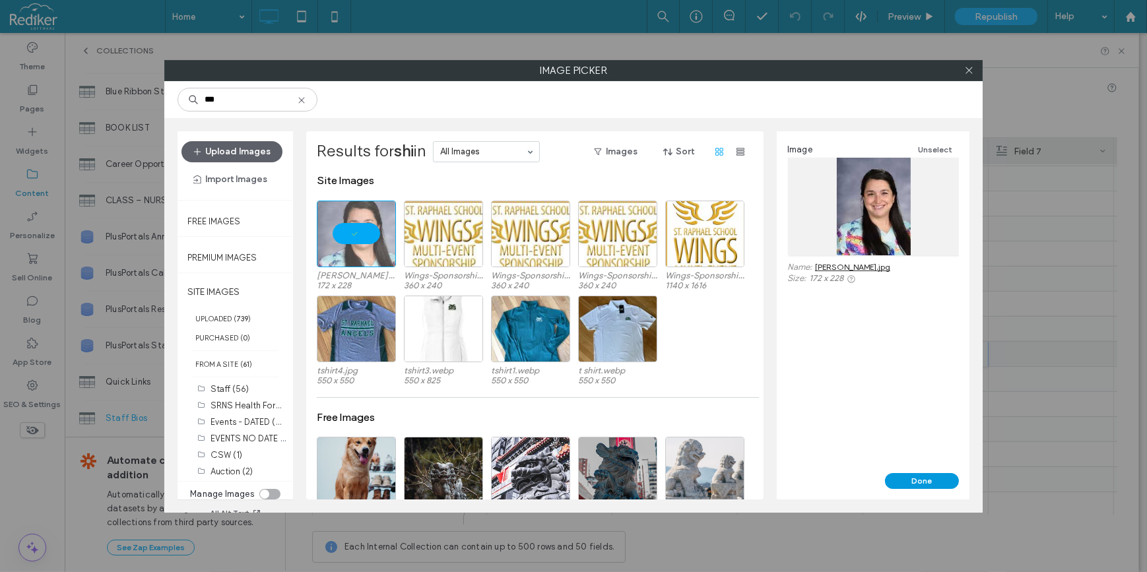
click at [940, 482] on button "Done" at bounding box center [922, 481] width 74 height 16
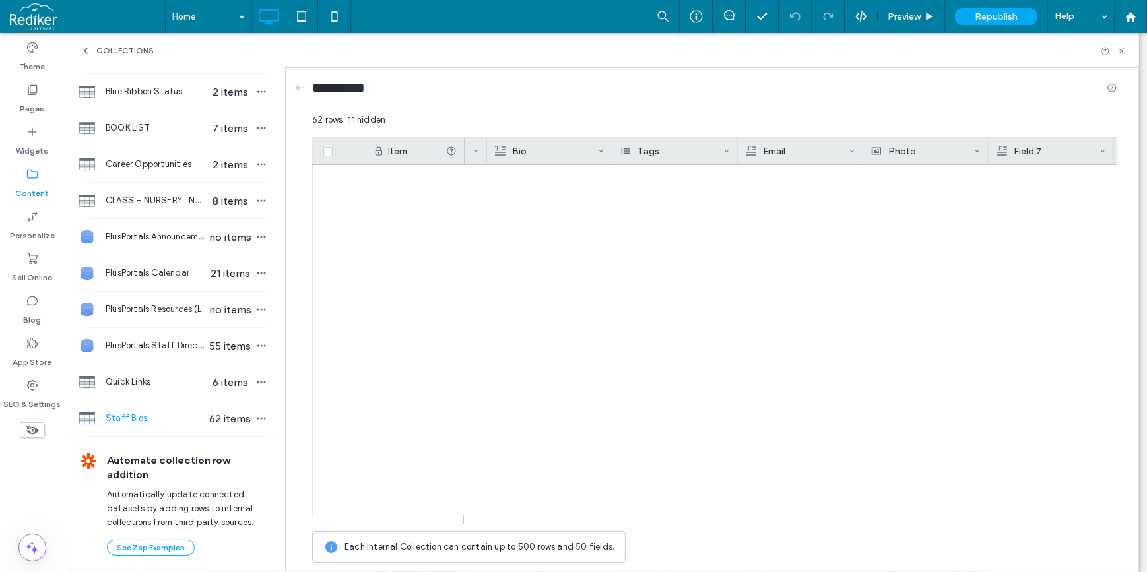
scroll to position [0, 0]
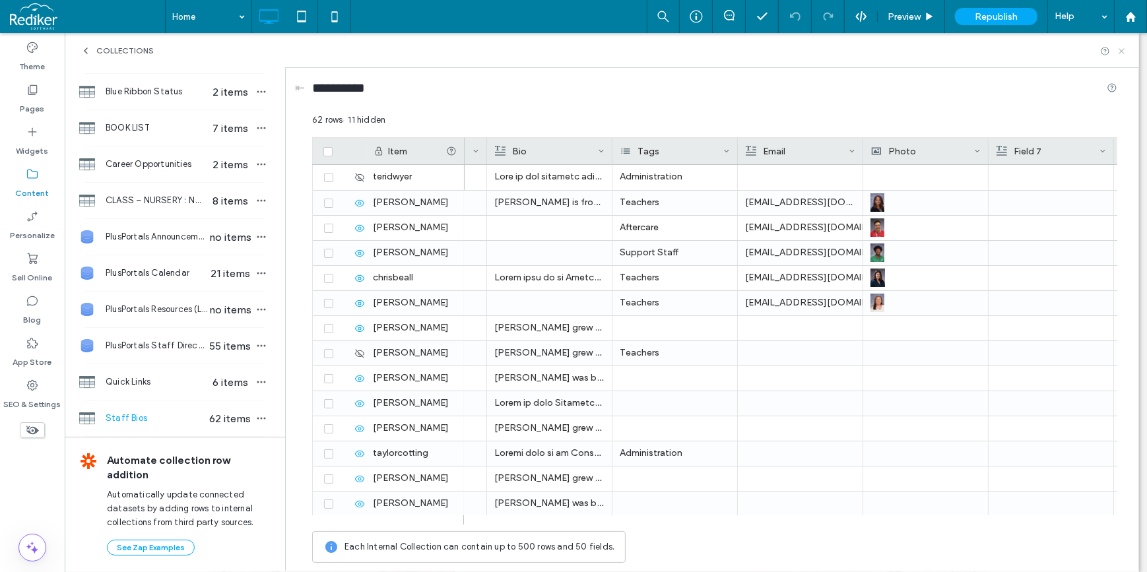
drag, startPoint x: 1122, startPoint y: 49, endPoint x: 1057, endPoint y: 17, distance: 72.3
click at [1122, 49] on icon at bounding box center [1121, 51] width 10 height 10
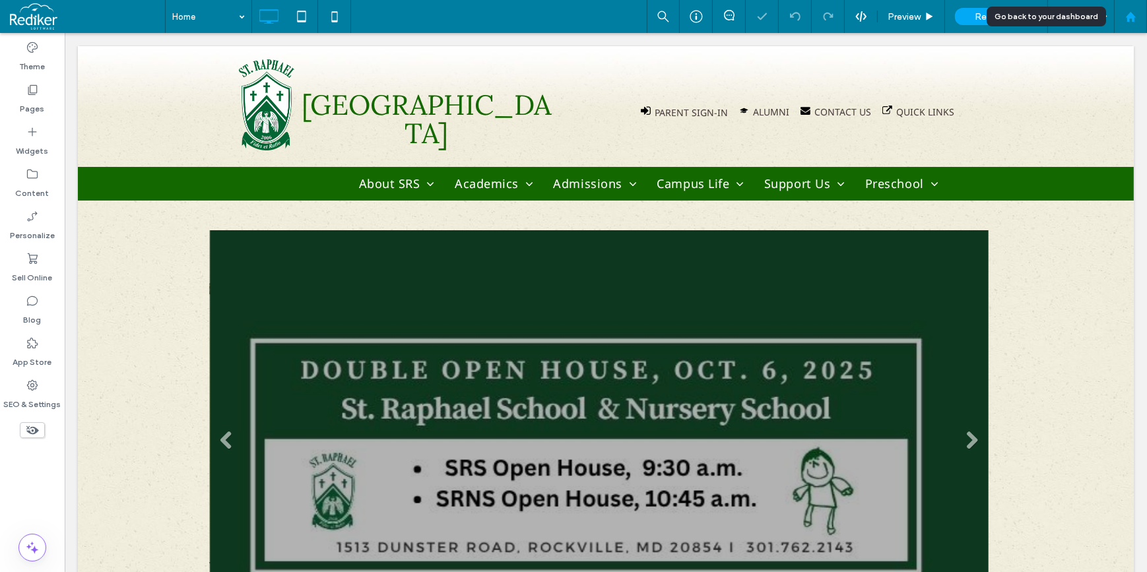
click at [1127, 29] on div at bounding box center [1130, 16] width 33 height 33
